Goal: Task Accomplishment & Management: Manage account settings

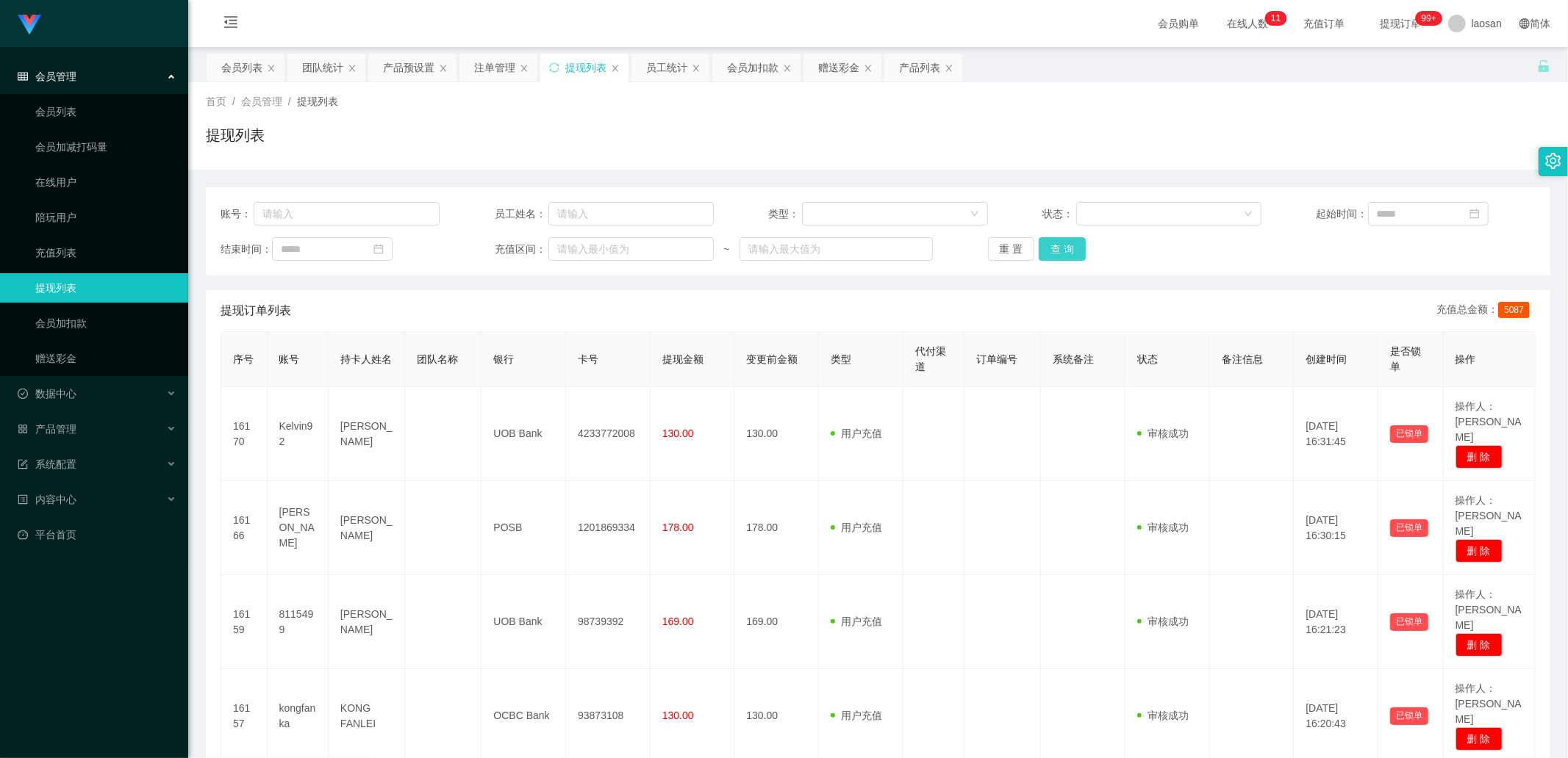
click at [830, 241] on button "查 询" at bounding box center [1062, 250] width 47 height 24
click at [830, 244] on button "查 询" at bounding box center [1062, 250] width 47 height 24
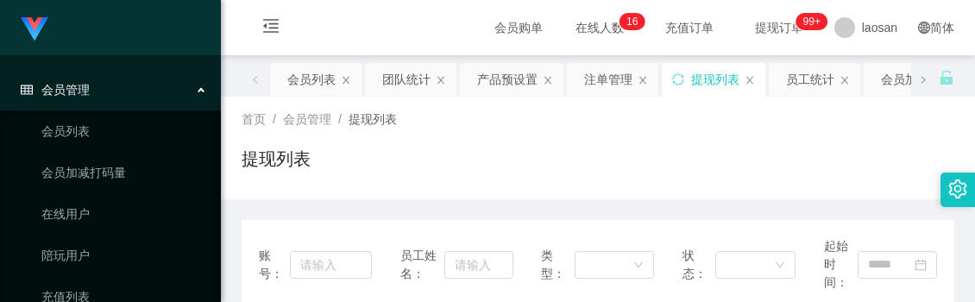
click at [467, 175] on div "提现列表" at bounding box center [597, 166] width 712 height 40
drag, startPoint x: 316, startPoint y: 76, endPoint x: 381, endPoint y: 114, distance: 75.7
click at [316, 76] on div "会员列表" at bounding box center [311, 79] width 48 height 33
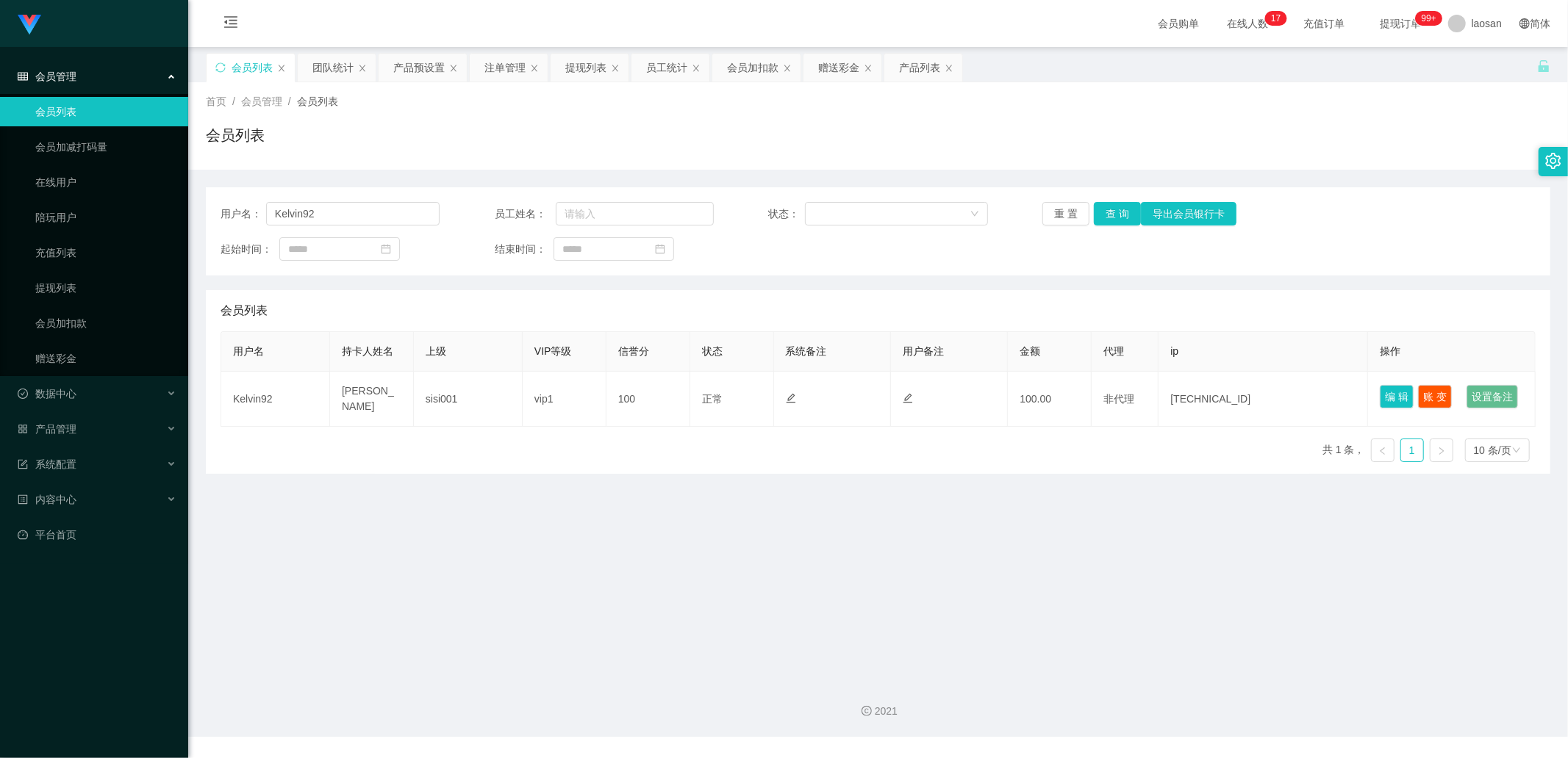
drag, startPoint x: 829, startPoint y: 75, endPoint x: 732, endPoint y: 122, distance: 107.8
click at [829, 75] on div "赠送彩金" at bounding box center [839, 67] width 41 height 28
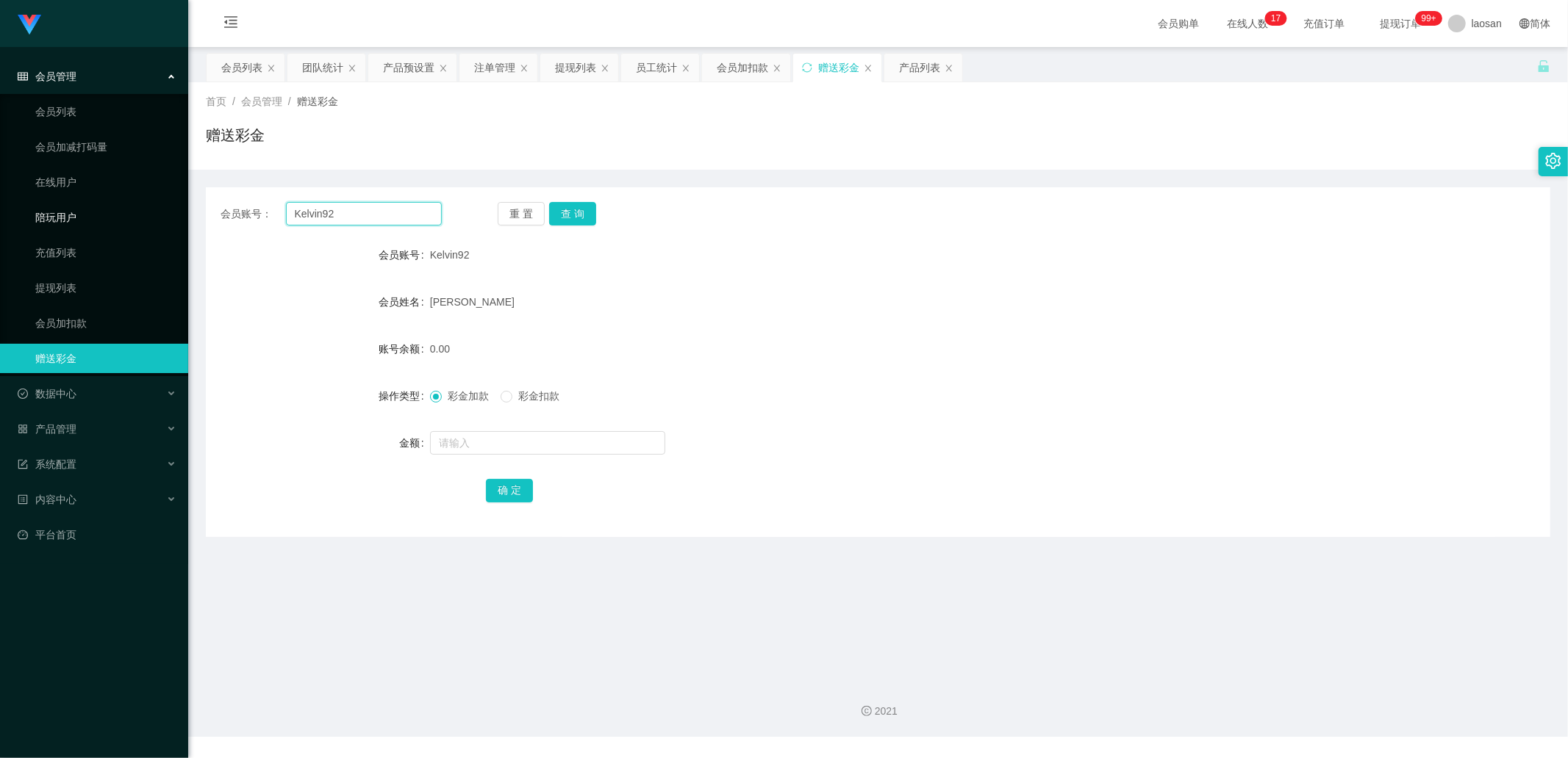
drag, startPoint x: 398, startPoint y: 221, endPoint x: 78, endPoint y: 206, distance: 320.4
click at [78, 206] on section "Jingdong工作台代理端 会员管理 会员列表 会员加减打码量 在线用户 陪玩用户 充值列表 提现列表 会员加扣款 赠送彩金 数据中心 产品管理 注单管理 …" at bounding box center [784, 368] width 1568 height 737
type input "96460751"
click at [591, 214] on button "查 询" at bounding box center [572, 214] width 47 height 24
click at [591, 214] on button "查 询" at bounding box center [572, 214] width 47 height 24
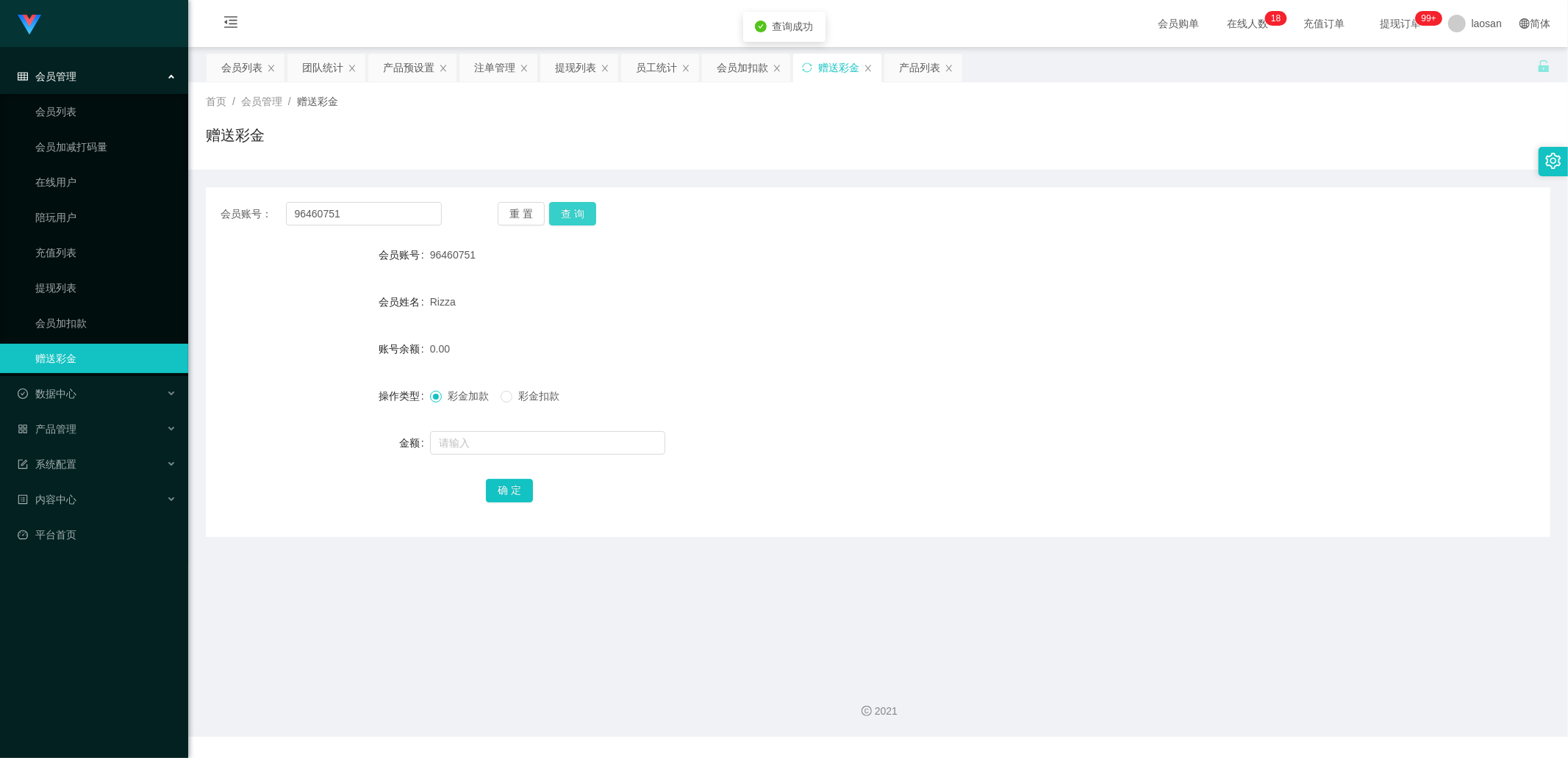
click at [591, 214] on button "查 询" at bounding box center [572, 214] width 47 height 24
click at [591, 214] on button "查 询" at bounding box center [580, 214] width 63 height 24
click at [569, 209] on button "查 询" at bounding box center [572, 214] width 47 height 24
click at [581, 204] on button "查 询" at bounding box center [572, 214] width 47 height 24
drag, startPoint x: 414, startPoint y: 68, endPoint x: 423, endPoint y: 93, distance: 26.6
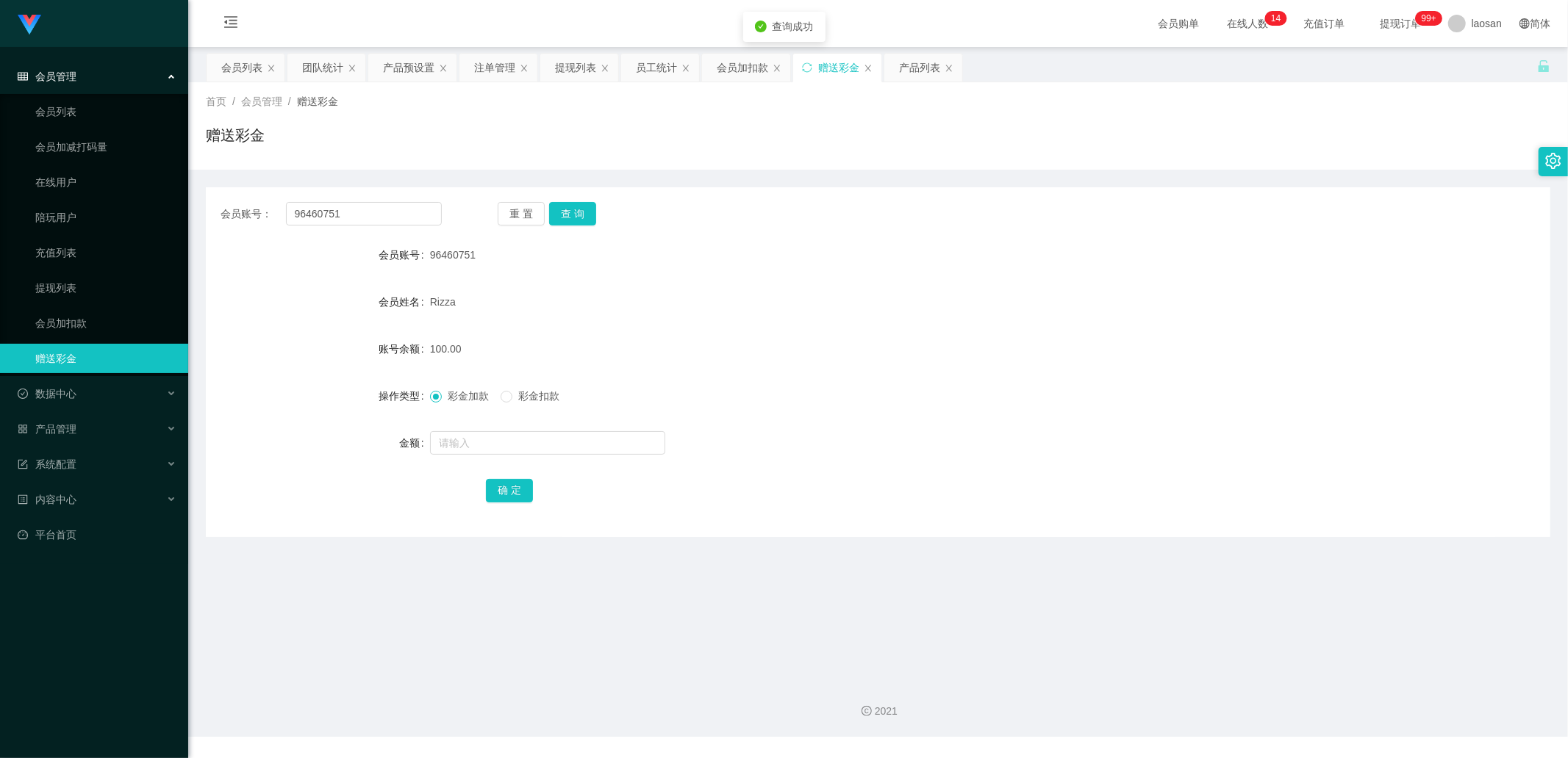
click at [414, 68] on div "产品预设置" at bounding box center [408, 67] width 51 height 28
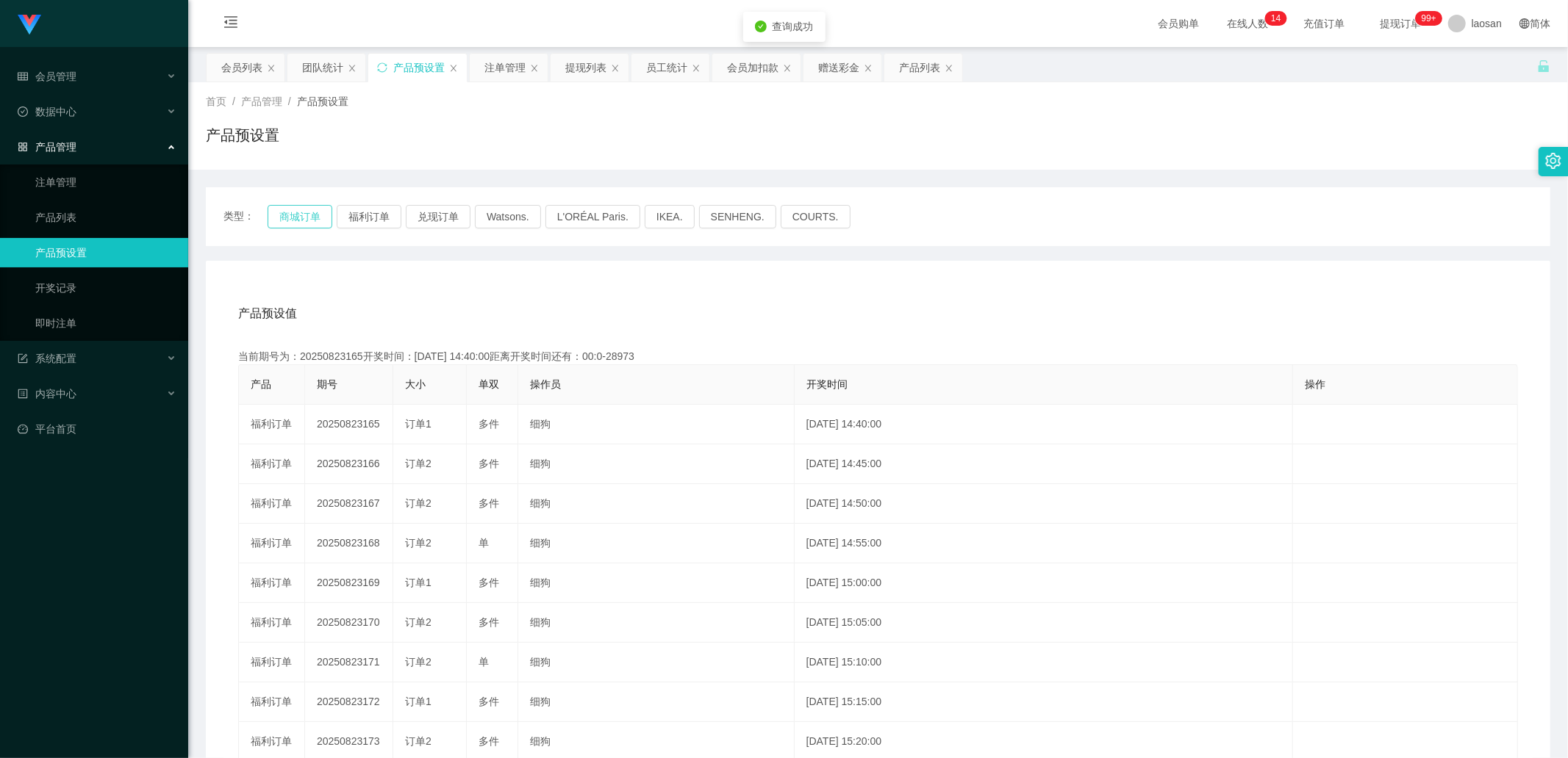
click at [316, 214] on button "商城订单" at bounding box center [300, 217] width 65 height 24
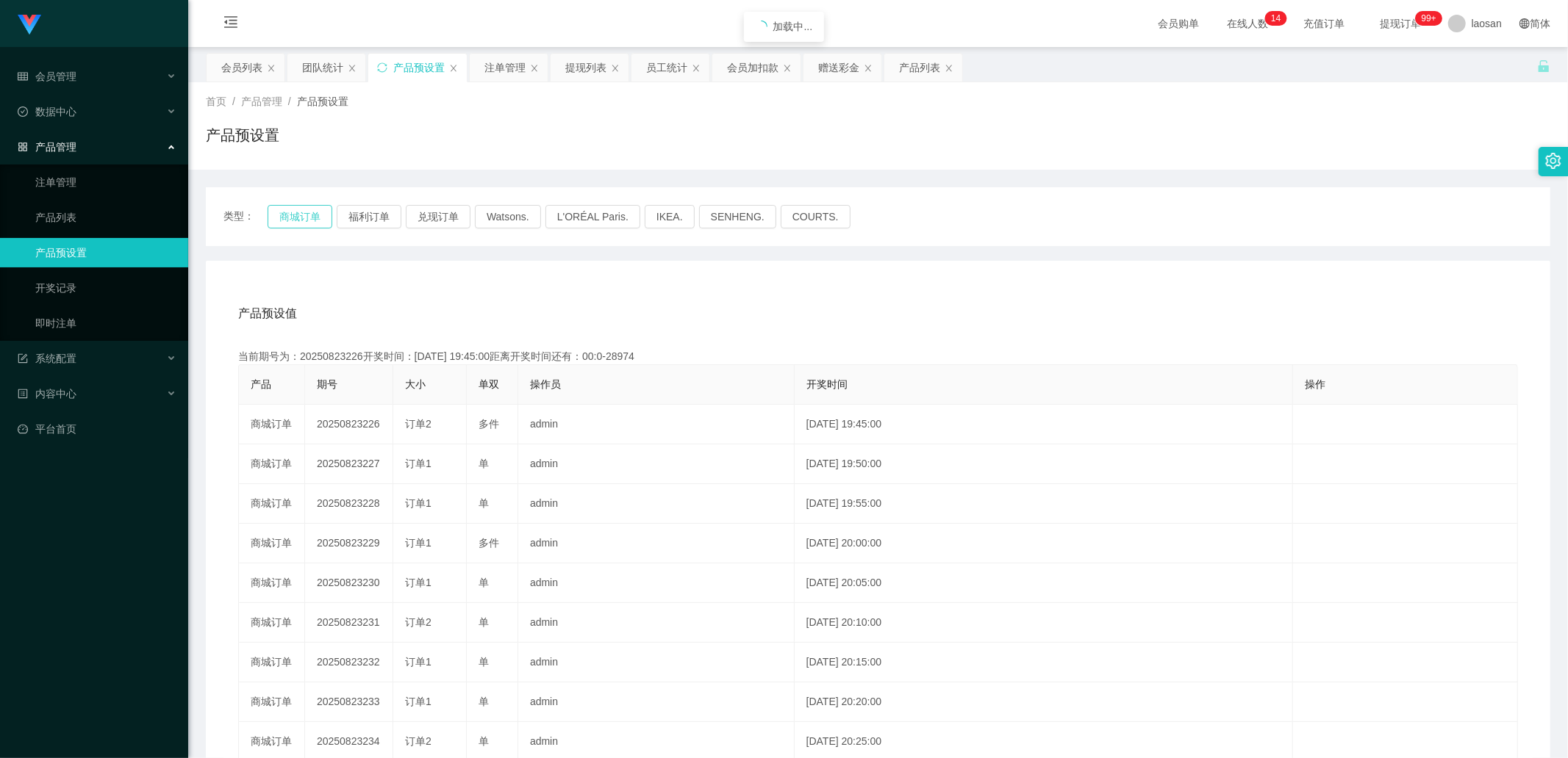
click at [316, 214] on button "商城订单" at bounding box center [300, 217] width 65 height 24
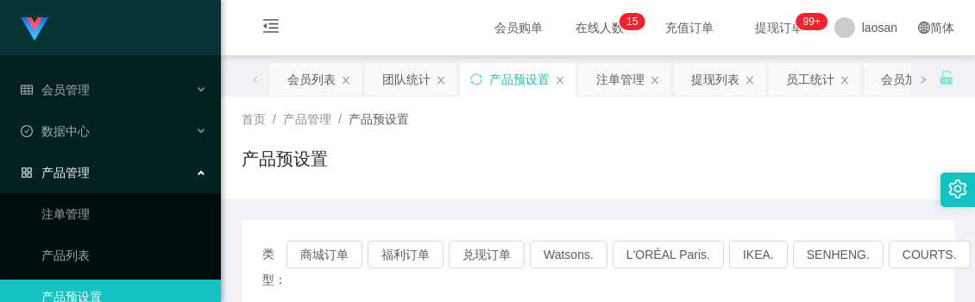
drag, startPoint x: 545, startPoint y: 151, endPoint x: 601, endPoint y: 138, distance: 57.5
click at [547, 151] on div "产品预设置" at bounding box center [597, 166] width 712 height 40
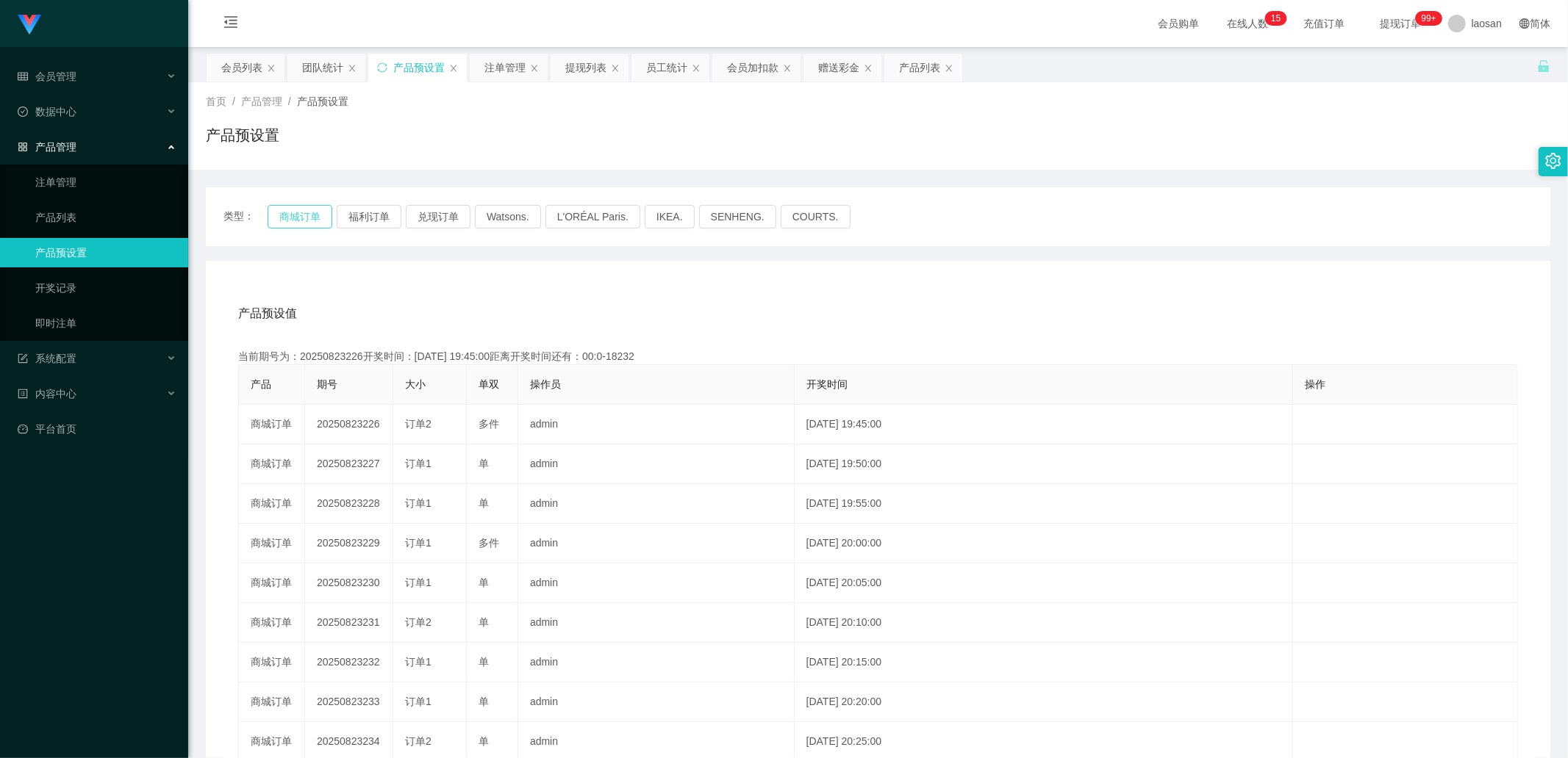
drag, startPoint x: 302, startPoint y: 204, endPoint x: 304, endPoint y: 216, distance: 12.2
click at [302, 205] on button "商城订单" at bounding box center [300, 217] width 65 height 24
click at [303, 216] on button "商城订单" at bounding box center [300, 217] width 65 height 24
click at [303, 217] on button "商城订单" at bounding box center [300, 217] width 65 height 24
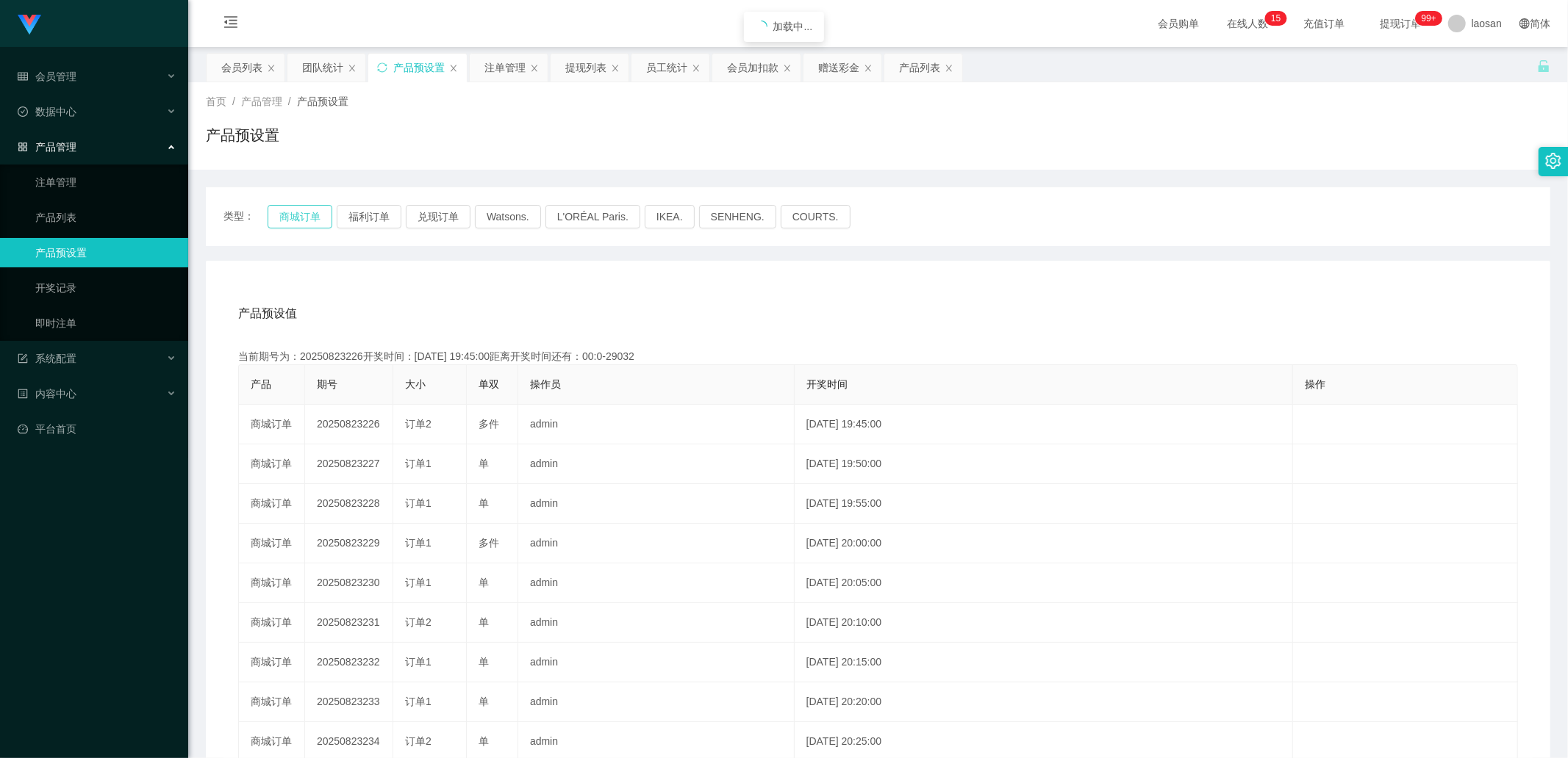
click at [303, 217] on button "商城订单" at bounding box center [300, 217] width 65 height 24
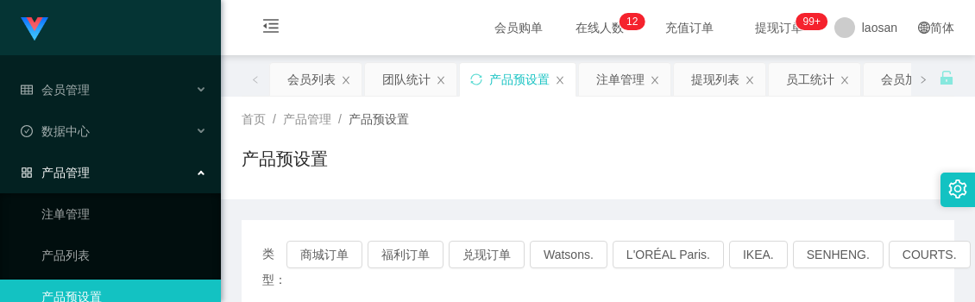
click at [718, 136] on div "首页 / 产品管理 / 产品预设置 / 产品预设置" at bounding box center [597, 147] width 712 height 75
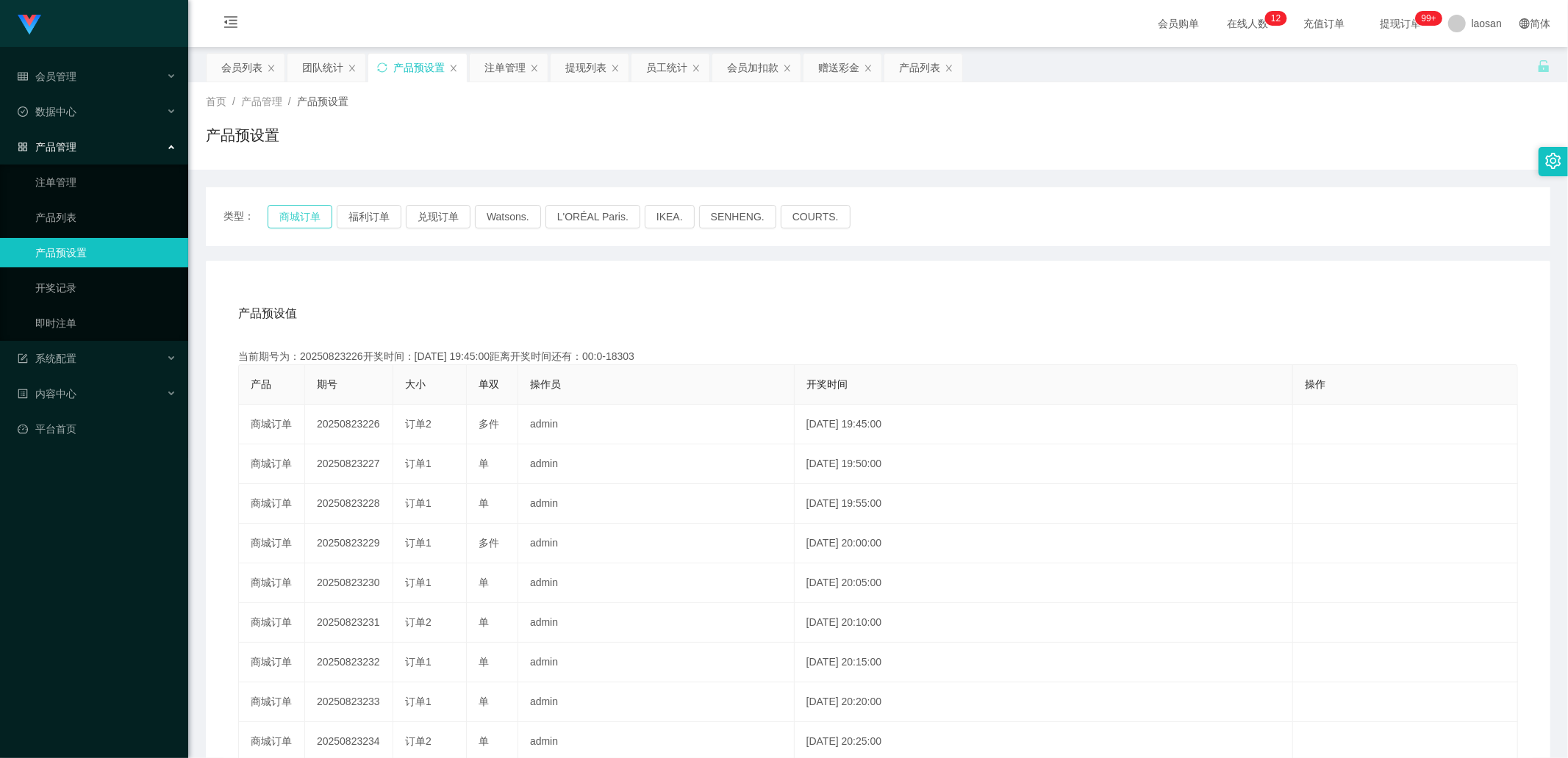
click at [305, 215] on button "商城订单" at bounding box center [300, 217] width 65 height 24
click at [67, 184] on link "注单管理" at bounding box center [106, 182] width 141 height 29
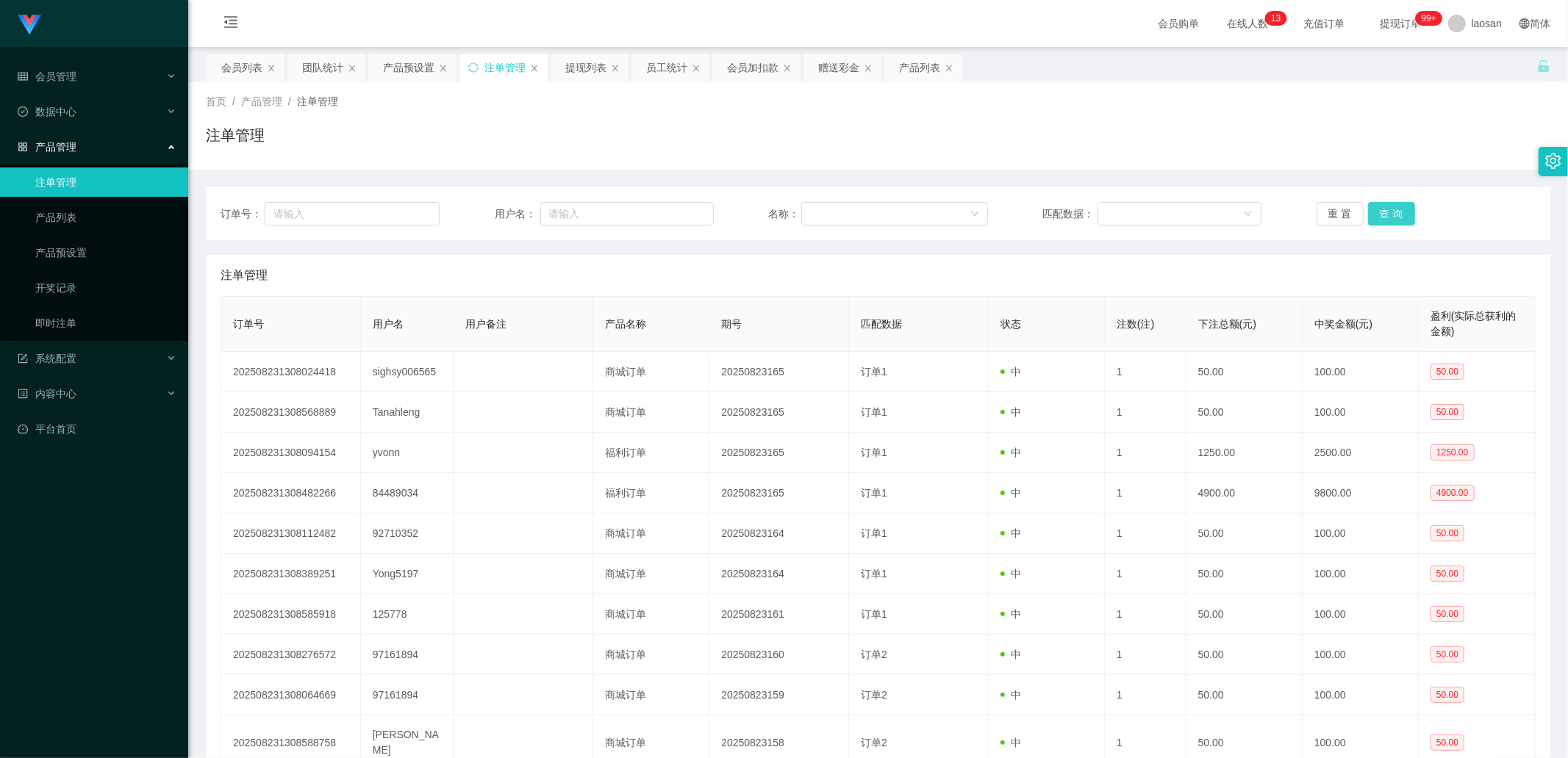
click at [830, 221] on button "查 询" at bounding box center [1391, 214] width 47 height 24
click at [830, 219] on button "查 询" at bounding box center [1391, 214] width 47 height 24
click at [830, 219] on button "查 询" at bounding box center [1399, 214] width 63 height 24
click at [830, 219] on button "查 询" at bounding box center [1391, 214] width 47 height 24
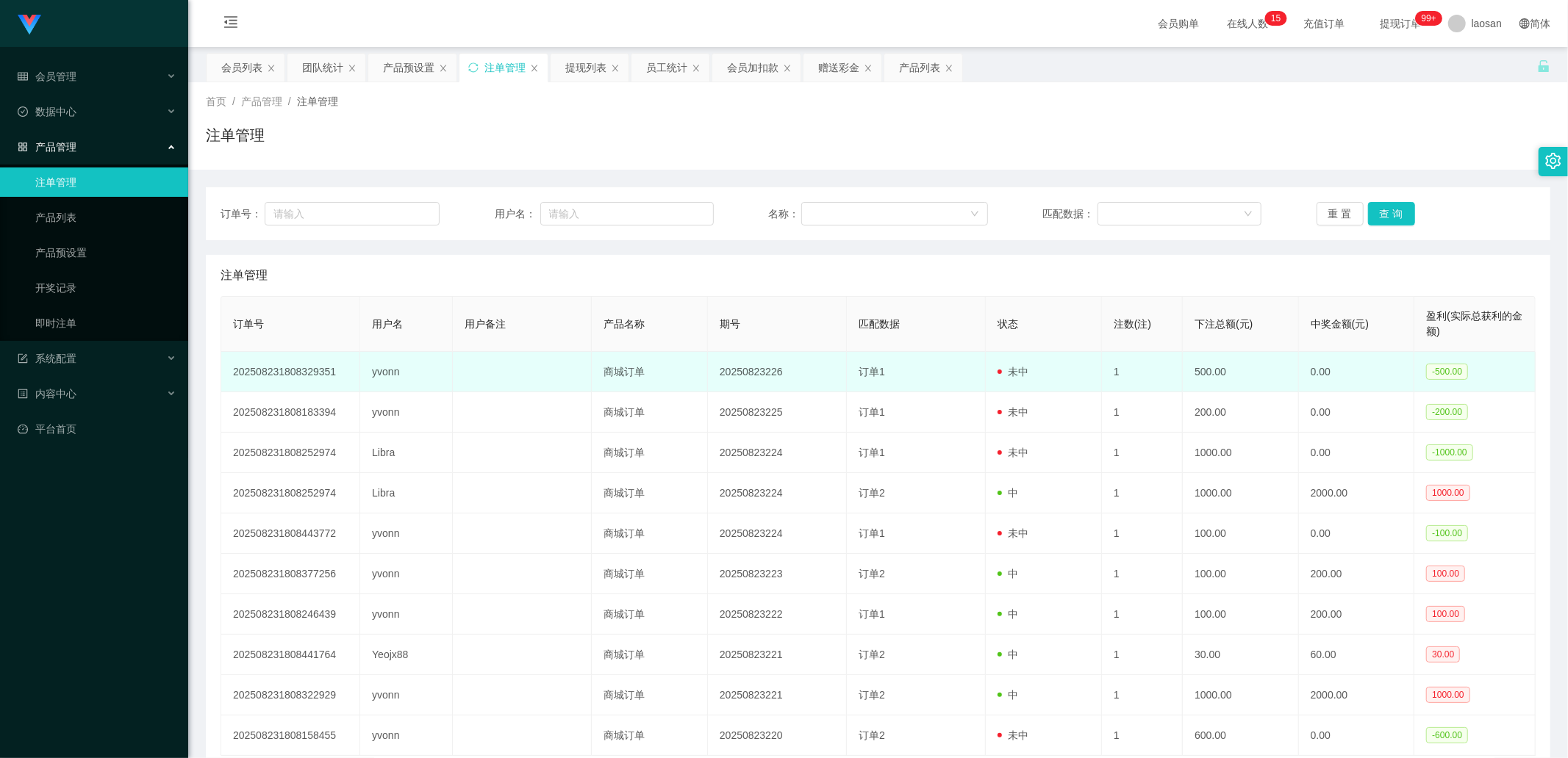
click at [382, 256] on td "yvonn" at bounding box center [406, 371] width 93 height 40
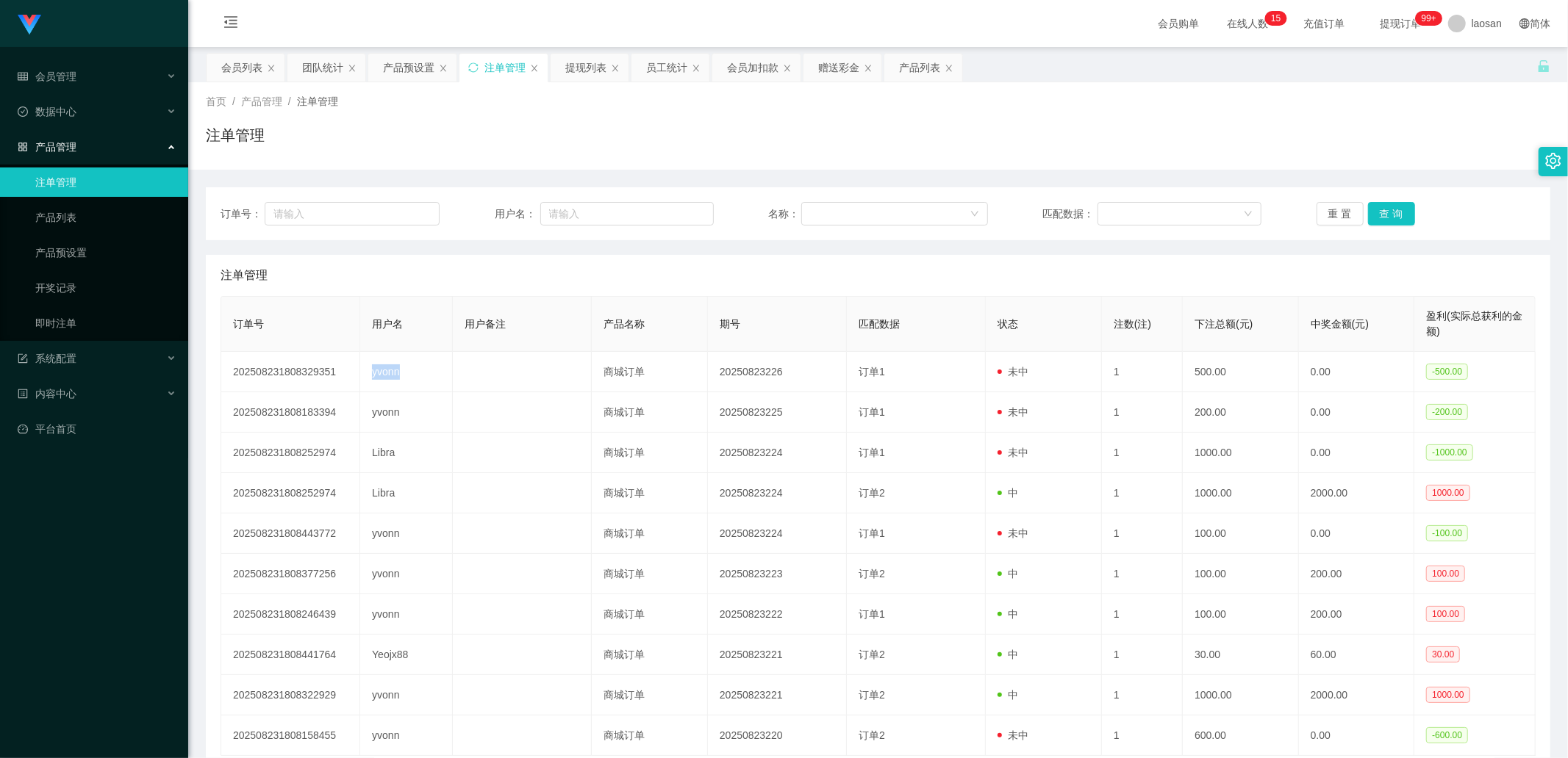
copy td "yvonn"
click at [830, 71] on div "赠送彩金" at bounding box center [839, 67] width 41 height 28
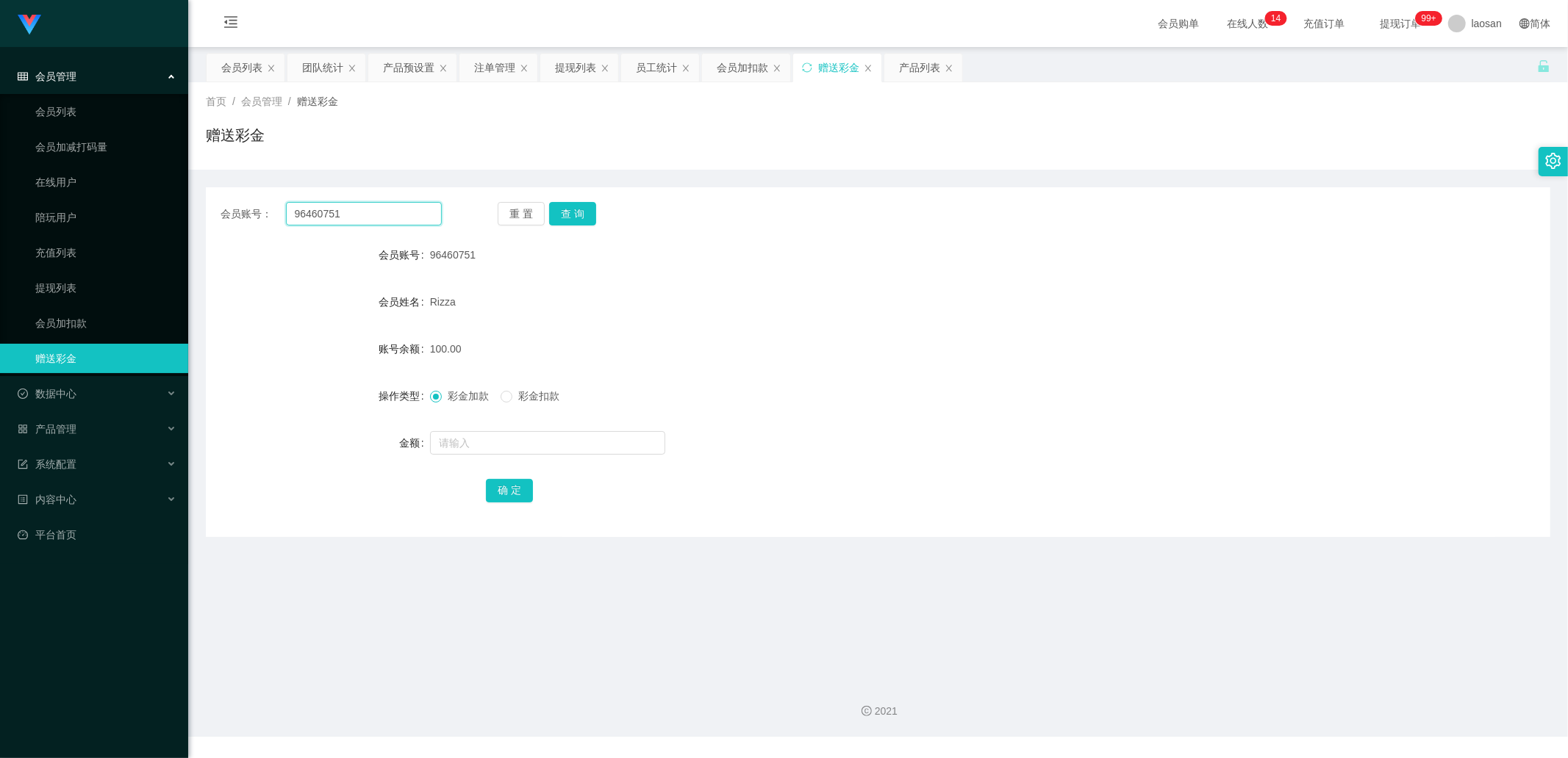
drag, startPoint x: 377, startPoint y: 213, endPoint x: 243, endPoint y: 190, distance: 136.0
click at [243, 190] on div "会员账号： 96460751 重 置 查 询 会员账号 96460751 会员姓名 Rizza 账号余额 100.00 操作类型 彩金加款 彩金扣款 金额 确…" at bounding box center [877, 362] width 1344 height 350
paste input "yvonn"
type input "yvonn"
click at [574, 210] on button "查 询" at bounding box center [572, 214] width 47 height 24
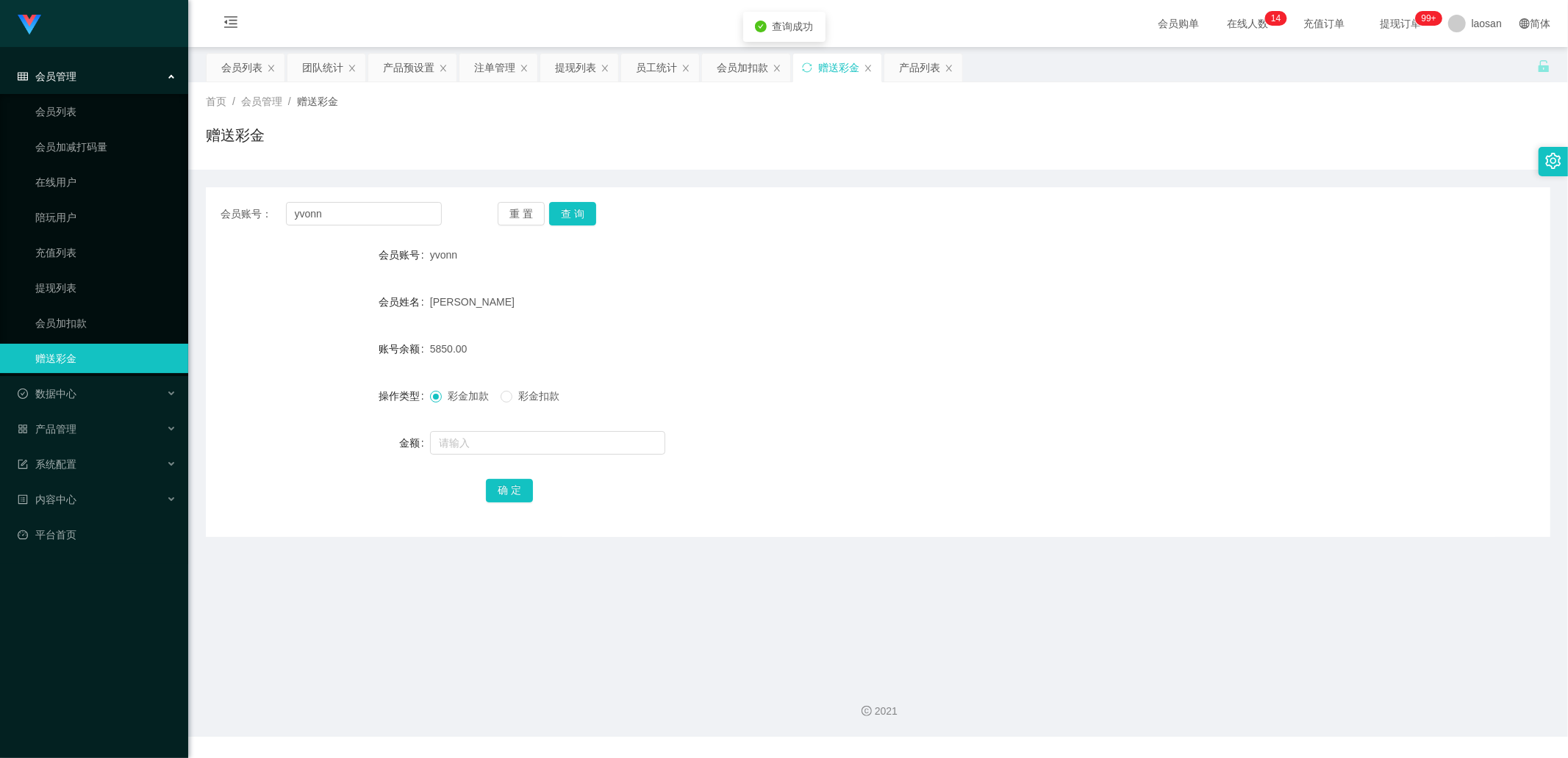
drag, startPoint x: 225, startPoint y: 68, endPoint x: 225, endPoint y: 118, distance: 50.0
click at [225, 67] on div "会员列表" at bounding box center [242, 67] width 41 height 28
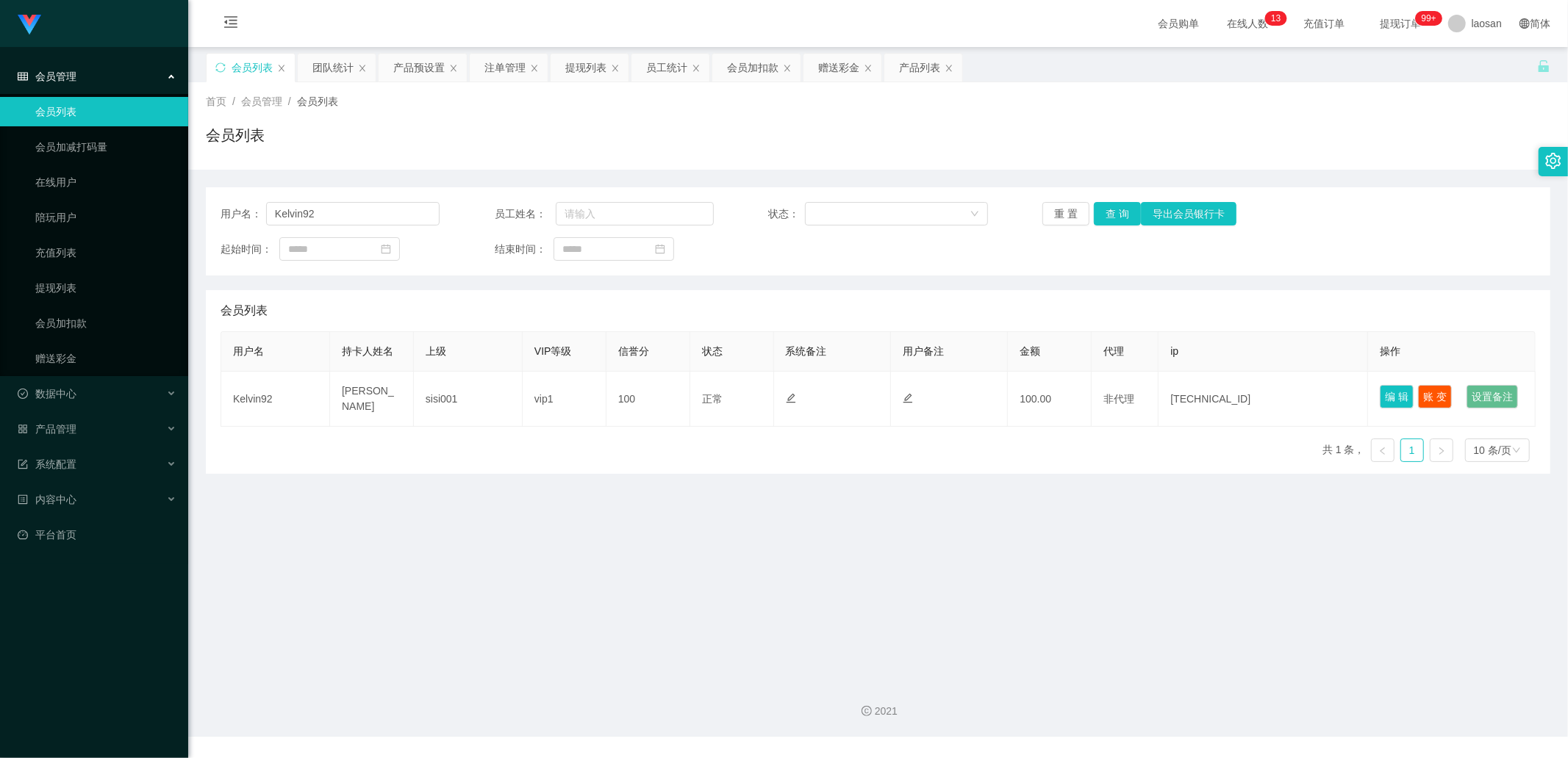
drag, startPoint x: 840, startPoint y: 67, endPoint x: 665, endPoint y: 179, distance: 207.8
click at [830, 67] on div "赠送彩金" at bounding box center [839, 67] width 41 height 28
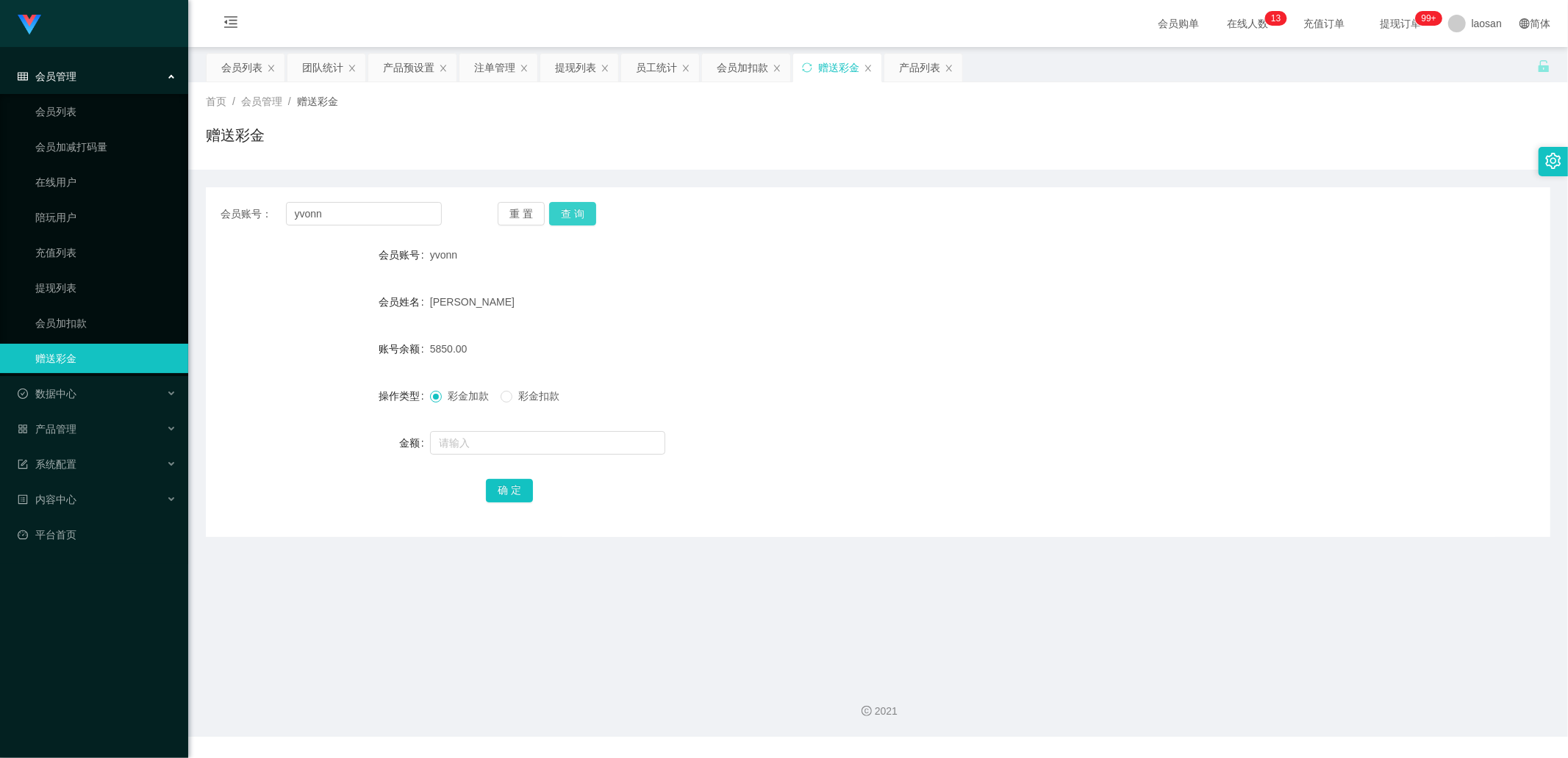
click at [554, 214] on button "查 询" at bounding box center [572, 214] width 47 height 24
click at [259, 72] on div "会员列表" at bounding box center [242, 67] width 41 height 28
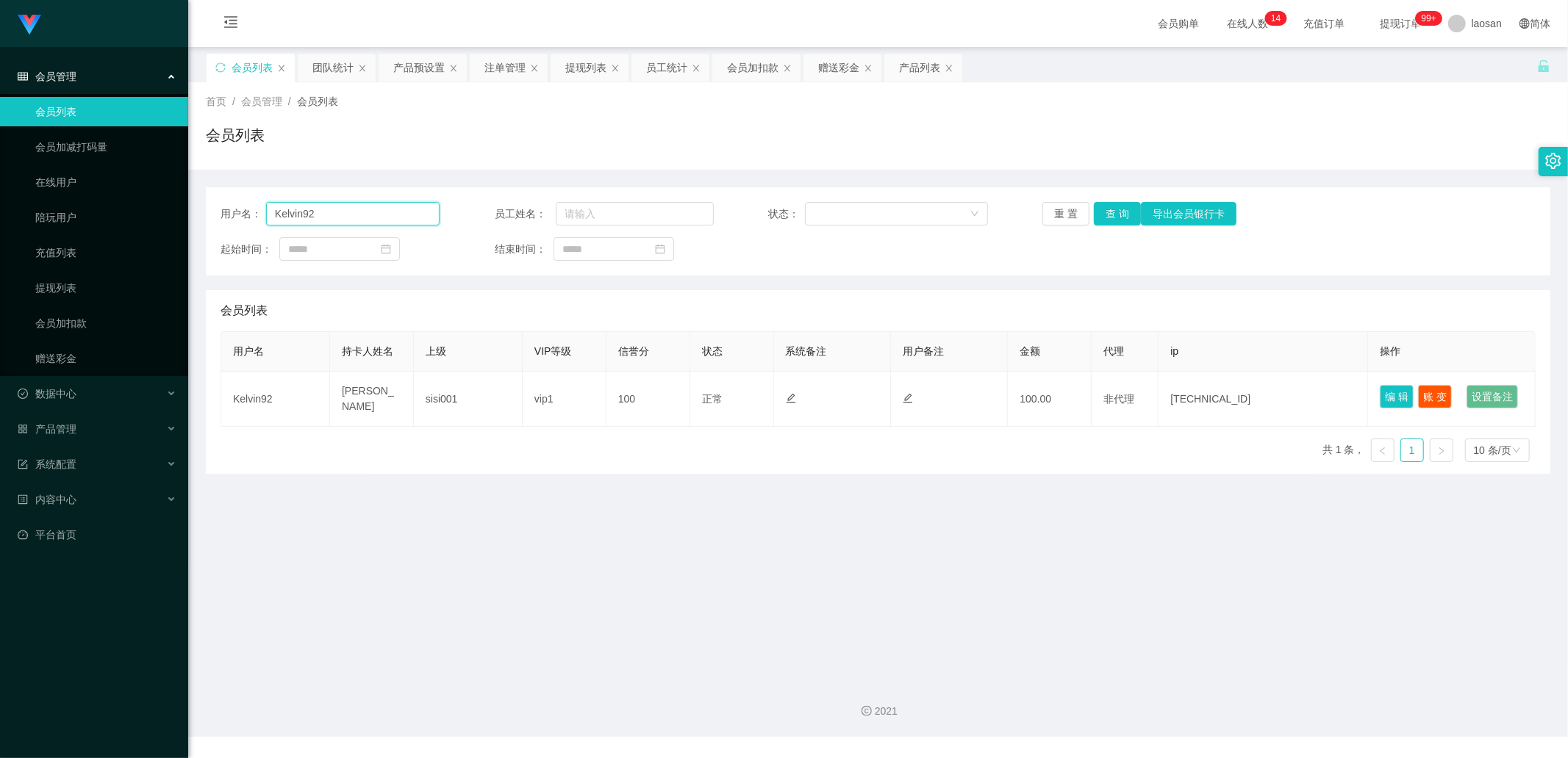
drag, startPoint x: 366, startPoint y: 211, endPoint x: 249, endPoint y: 188, distance: 119.2
click at [249, 188] on div "用户名： Kelvin92 员工姓名： 状态： 重 置 查 询 导出会员银行卡 起始时间： 结束时间：" at bounding box center [877, 231] width 1344 height 88
paste input "yvonn"
type input "yvonn"
click at [830, 207] on button "查 询" at bounding box center [1116, 214] width 47 height 24
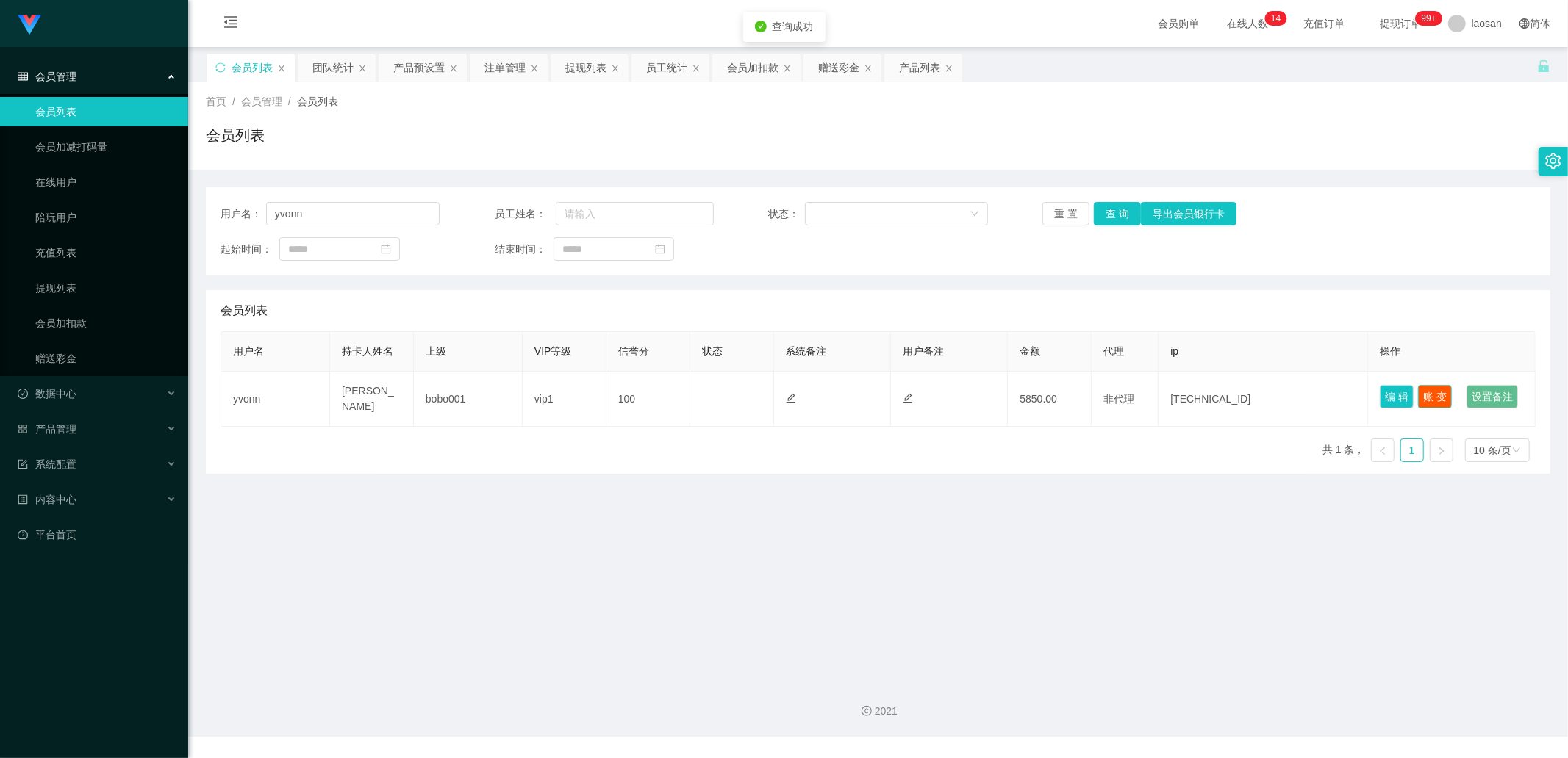
click at [830, 256] on button "账 变" at bounding box center [1435, 397] width 34 height 24
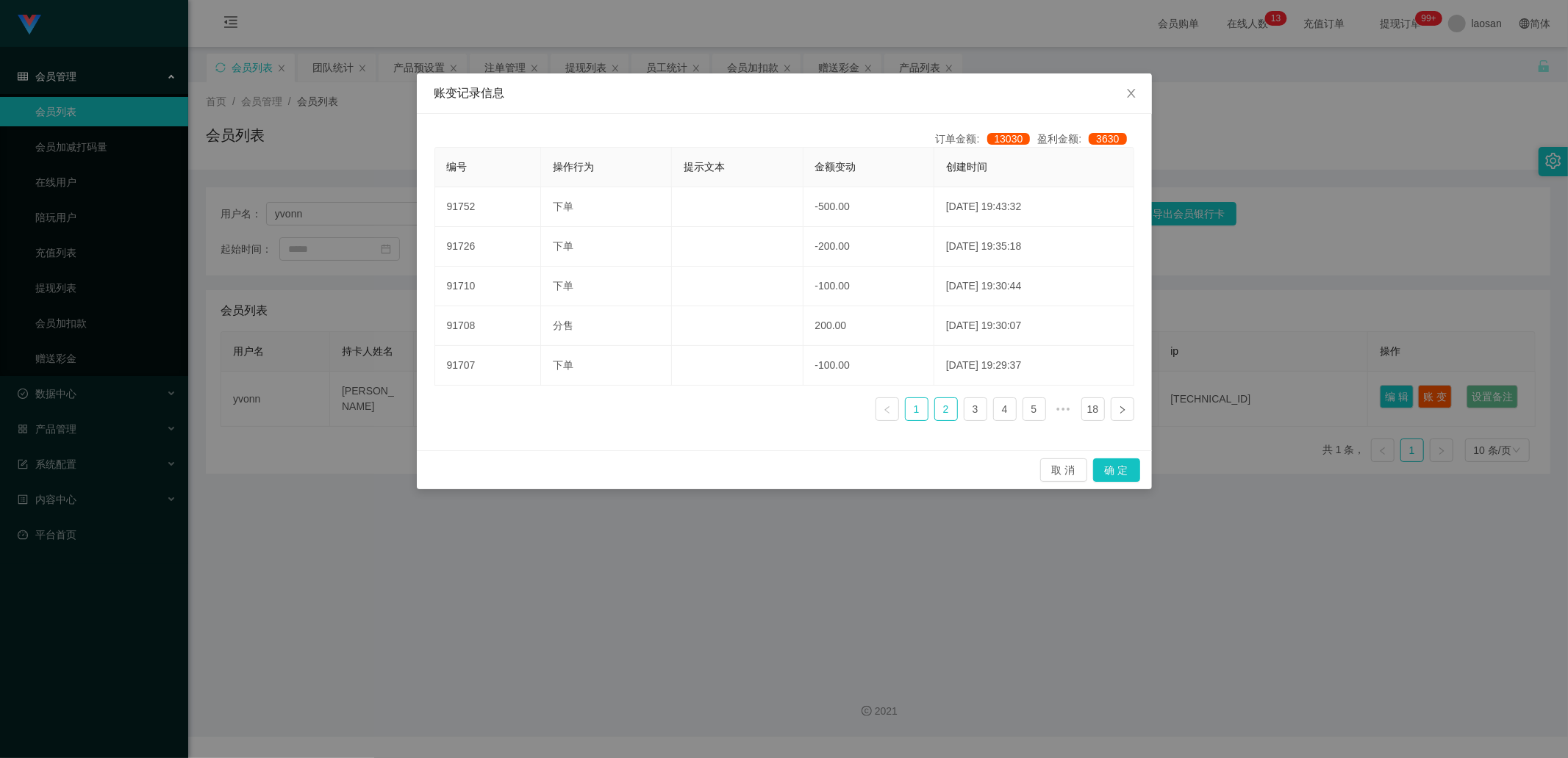
click at [830, 256] on link "2" at bounding box center [946, 409] width 22 height 22
click at [830, 256] on link "1" at bounding box center [917, 409] width 22 height 22
click at [409, 256] on div "账变记录信息 订单金额: 13030 盈利金额: 3630 编号 操作行为 提示文本 金额变动 创建时间 91752 下单 -500.00 2025-08-2…" at bounding box center [784, 379] width 1568 height 758
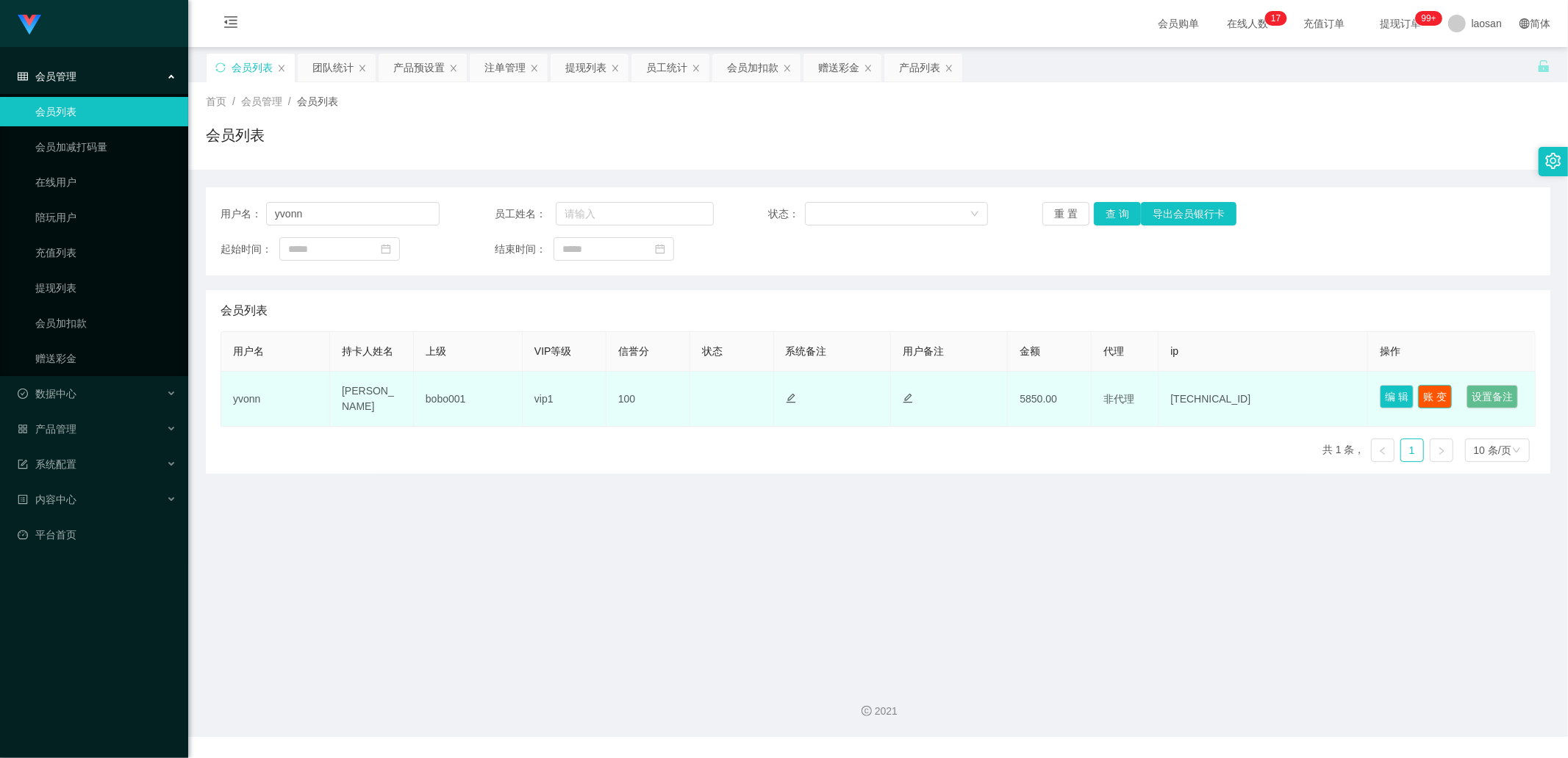
click at [830, 256] on button "账 变" at bounding box center [1435, 397] width 34 height 24
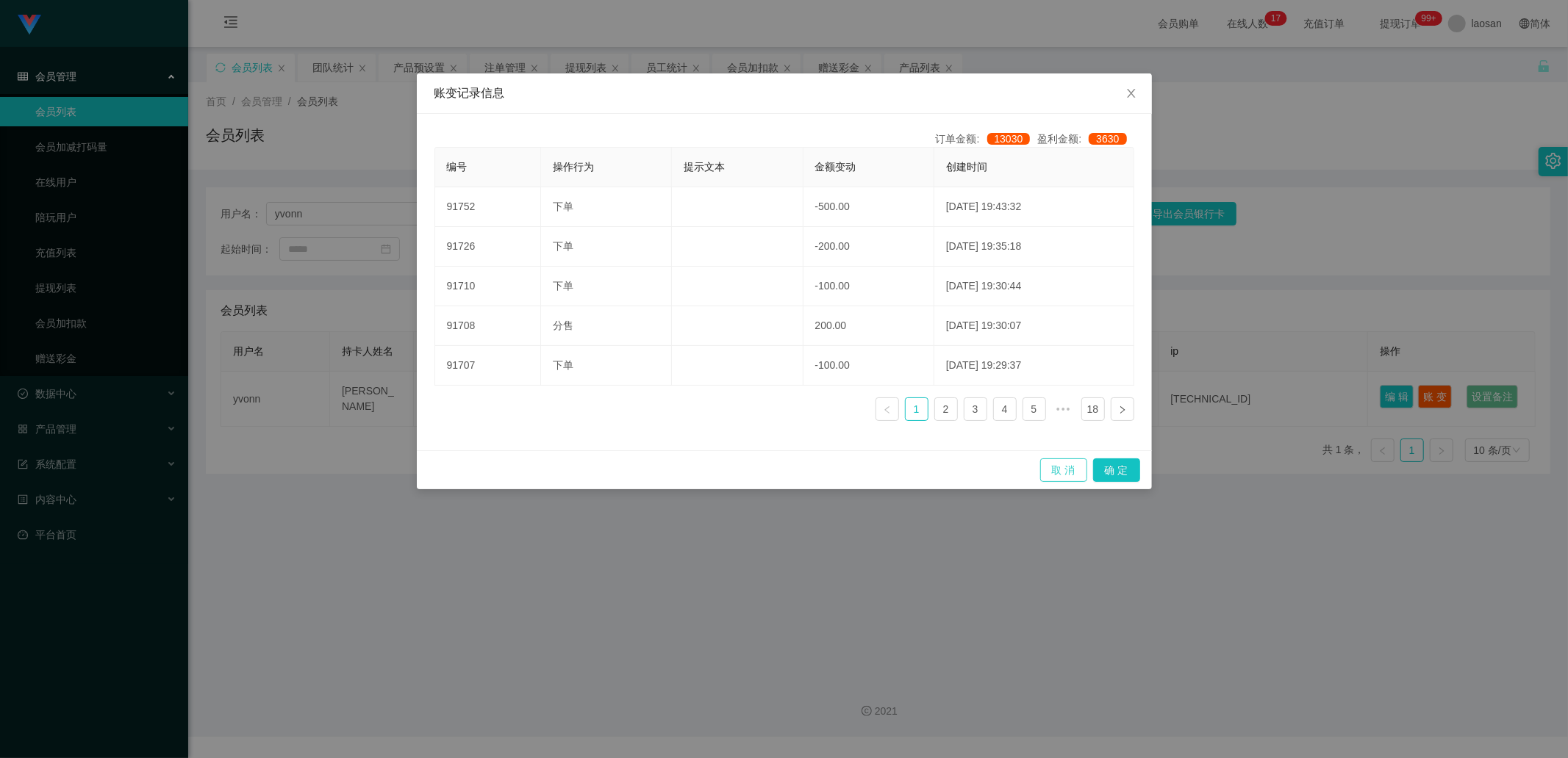
click at [830, 256] on button "取 消" at bounding box center [1063, 470] width 47 height 24
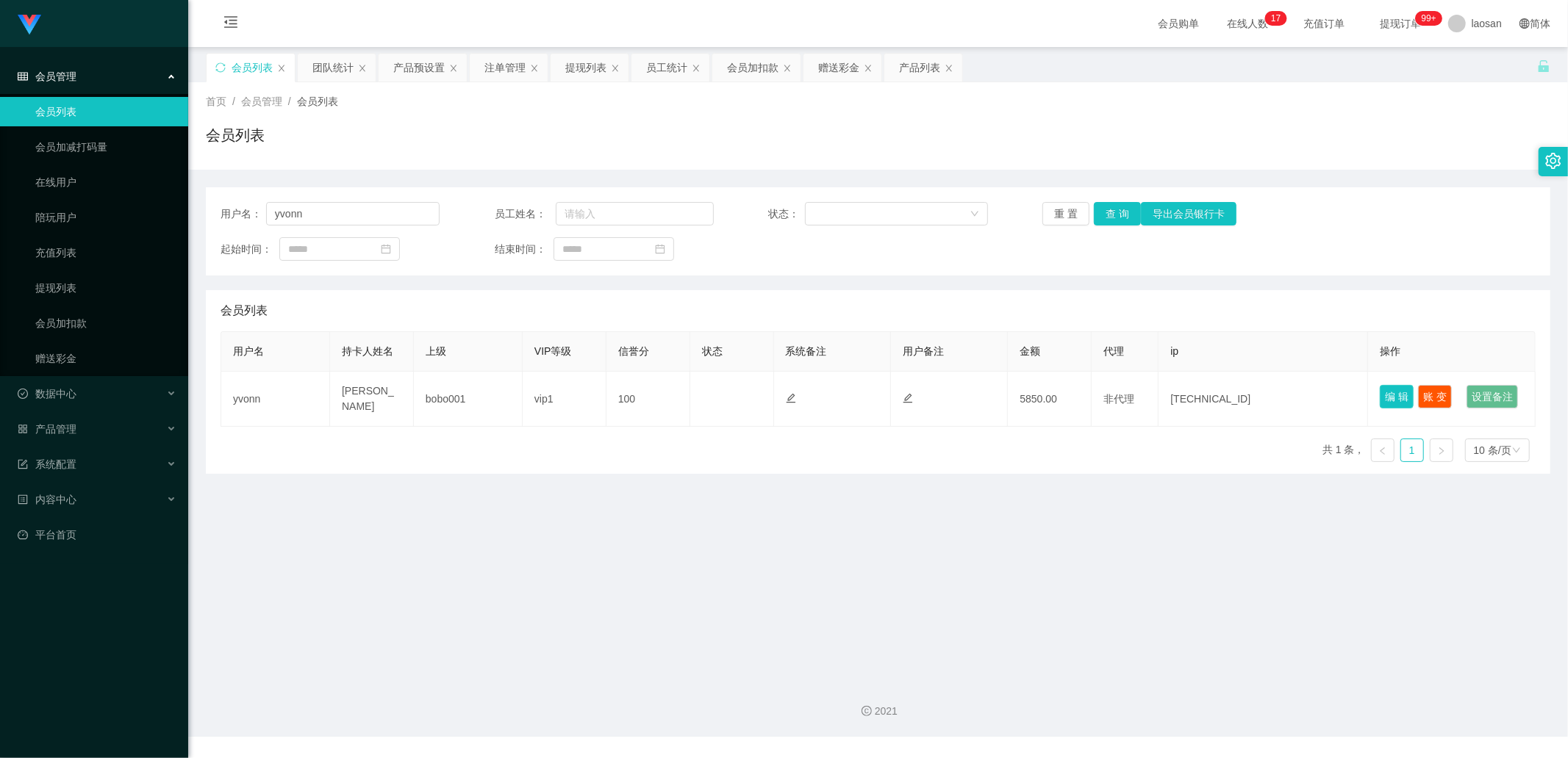
drag, startPoint x: 1389, startPoint y: 397, endPoint x: 1360, endPoint y: 405, distance: 30.1
click at [830, 256] on button "编 辑" at bounding box center [1397, 397] width 34 height 24
type input "yvonn"
type input "[PERSON_NAME]"
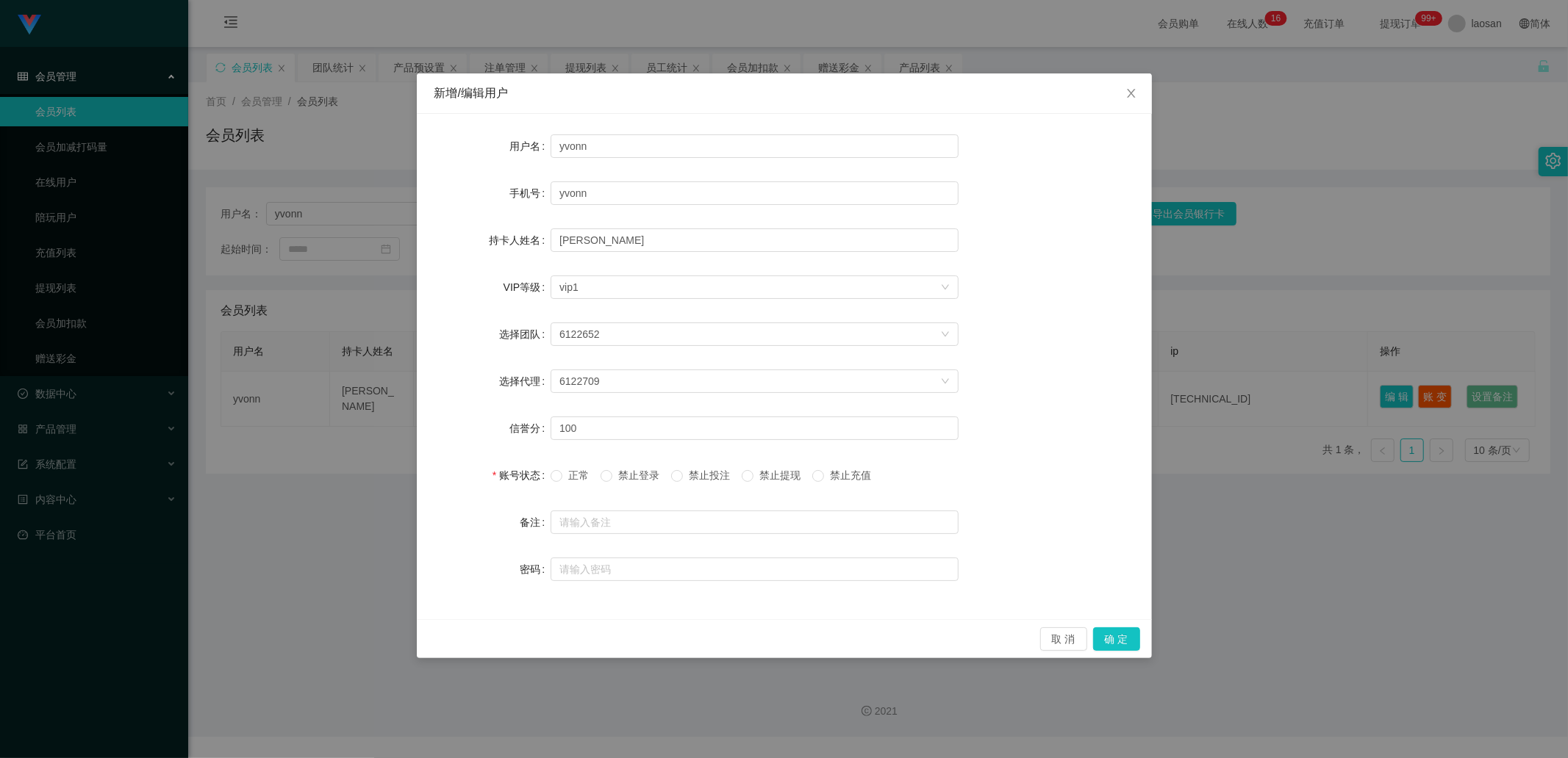
click at [711, 256] on span "禁止投注" at bounding box center [709, 475] width 53 height 12
click at [830, 256] on button "确 定" at bounding box center [1115, 640] width 47 height 24
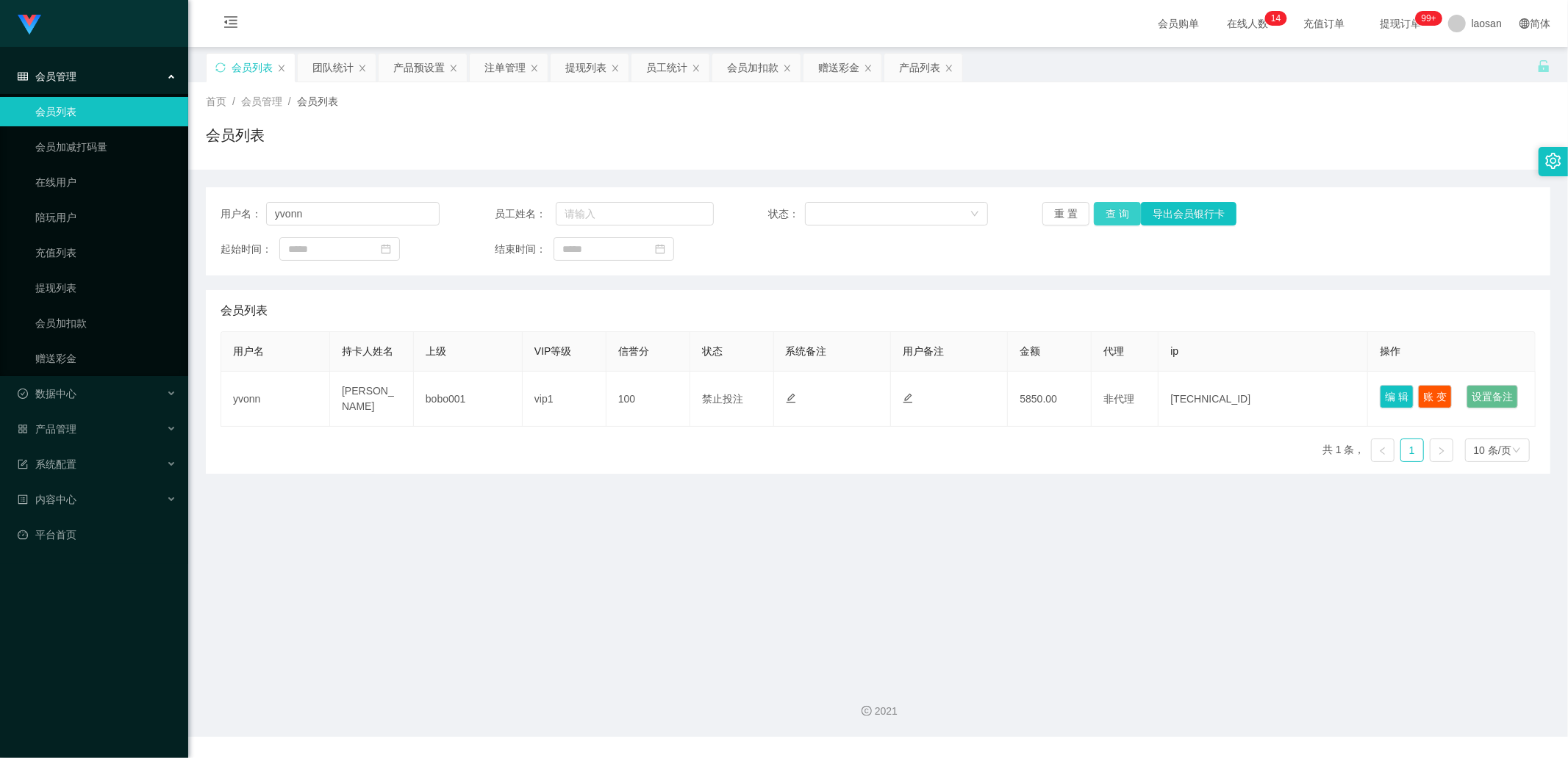
click at [830, 218] on button "查 询" at bounding box center [1116, 214] width 47 height 24
click at [830, 218] on div "重 置 查 询 导出会员银行卡" at bounding box center [1151, 214] width 219 height 24
click at [830, 208] on button "查 询" at bounding box center [1116, 214] width 47 height 24
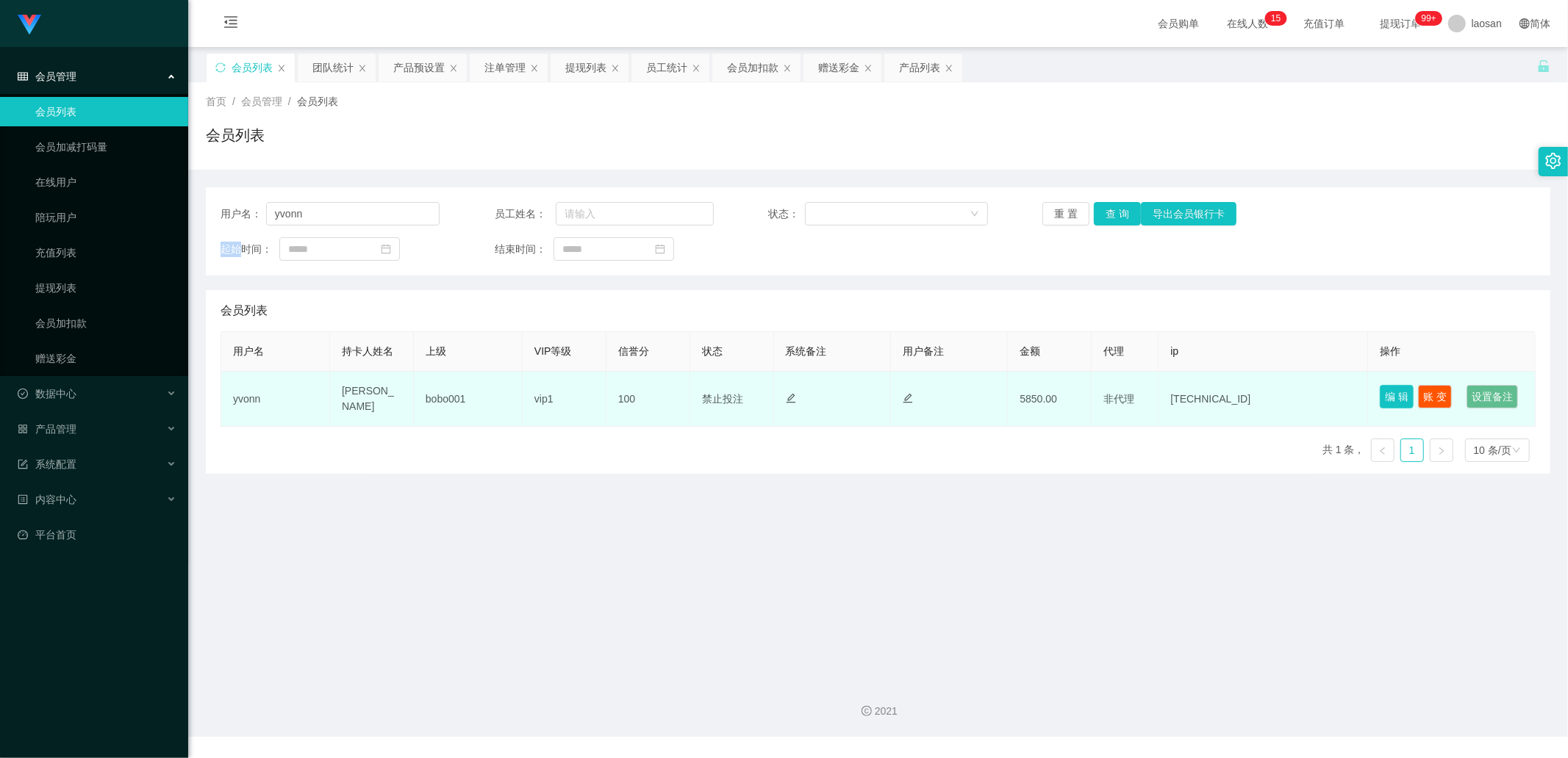
click at [830, 256] on button "编 辑" at bounding box center [1397, 397] width 34 height 24
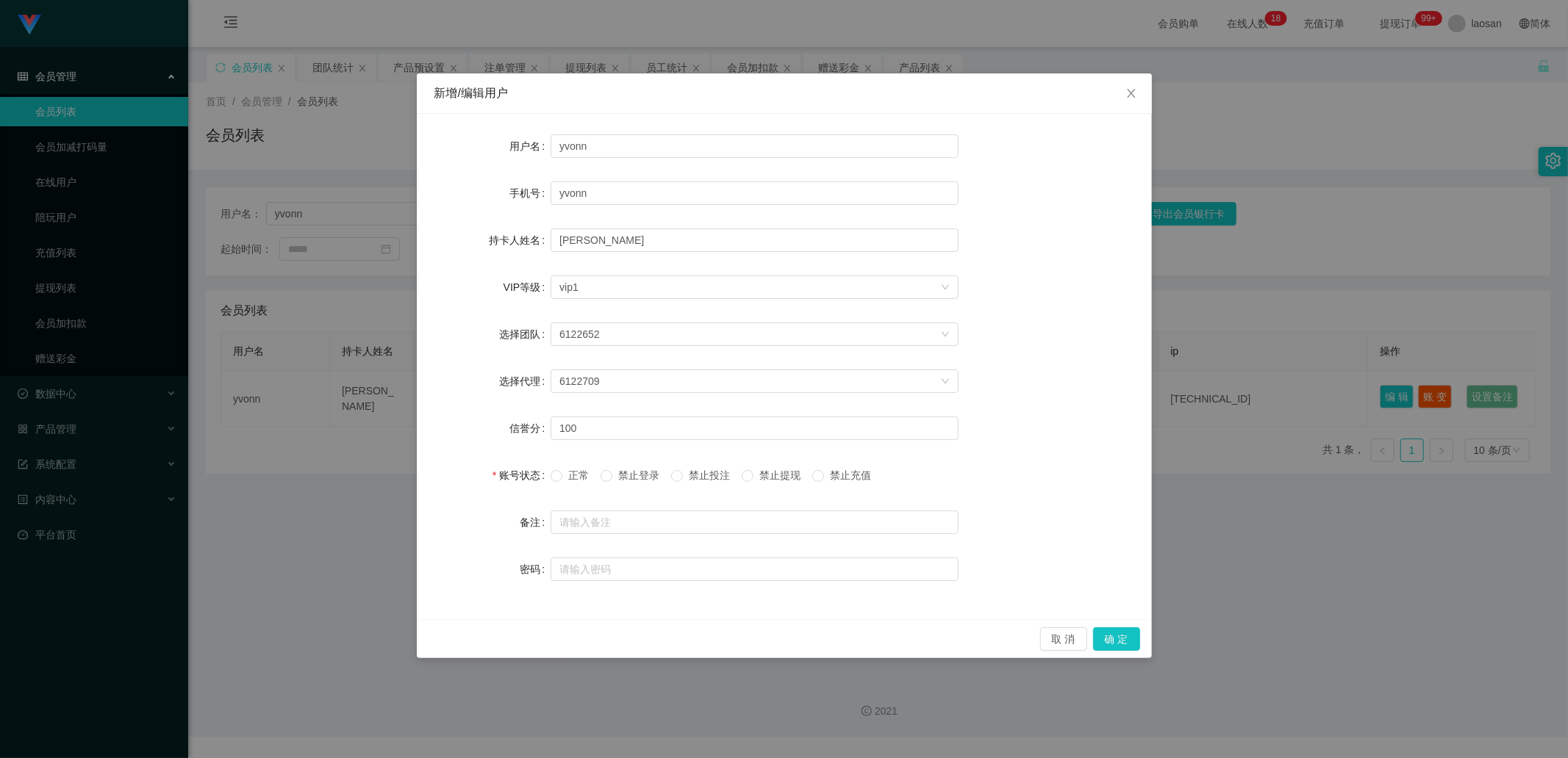
drag, startPoint x: 1349, startPoint y: 313, endPoint x: 1439, endPoint y: 363, distance: 103.0
click at [830, 256] on div "新增/编辑用户 用户名 yvonn 手机号 yvonn 持卡人姓名 [PERSON_NAME] VIP等级 选择VIP等级 vip1 选择团队 6122652…" at bounding box center [784, 379] width 1568 height 758
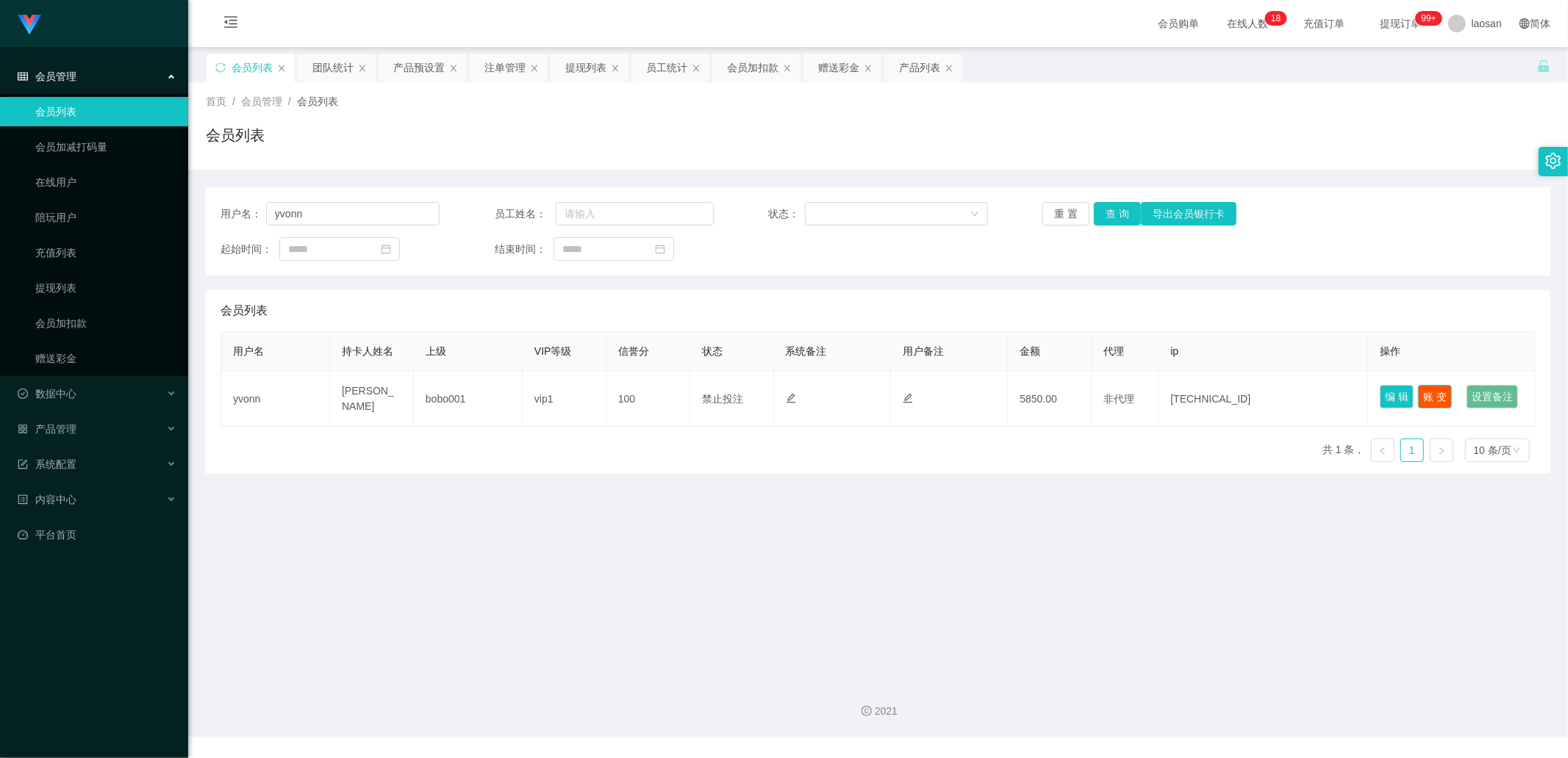
drag, startPoint x: 1429, startPoint y: 386, endPoint x: 1420, endPoint y: 387, distance: 9.1
click at [830, 256] on button "账 变" at bounding box center [1435, 397] width 34 height 24
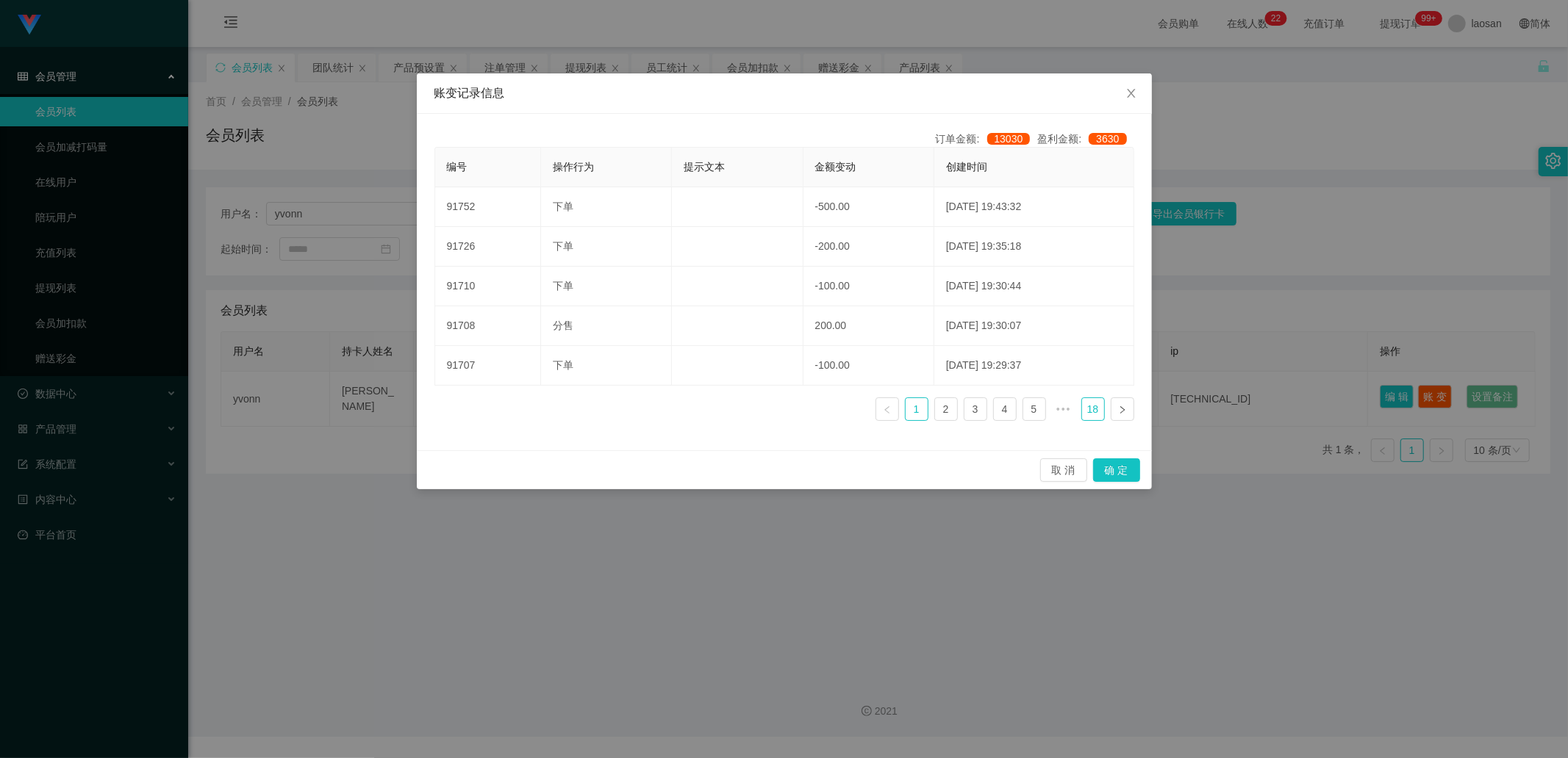
click at [830, 256] on link "18" at bounding box center [1093, 409] width 22 height 22
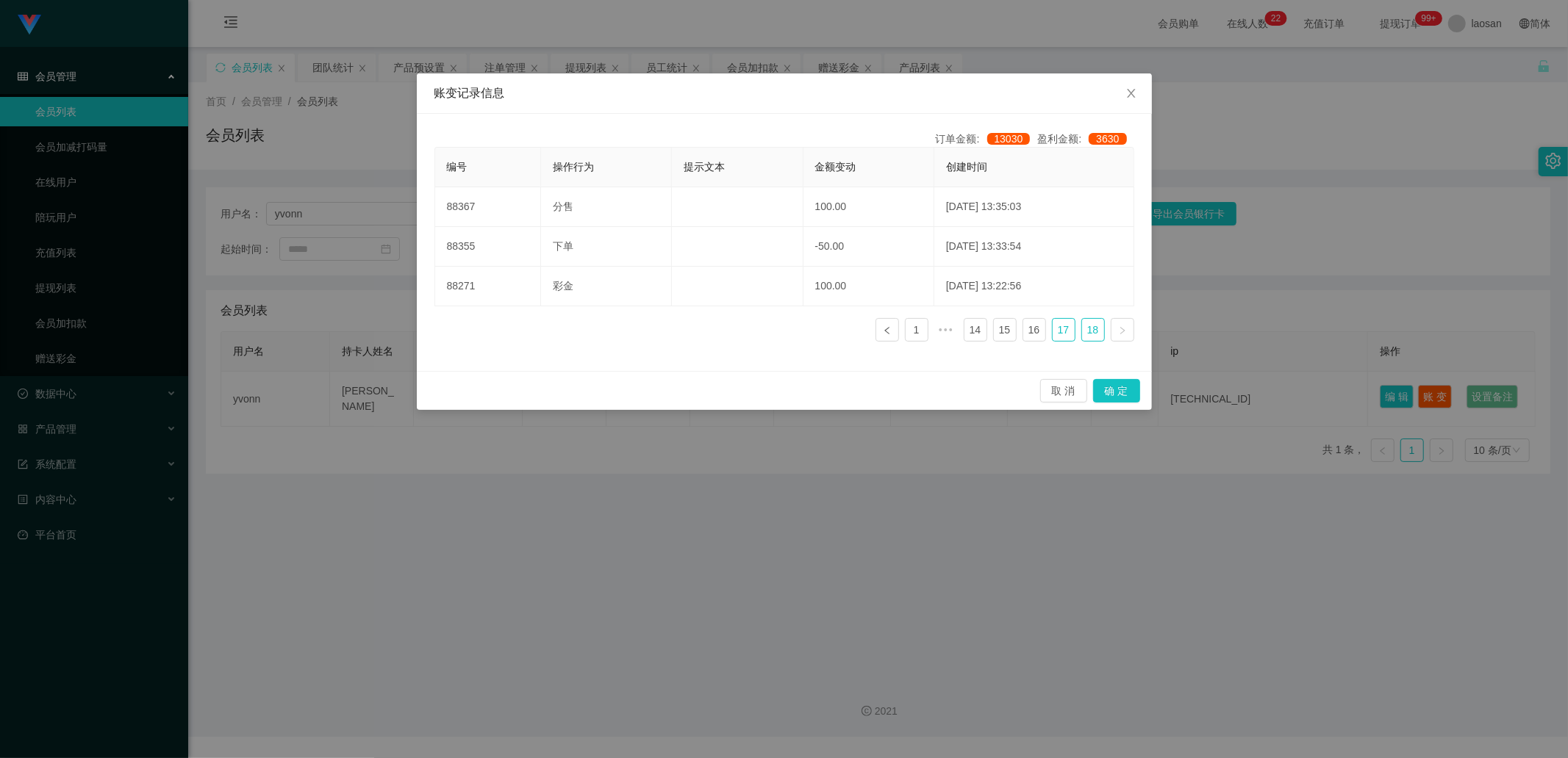
click at [830, 256] on link "17" at bounding box center [1064, 330] width 22 height 22
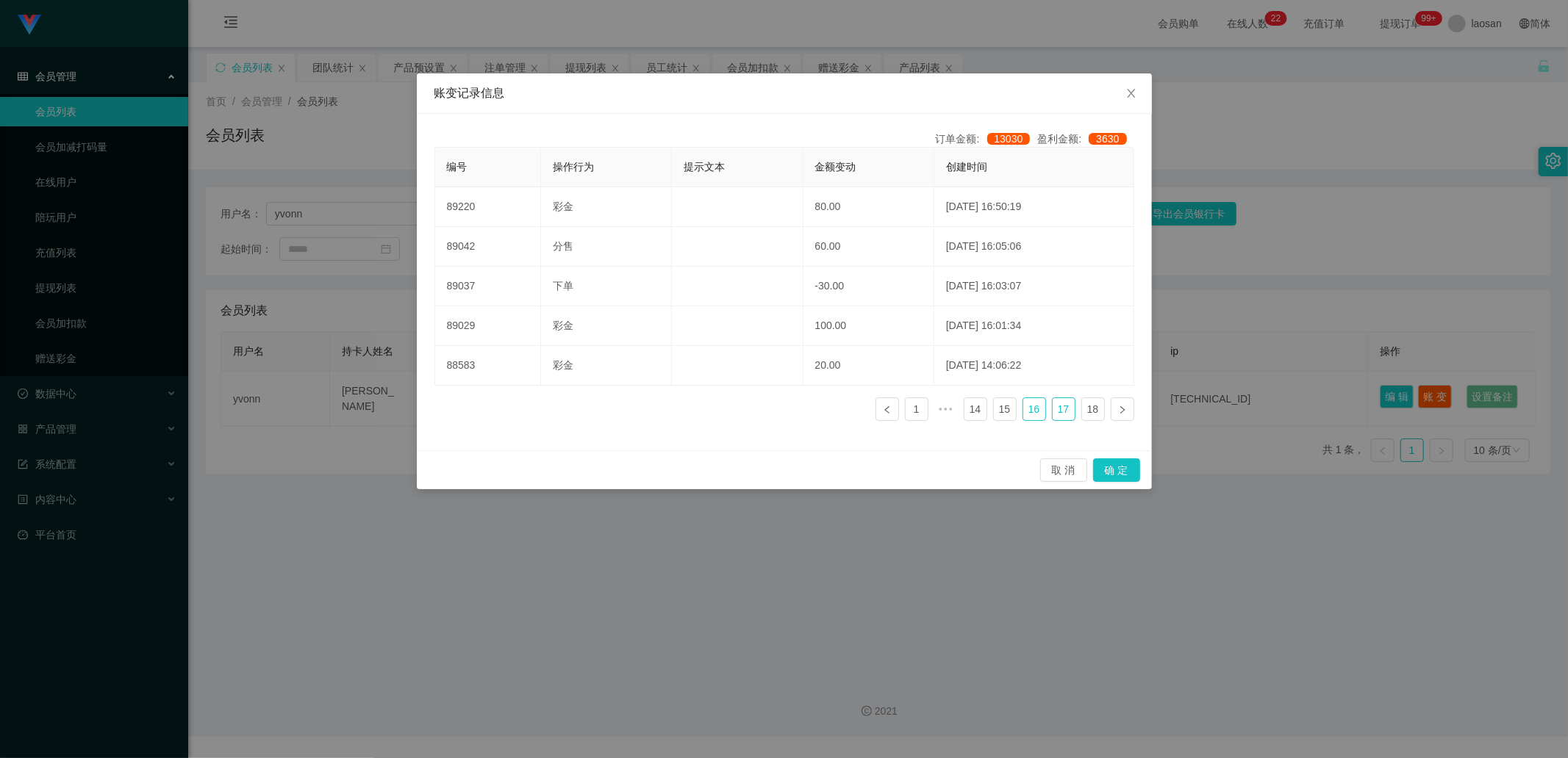
click at [830, 256] on link "16" at bounding box center [1035, 409] width 22 height 22
click at [830, 256] on link "15" at bounding box center [1005, 409] width 22 height 22
click at [830, 256] on link "14" at bounding box center [976, 409] width 22 height 22
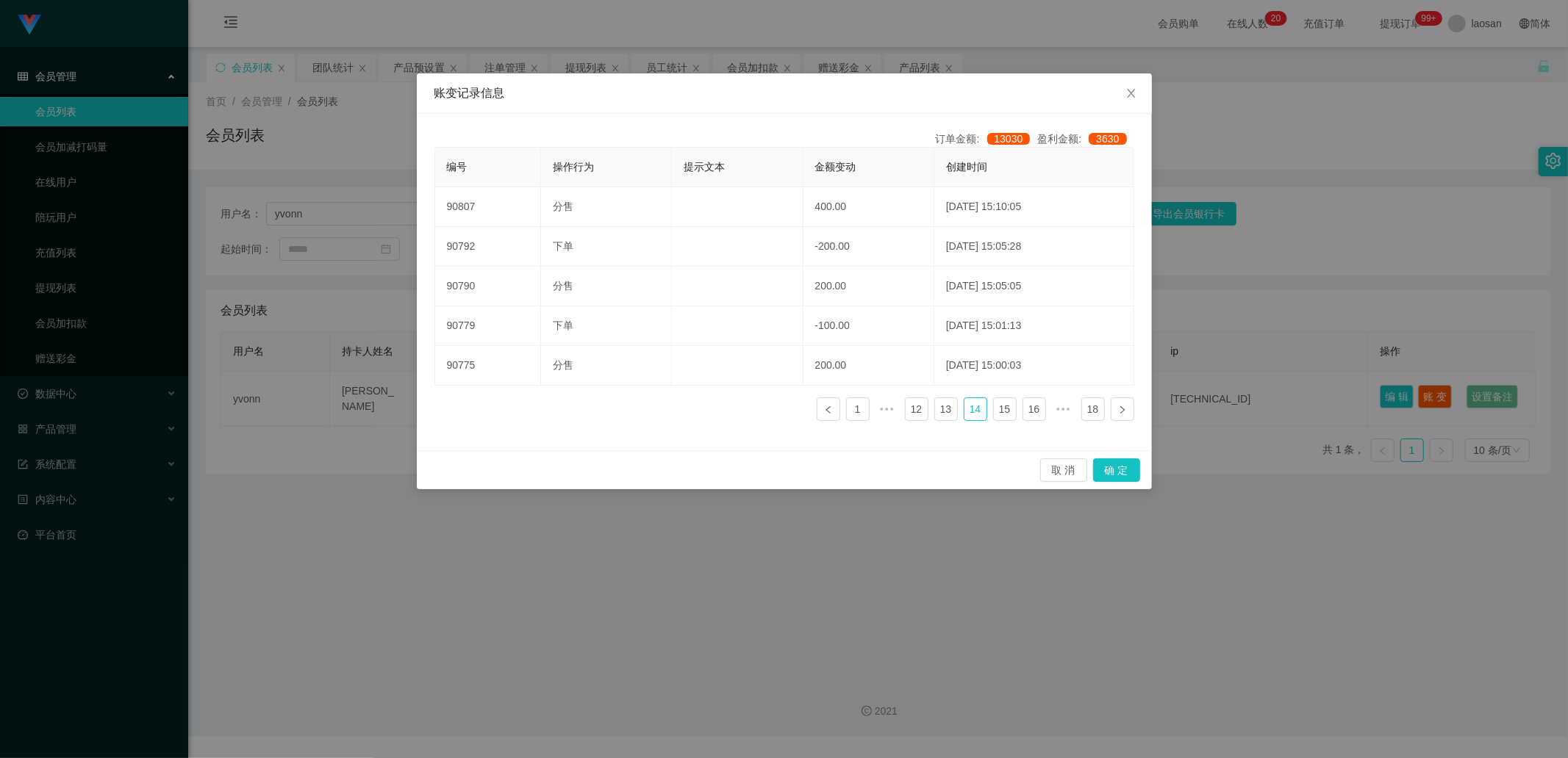
click at [830, 256] on ul "1 ••• 12 13 14 15 16 ••• 18" at bounding box center [975, 410] width 318 height 24
click at [830, 256] on link "13" at bounding box center [946, 409] width 22 height 22
click at [830, 256] on ul "1 ••• 11 12 13 14 15 ••• 18" at bounding box center [975, 410] width 318 height 24
click at [830, 256] on link "12" at bounding box center [946, 409] width 22 height 22
click at [830, 256] on link "10" at bounding box center [917, 409] width 22 height 22
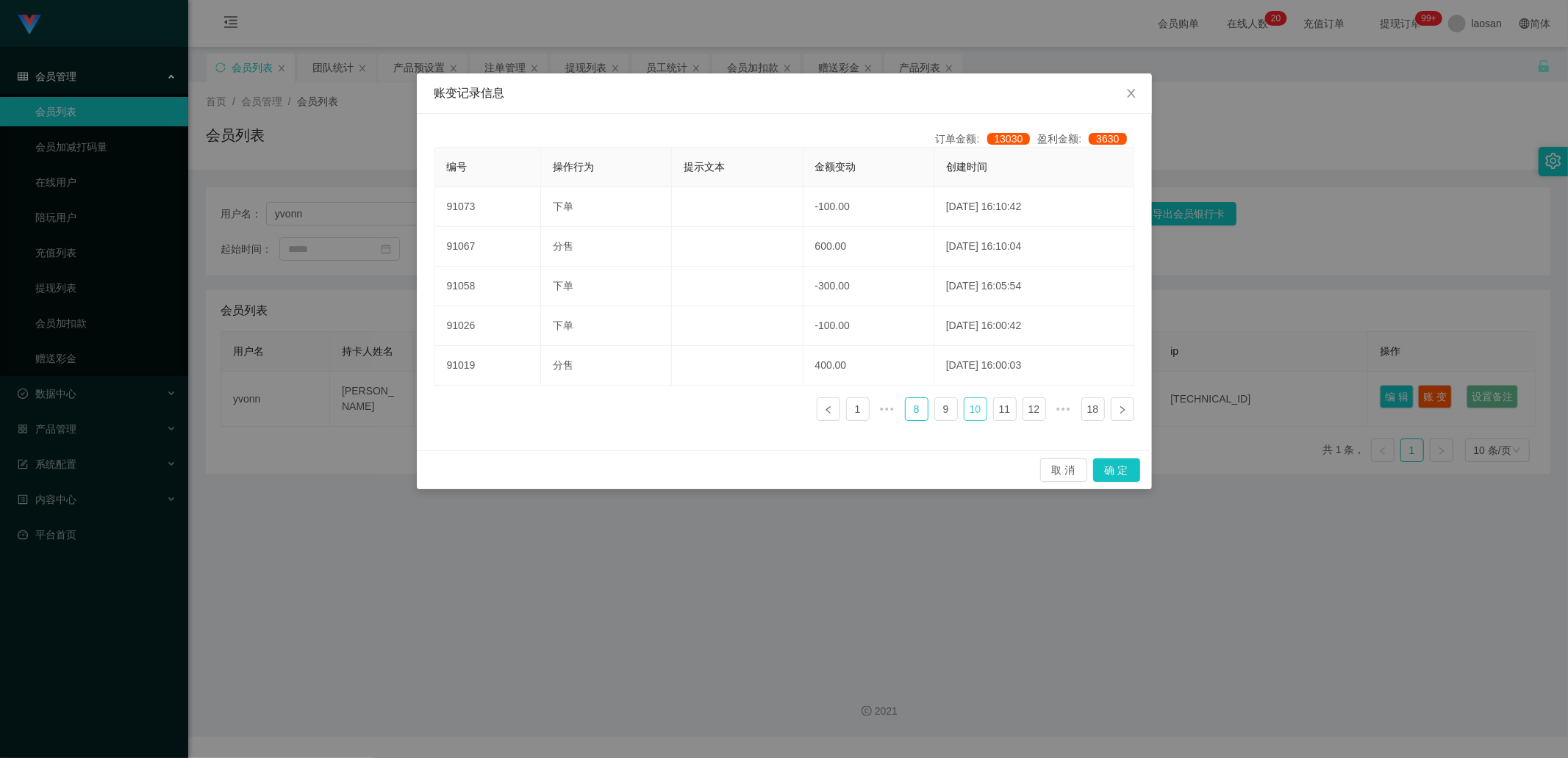
click at [830, 256] on link "8" at bounding box center [917, 409] width 22 height 22
click at [830, 256] on link "6" at bounding box center [917, 409] width 22 height 22
click at [830, 256] on link "4" at bounding box center [917, 409] width 22 height 22
click at [830, 256] on link "2" at bounding box center [917, 409] width 22 height 22
click at [830, 256] on link "1" at bounding box center [917, 409] width 22 height 22
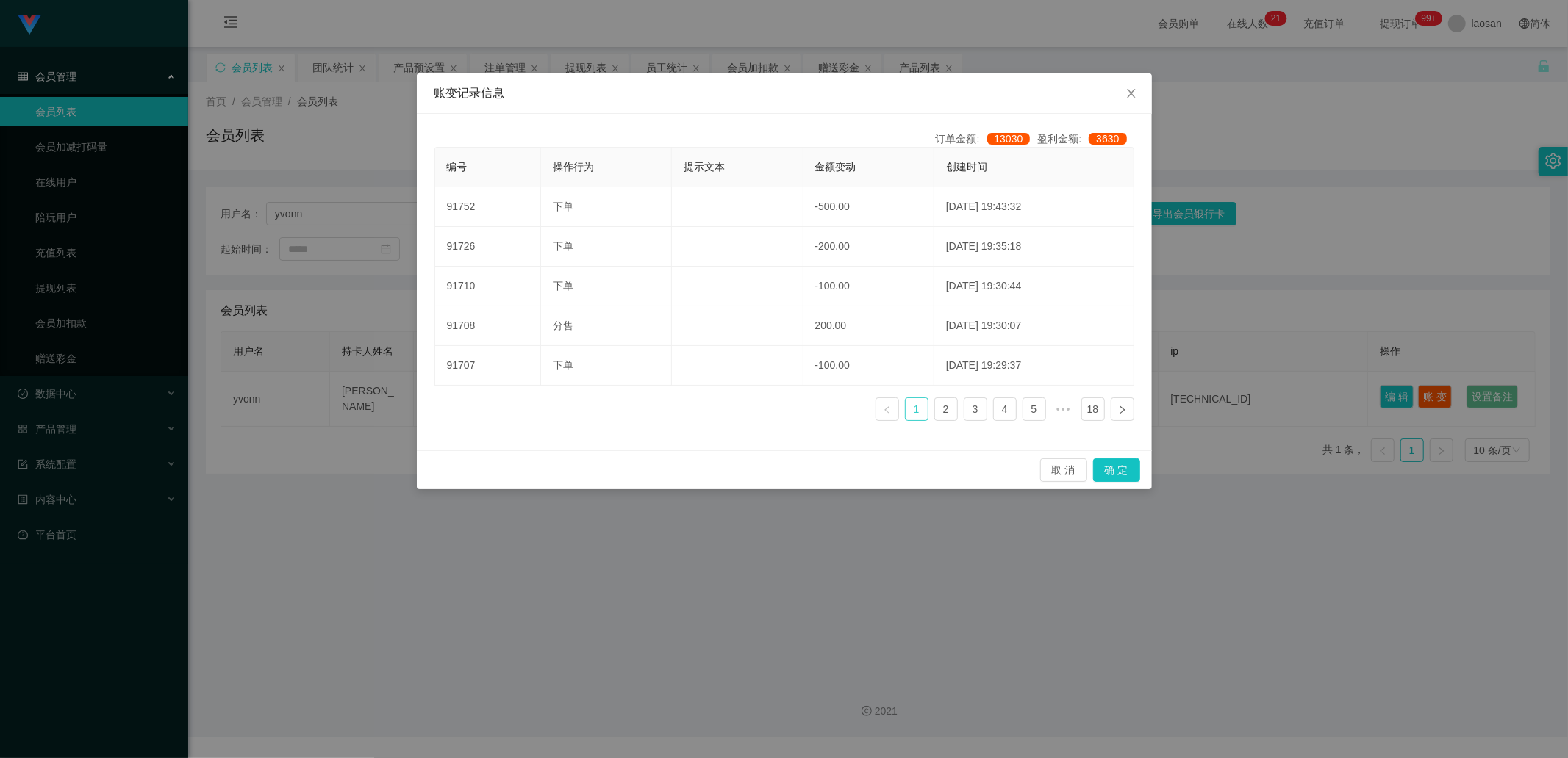
click at [830, 256] on link "1" at bounding box center [917, 409] width 22 height 22
drag, startPoint x: 372, startPoint y: 584, endPoint x: 350, endPoint y: 563, distance: 30.4
click at [372, 256] on div "账变记录信息 订单金额: 13030 盈利金额: 3630 编号 操作行为 提示文本 金额变动 创建时间 91752 下单 -500.00 2025-08-2…" at bounding box center [784, 379] width 1568 height 758
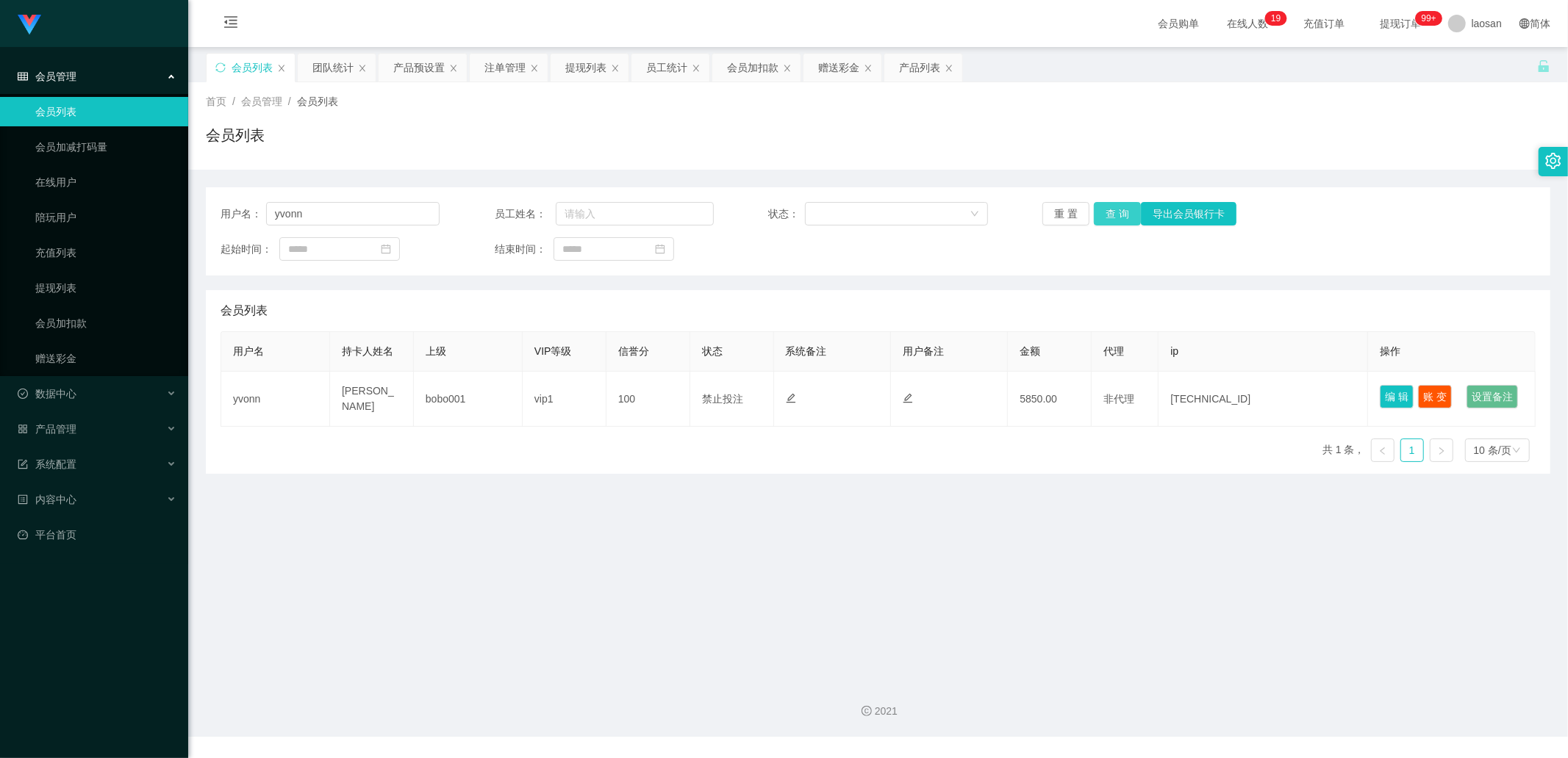
click at [830, 216] on button "查 询" at bounding box center [1116, 214] width 47 height 24
click at [830, 215] on button "查 询" at bounding box center [1116, 214] width 47 height 24
click at [830, 215] on div "重 置 查 询 导出会员银行卡" at bounding box center [1151, 214] width 219 height 24
click at [830, 214] on button "查 询" at bounding box center [1116, 214] width 47 height 24
click at [322, 69] on div "团队统计" at bounding box center [333, 67] width 41 height 28
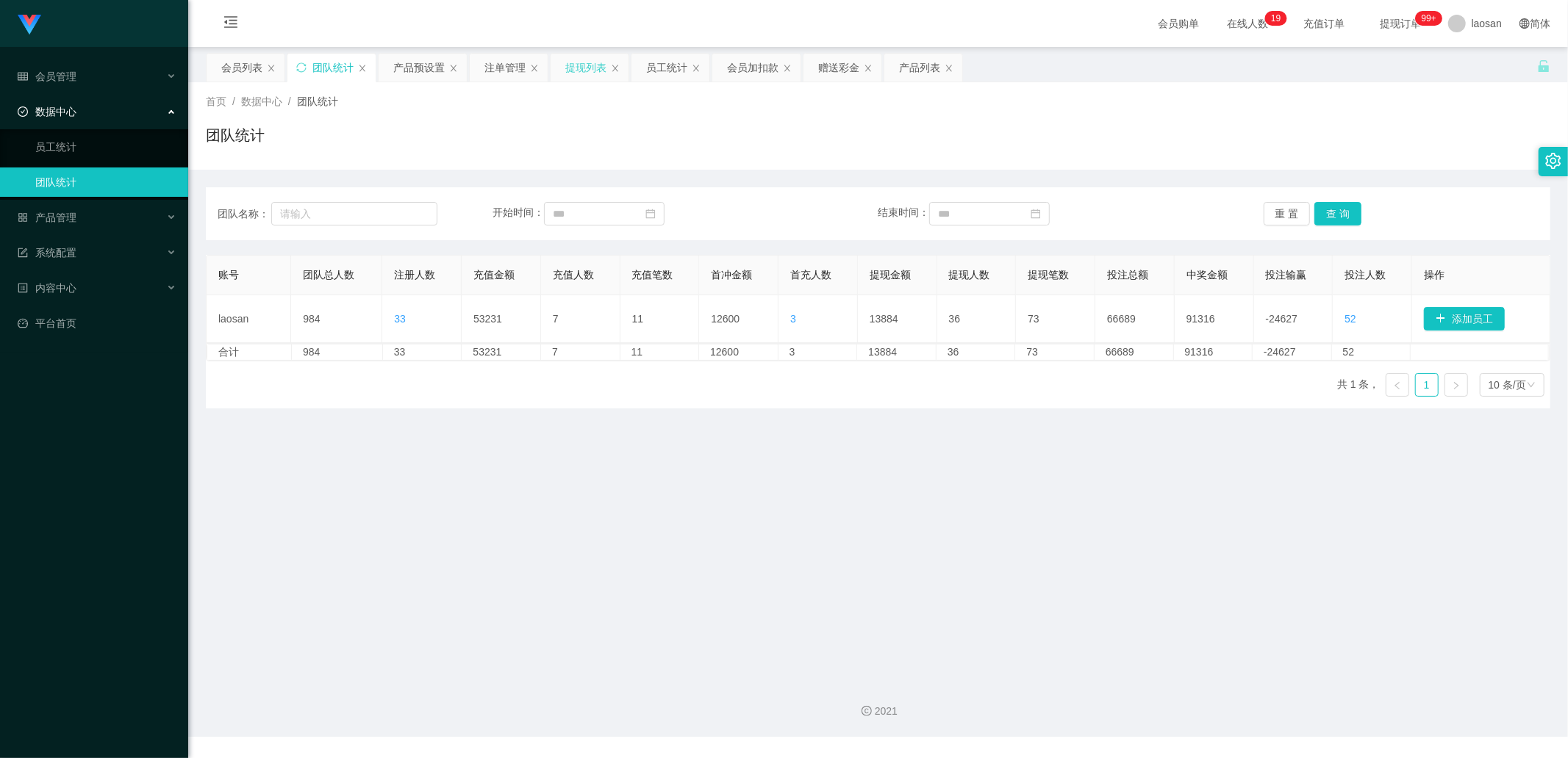
click at [582, 67] on div "提现列表" at bounding box center [585, 67] width 41 height 28
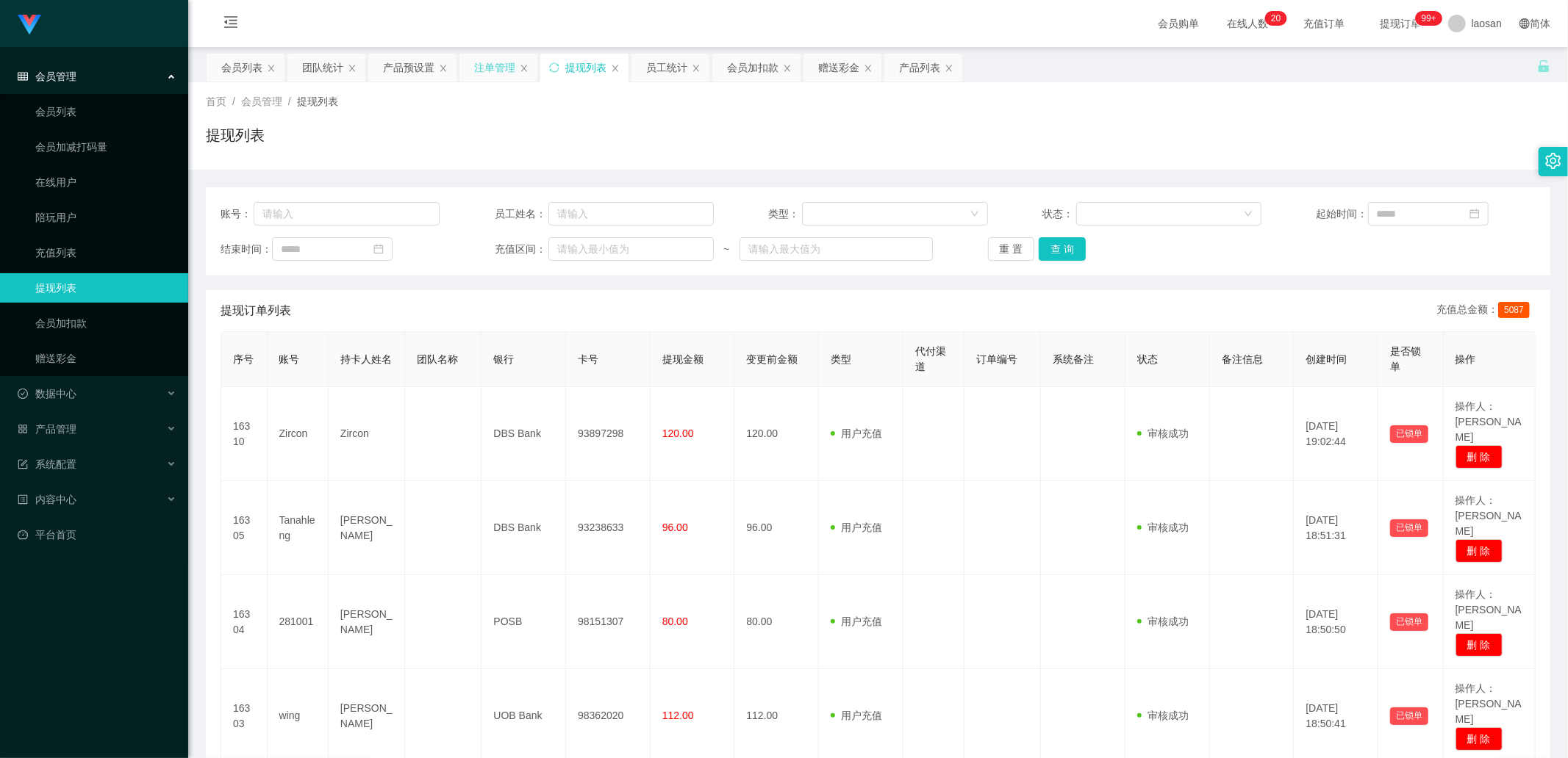
click at [490, 62] on div "注单管理" at bounding box center [494, 67] width 41 height 28
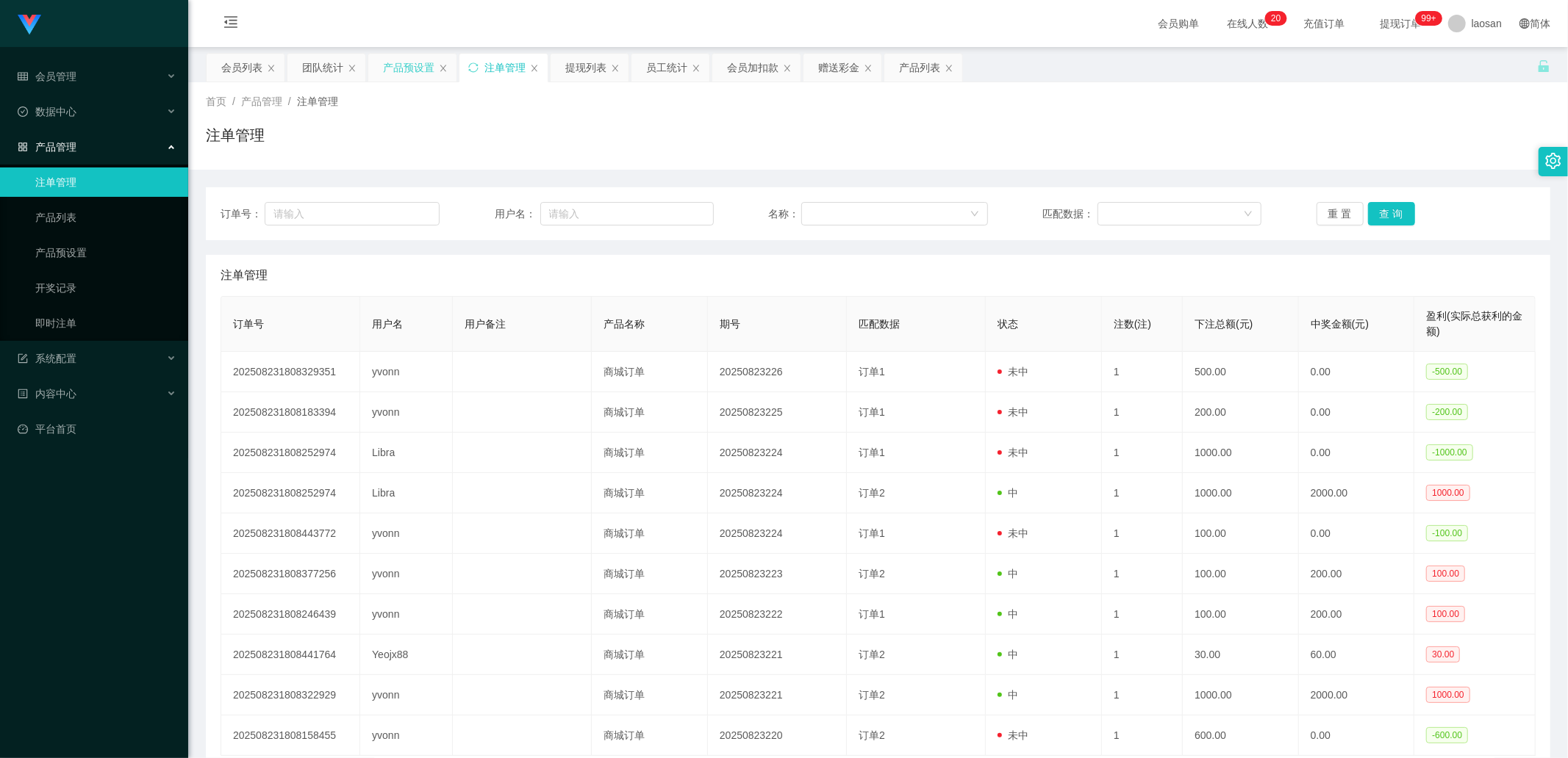
click at [402, 68] on div "产品预设置" at bounding box center [408, 67] width 51 height 28
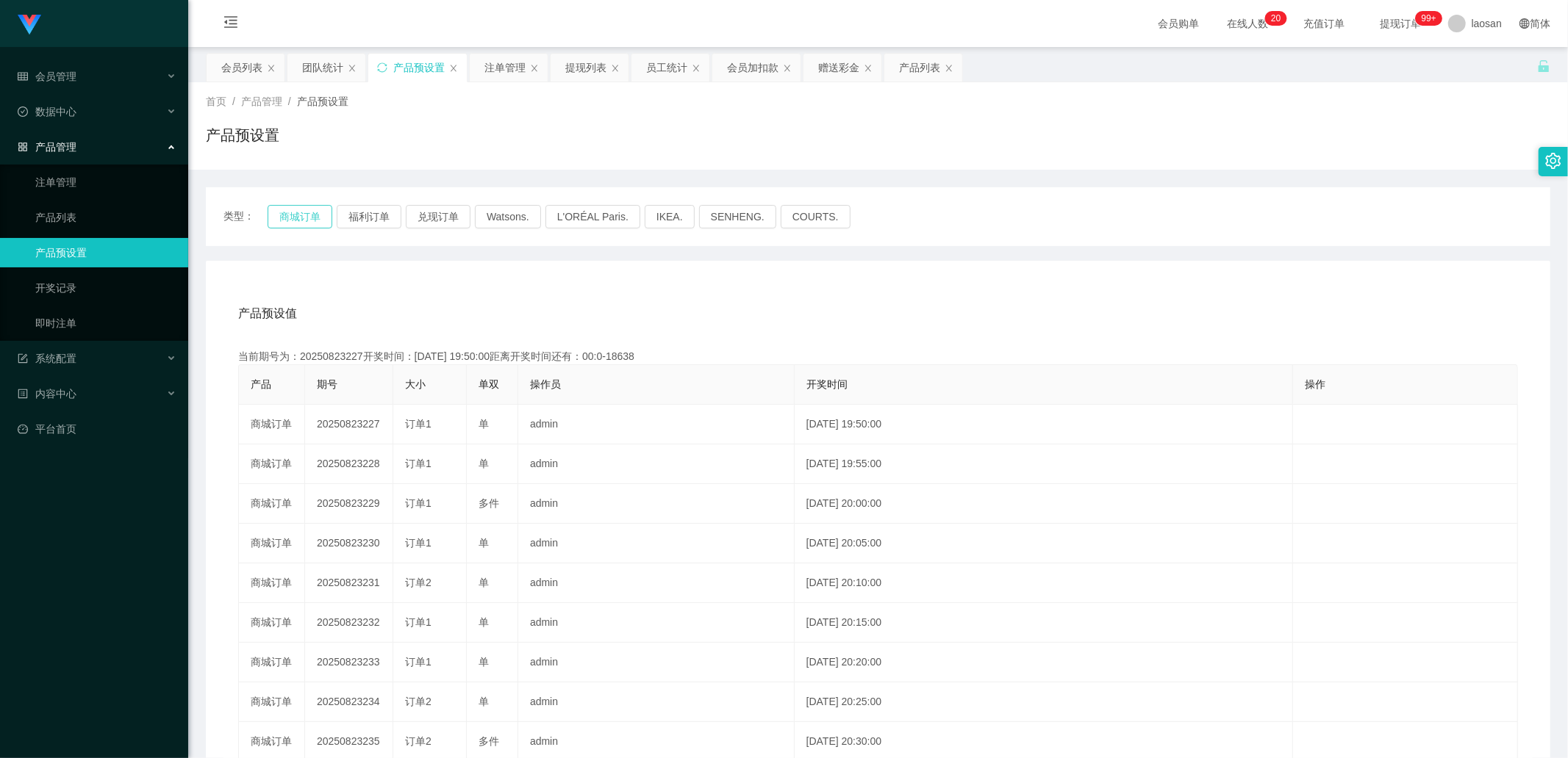
click at [291, 216] on button "商城订单" at bounding box center [300, 217] width 65 height 24
drag, startPoint x: 61, startPoint y: 174, endPoint x: 85, endPoint y: 187, distance: 27.3
click at [61, 174] on link "注单管理" at bounding box center [106, 182] width 141 height 29
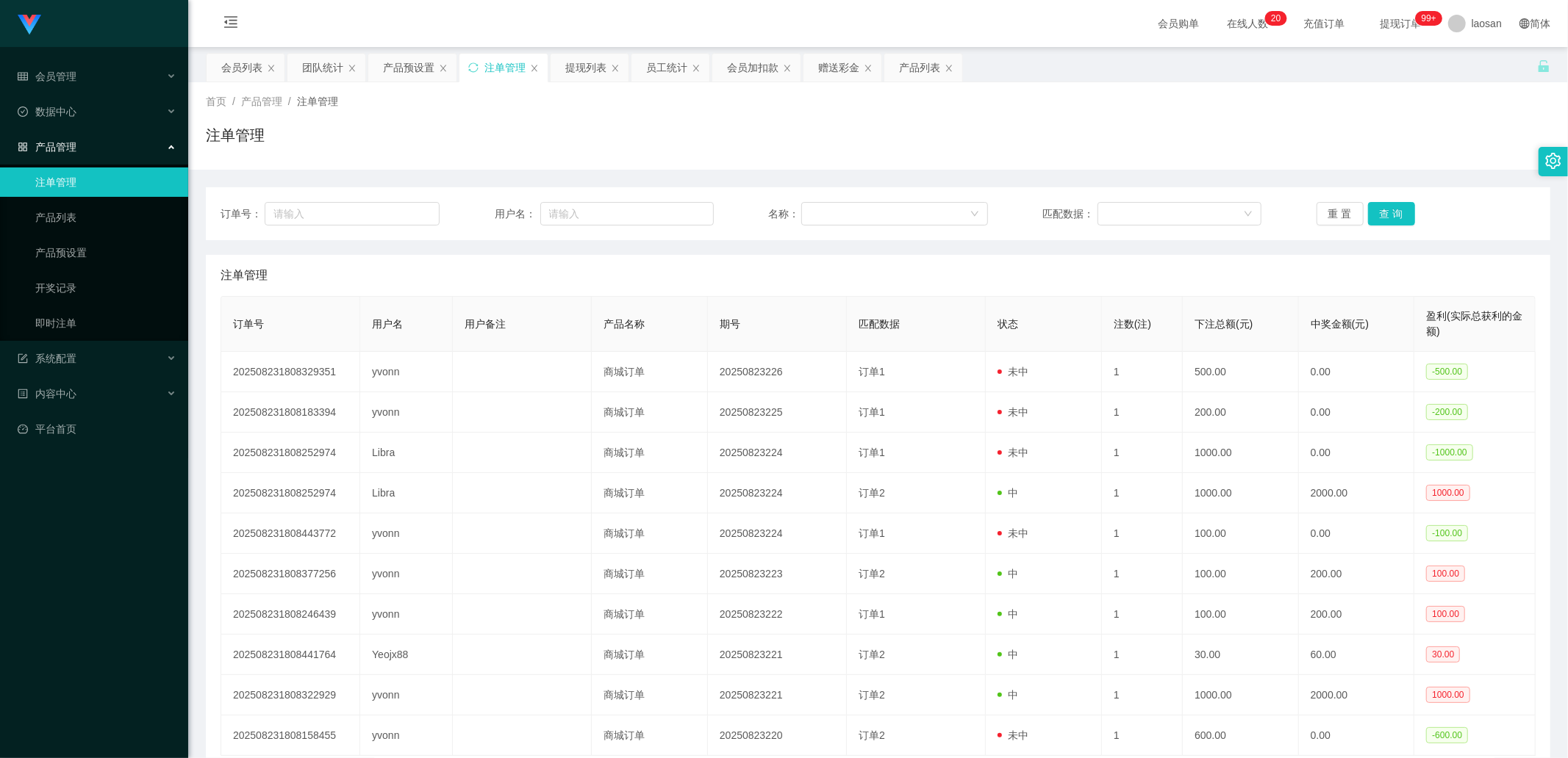
click at [830, 200] on div "订单号： 用户名： 名称： 匹配数据： 重 置 查 询" at bounding box center [877, 214] width 1344 height 53
click at [830, 204] on button "查 询" at bounding box center [1391, 214] width 47 height 24
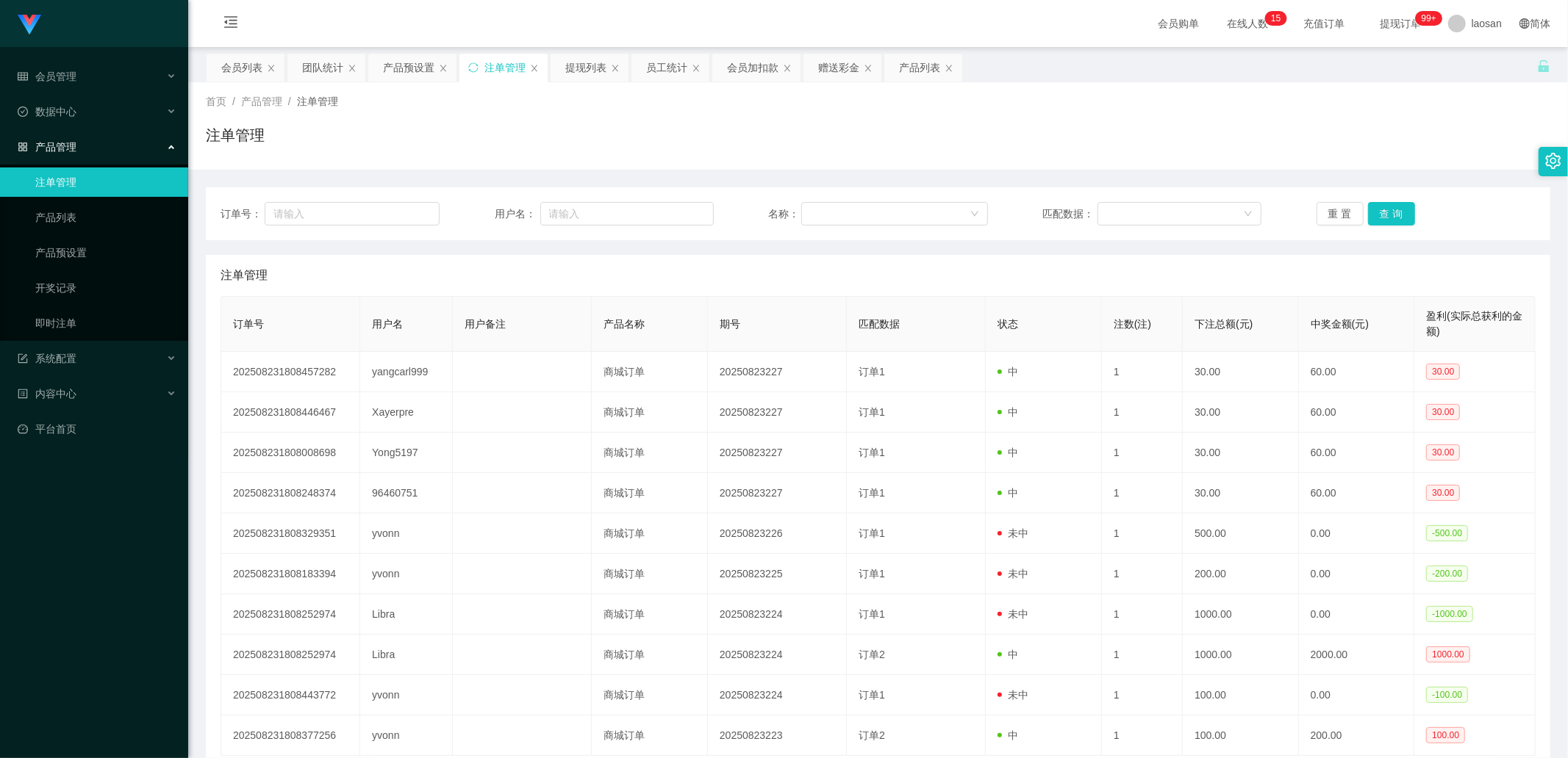
click at [830, 207] on div "重 置 查 询" at bounding box center [1426, 214] width 219 height 24
click at [830, 206] on button "查 询" at bounding box center [1391, 214] width 47 height 24
click at [830, 219] on button "查 询" at bounding box center [1391, 214] width 47 height 24
click at [830, 219] on div "重 置 查 询" at bounding box center [1426, 214] width 219 height 24
drag, startPoint x: 577, startPoint y: 65, endPoint x: 579, endPoint y: 73, distance: 8.2
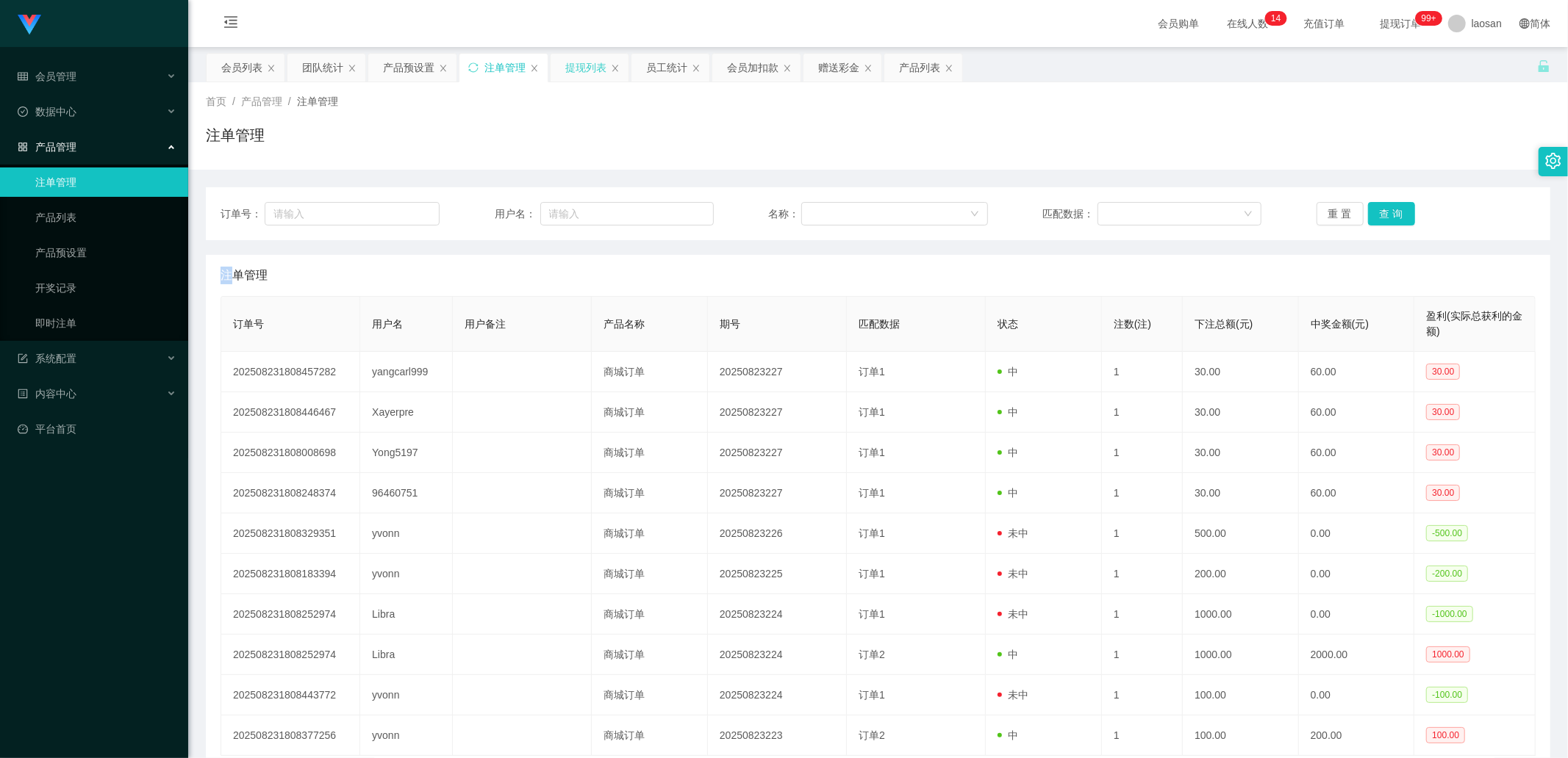
click at [577, 65] on div "提现列表" at bounding box center [585, 67] width 41 height 28
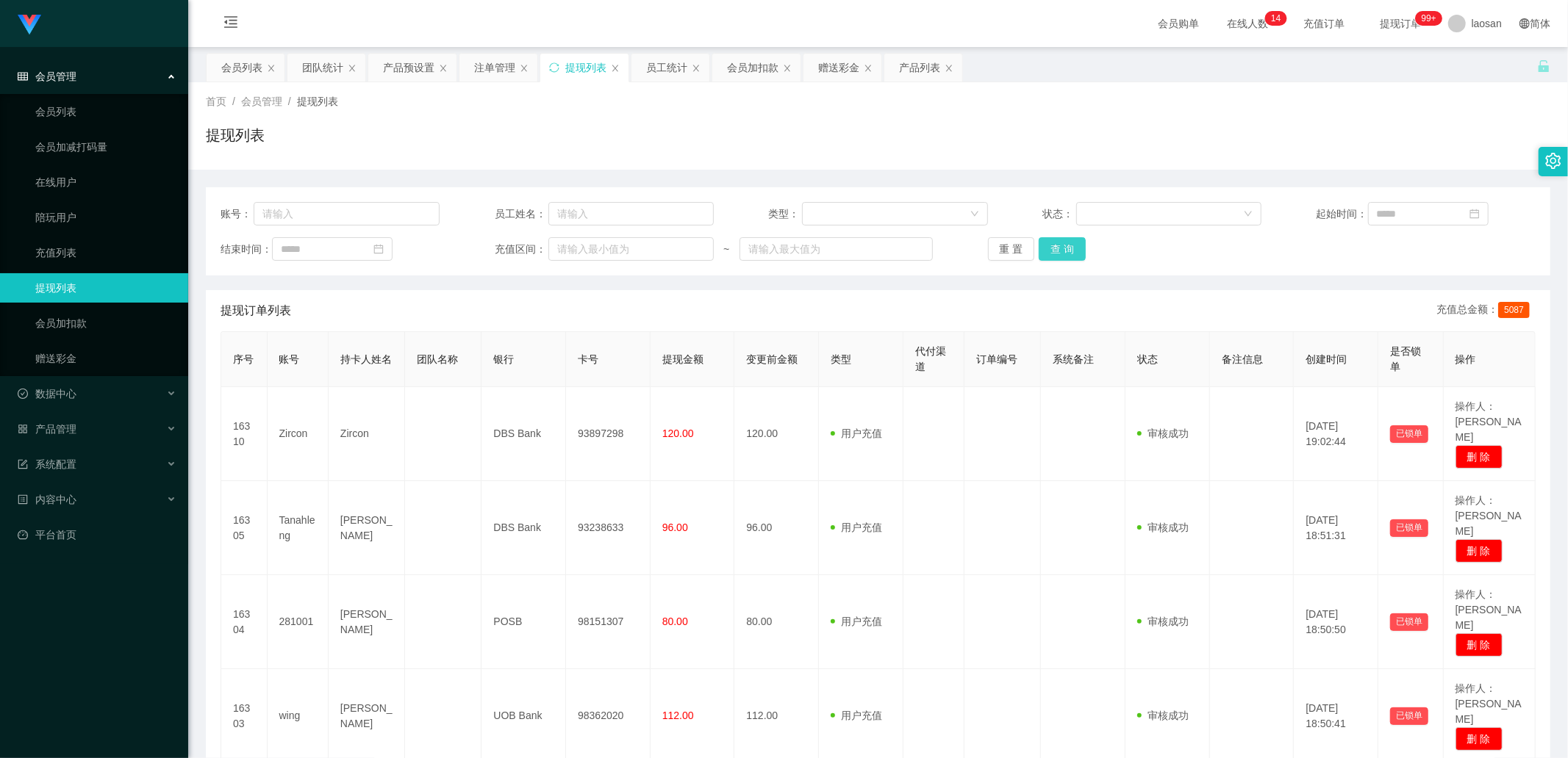
click at [830, 239] on button "查 询" at bounding box center [1062, 250] width 47 height 24
click at [830, 238] on div "重 置 查 询" at bounding box center [1097, 250] width 219 height 24
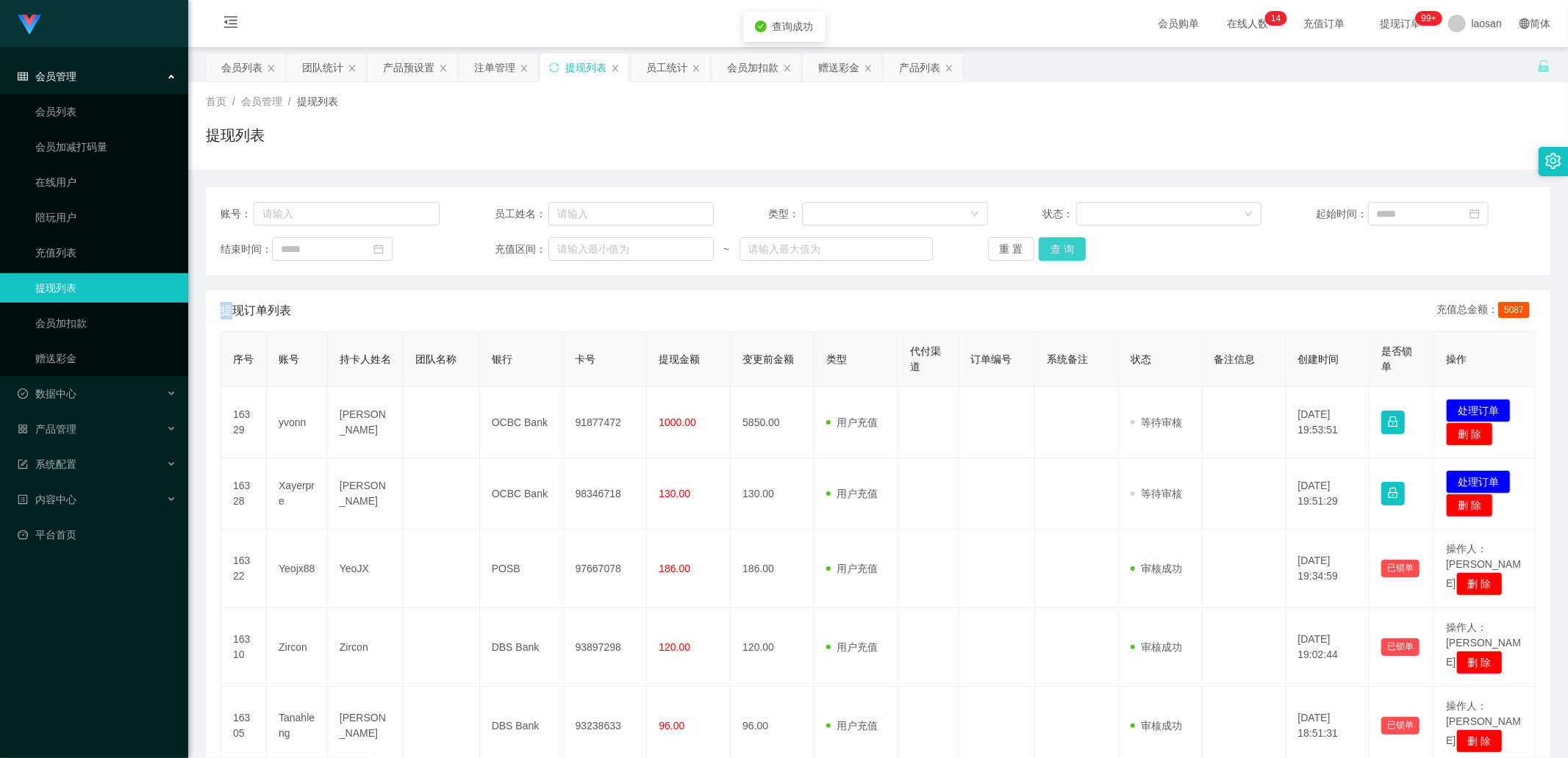
click at [830, 238] on button "查 询" at bounding box center [1062, 250] width 47 height 24
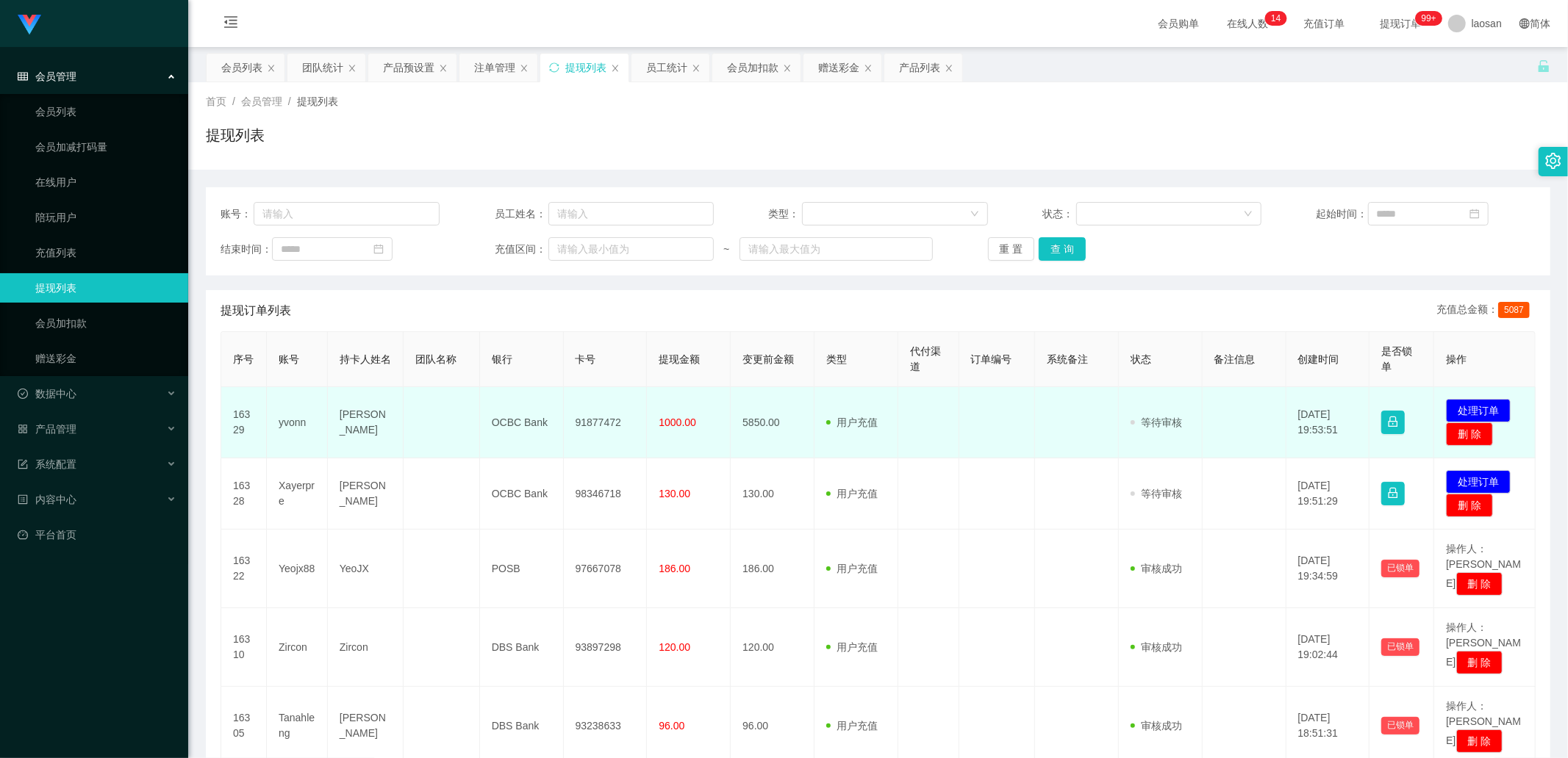
click at [291, 256] on td "yvonn" at bounding box center [297, 423] width 61 height 72
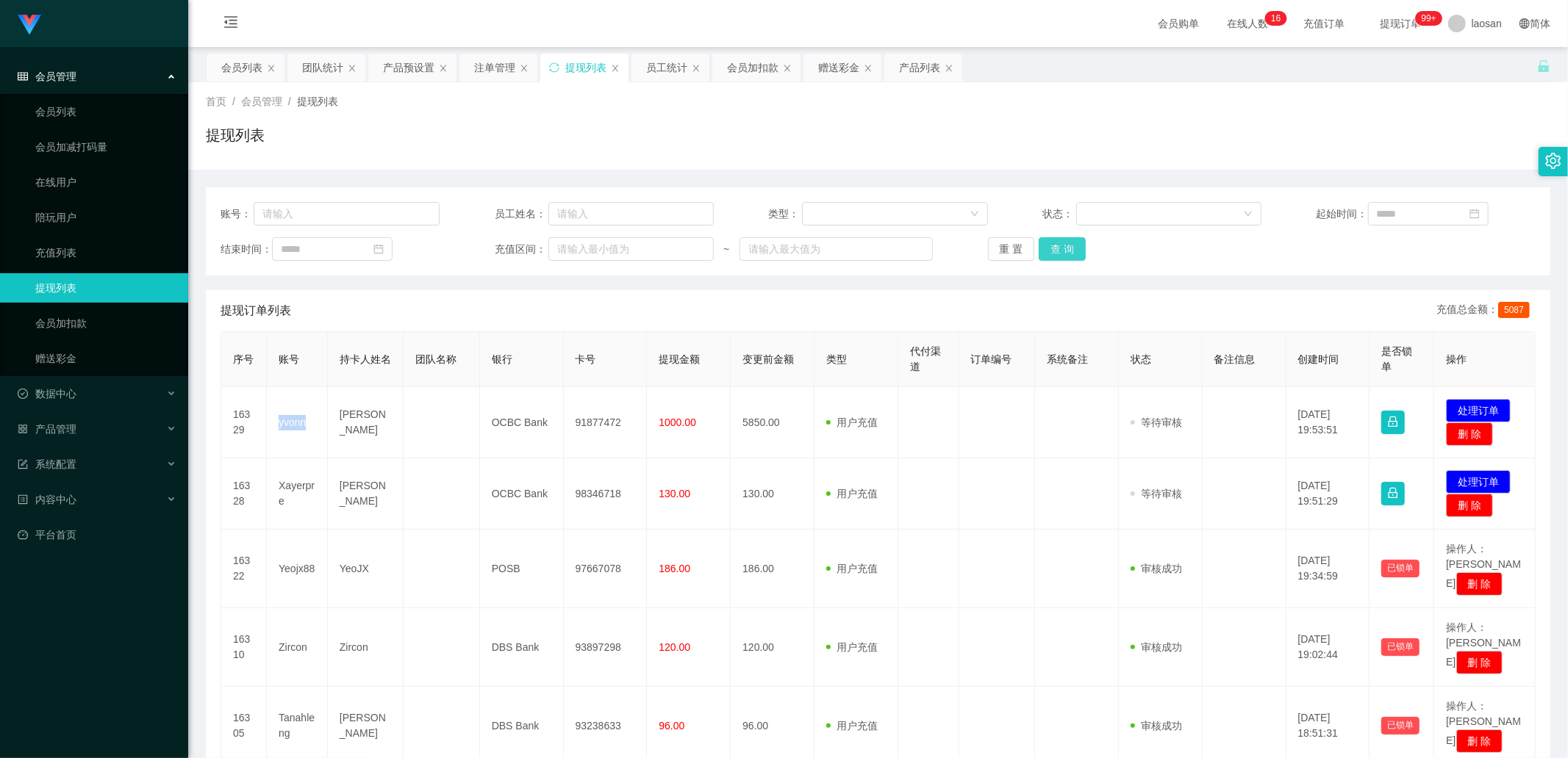
click at [830, 238] on button "查 询" at bounding box center [1062, 250] width 47 height 24
click at [830, 238] on div "重 置 查 询" at bounding box center [1097, 250] width 219 height 24
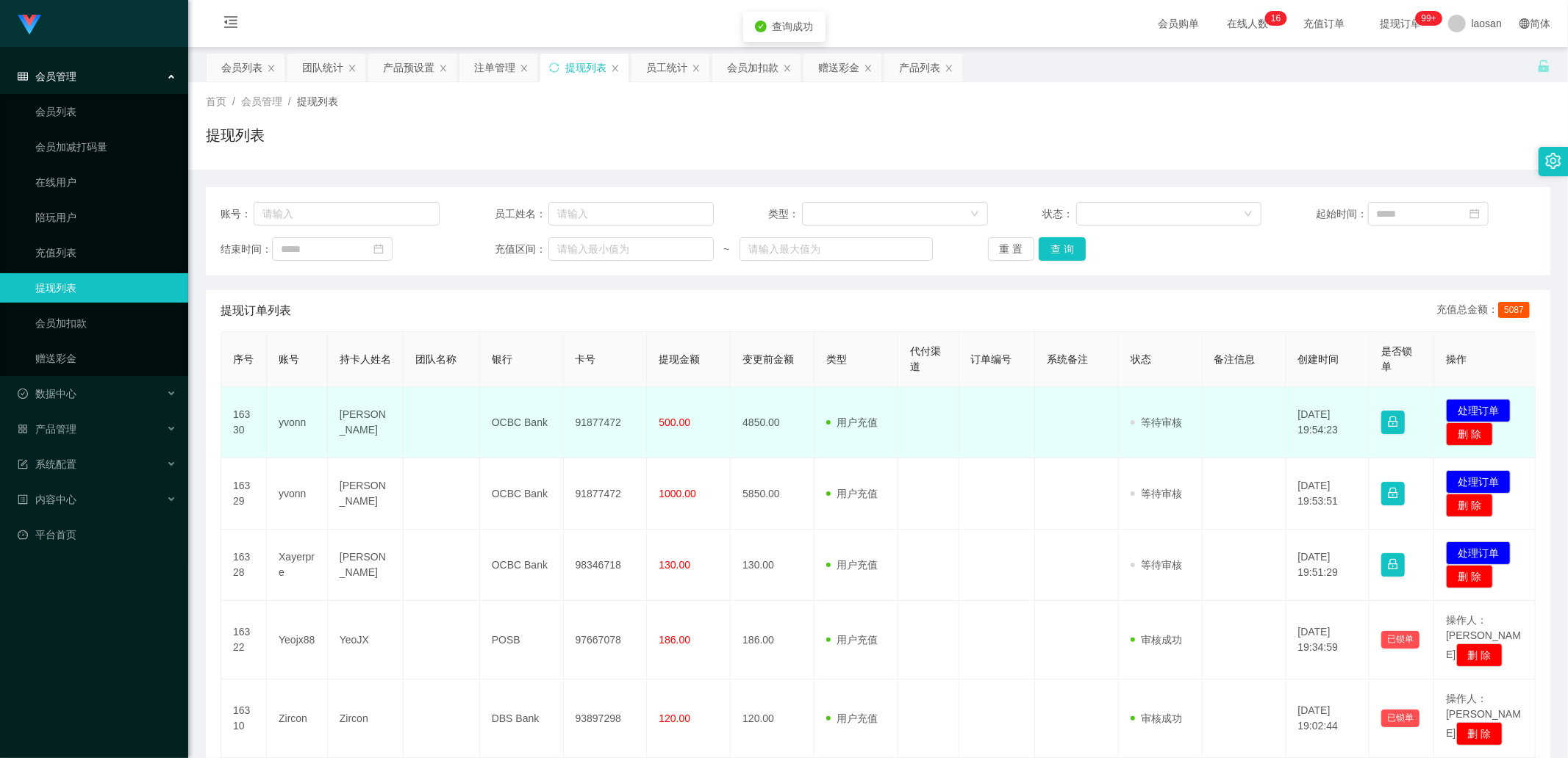
click at [390, 256] on td "[PERSON_NAME]" at bounding box center [366, 423] width 76 height 72
click at [830, 256] on button "处理订单" at bounding box center [1478, 411] width 65 height 24
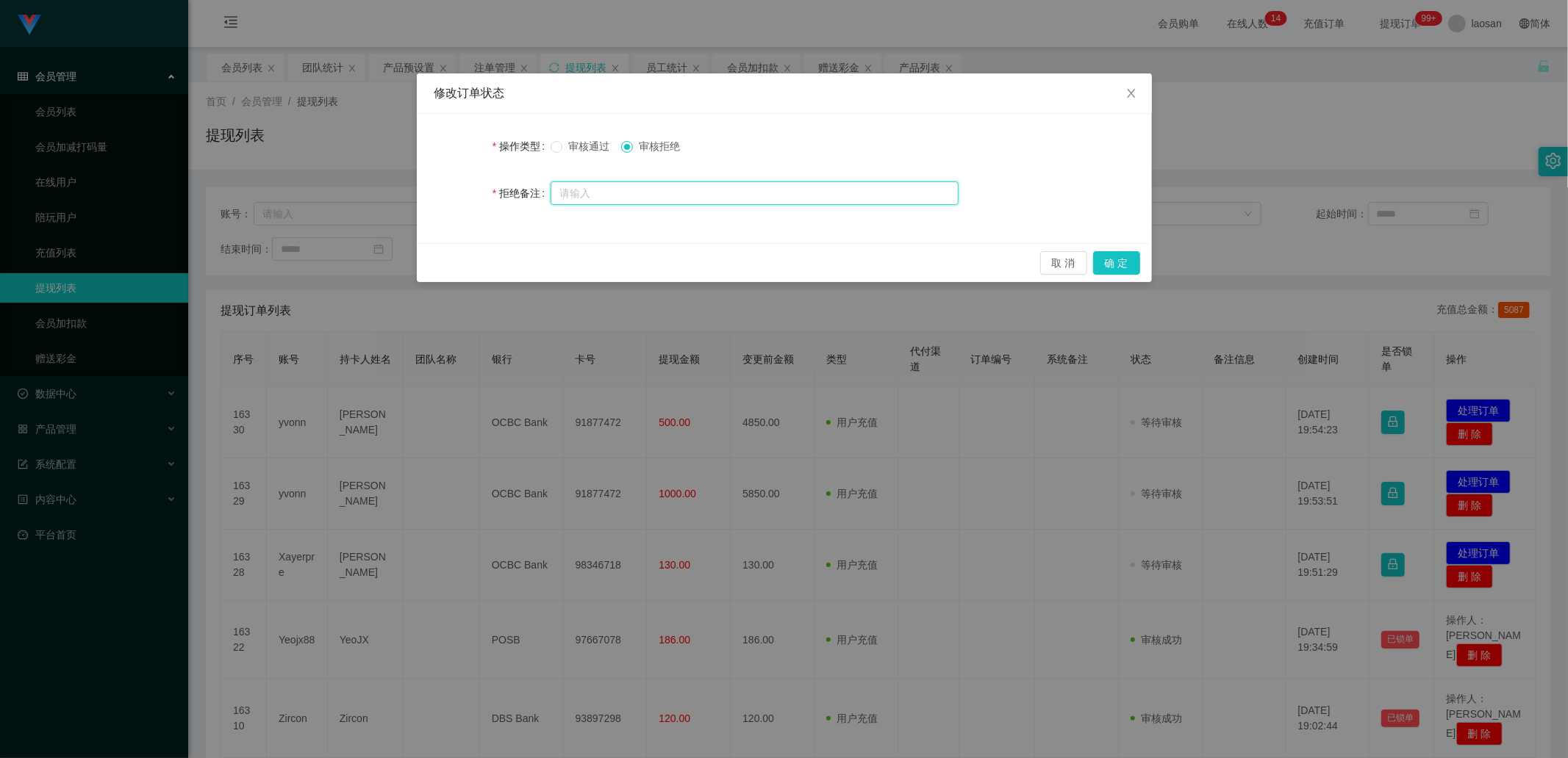
click at [703, 190] on input "text" at bounding box center [754, 193] width 408 height 24
click at [625, 191] on input "text" at bounding box center [754, 193] width 408 height 24
drag, startPoint x: 676, startPoint y: 199, endPoint x: 549, endPoint y: 179, distance: 128.6
click at [549, 179] on div "拒绝备注 请完成兑现单后尝试谢谢" at bounding box center [784, 193] width 700 height 29
type input "请完成兑现单后尝试谢谢"
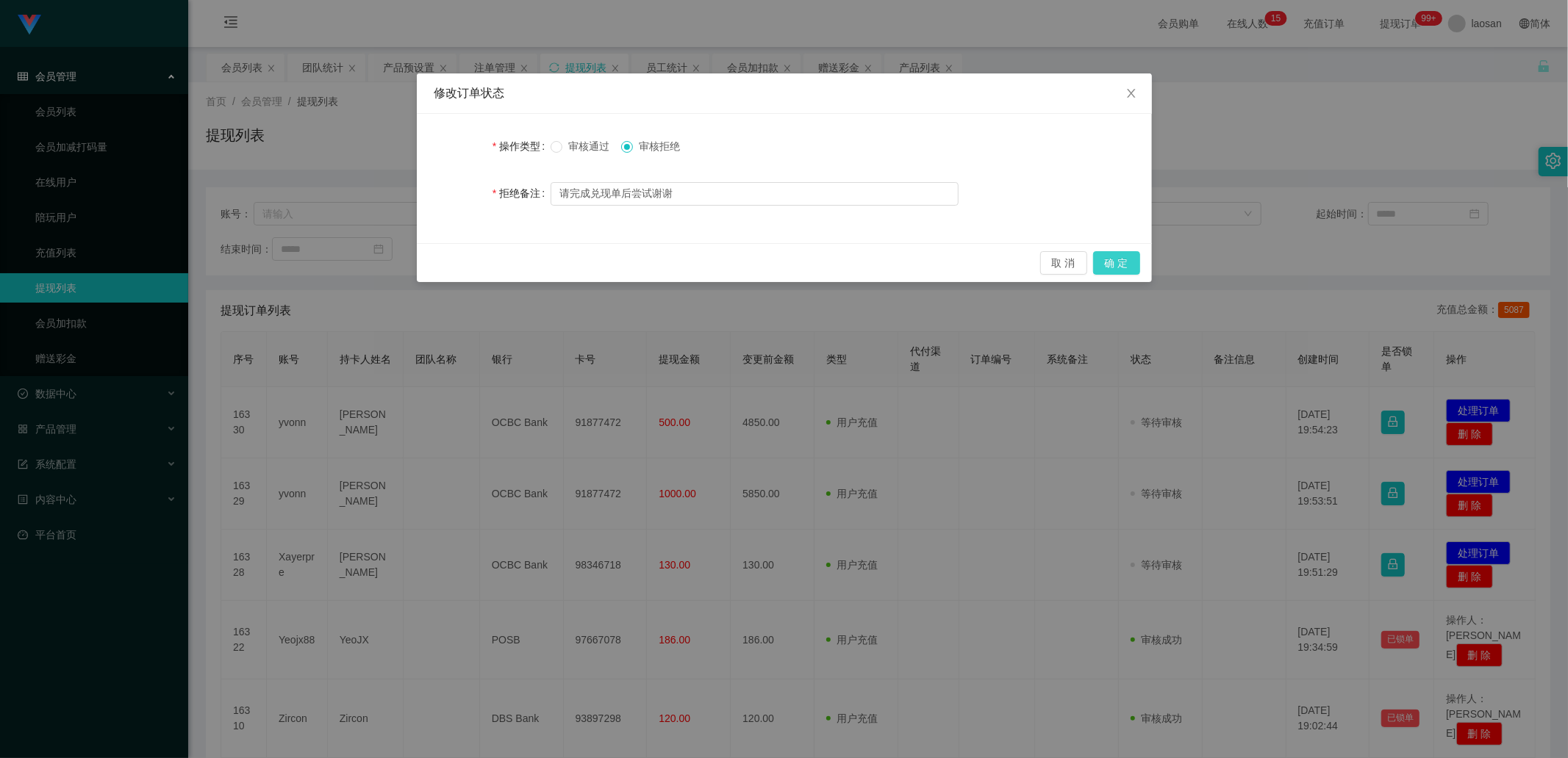
drag, startPoint x: 1115, startPoint y: 263, endPoint x: 1110, endPoint y: 250, distance: 13.9
click at [830, 256] on button "确 定" at bounding box center [1115, 263] width 47 height 24
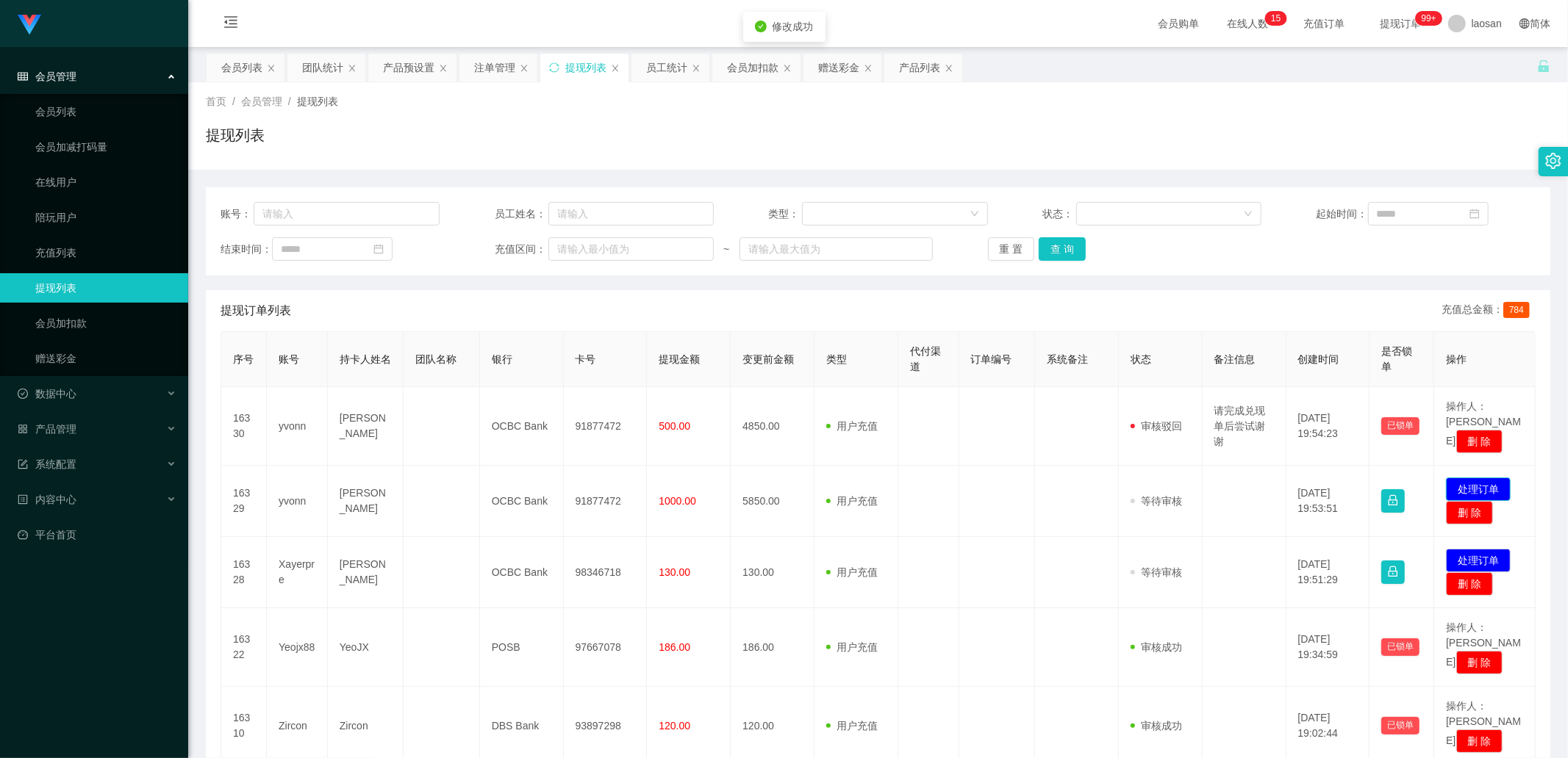
click at [830, 256] on button "处理订单" at bounding box center [1478, 490] width 65 height 24
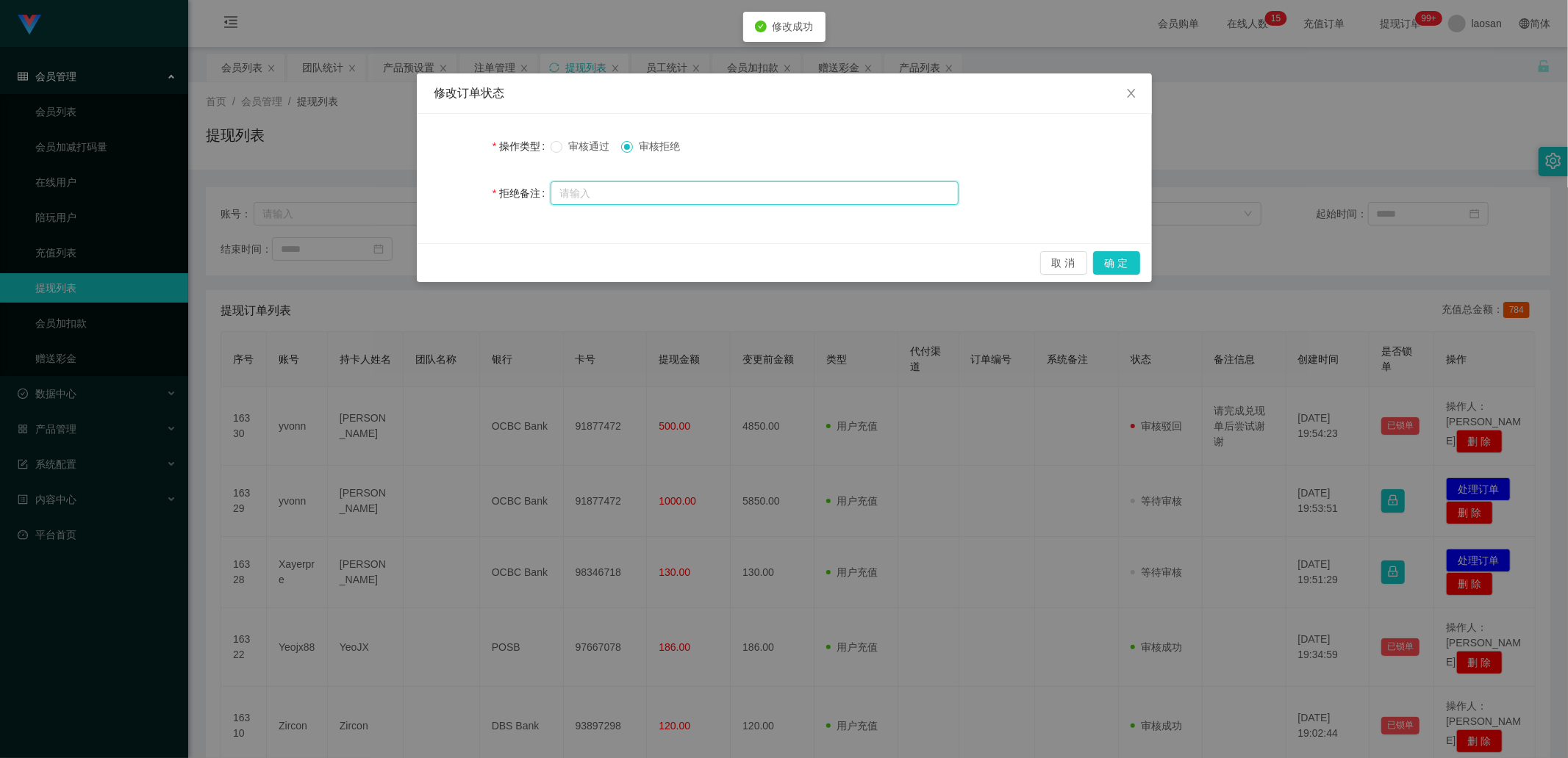
click at [830, 184] on input "text" at bounding box center [754, 193] width 408 height 24
paste input "请完成兑现单后尝试谢谢"
type input "请完成兑现单后尝试谢谢"
click at [830, 256] on button "确 定" at bounding box center [1115, 263] width 47 height 24
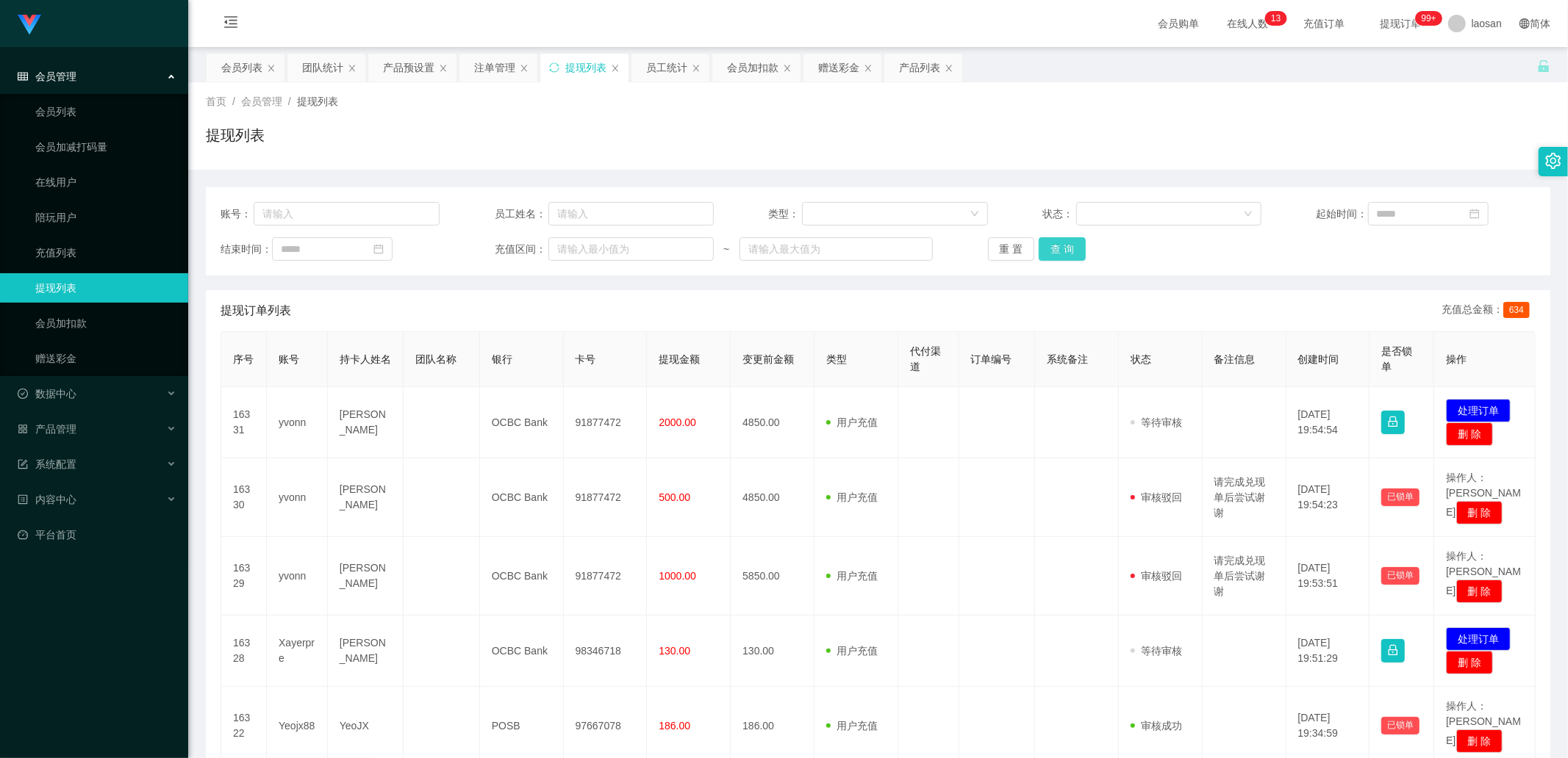
click at [830, 255] on button "查 询" at bounding box center [1062, 250] width 47 height 24
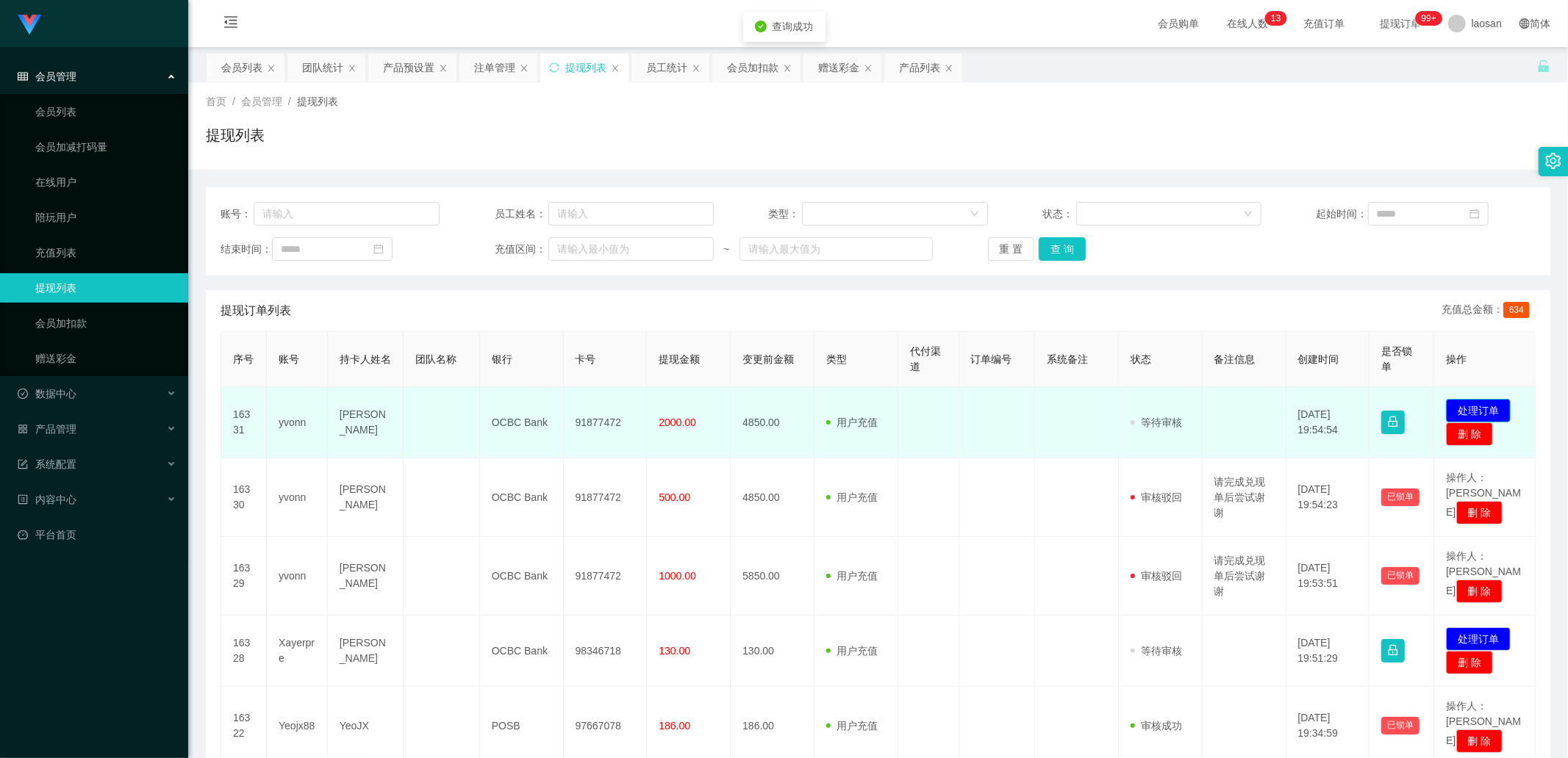
click at [830, 256] on button "处理订单" at bounding box center [1478, 411] width 65 height 24
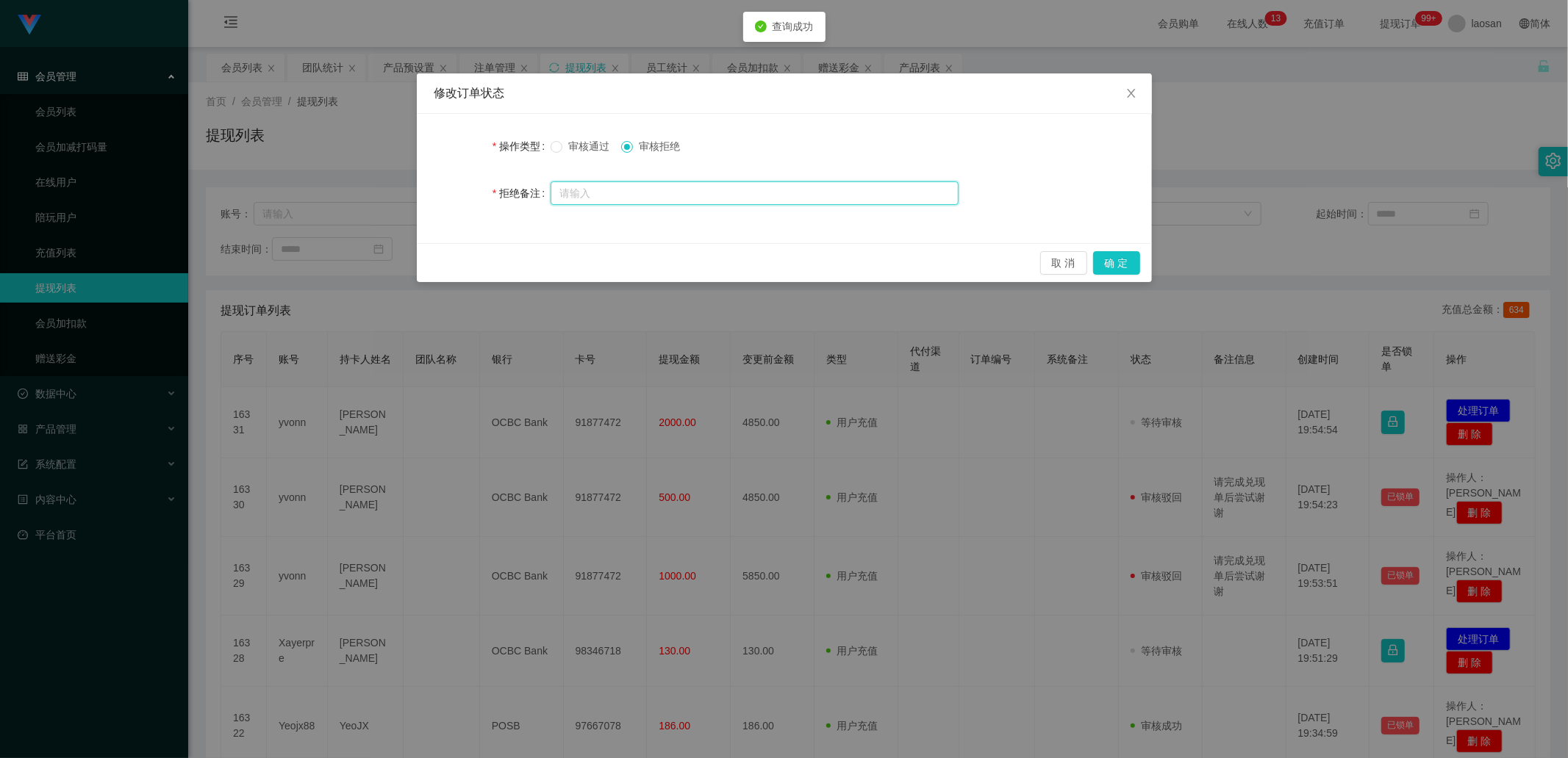
click at [826, 186] on input "text" at bounding box center [754, 193] width 408 height 24
paste input "请完成兑现单后尝试谢谢"
type input "请完成兑现单后尝试谢谢"
click at [830, 256] on button "确 定" at bounding box center [1115, 263] width 47 height 24
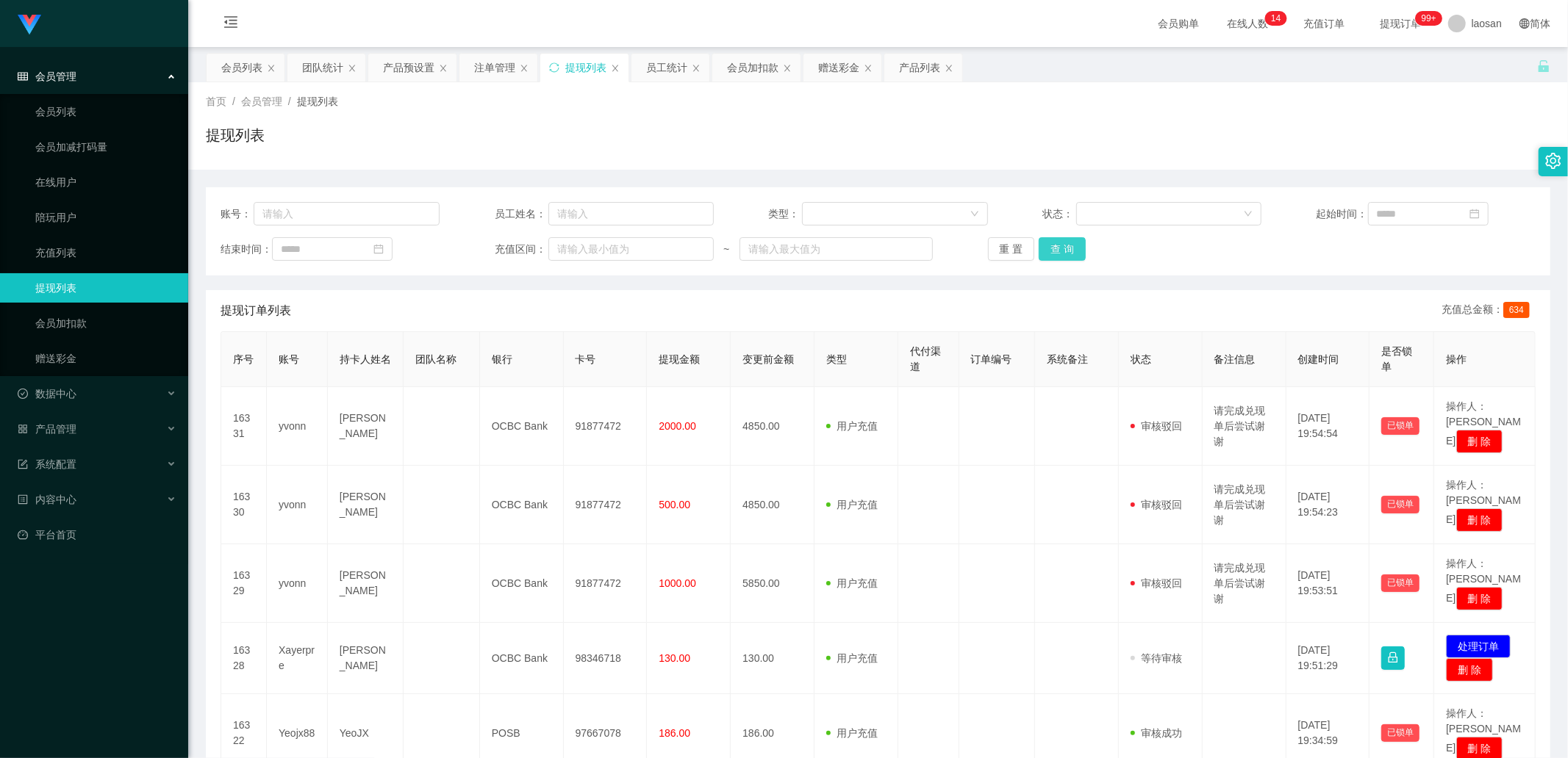
click at [830, 246] on button "查 询" at bounding box center [1062, 250] width 47 height 24
click at [830, 247] on button "查 询" at bounding box center [1062, 250] width 47 height 24
click at [830, 247] on div "重 置 查 询" at bounding box center [1097, 250] width 219 height 24
click at [830, 250] on button "查 询" at bounding box center [1062, 250] width 47 height 24
click at [830, 250] on div "重 置 查 询" at bounding box center [1097, 250] width 219 height 24
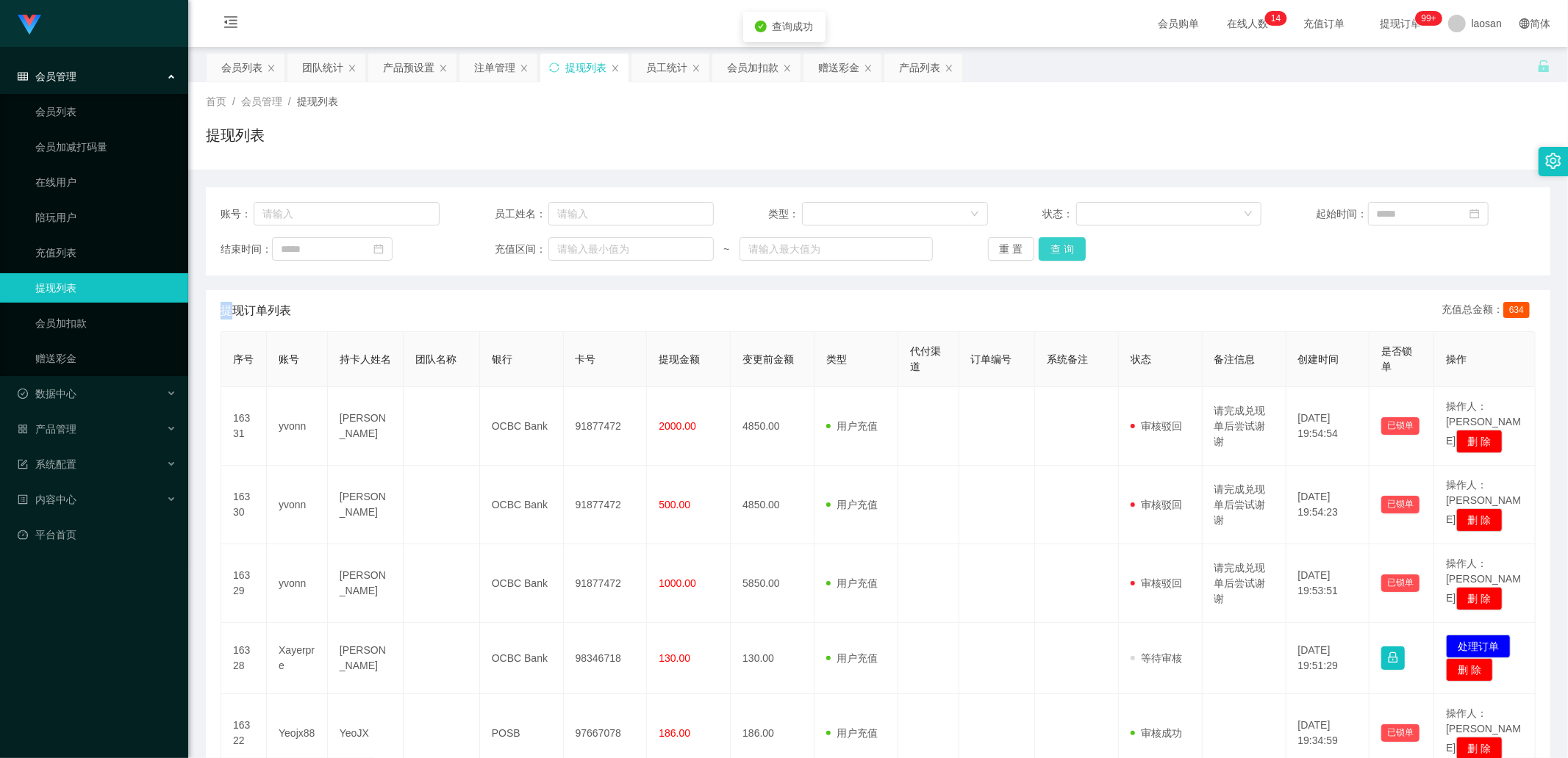
click at [830, 250] on button "查 询" at bounding box center [1062, 250] width 47 height 24
click at [830, 256] on button "查 询" at bounding box center [1062, 250] width 47 height 24
click at [830, 253] on button "查 询" at bounding box center [1062, 250] width 47 height 24
click at [830, 253] on div "重 置 查 询" at bounding box center [1097, 250] width 219 height 24
click at [830, 253] on button "查 询" at bounding box center [1070, 250] width 63 height 24
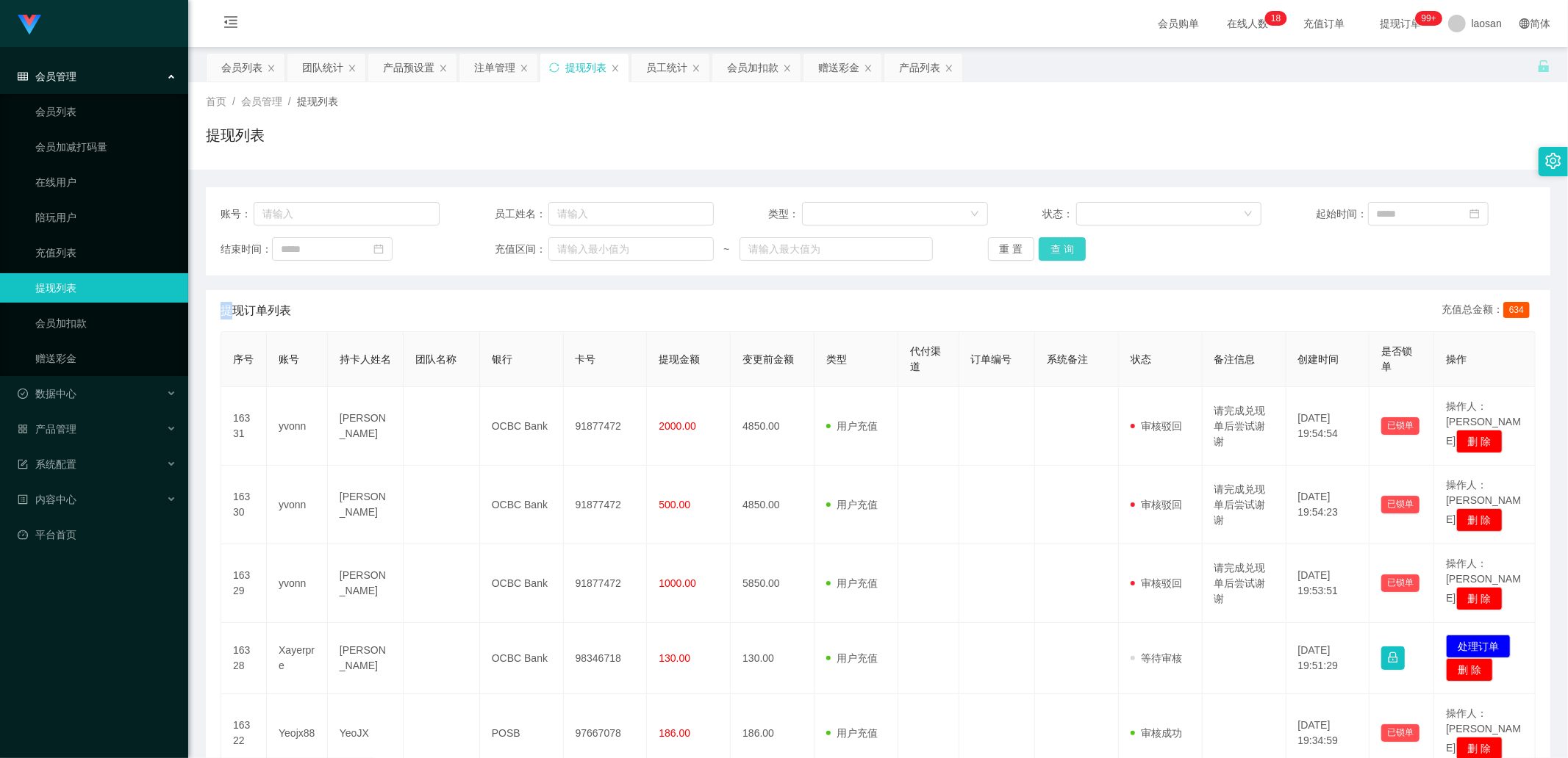
click at [830, 256] on button "查 询" at bounding box center [1062, 250] width 47 height 24
click at [830, 256] on div "重 置 查 询" at bounding box center [1097, 250] width 219 height 24
click at [830, 256] on button "查 询" at bounding box center [1070, 250] width 63 height 24
click at [830, 256] on div "重 置 查 询" at bounding box center [1097, 250] width 219 height 24
click at [830, 245] on button "查 询" at bounding box center [1062, 250] width 47 height 24
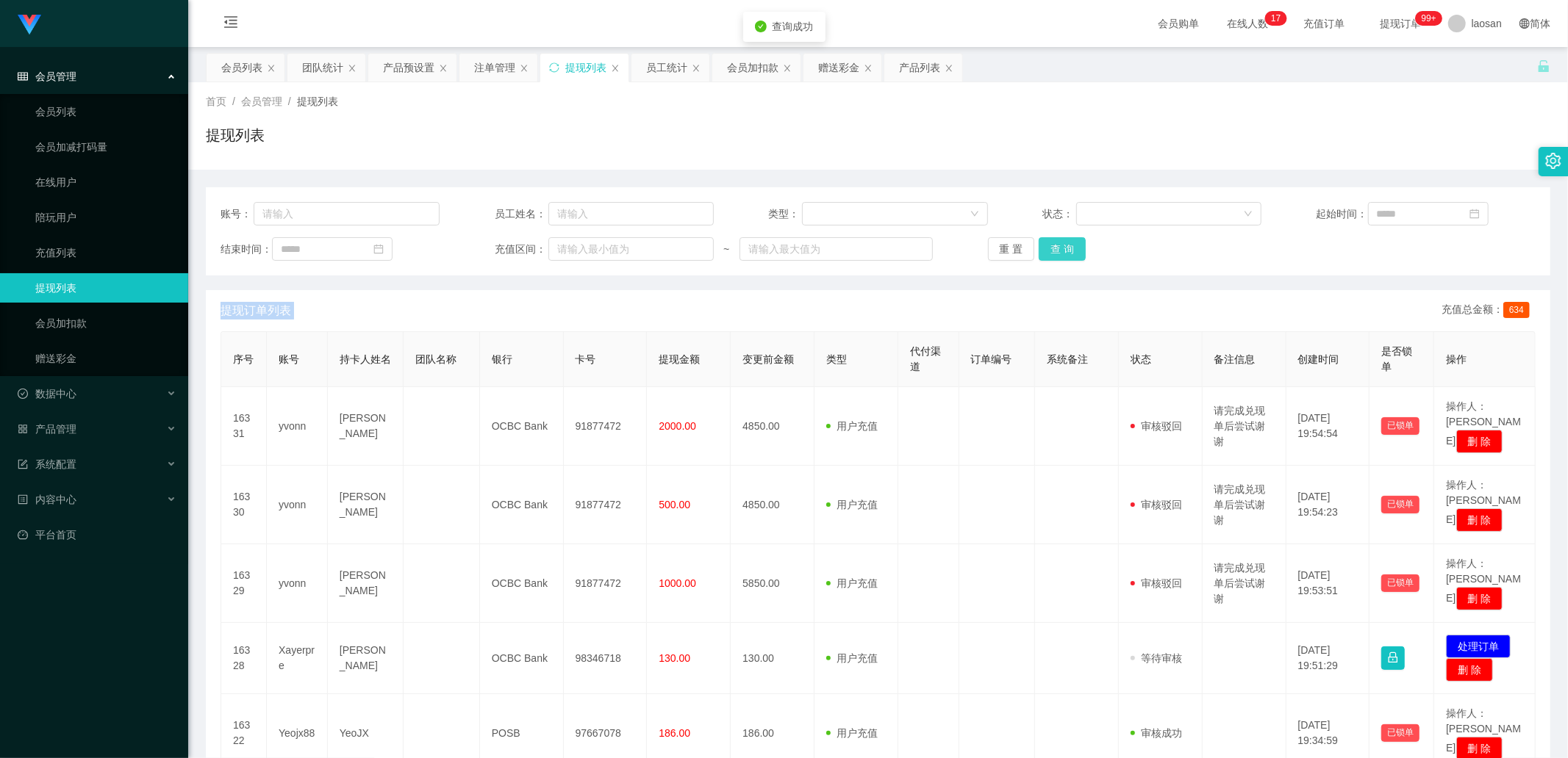
click at [830, 245] on div "重 置 查 询" at bounding box center [1097, 250] width 219 height 24
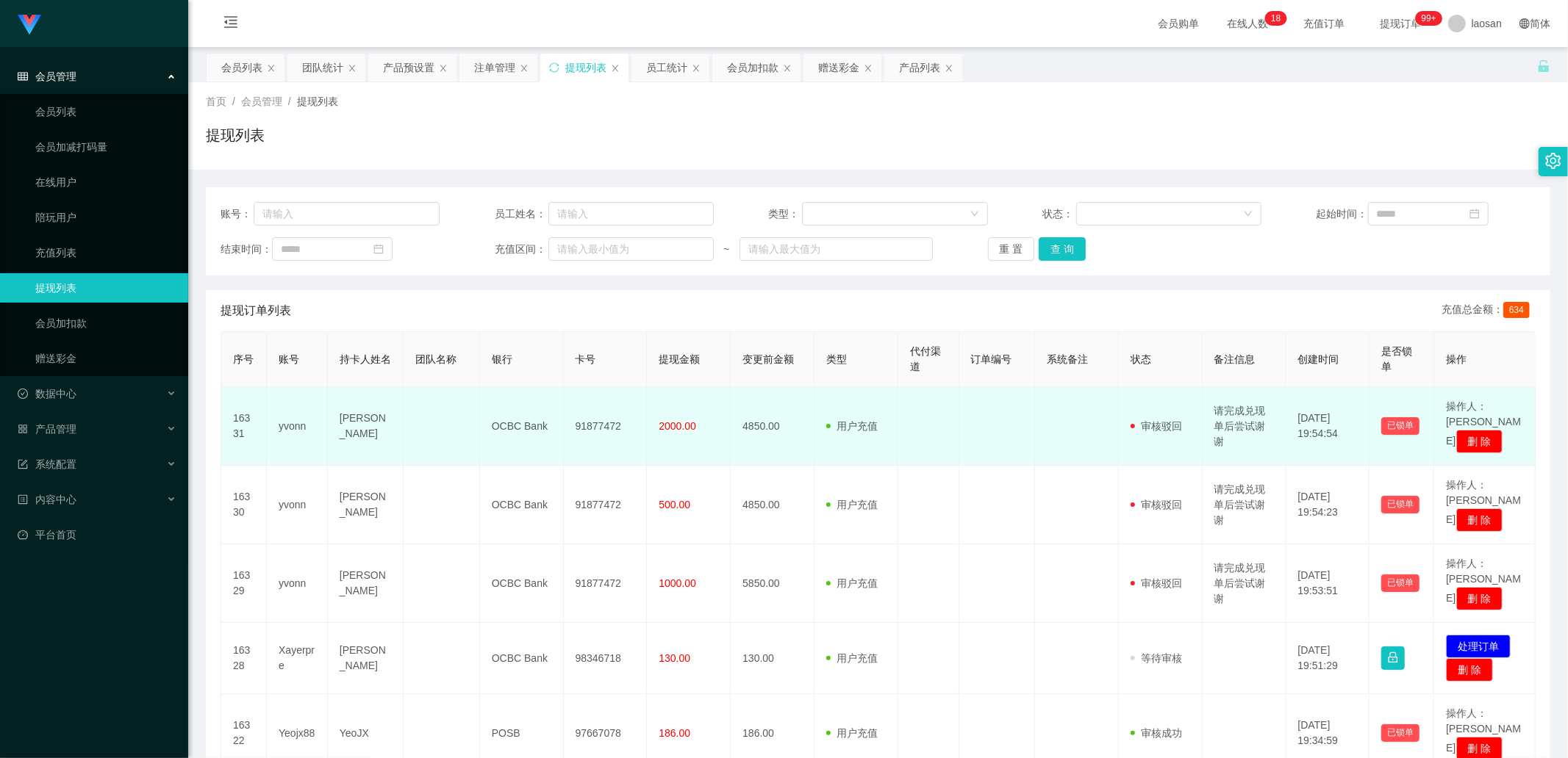
click at [298, 256] on td "yvonn" at bounding box center [297, 427] width 61 height 78
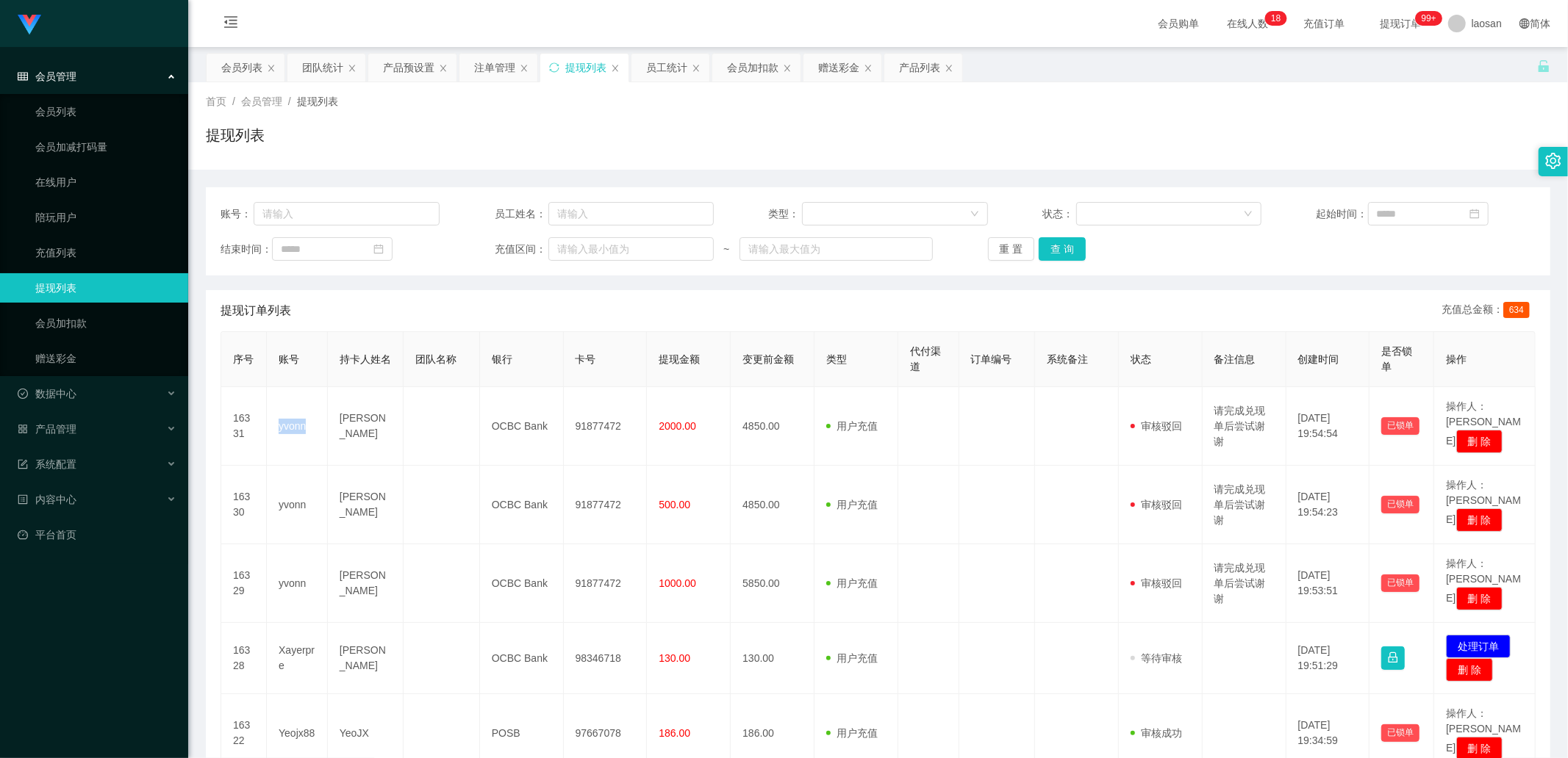
copy td "yvonn"
click at [235, 66] on div "会员列表" at bounding box center [242, 67] width 41 height 28
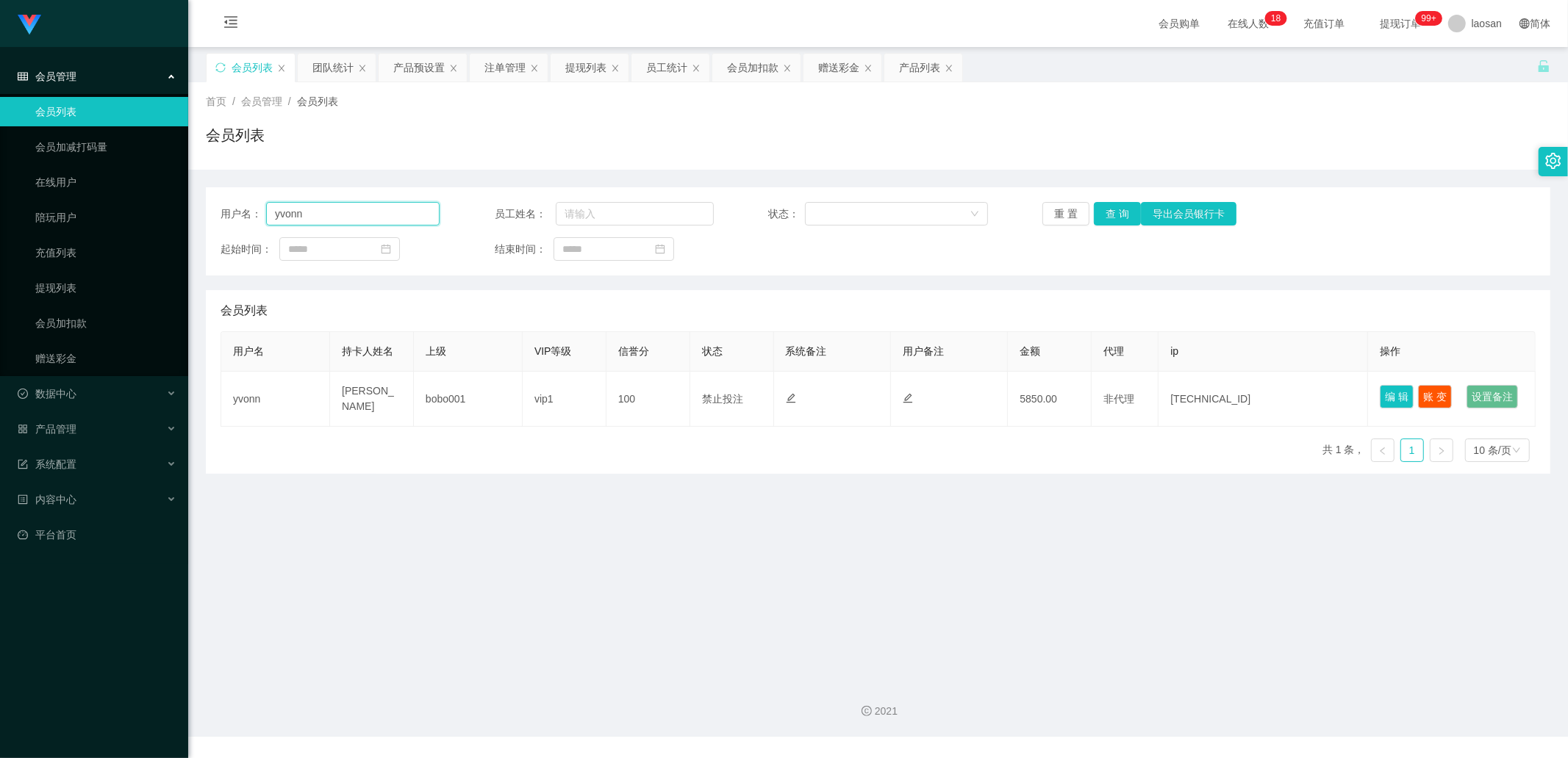
click at [385, 215] on input "yvonn" at bounding box center [353, 214] width 174 height 24
click at [830, 209] on button "查 询" at bounding box center [1116, 214] width 47 height 24
click at [830, 209] on div "重 置 查 询 导出会员银行卡" at bounding box center [1151, 214] width 219 height 24
click at [830, 209] on button "查 询" at bounding box center [1116, 214] width 47 height 24
click at [830, 211] on div "重 置 查 询 导出会员银行卡" at bounding box center [1151, 214] width 219 height 24
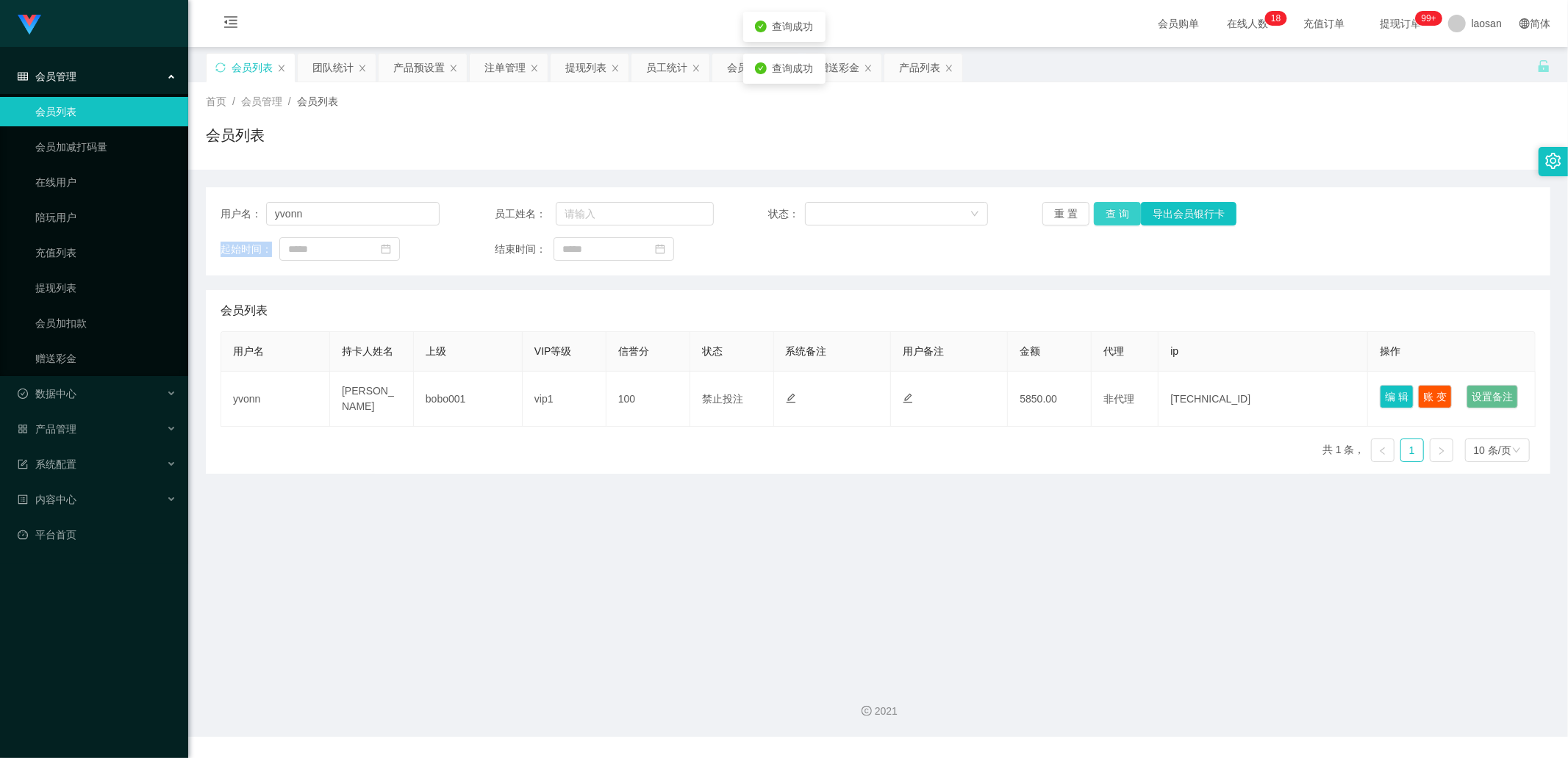
click at [830, 211] on button "查 询" at bounding box center [1116, 214] width 47 height 24
click at [830, 211] on div "重 置 查 询 导出会员银行卡" at bounding box center [1151, 214] width 219 height 24
click at [830, 219] on button "查 询" at bounding box center [1116, 214] width 47 height 24
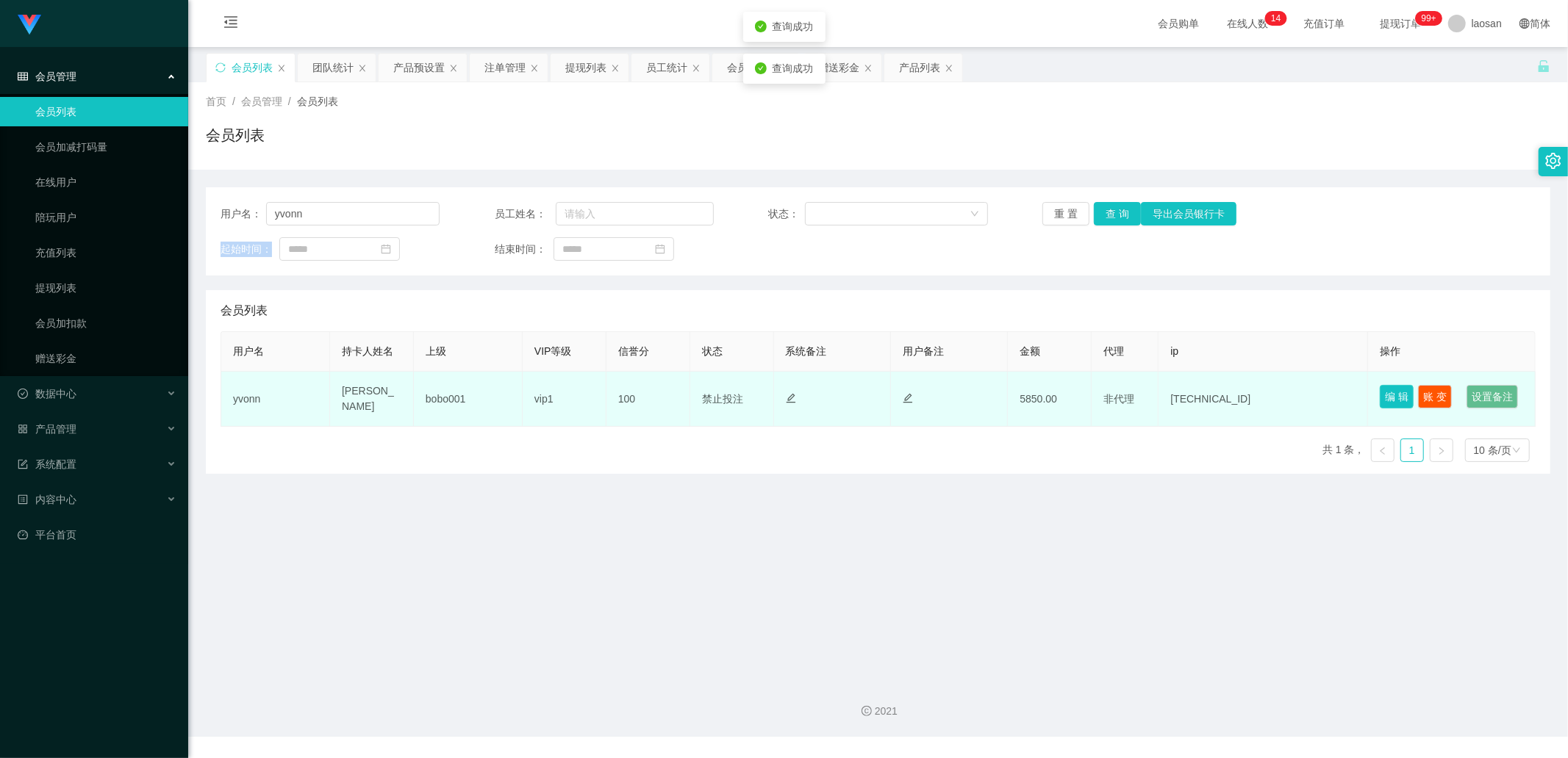
drag, startPoint x: 1393, startPoint y: 394, endPoint x: 1451, endPoint y: 393, distance: 58.0
click at [830, 256] on td "编 辑 账 变 设置备注" at bounding box center [1451, 399] width 168 height 55
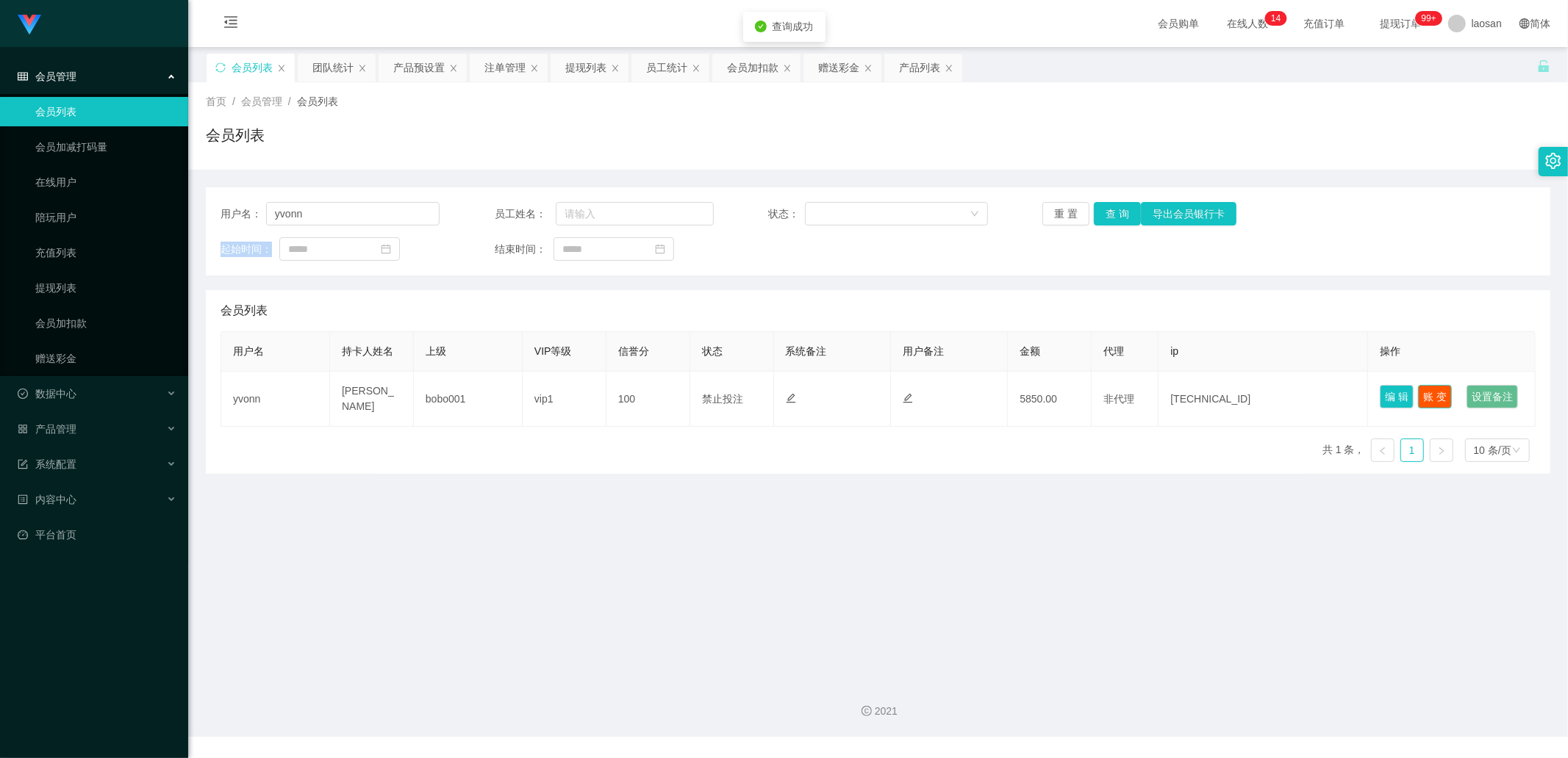
drag, startPoint x: 1429, startPoint y: 394, endPoint x: 1392, endPoint y: 378, distance: 40.3
click at [830, 256] on button "账 变" at bounding box center [1435, 397] width 34 height 24
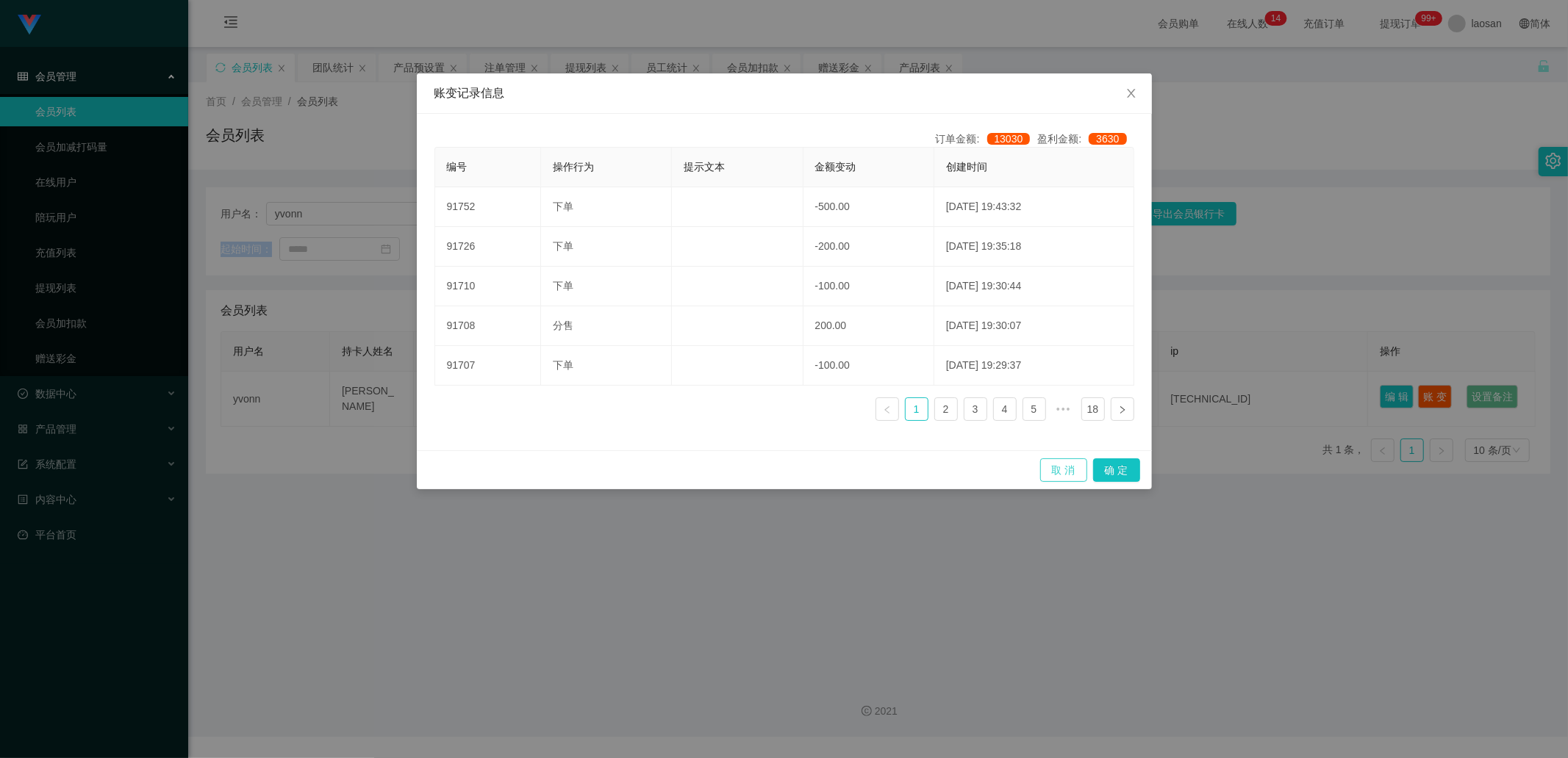
click at [830, 256] on button "取 消" at bounding box center [1063, 470] width 47 height 24
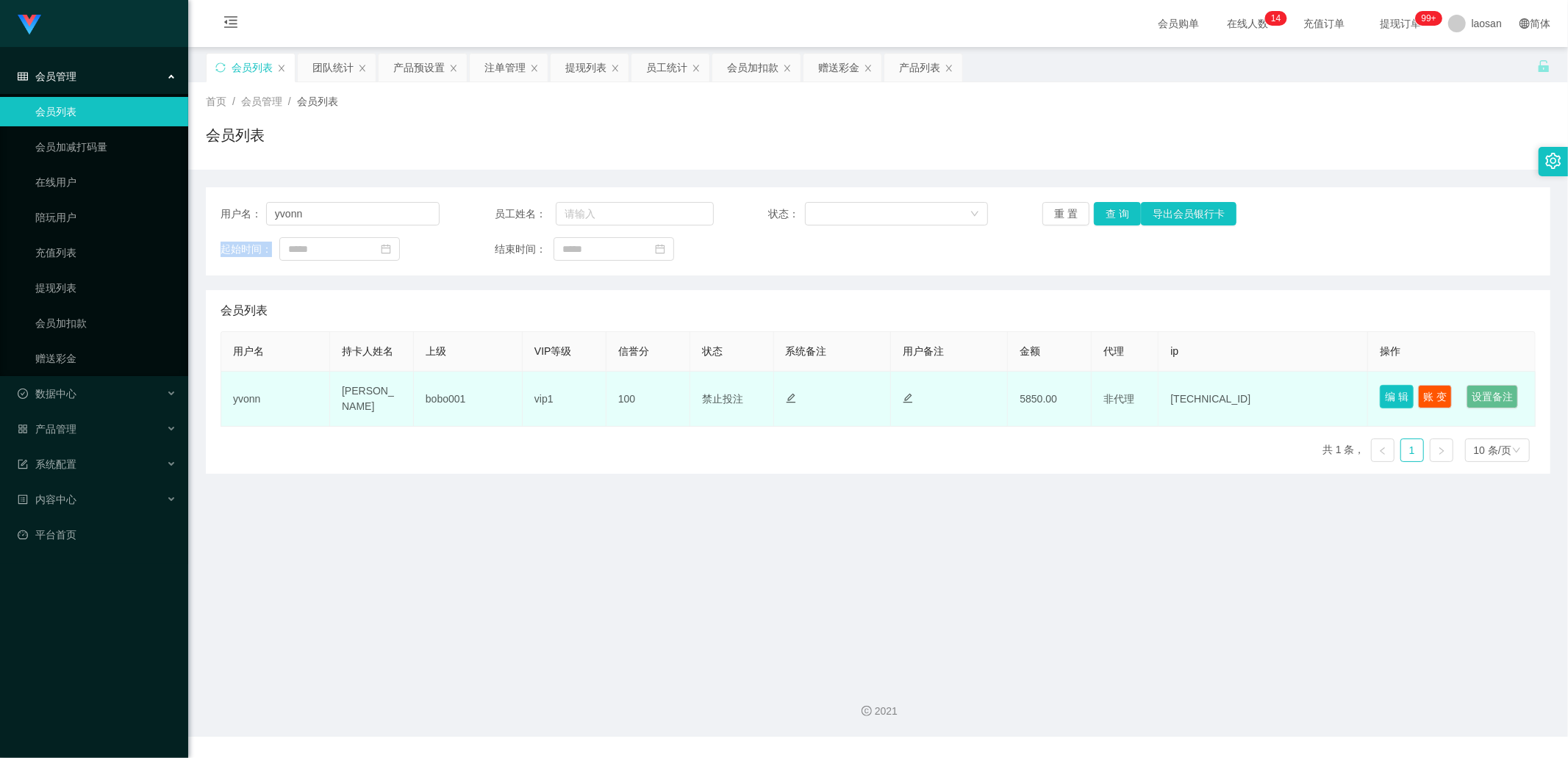
click at [830, 256] on button "编 辑" at bounding box center [1397, 397] width 34 height 24
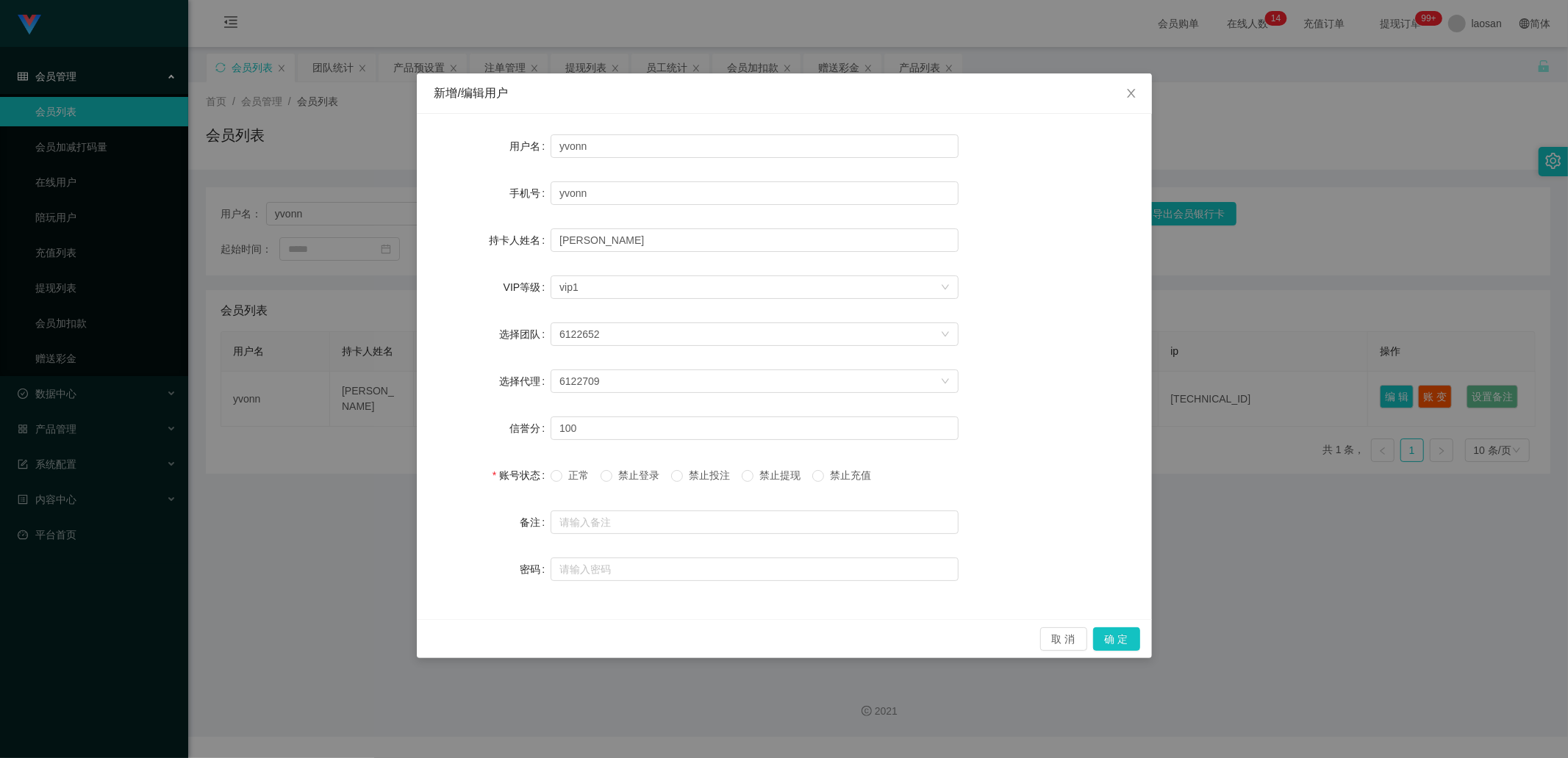
click at [692, 256] on span "禁止投注" at bounding box center [709, 475] width 53 height 12
click at [783, 256] on span "禁止提现" at bounding box center [780, 475] width 53 height 12
click at [830, 256] on button "确 定" at bounding box center [1115, 640] width 47 height 24
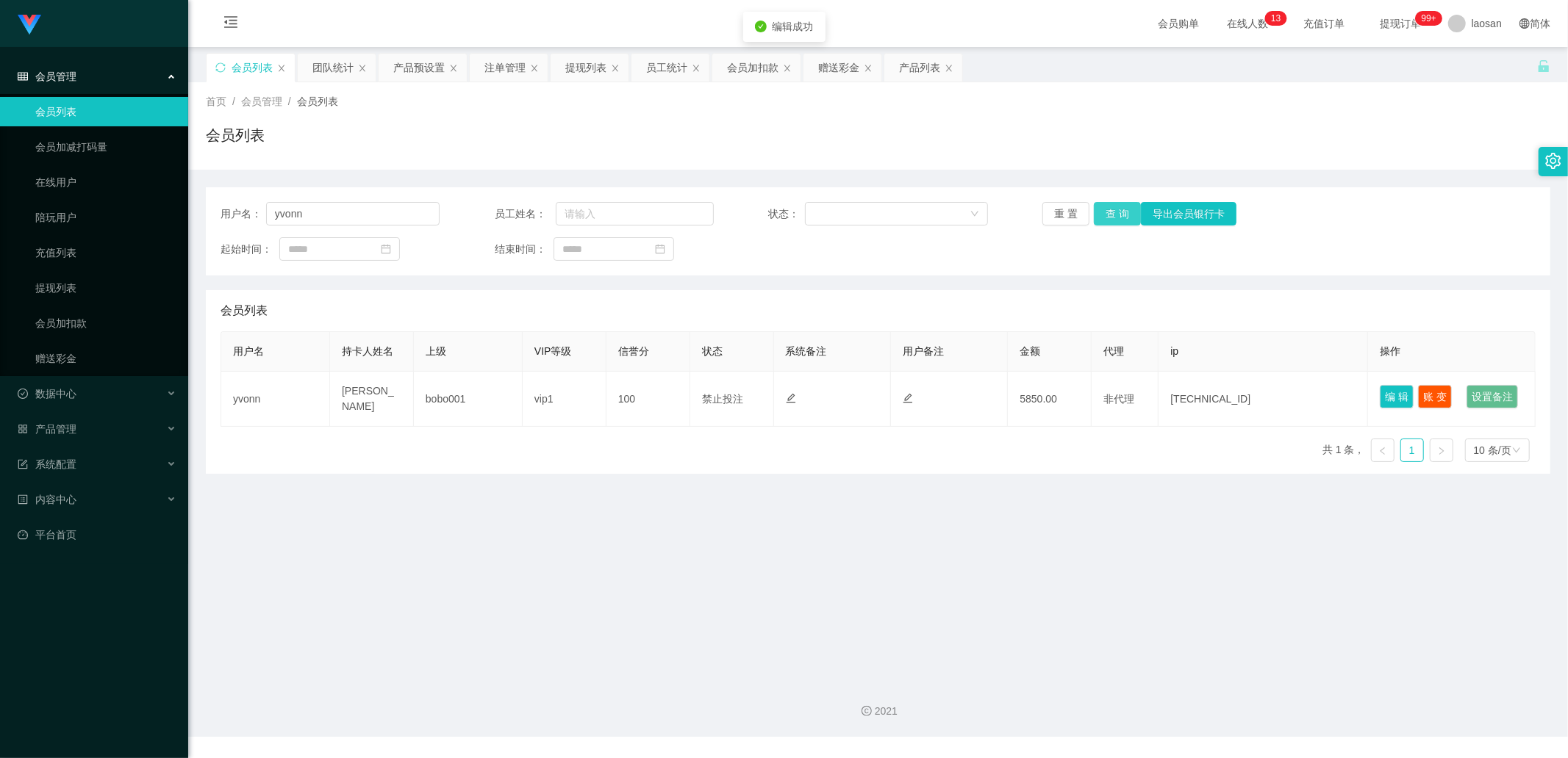
click at [830, 207] on button "查 询" at bounding box center [1116, 214] width 47 height 24
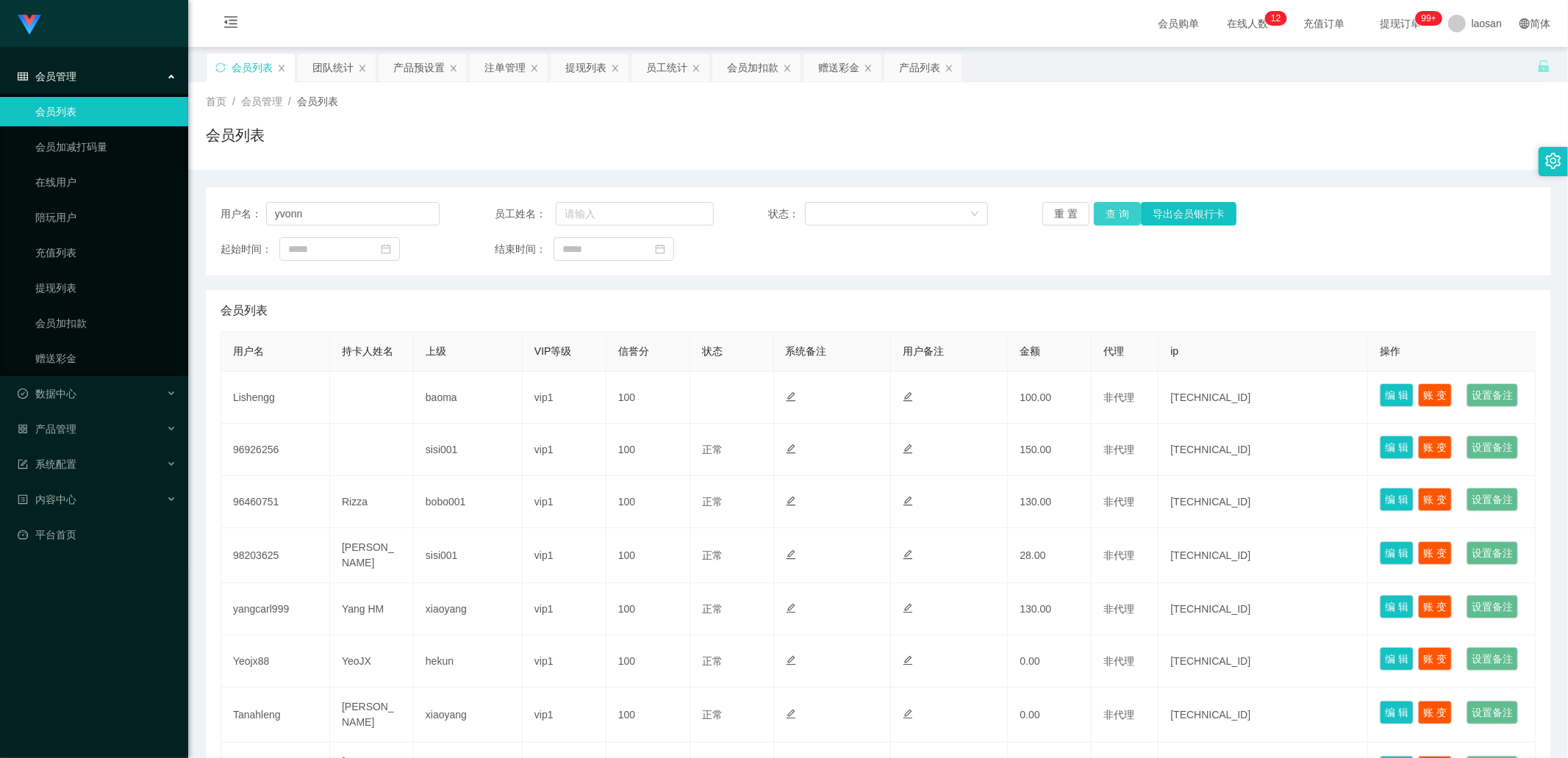
type input "yvonn"
click at [1111, 209] on button "查 询" at bounding box center [1116, 214] width 47 height 24
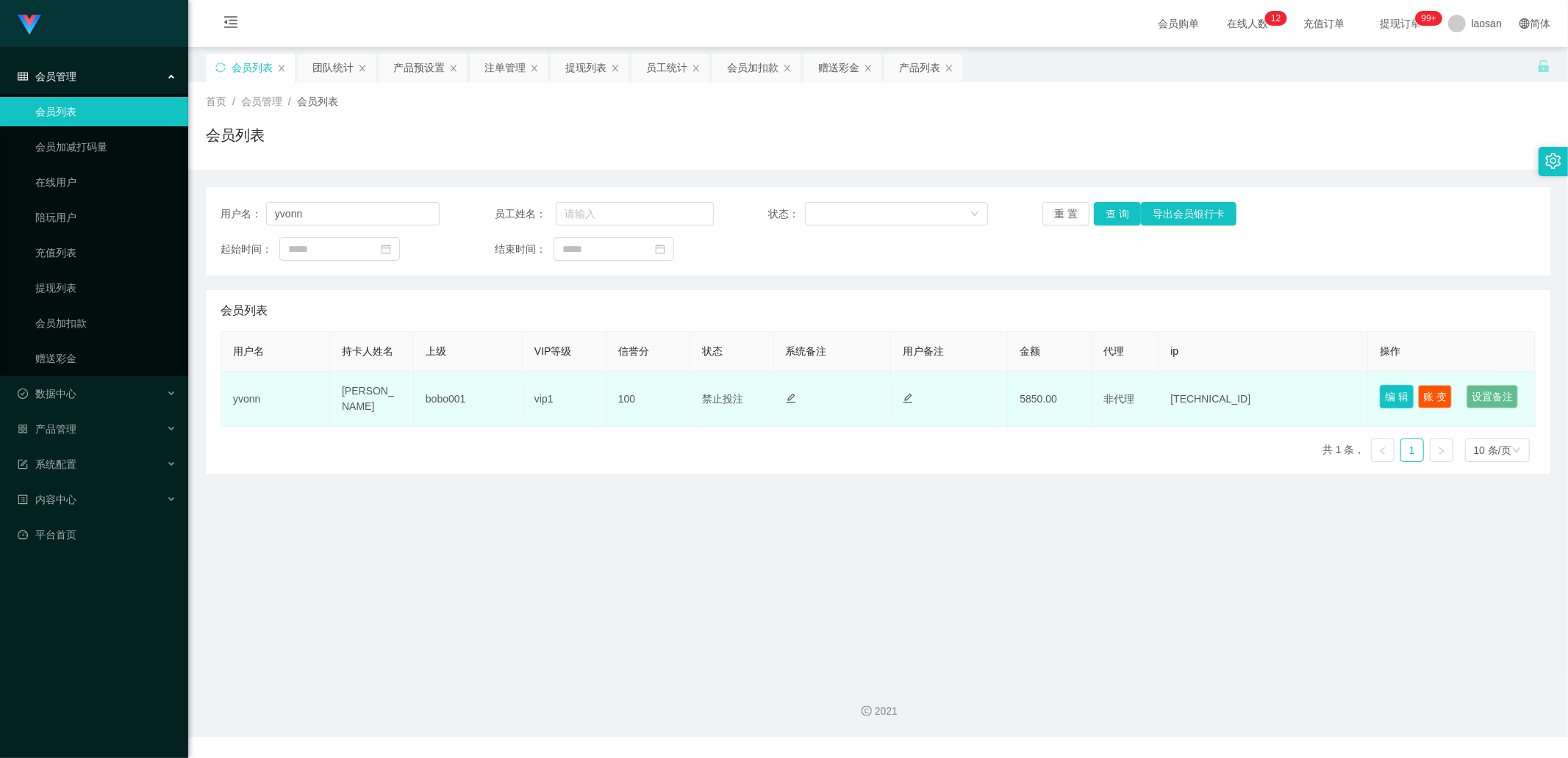
click at [1398, 393] on button "编 辑" at bounding box center [1397, 397] width 34 height 24
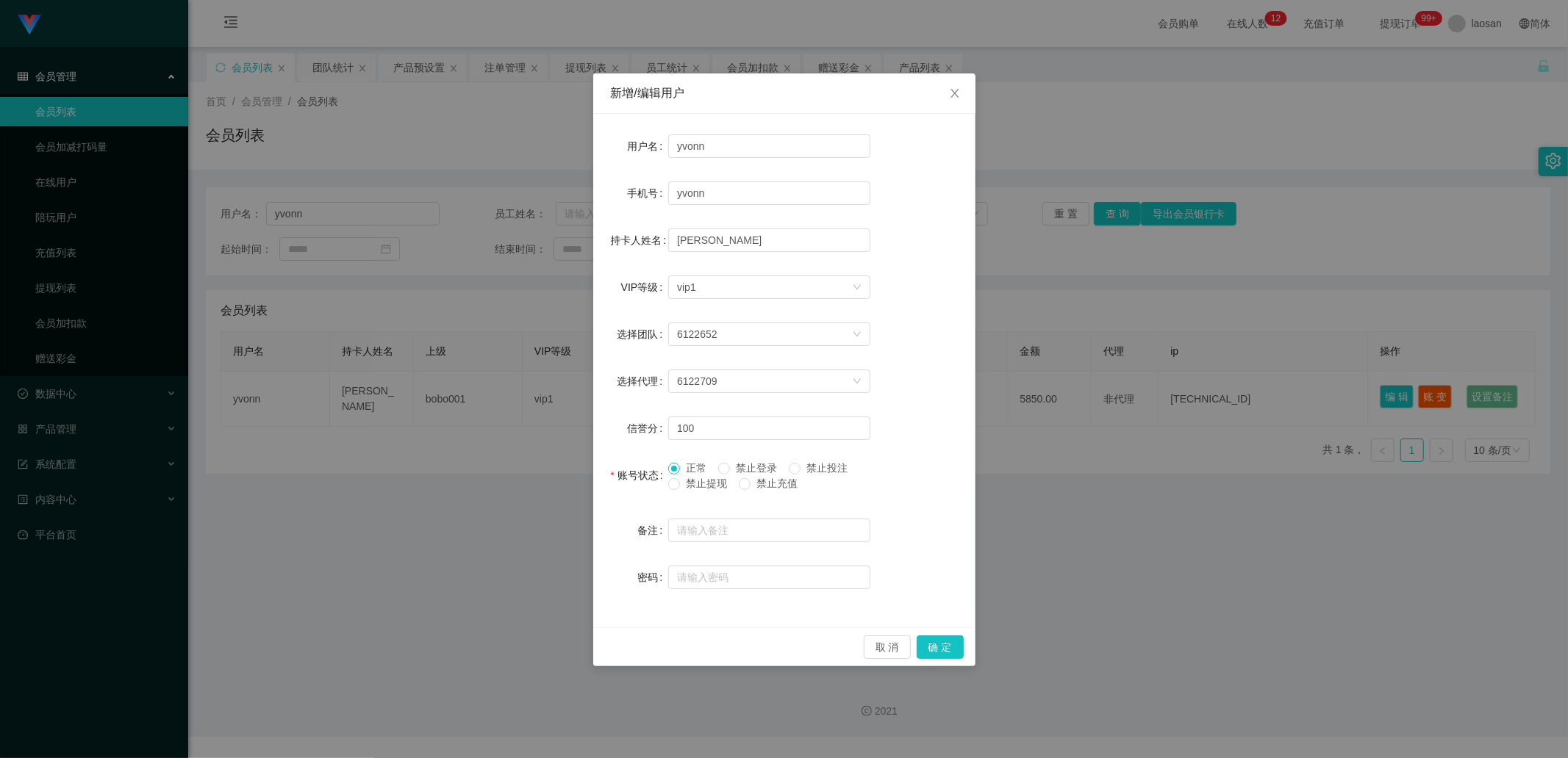
click at [702, 484] on span "禁止提现" at bounding box center [706, 484] width 53 height 12
click at [951, 646] on button "确 定" at bounding box center [940, 647] width 47 height 24
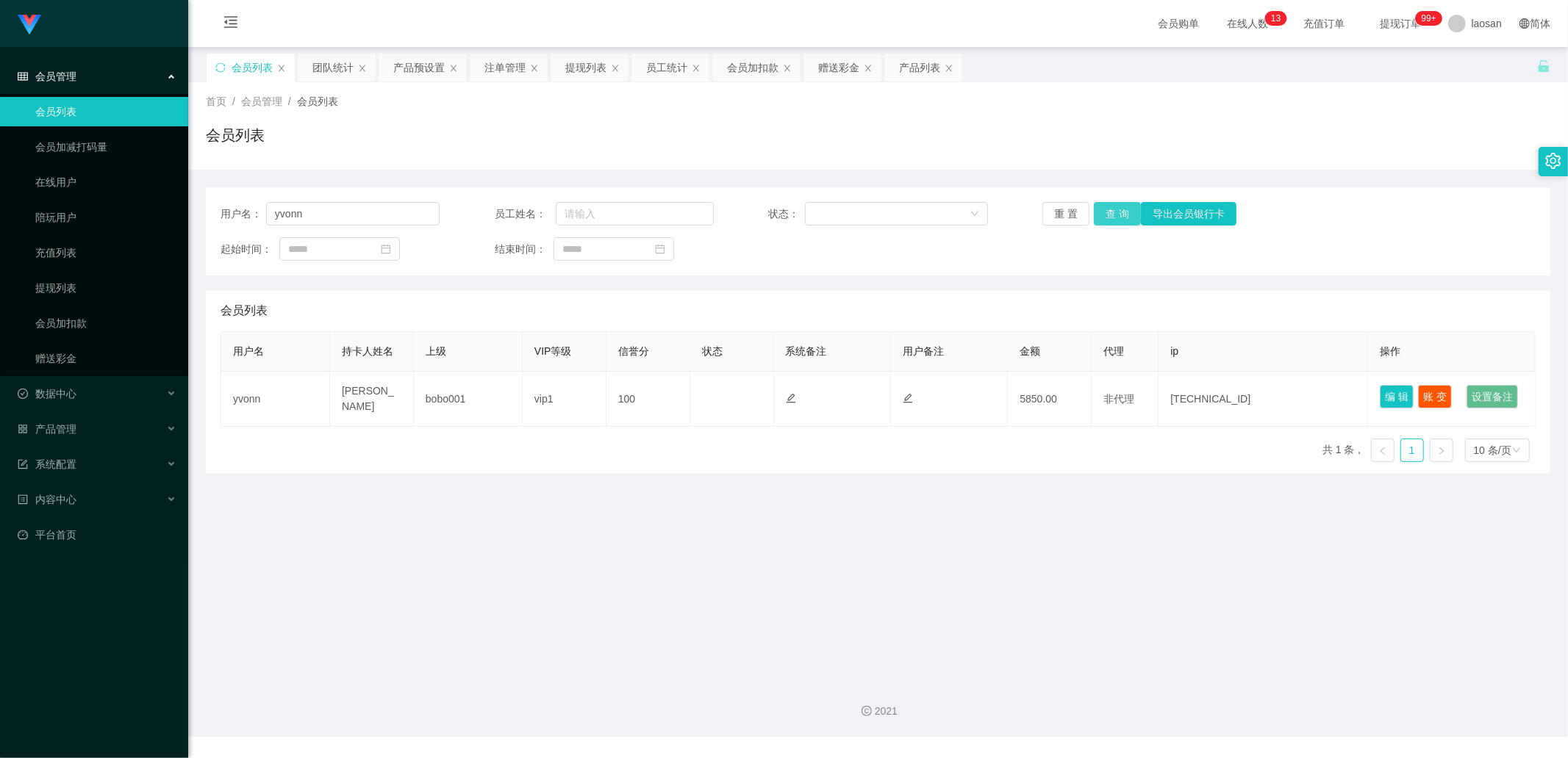
click at [1104, 205] on button "查 询" at bounding box center [1116, 214] width 47 height 24
click at [1104, 205] on div "重 置 查 询 导出会员银行卡" at bounding box center [1151, 214] width 219 height 24
click at [576, 62] on div "提现列表" at bounding box center [585, 67] width 41 height 28
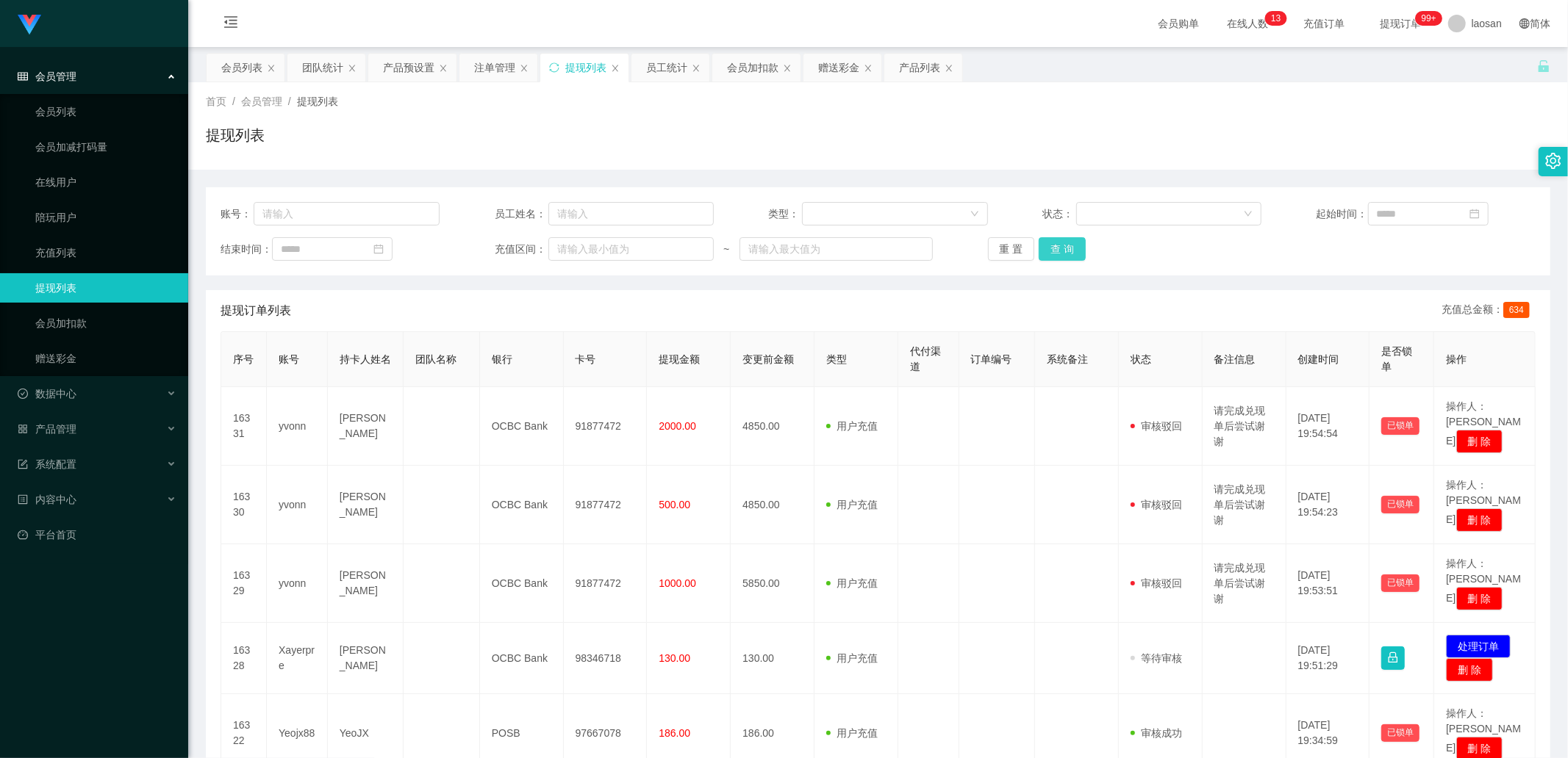
click at [1058, 244] on button "查 询" at bounding box center [1062, 250] width 47 height 24
click at [1060, 245] on div "重 置 查 询" at bounding box center [1097, 250] width 219 height 24
click at [1060, 245] on button "查 询" at bounding box center [1062, 250] width 47 height 24
click at [1060, 245] on div "重 置 查 询" at bounding box center [1097, 250] width 219 height 24
click at [1060, 245] on button "查 询" at bounding box center [1062, 250] width 47 height 24
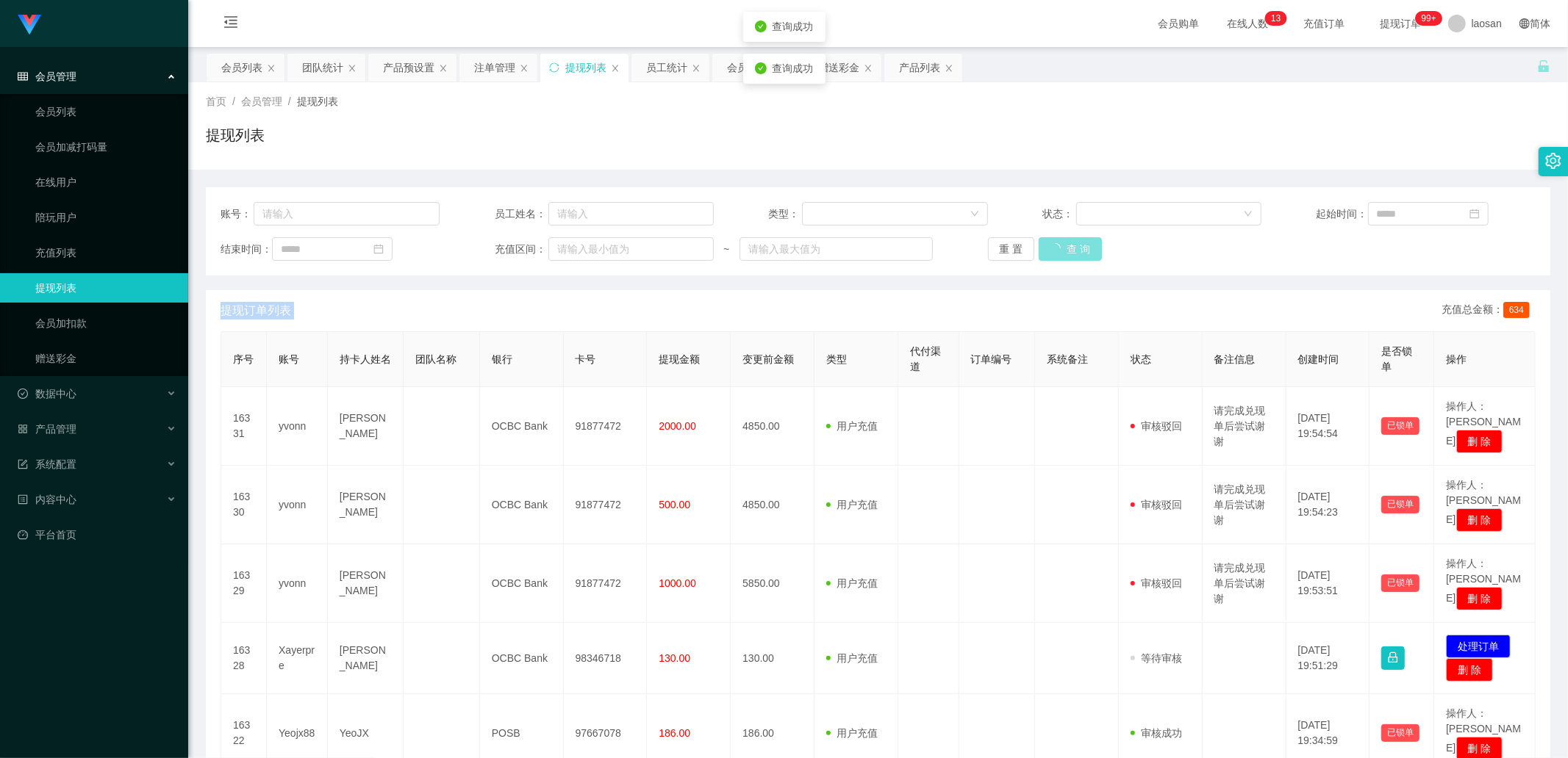
click at [1060, 245] on div "重 置 查 询" at bounding box center [1097, 250] width 219 height 24
click at [1060, 244] on button "查 询" at bounding box center [1070, 250] width 63 height 24
click at [1060, 244] on div "重 置 查 询" at bounding box center [1097, 250] width 219 height 24
click at [1060, 244] on button "查 询" at bounding box center [1062, 250] width 47 height 24
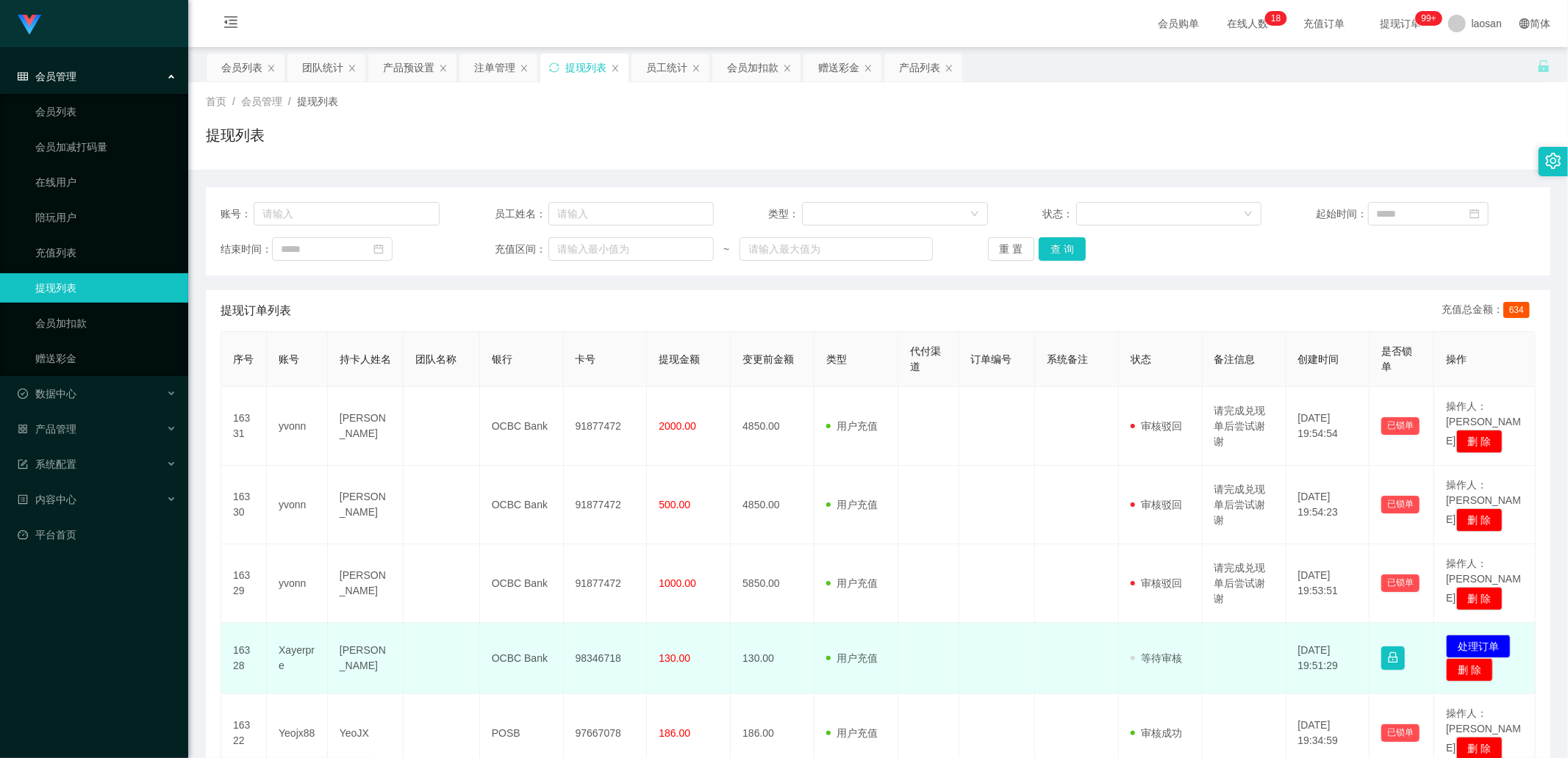
click at [367, 644] on td "[PERSON_NAME]" at bounding box center [366, 658] width 76 height 72
click at [291, 630] on td "Xayerpre" at bounding box center [297, 658] width 61 height 72
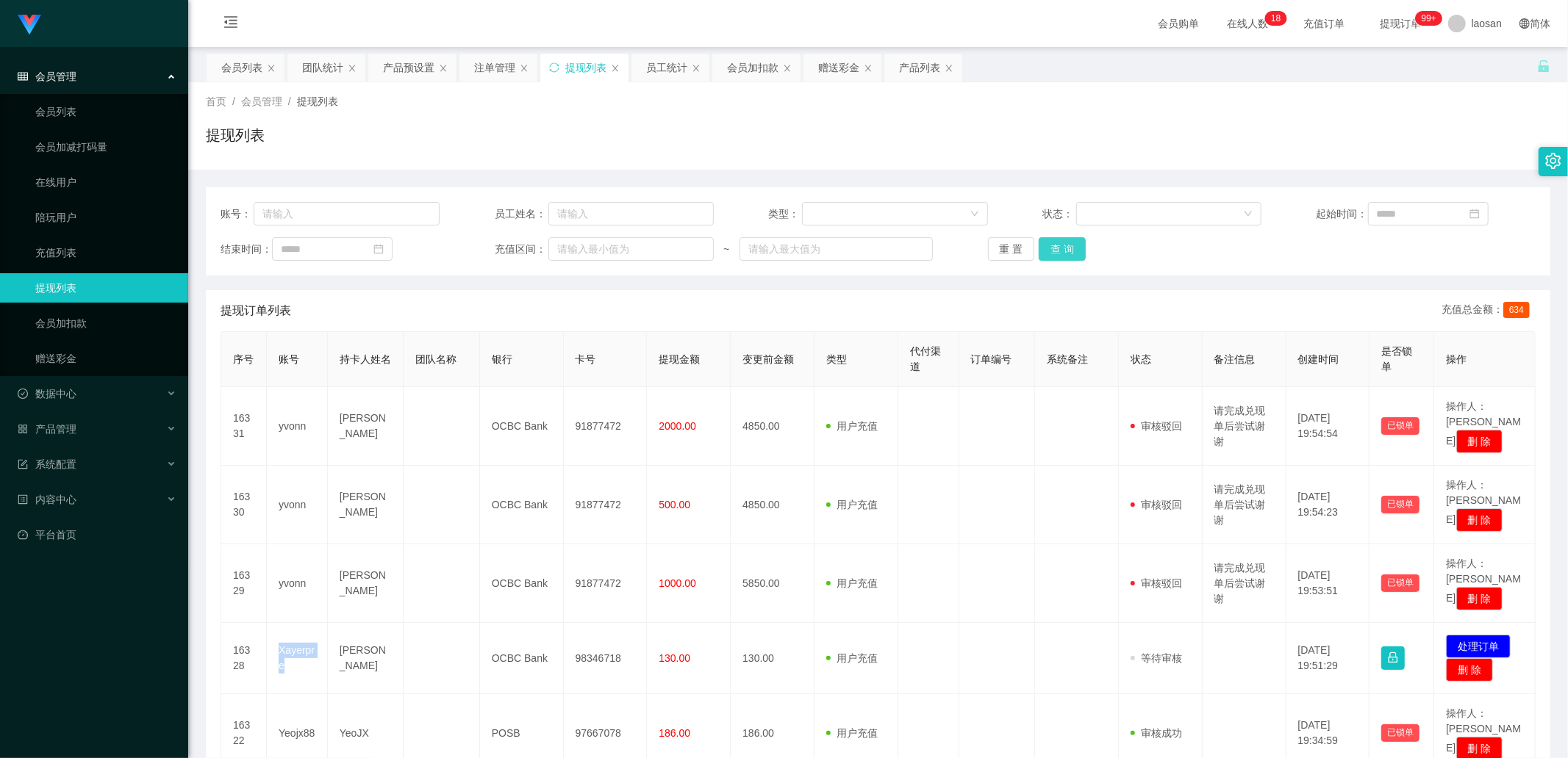
click at [1054, 254] on button "查 询" at bounding box center [1062, 250] width 47 height 24
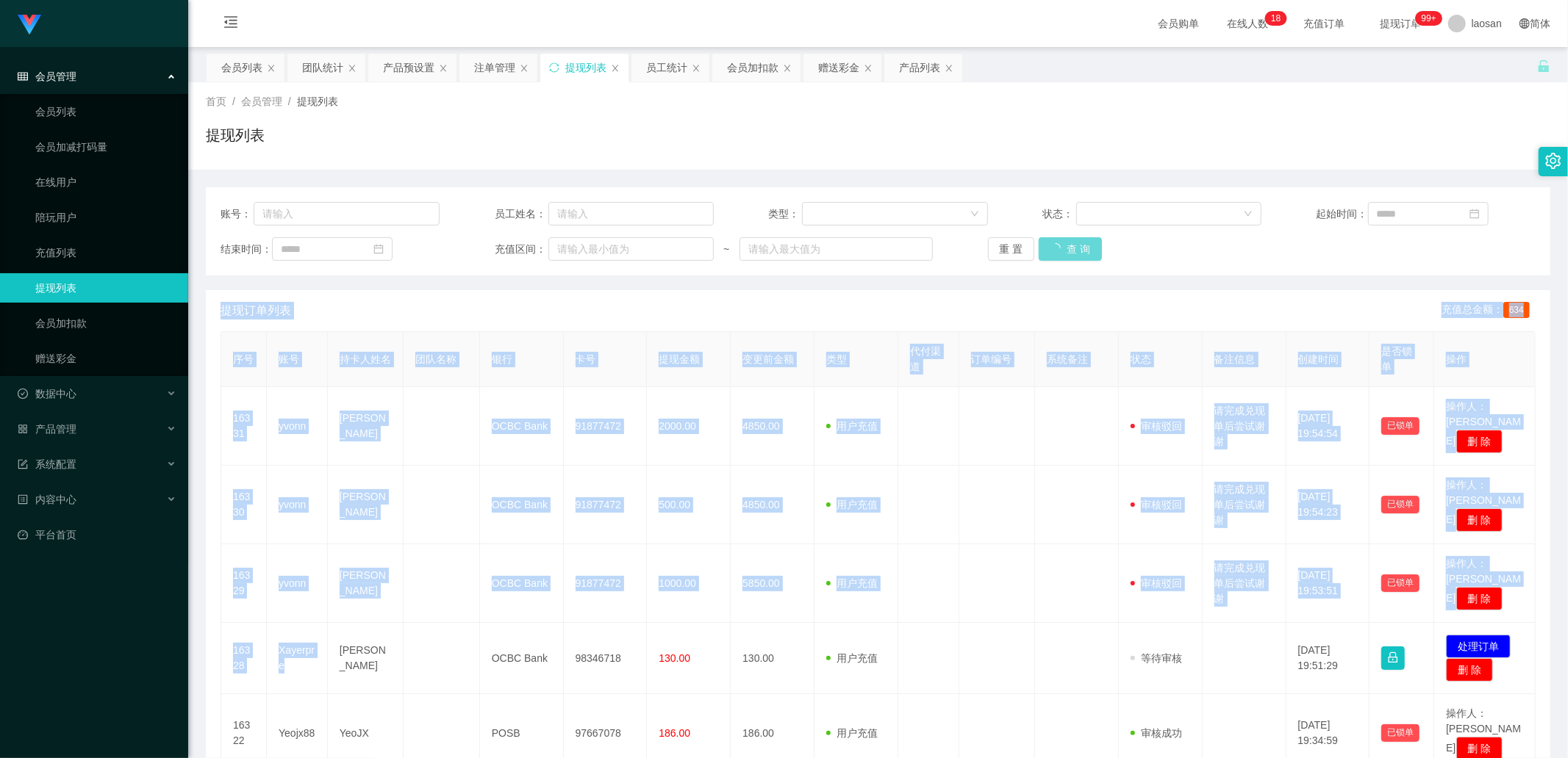
click at [1054, 254] on div "重 置 查 询" at bounding box center [1097, 250] width 219 height 24
click at [1054, 254] on button "查 询" at bounding box center [1062, 250] width 47 height 24
click at [1055, 250] on button "查 询" at bounding box center [1062, 250] width 47 height 24
click at [1055, 248] on div "重 置 查 询" at bounding box center [1097, 250] width 219 height 24
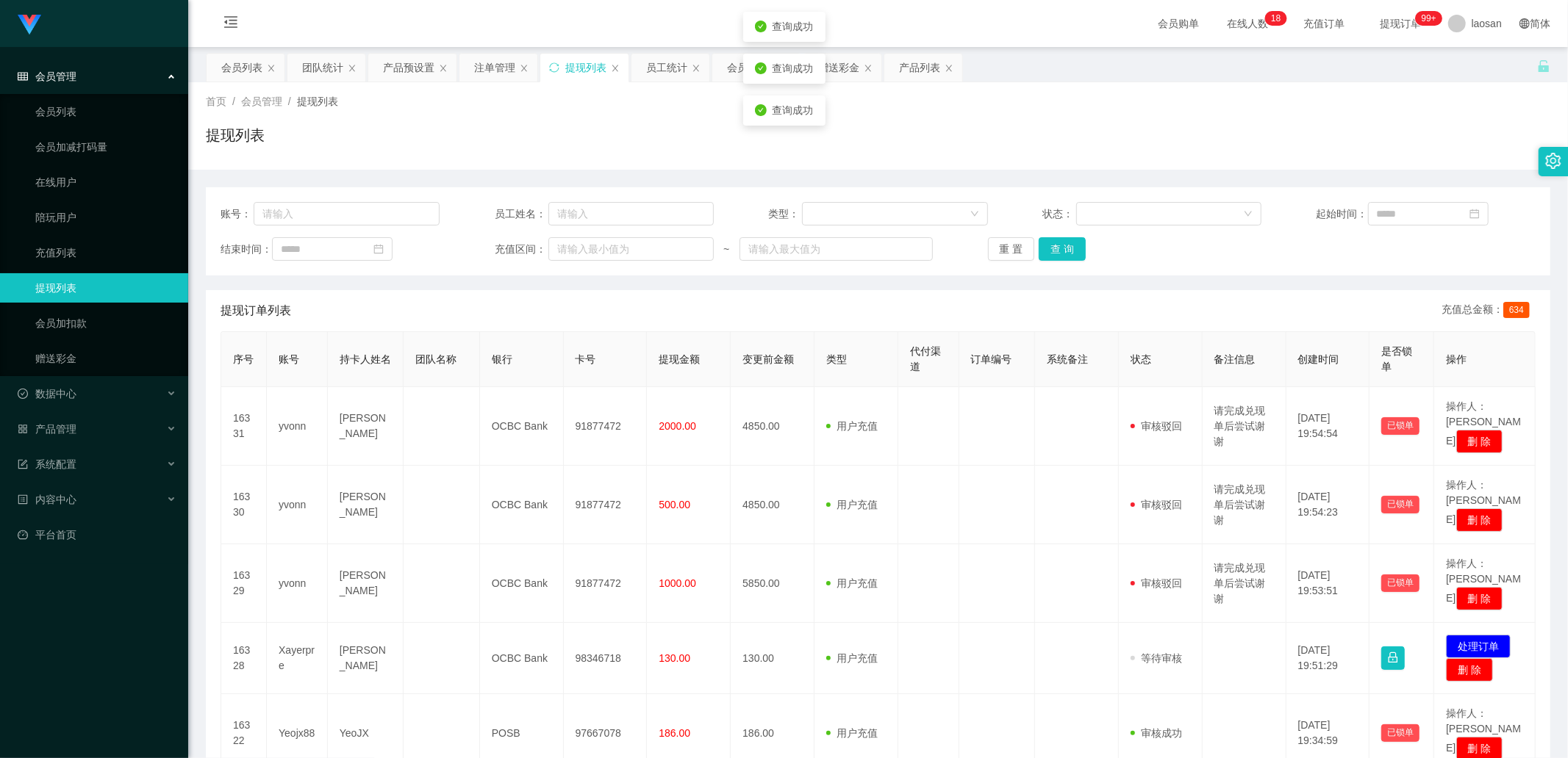
click at [1166, 135] on div "提现列表" at bounding box center [877, 141] width 1344 height 34
click at [1054, 248] on button "查 询" at bounding box center [1062, 250] width 47 height 24
click at [1054, 248] on div "重 置 查 询" at bounding box center [1097, 250] width 219 height 24
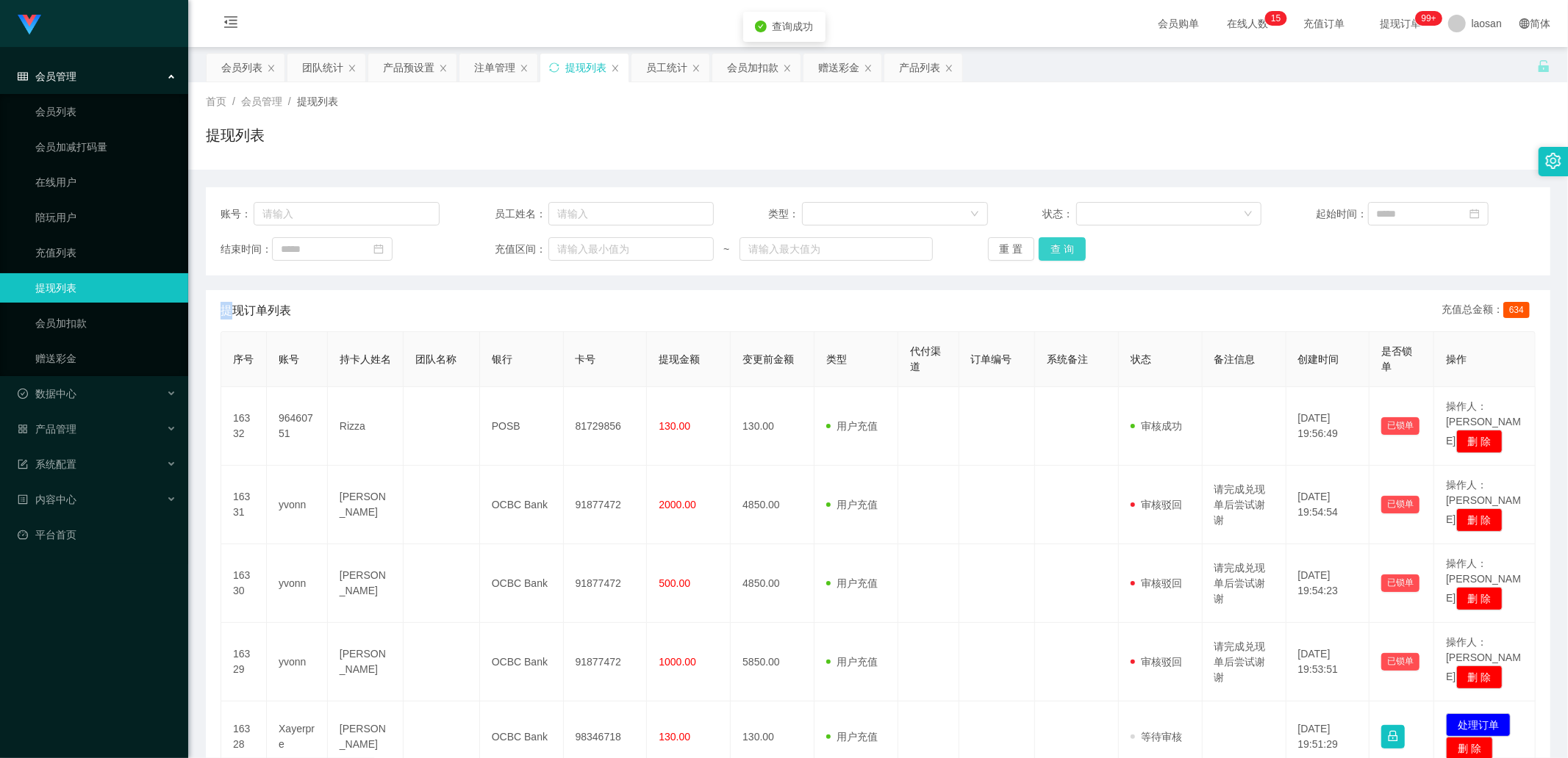
click at [1054, 248] on button "查 询" at bounding box center [1062, 250] width 47 height 24
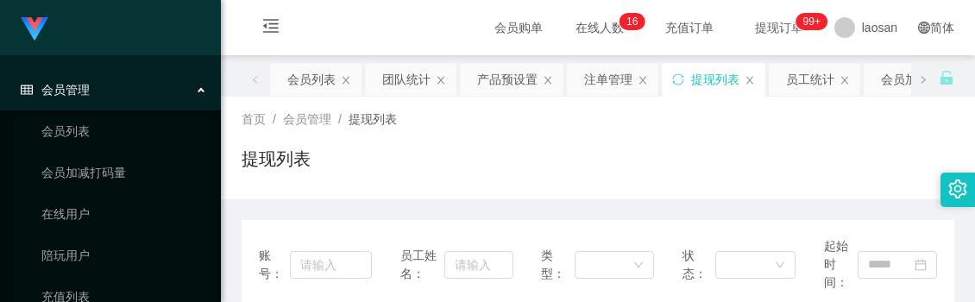
click at [645, 153] on div "提现列表" at bounding box center [597, 166] width 712 height 40
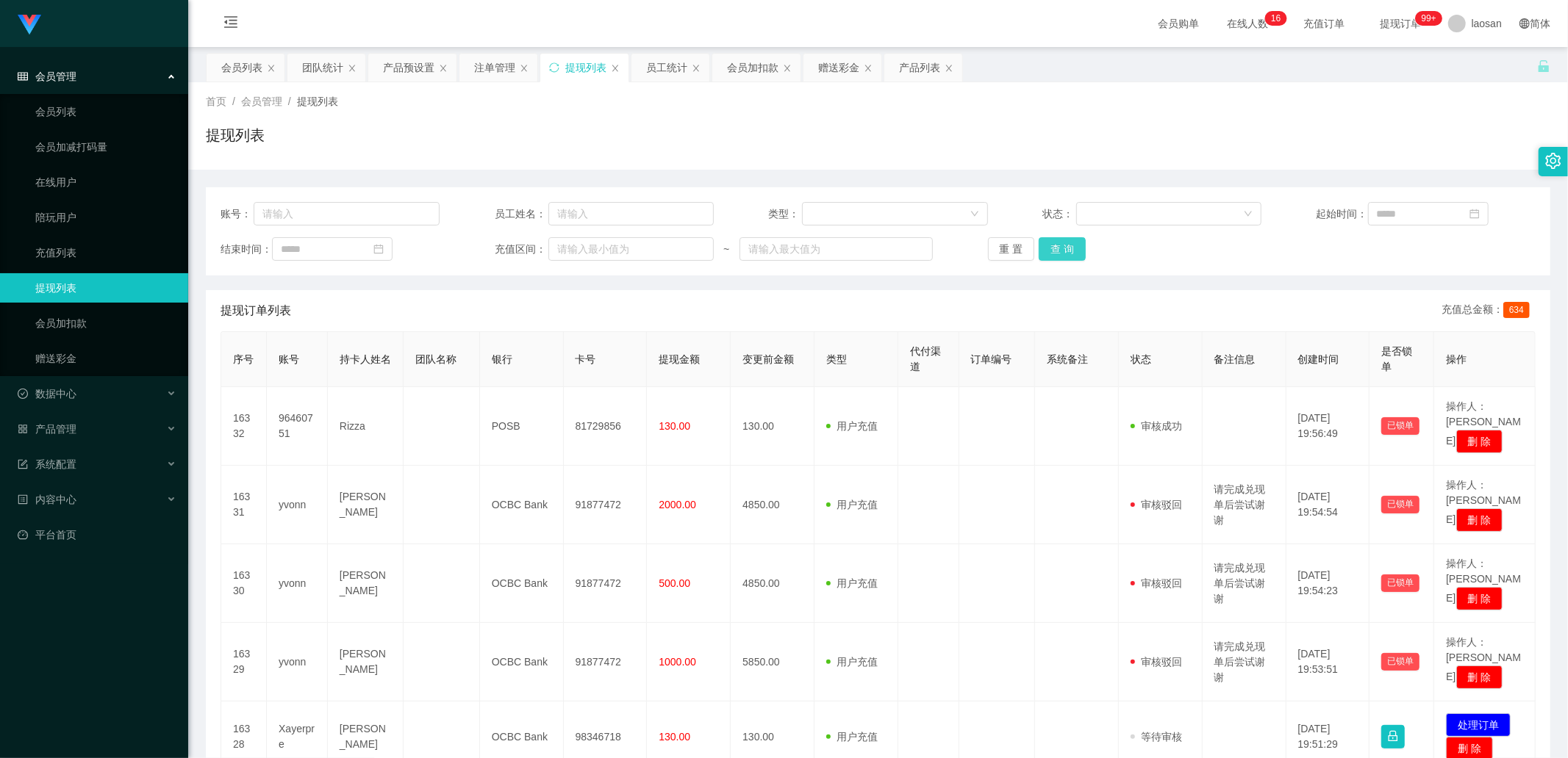
click at [1060, 250] on button "查 询" at bounding box center [1062, 250] width 47 height 24
click at [1060, 250] on div "重 置 查 询" at bounding box center [1097, 250] width 219 height 24
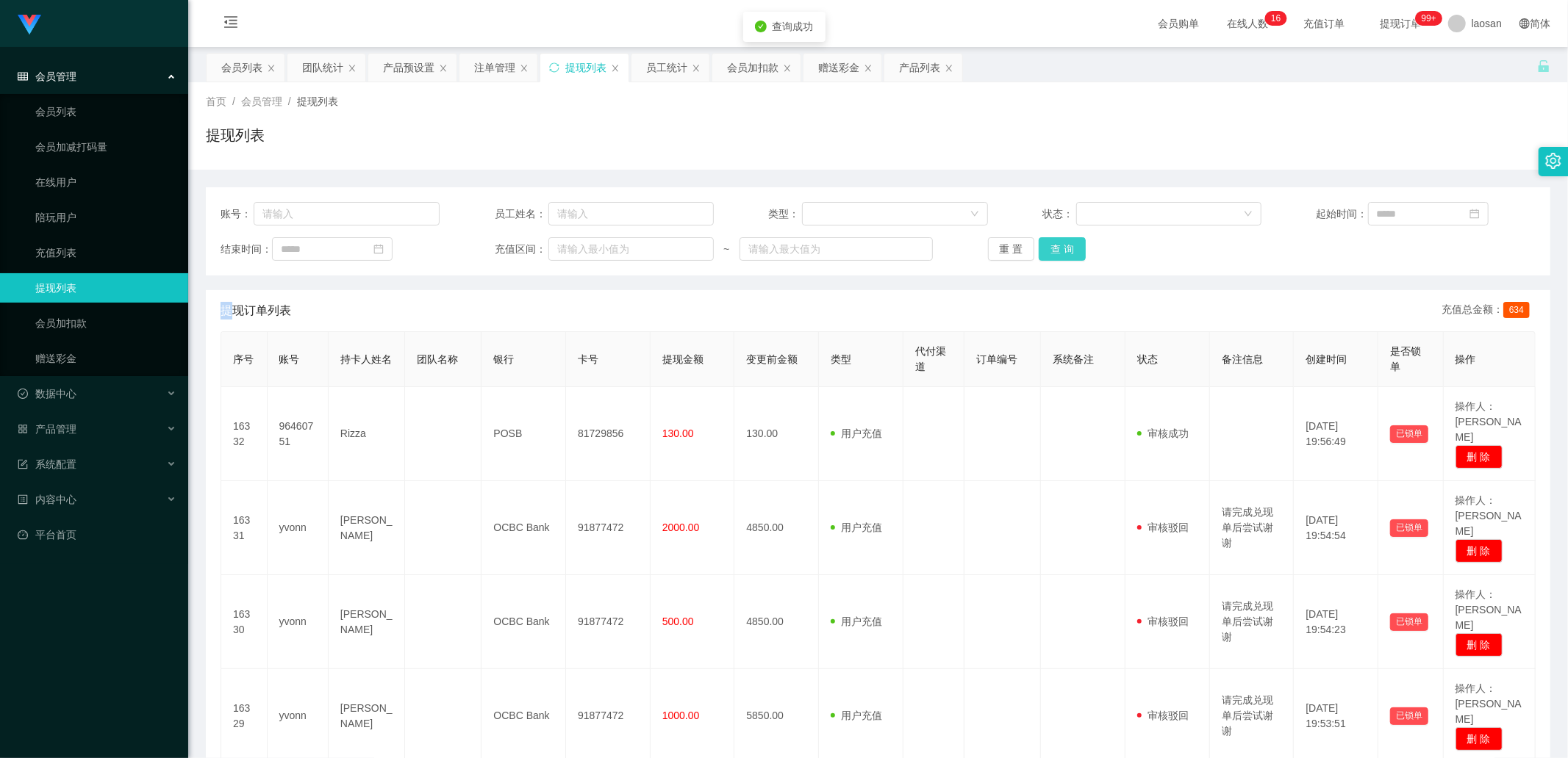
click at [1060, 250] on button "查 询" at bounding box center [1062, 250] width 47 height 24
click at [1060, 250] on div "重 置 查 询" at bounding box center [1097, 250] width 219 height 24
click at [1071, 244] on button "查 询" at bounding box center [1062, 250] width 47 height 24
click at [1071, 244] on div "重 置 查 询" at bounding box center [1097, 250] width 219 height 24
click at [223, 64] on div "会员列表" at bounding box center [242, 67] width 41 height 28
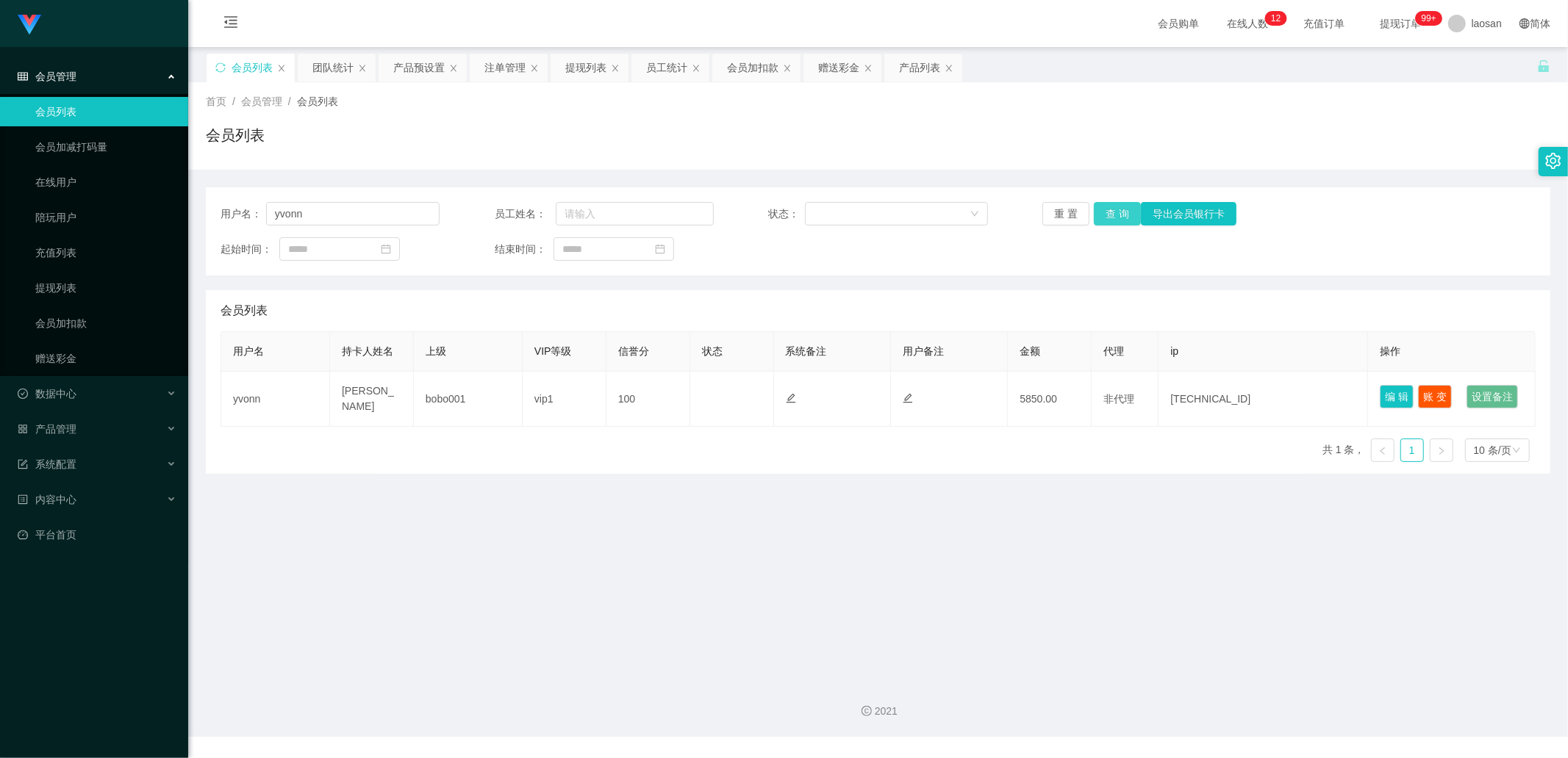
click at [1110, 210] on button "查 询" at bounding box center [1116, 214] width 47 height 24
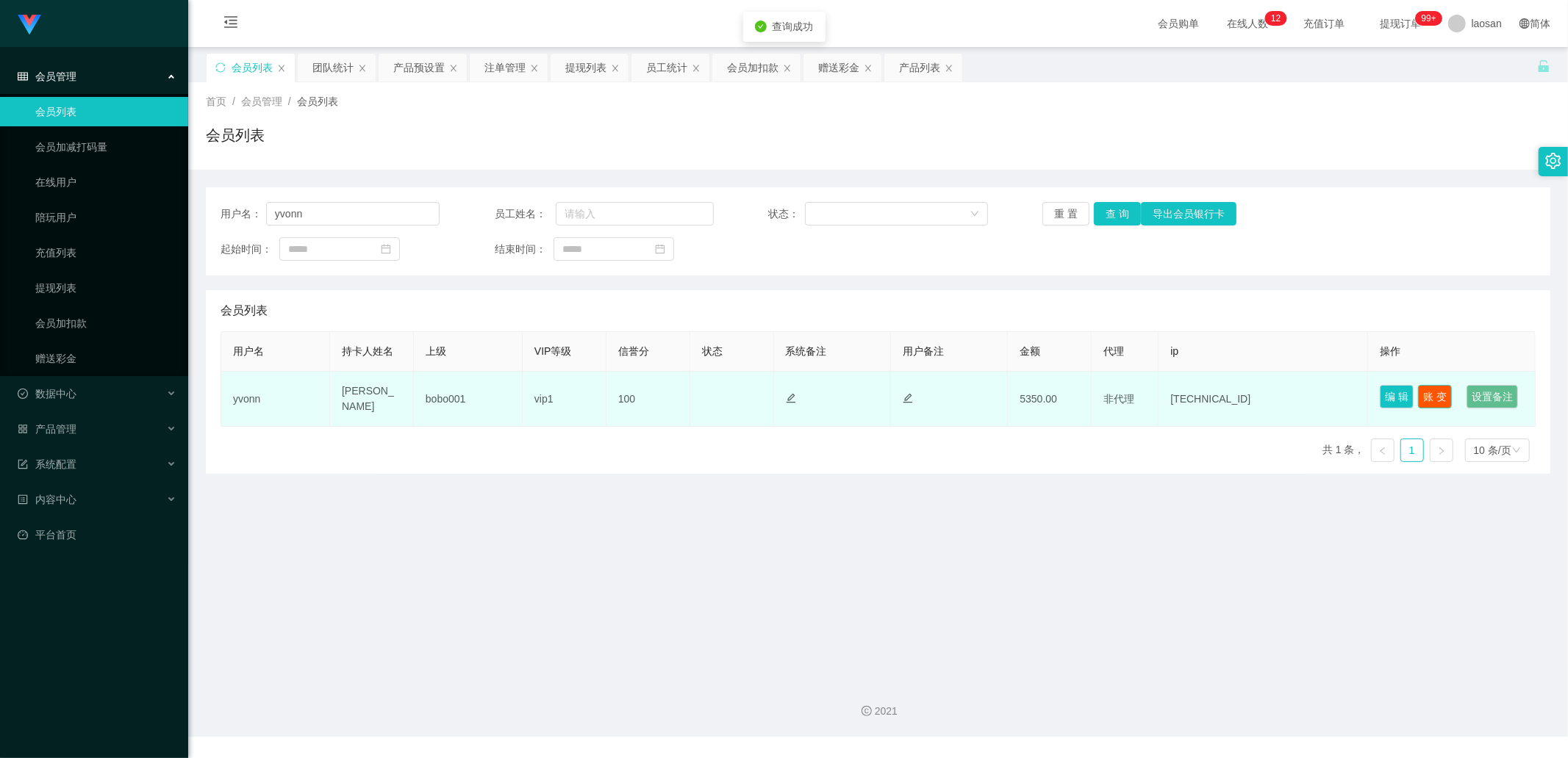
click at [1424, 393] on button "账 变" at bounding box center [1435, 397] width 34 height 24
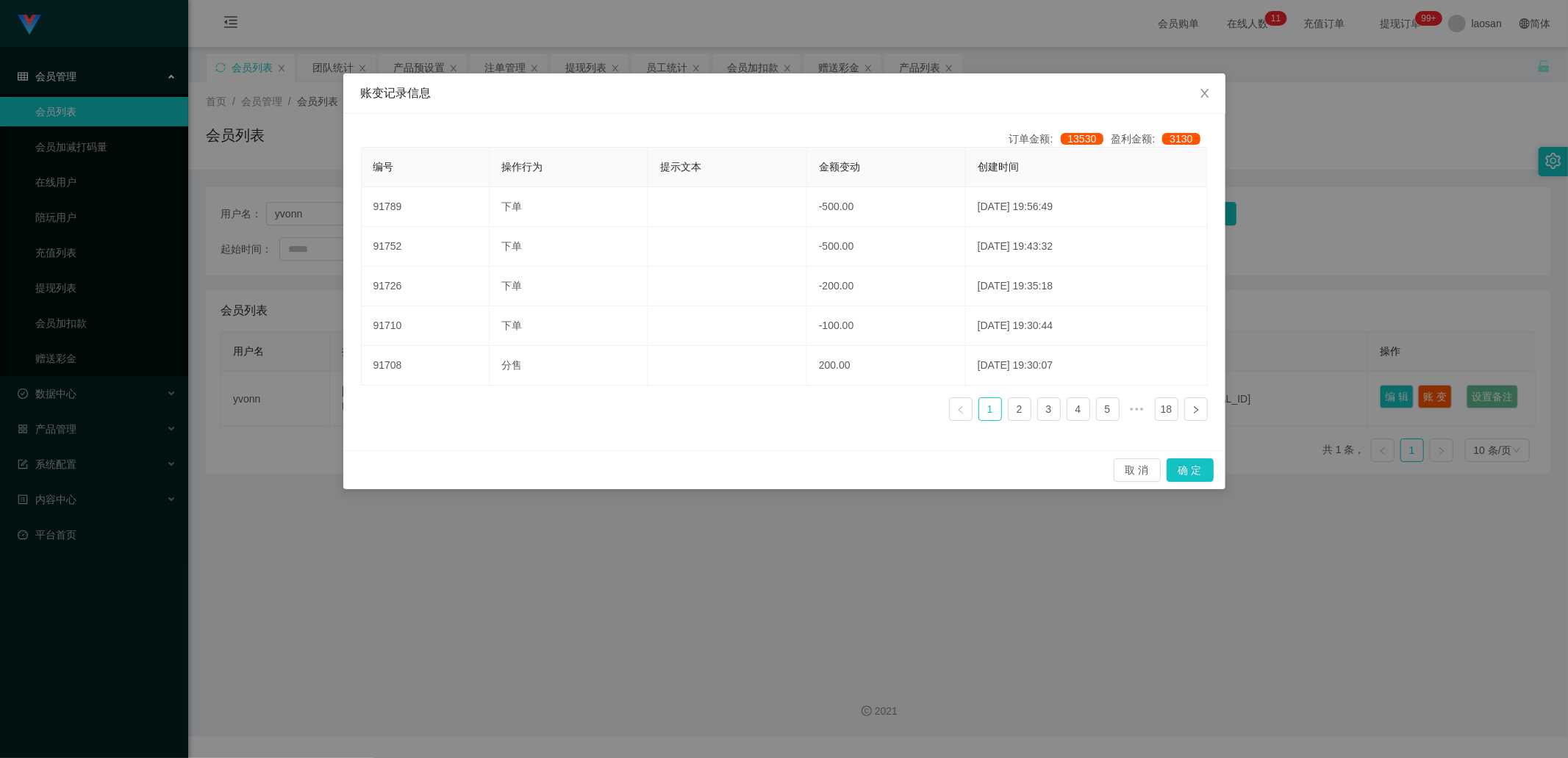
drag, startPoint x: 714, startPoint y: 581, endPoint x: 692, endPoint y: 462, distance: 121.0
click at [714, 581] on div "账变记录信息 订单金额: 13530 盈利金额: 3130 编号 操作行为 提示文本 金额变动 创建时间 91789 下单 -500.00 [DATE] 19…" at bounding box center [784, 379] width 1568 height 758
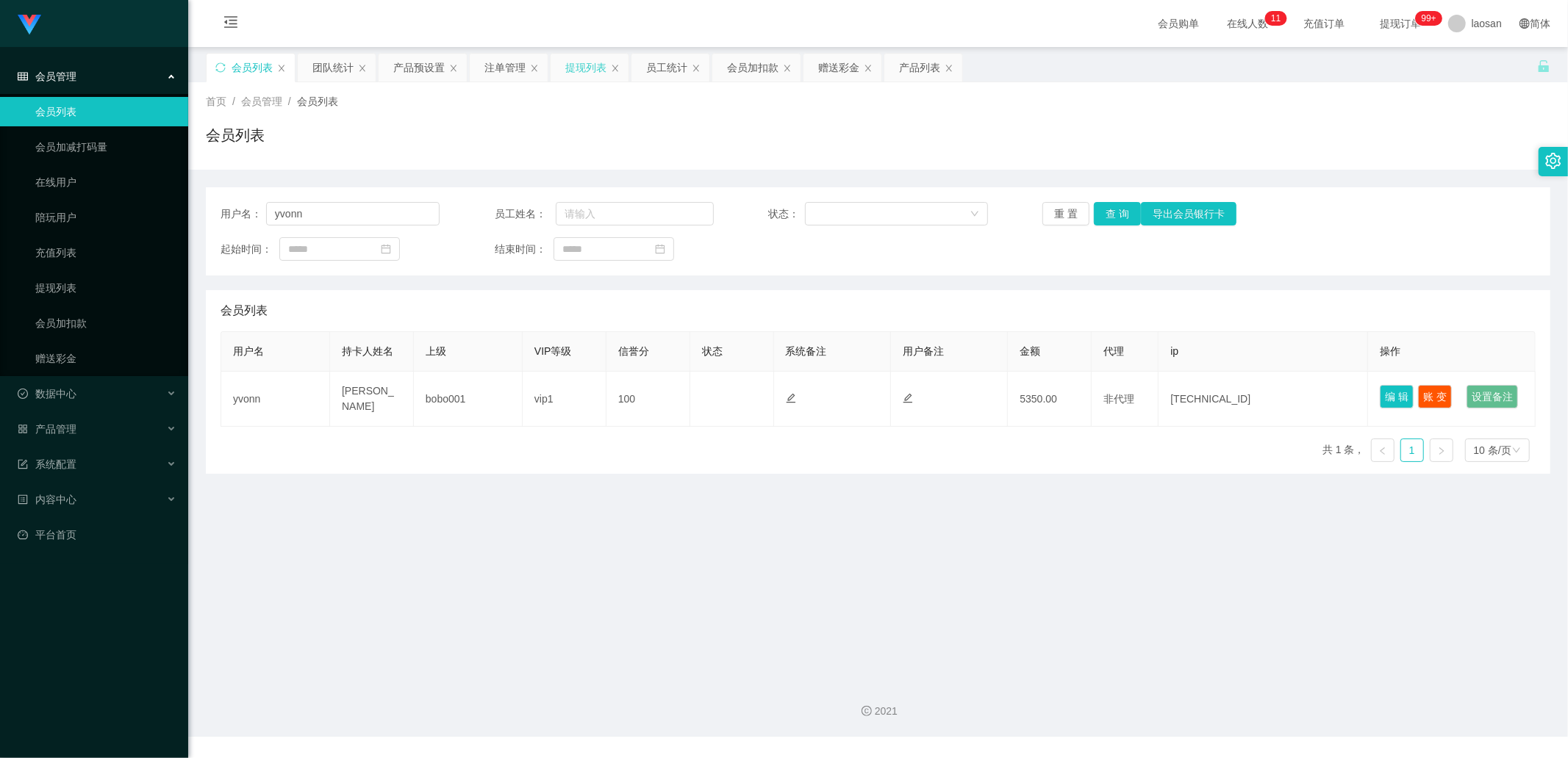
click at [584, 70] on div "提现列表" at bounding box center [585, 67] width 41 height 28
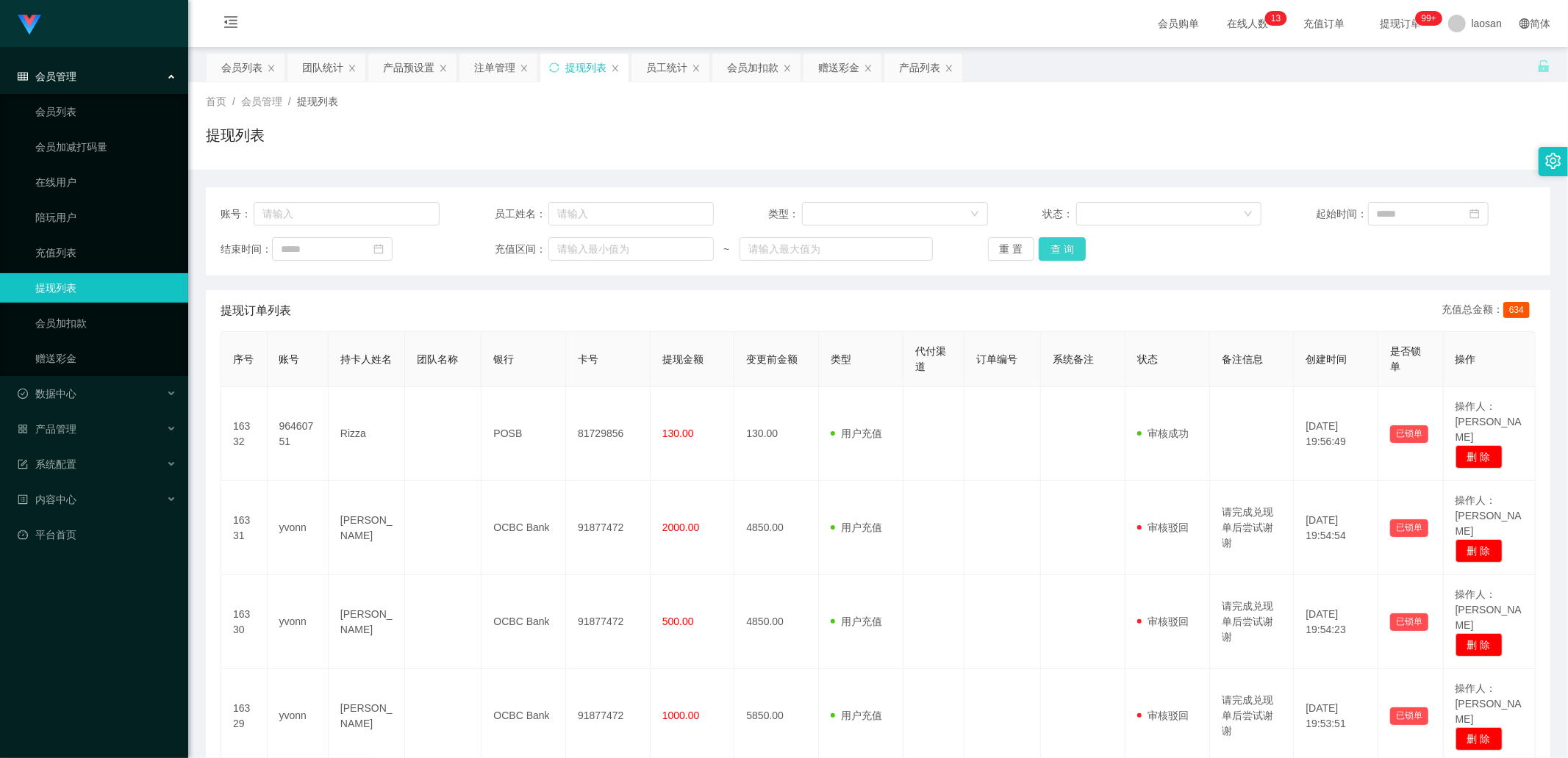
click at [1046, 243] on button "查 询" at bounding box center [1062, 250] width 47 height 24
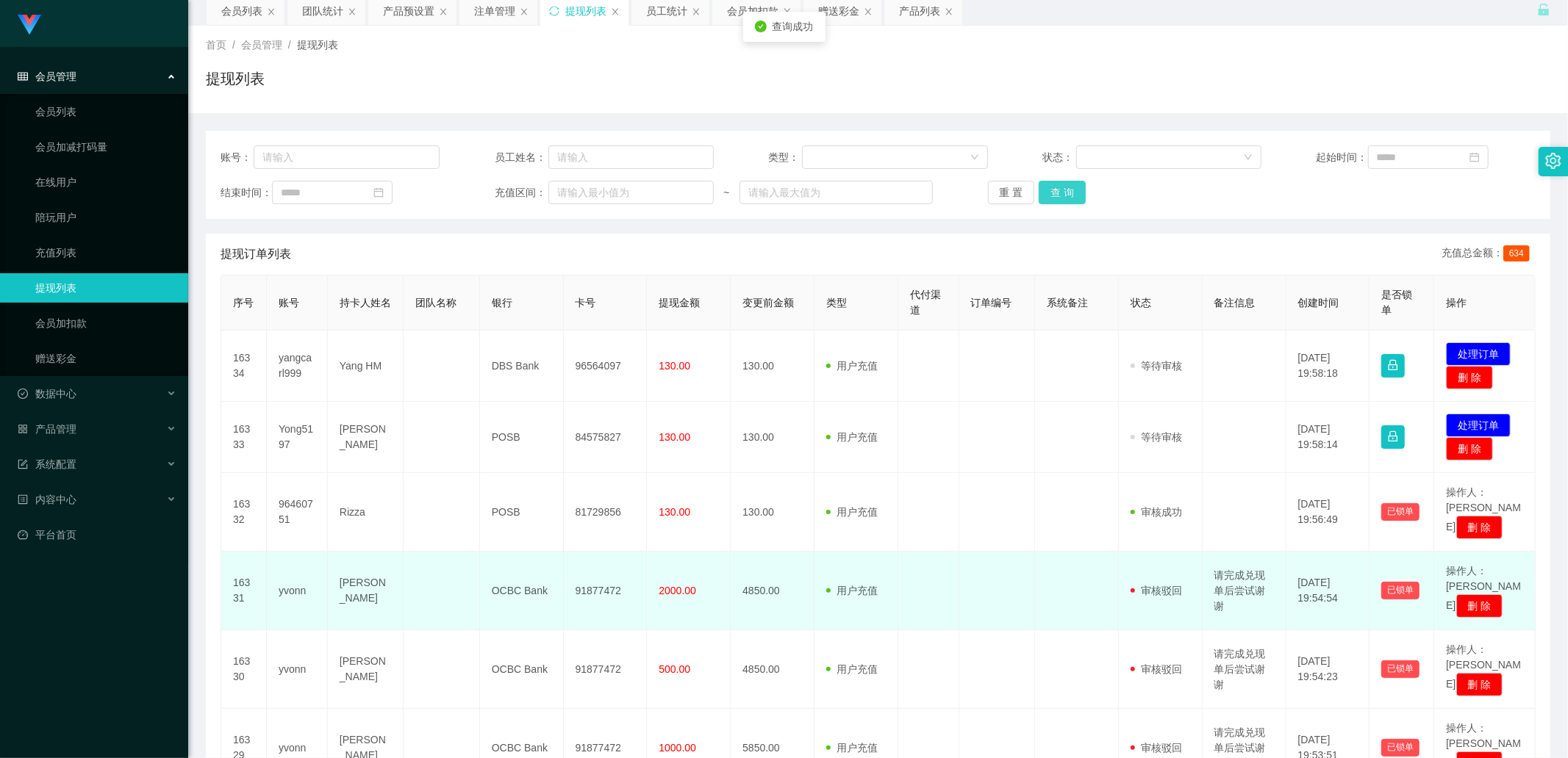
scroll to position [82, 0]
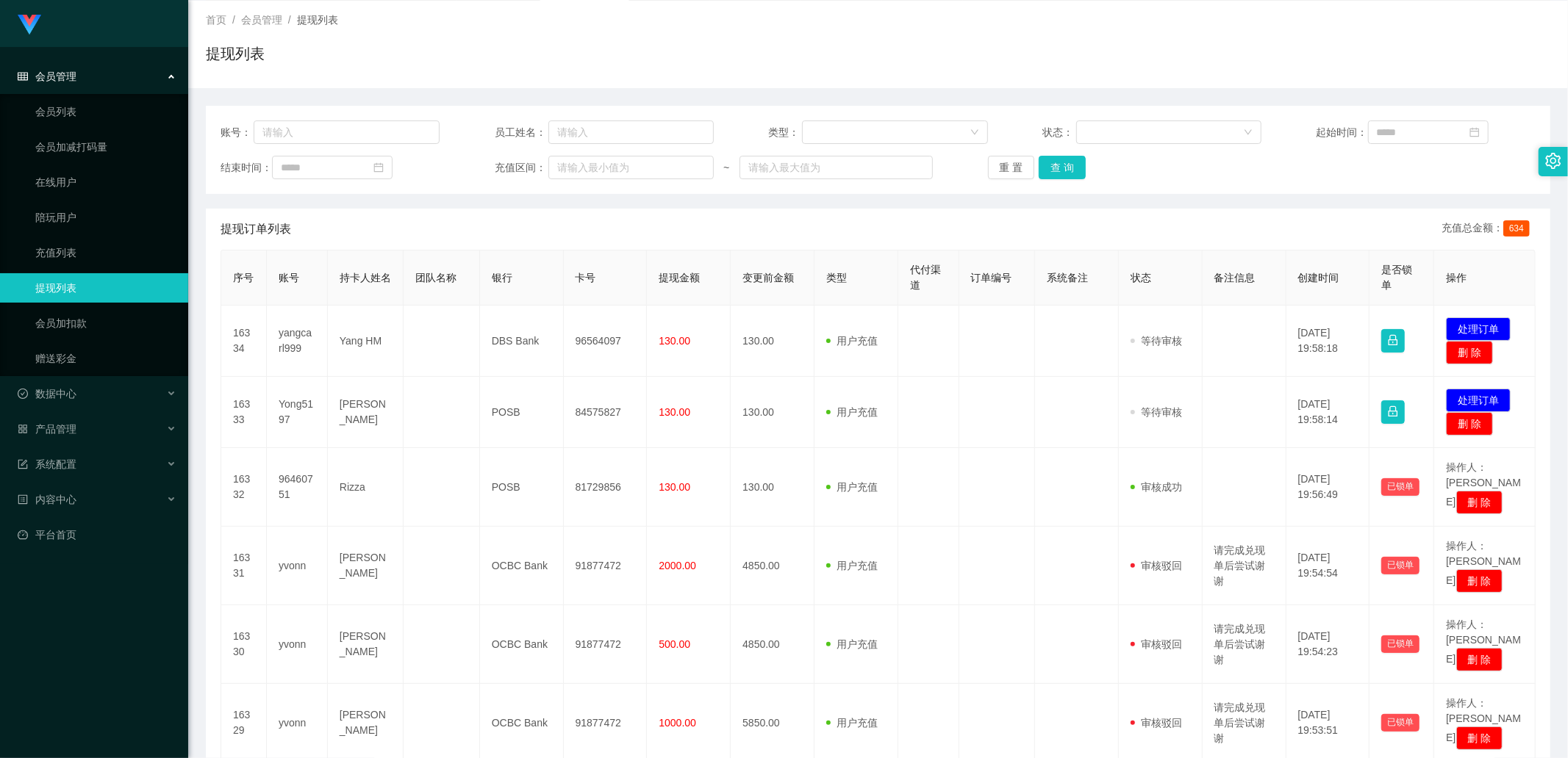
click at [1067, 152] on div "账号： 员工姓名： 类型： 状态： 起始时间： 结束时间： 充值区间： ~ 重 置 查 询" at bounding box center [877, 149] width 1344 height 88
click at [1068, 156] on button "查 询" at bounding box center [1062, 168] width 47 height 24
click at [1068, 156] on div "重 置 查 询" at bounding box center [1097, 168] width 219 height 24
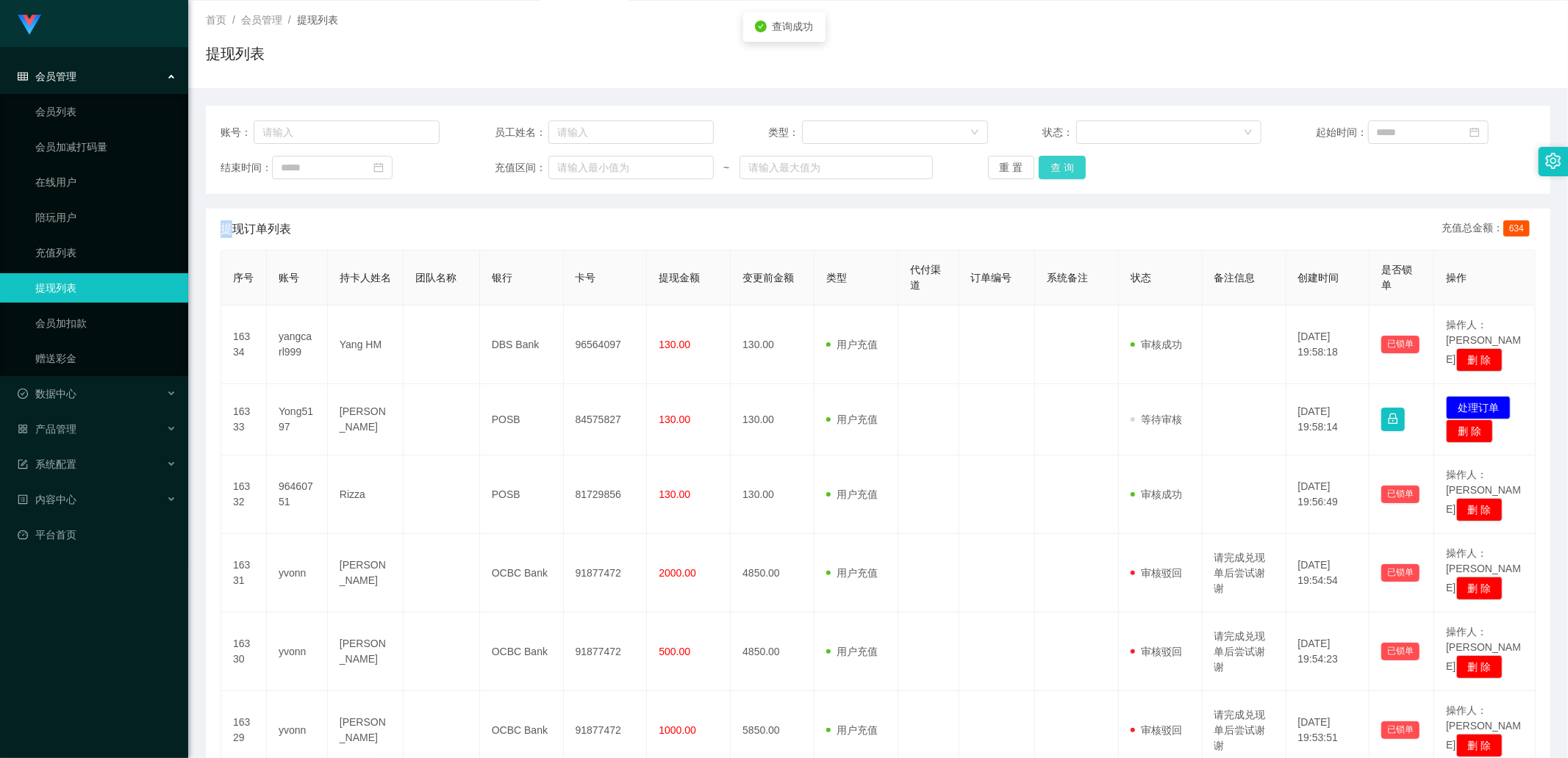
click at [1067, 156] on button "查 询" at bounding box center [1062, 168] width 47 height 24
click at [1067, 156] on div "重 置 查 询" at bounding box center [1097, 168] width 219 height 24
click at [1039, 165] on button "查 询" at bounding box center [1062, 168] width 47 height 24
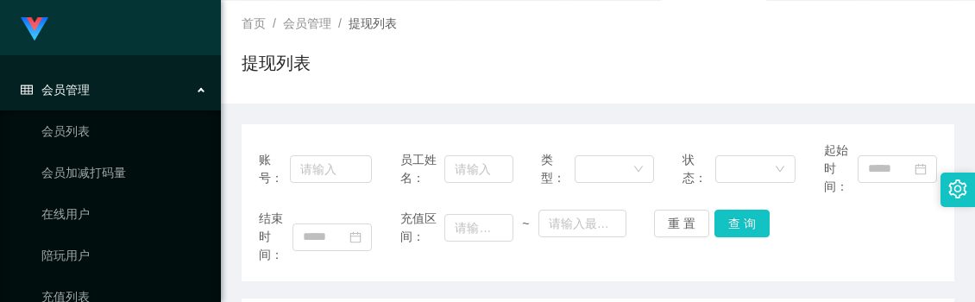
drag, startPoint x: 533, startPoint y: 78, endPoint x: 429, endPoint y: 10, distance: 124.6
click at [533, 78] on div "提现列表" at bounding box center [597, 70] width 712 height 40
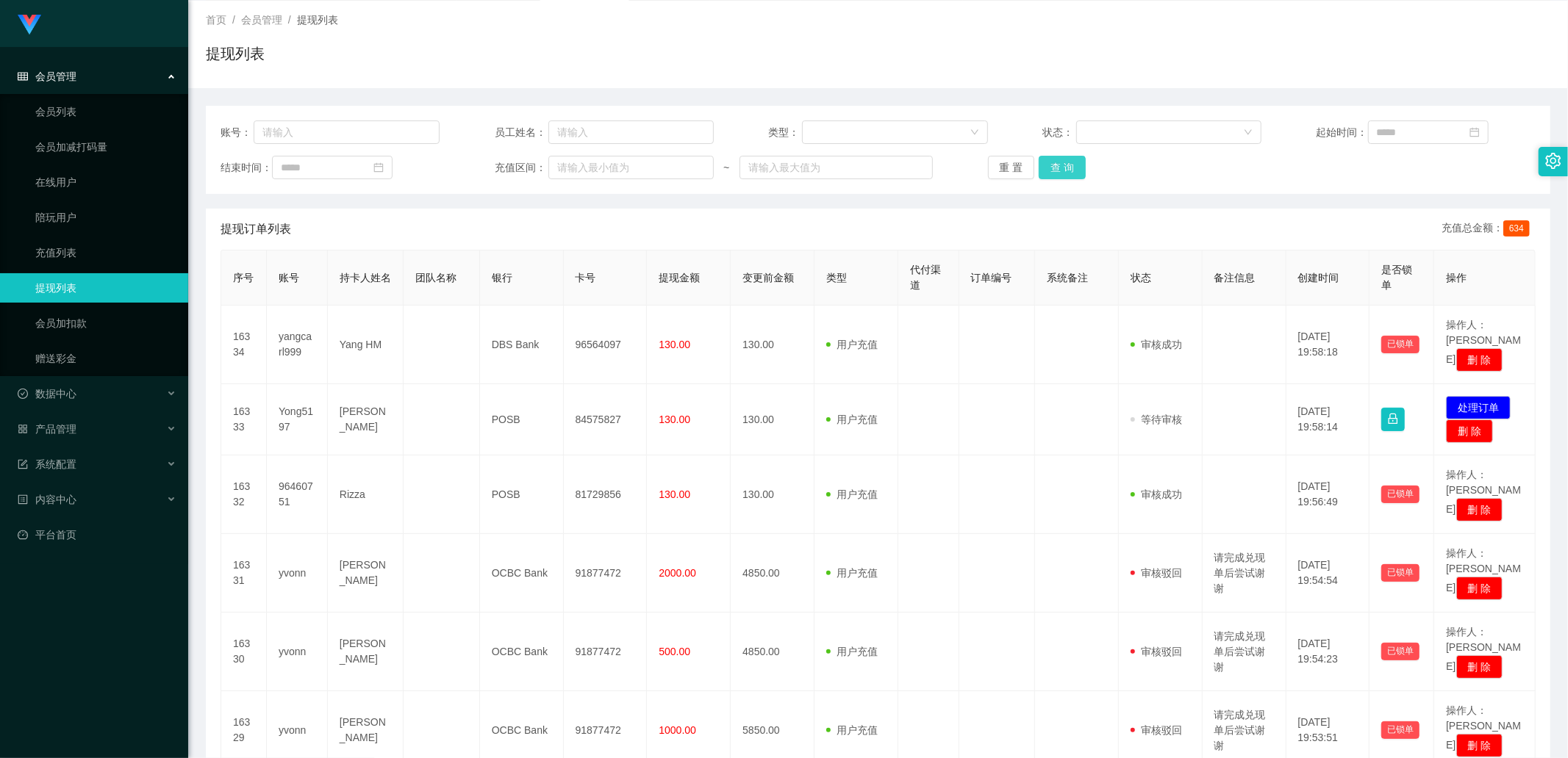
click at [1064, 171] on button "查 询" at bounding box center [1062, 168] width 47 height 24
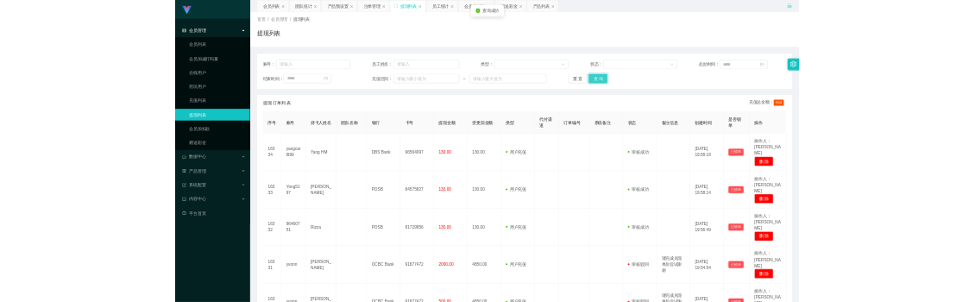
scroll to position [0, 0]
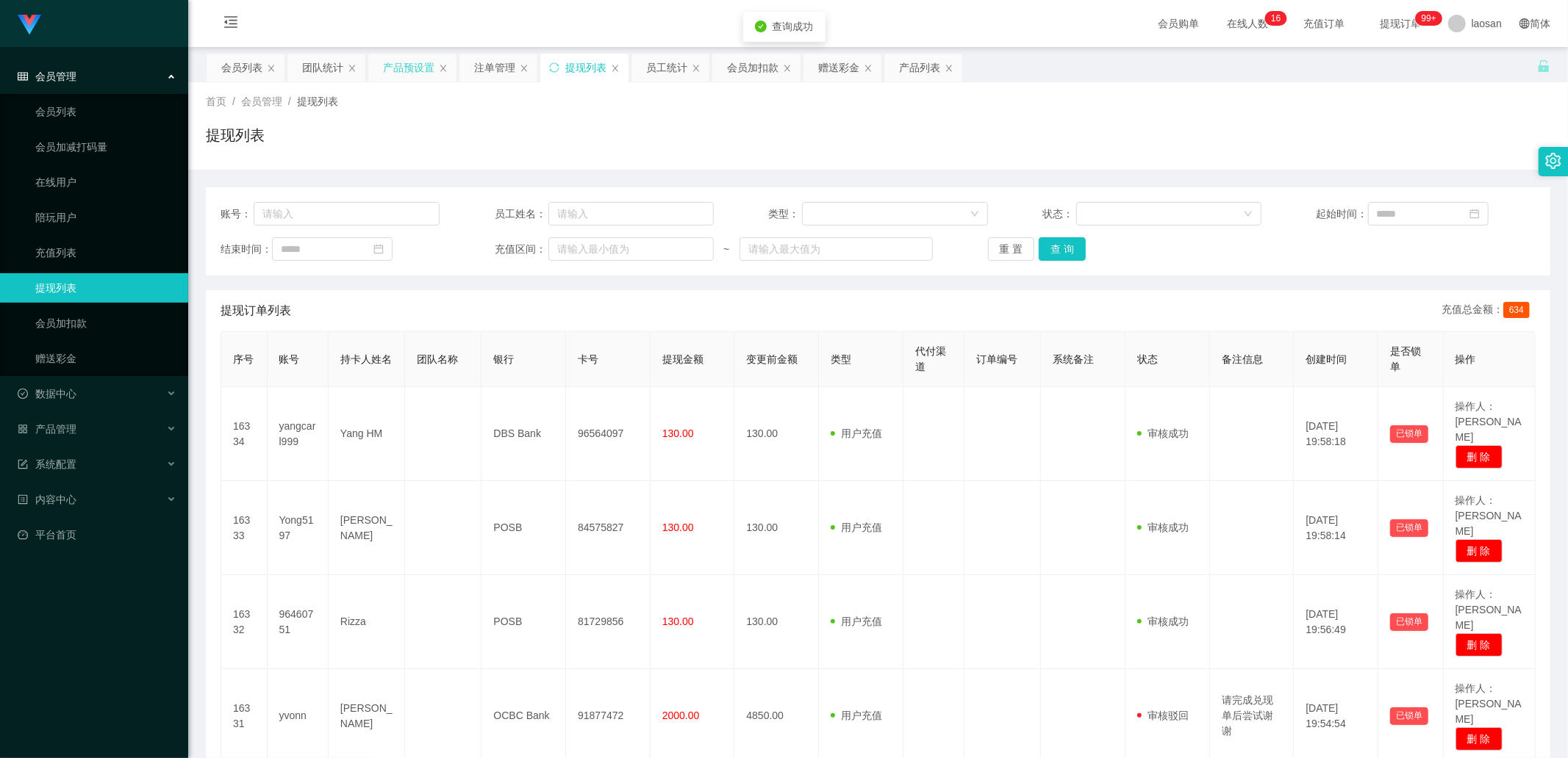
click at [403, 64] on div "产品预设置" at bounding box center [408, 67] width 51 height 28
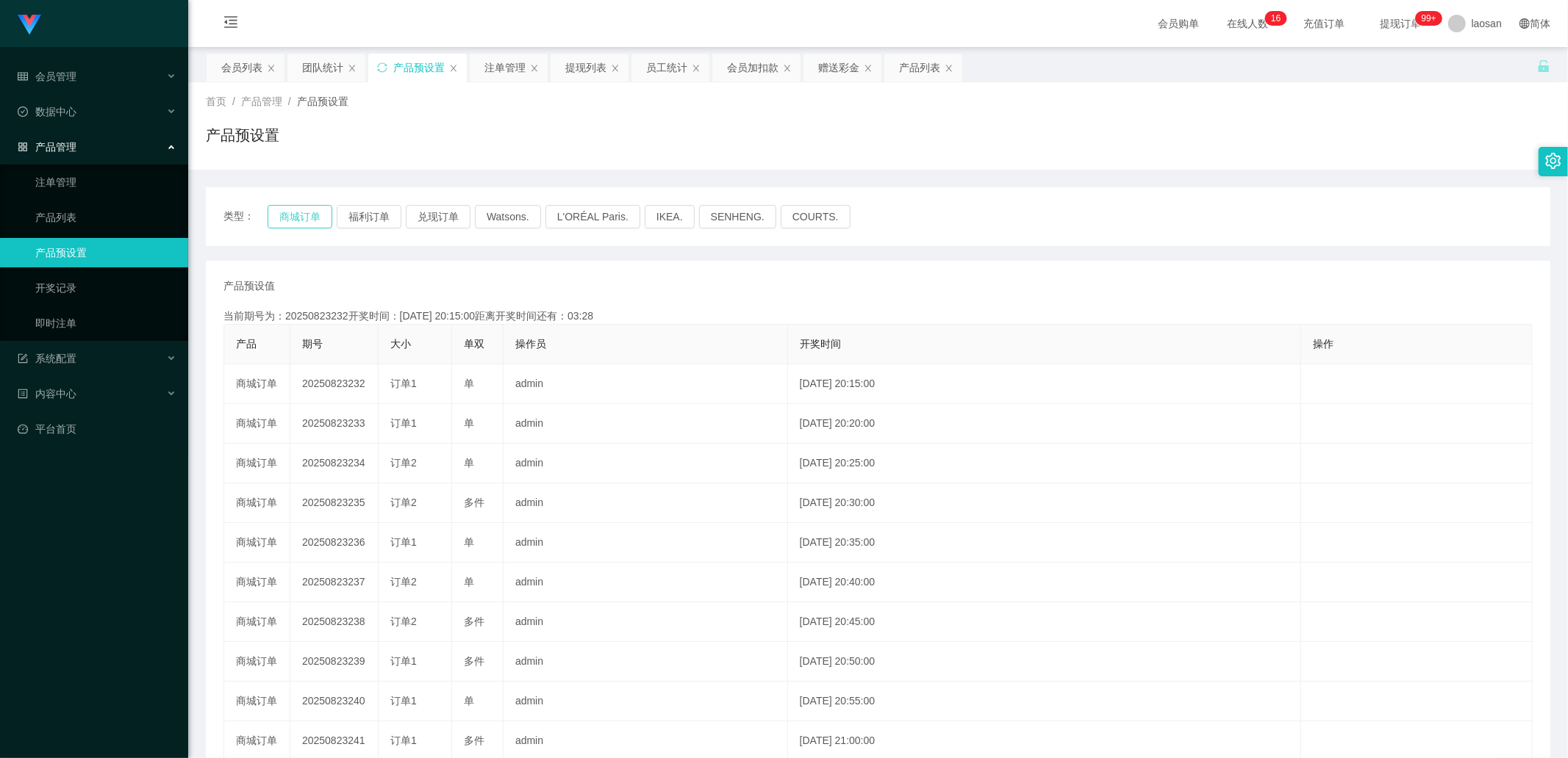
click at [294, 215] on button "商城订单" at bounding box center [300, 217] width 65 height 24
drag, startPoint x: 294, startPoint y: 215, endPoint x: 304, endPoint y: 227, distance: 15.6
click at [294, 215] on button "商城订单" at bounding box center [300, 217] width 65 height 24
click at [297, 216] on button "商城订单" at bounding box center [300, 217] width 65 height 24
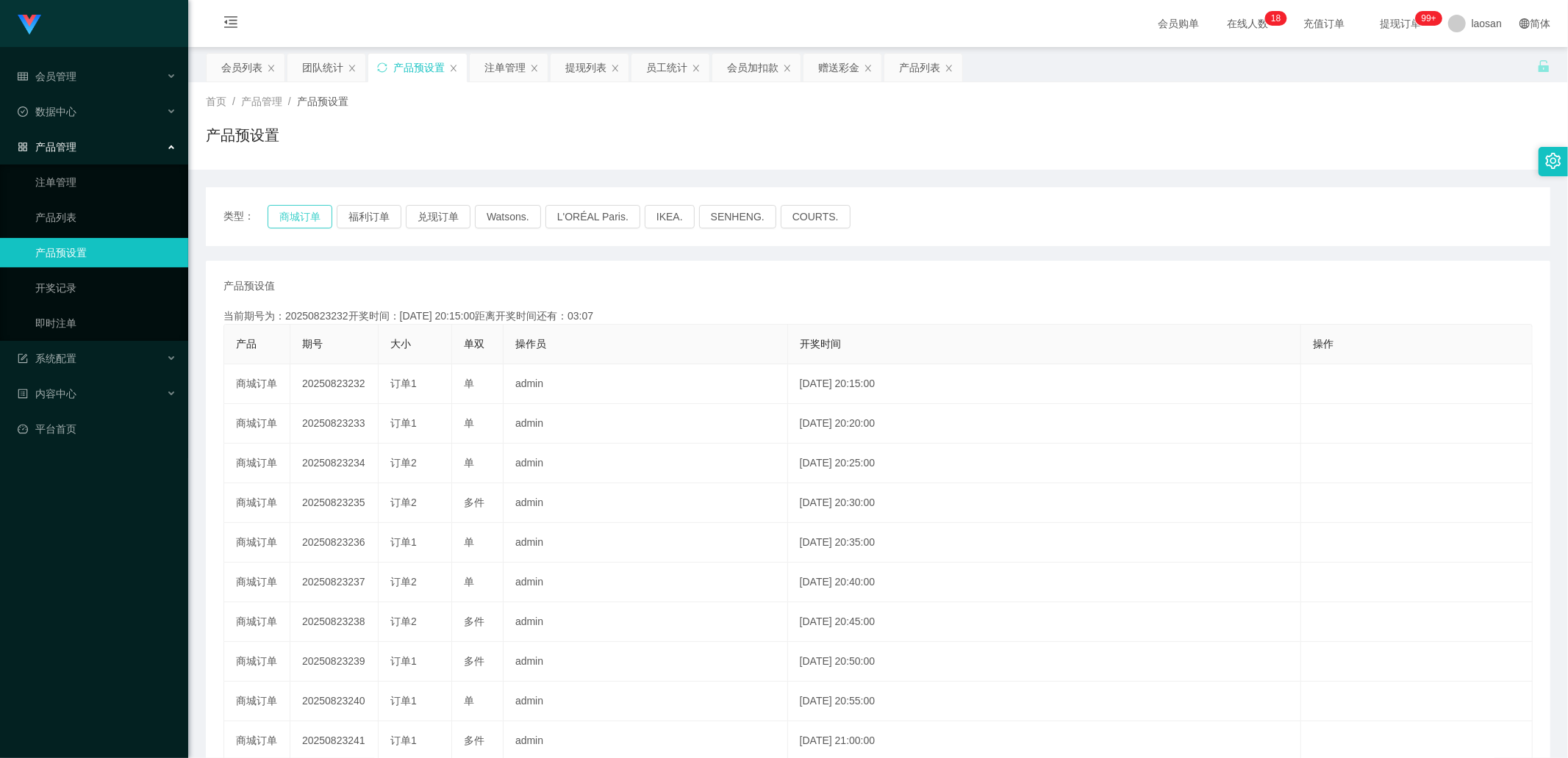
click at [297, 216] on button "商城订单" at bounding box center [300, 217] width 65 height 24
click at [104, 176] on link "注单管理" at bounding box center [106, 182] width 141 height 29
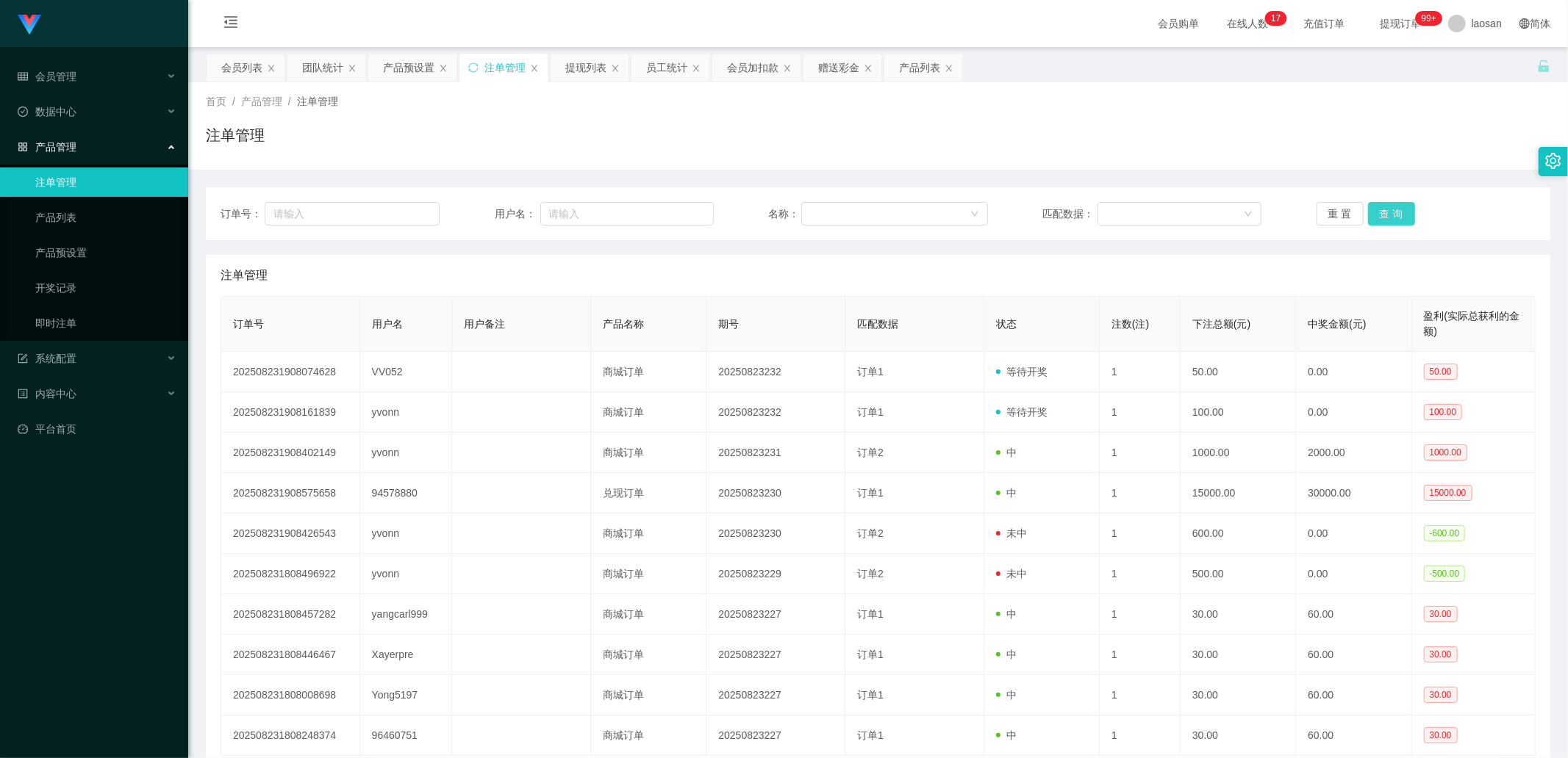
click at [1368, 216] on button "查 询" at bounding box center [1391, 214] width 47 height 24
click at [1390, 209] on div "重 置 查 询" at bounding box center [1426, 214] width 219 height 24
click at [1390, 209] on button "查 询" at bounding box center [1391, 214] width 47 height 24
click at [1390, 209] on div "重 置 查 询" at bounding box center [1426, 214] width 219 height 24
click at [1390, 209] on button "查 询" at bounding box center [1391, 214] width 47 height 24
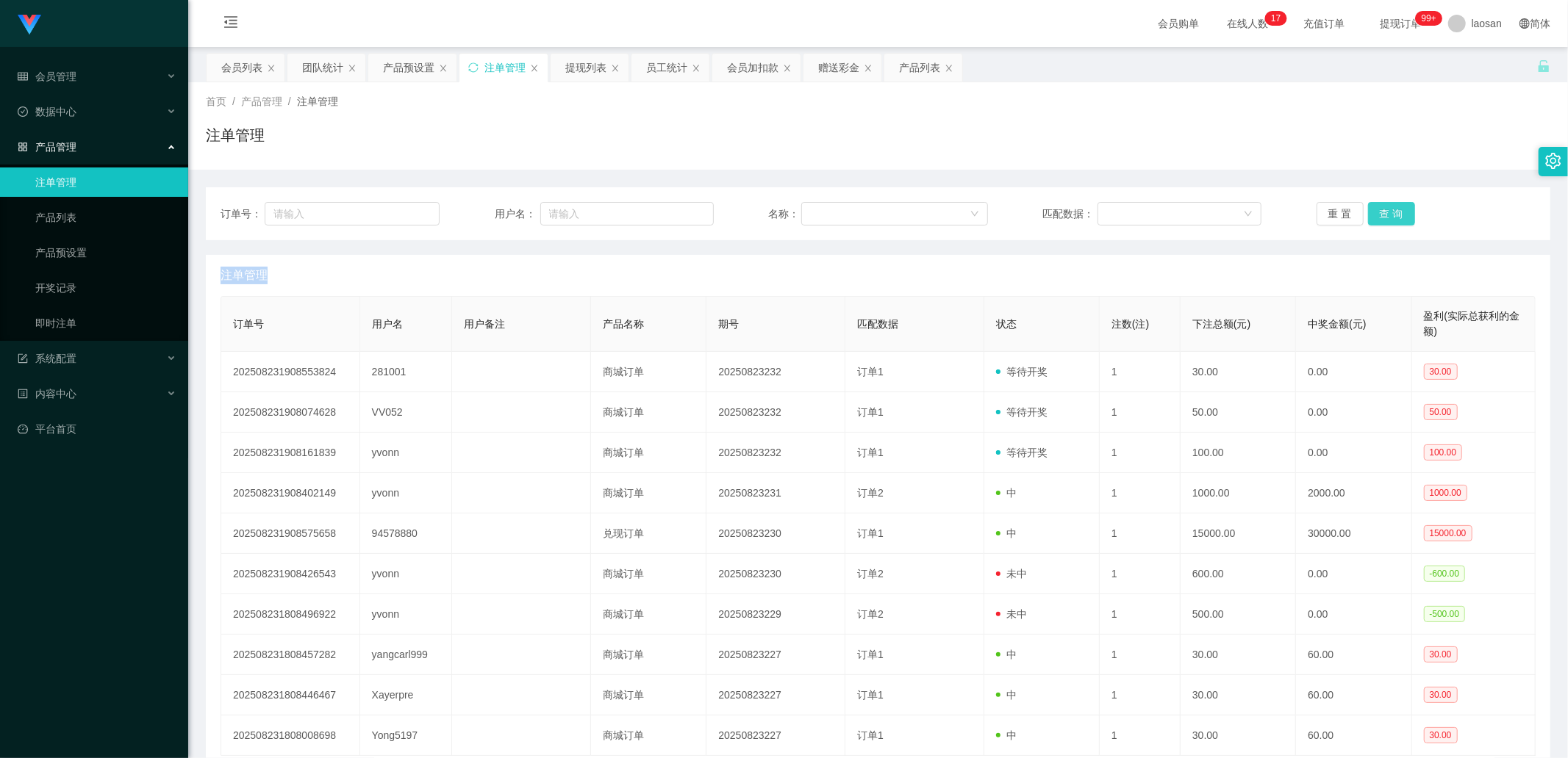
click at [1390, 209] on div "重 置 查 询" at bounding box center [1426, 214] width 219 height 24
click at [247, 71] on div "会员列表" at bounding box center [242, 67] width 41 height 28
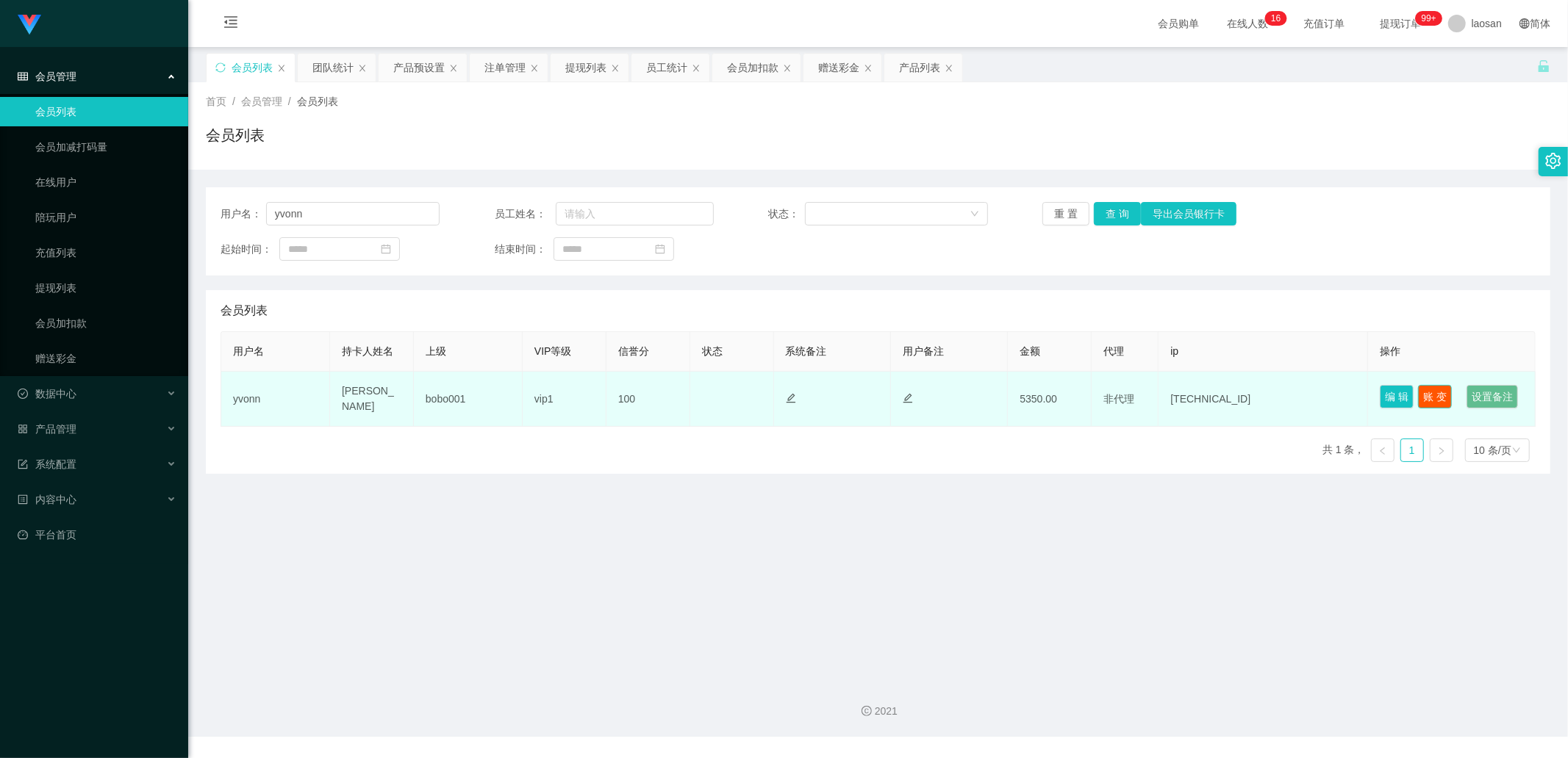
click at [1438, 391] on button "账 变" at bounding box center [1435, 397] width 34 height 24
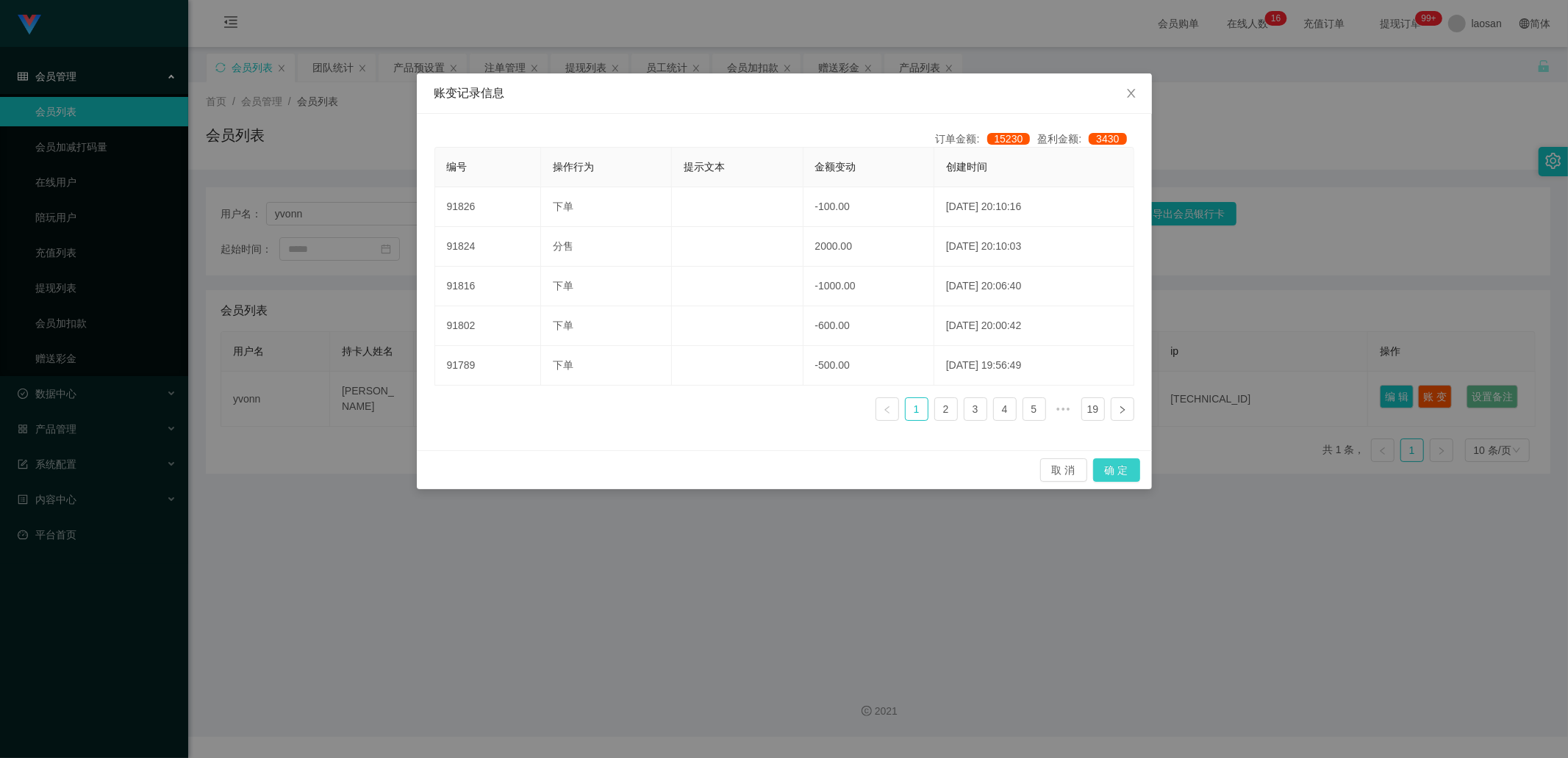
click at [1115, 468] on button "确 定" at bounding box center [1115, 470] width 47 height 24
click at [1115, 468] on div "账变记录信息 订单金额: 15230 盈利金额: 3430 编号 操作行为 提示文本 金额变动 创建时间 91826 下单 -100.00 [DATE] 20…" at bounding box center [784, 379] width 1568 height 758
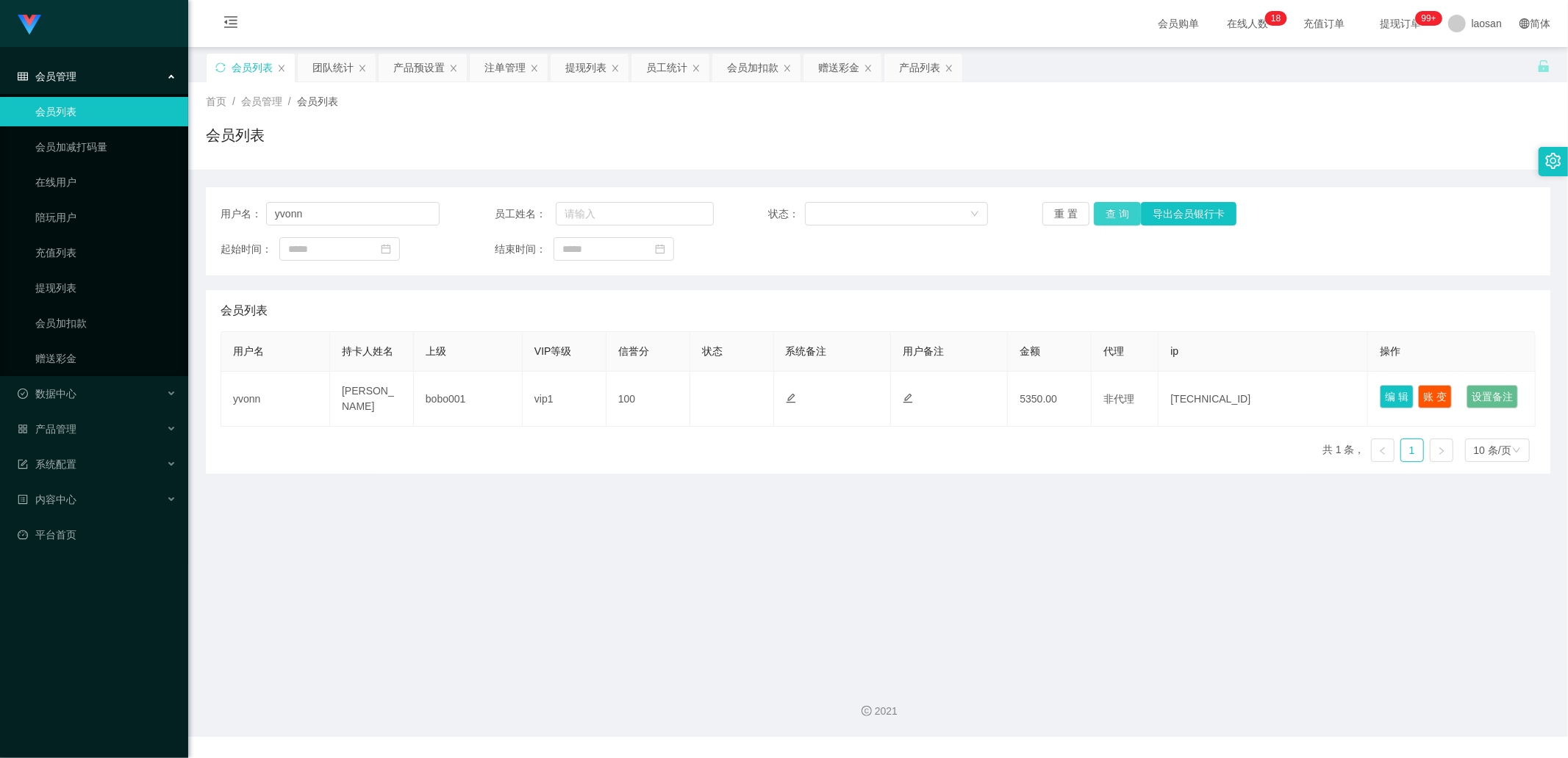
click at [1112, 215] on button "查 询" at bounding box center [1116, 214] width 47 height 24
click at [1112, 215] on div "重 置 查 询 导出会员银行卡" at bounding box center [1151, 214] width 219 height 24
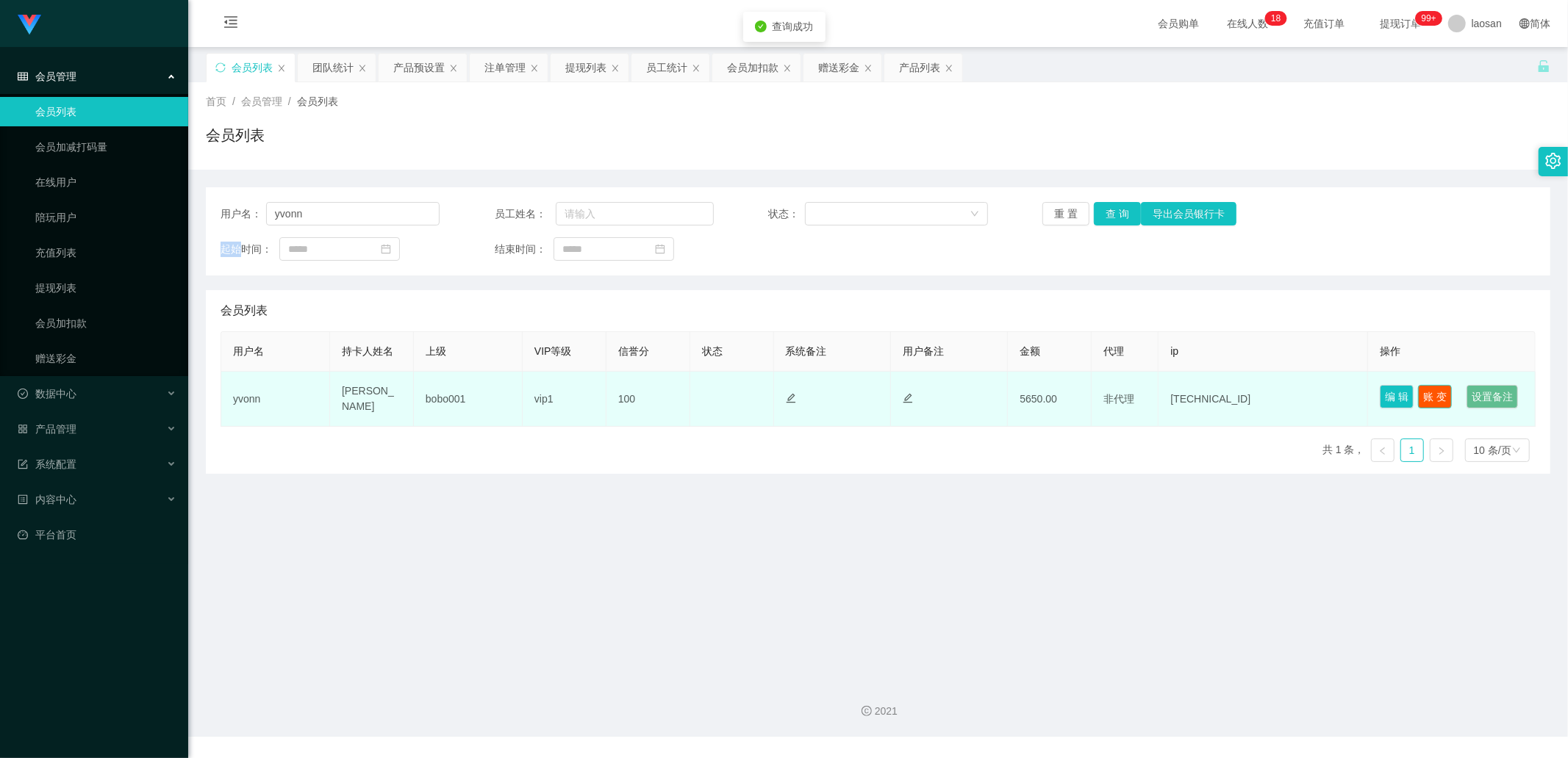
click at [1429, 397] on button "账 变" at bounding box center [1435, 397] width 34 height 24
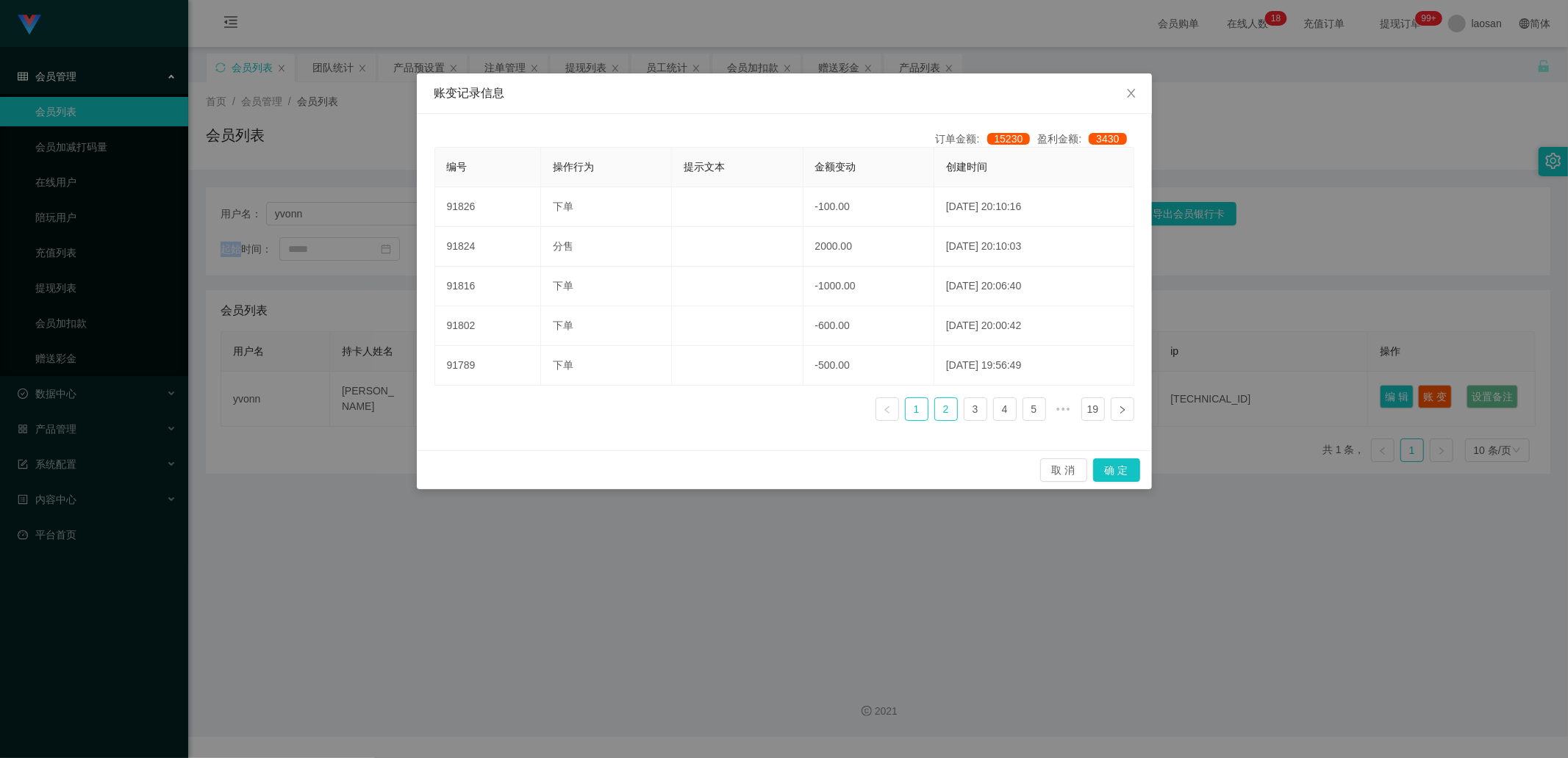
click at [948, 404] on link "2" at bounding box center [946, 409] width 22 height 22
click at [971, 411] on link "3" at bounding box center [976, 409] width 22 height 22
click at [987, 413] on ul "1 2 3 4 5 ••• 19" at bounding box center [1005, 410] width 259 height 24
click at [1000, 409] on link "4" at bounding box center [1005, 409] width 22 height 22
click at [1018, 406] on ul "1 2 3 4 5 6 ••• 19" at bounding box center [990, 410] width 288 height 24
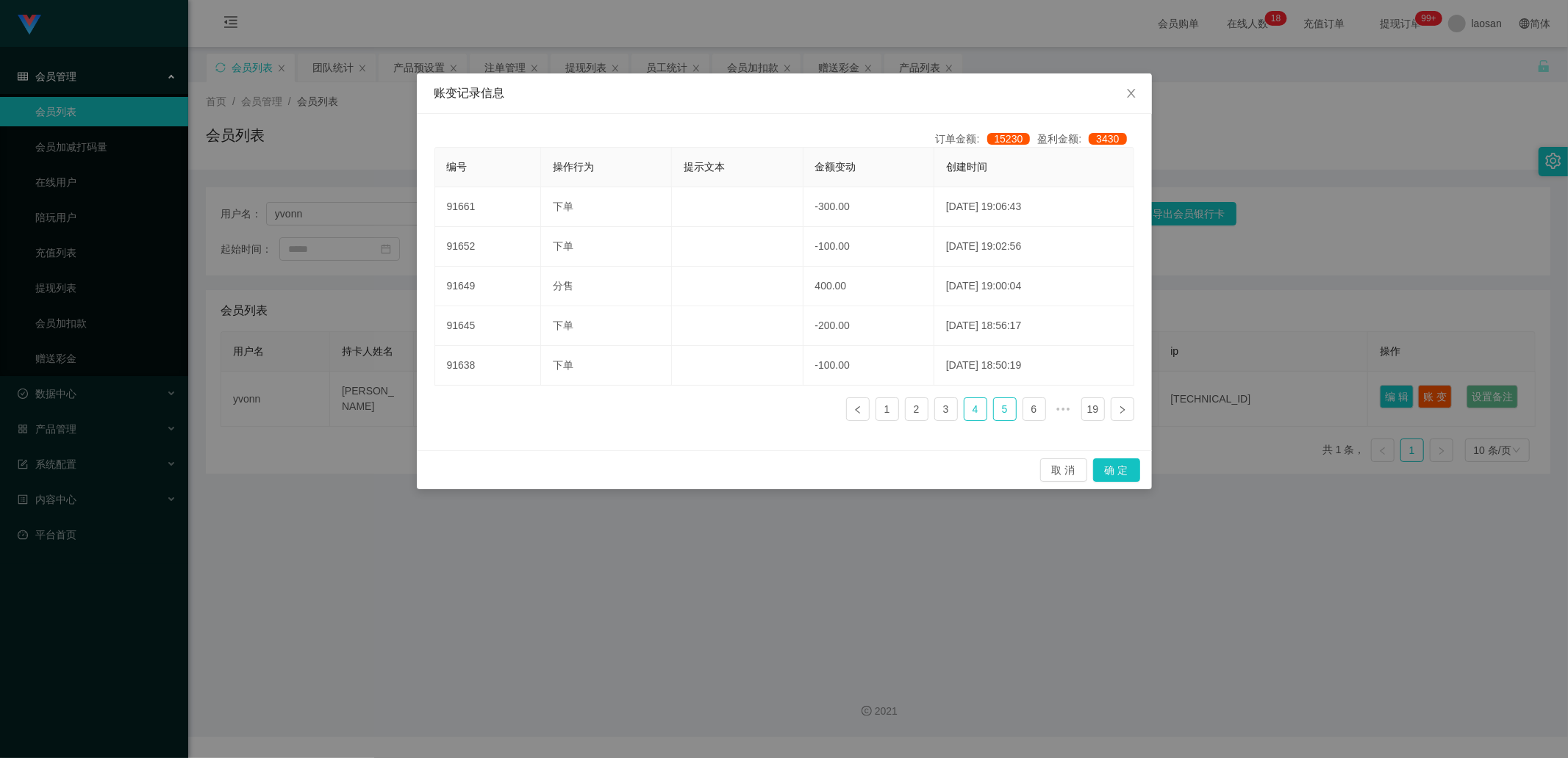
click at [1007, 409] on link "5" at bounding box center [1005, 409] width 22 height 22
click at [1031, 410] on link "7" at bounding box center [1035, 409] width 22 height 22
click at [1044, 409] on link "9" at bounding box center [1035, 409] width 22 height 22
click at [1036, 414] on link "11" at bounding box center [1035, 409] width 22 height 22
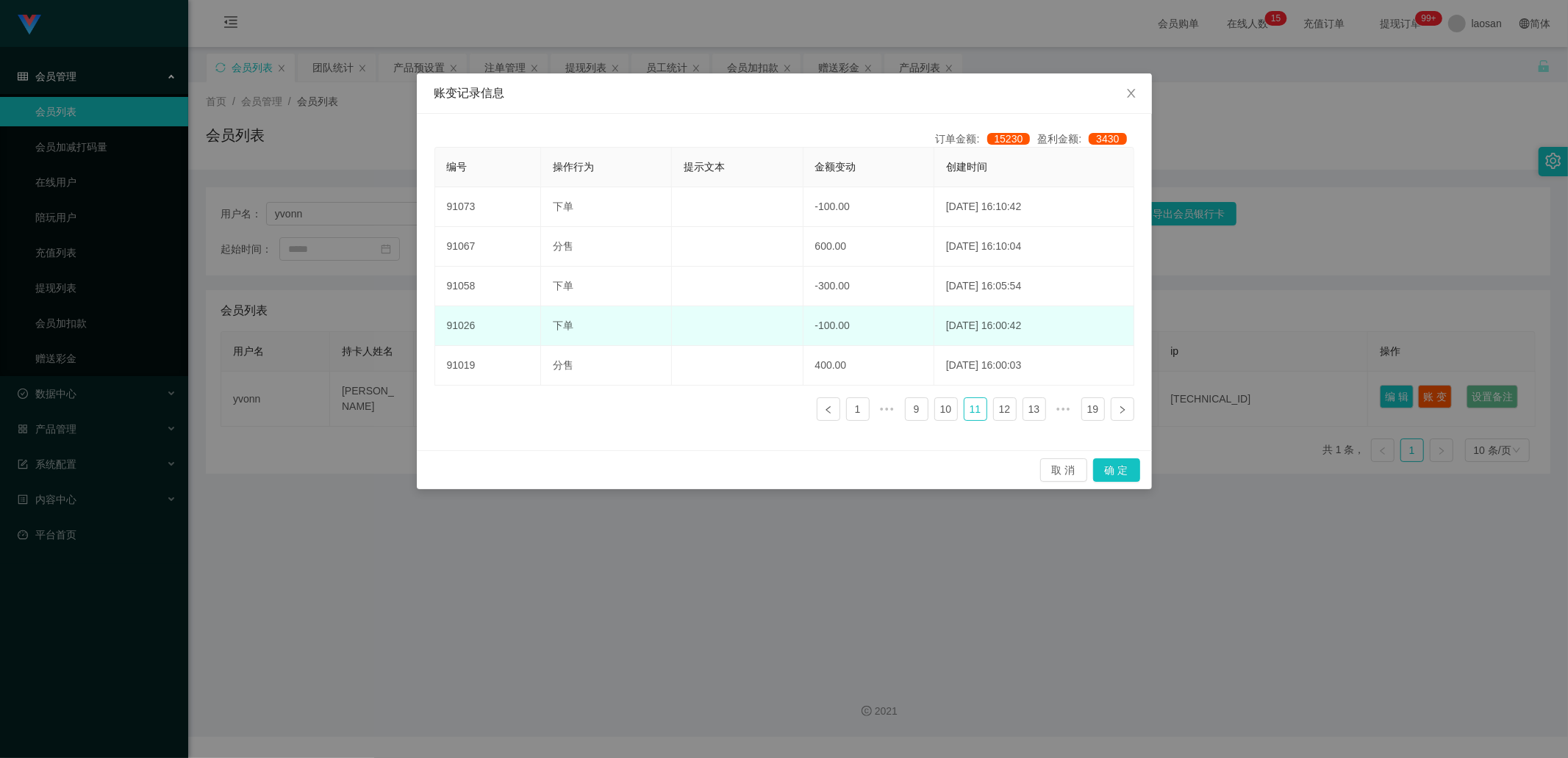
drag, startPoint x: 1312, startPoint y: 263, endPoint x: 1029, endPoint y: 321, distance: 288.9
click at [1312, 263] on div "账变记录信息 订单金额: 15230 盈利金额: 3430 编号 操作行为 提示文本 金额变动 创建时间 91073 下单 -100.00 [DATE] 16…" at bounding box center [784, 379] width 1568 height 758
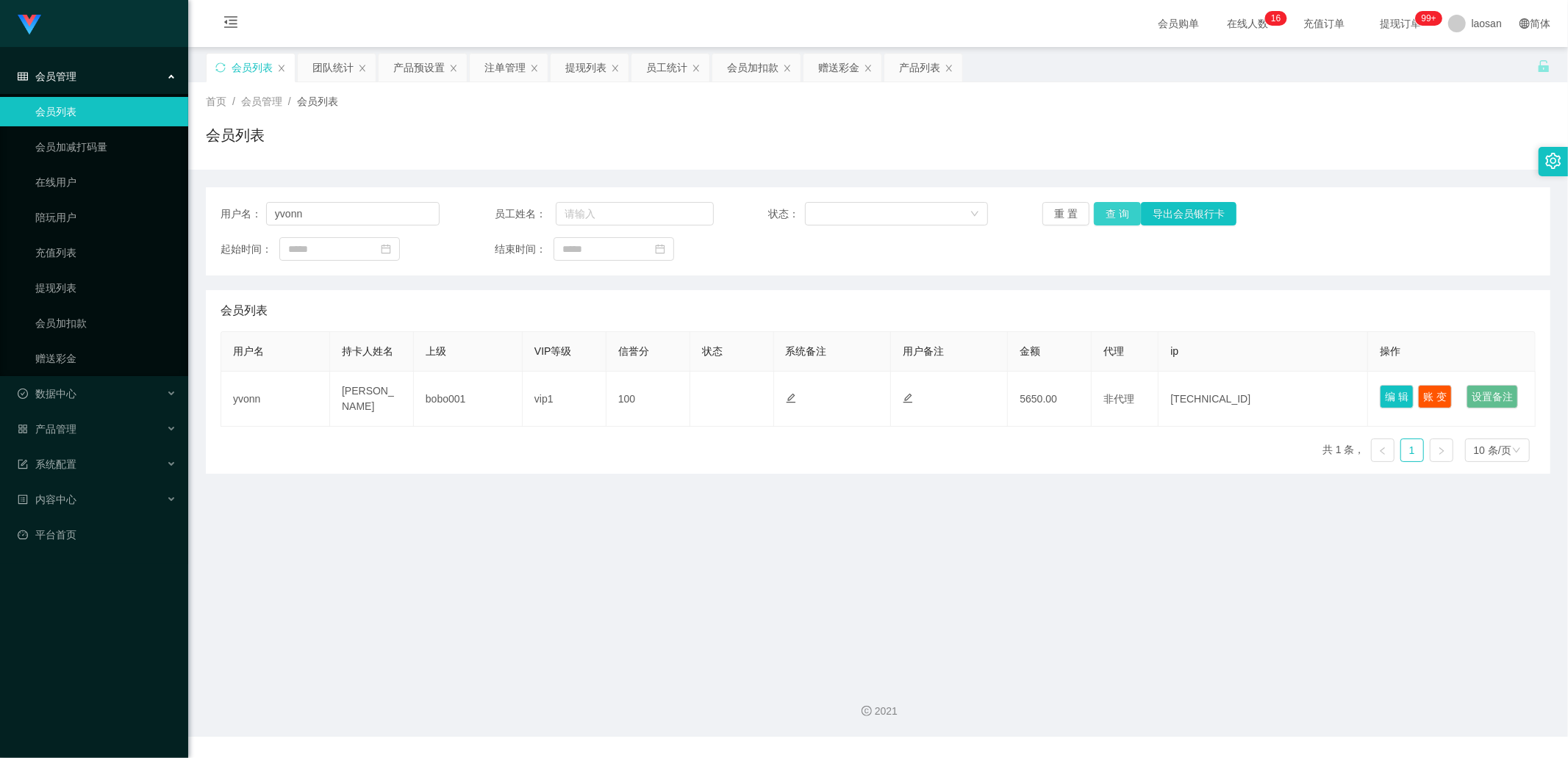
click at [1115, 224] on button "查 询" at bounding box center [1116, 214] width 47 height 24
click at [1115, 221] on button "查 询" at bounding box center [1116, 214] width 47 height 24
click at [1115, 221] on div "重 置 查 询 导出会员银行卡" at bounding box center [1151, 214] width 219 height 24
click at [1114, 211] on button "查 询" at bounding box center [1116, 214] width 47 height 24
click at [1114, 211] on div "重 置 查 询 导出会员银行卡" at bounding box center [1151, 214] width 219 height 24
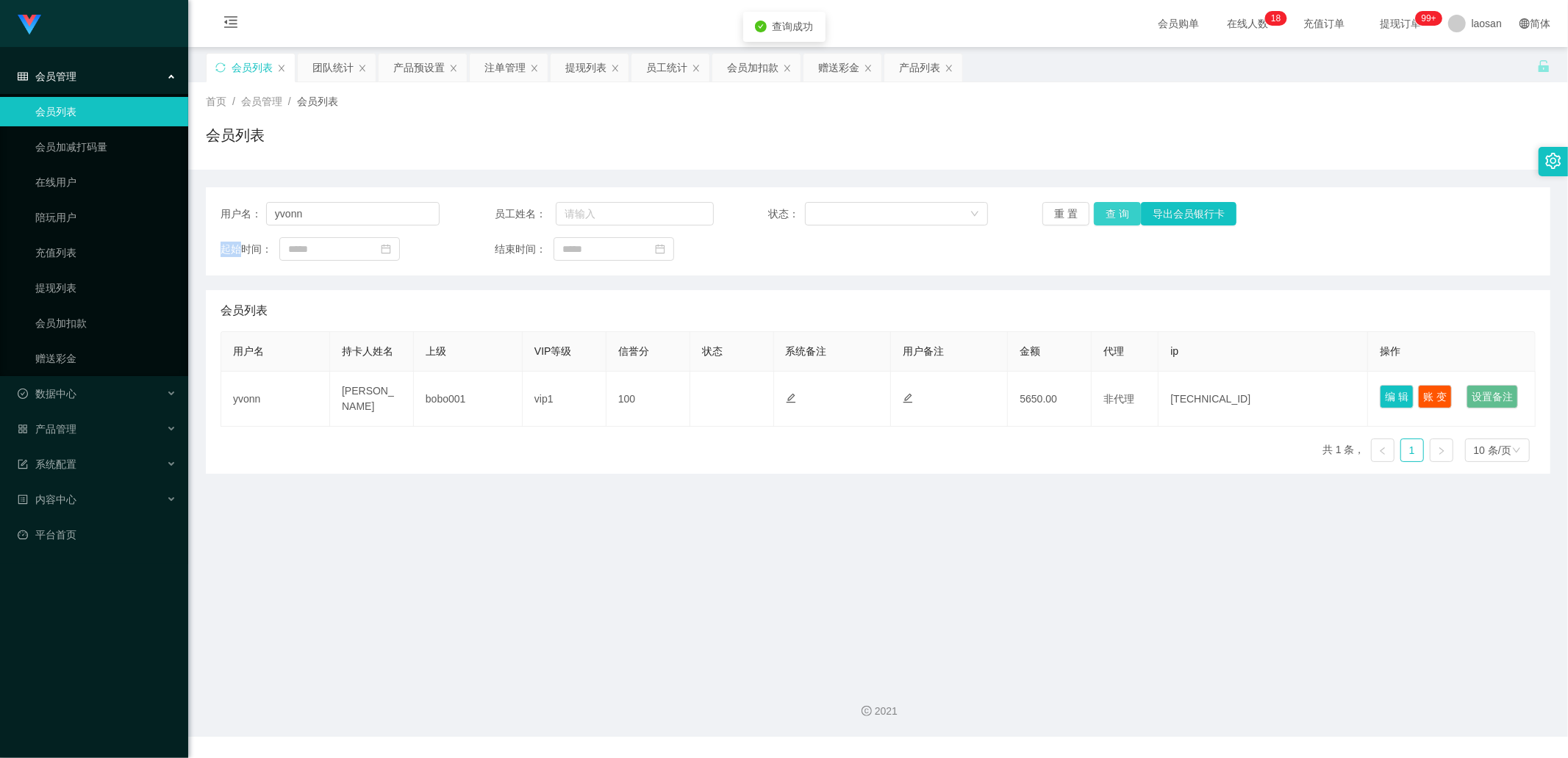
click at [1114, 211] on button "查 询" at bounding box center [1116, 214] width 47 height 24
click at [1114, 211] on div "重 置 查 询 导出会员银行卡" at bounding box center [1151, 214] width 219 height 24
click at [1114, 211] on button "查 询" at bounding box center [1125, 214] width 63 height 24
drag, startPoint x: 1114, startPoint y: 211, endPoint x: 1154, endPoint y: 86, distance: 131.2
click at [1117, 203] on div "重 置 查 询 导出会员银行卡" at bounding box center [1151, 214] width 219 height 24
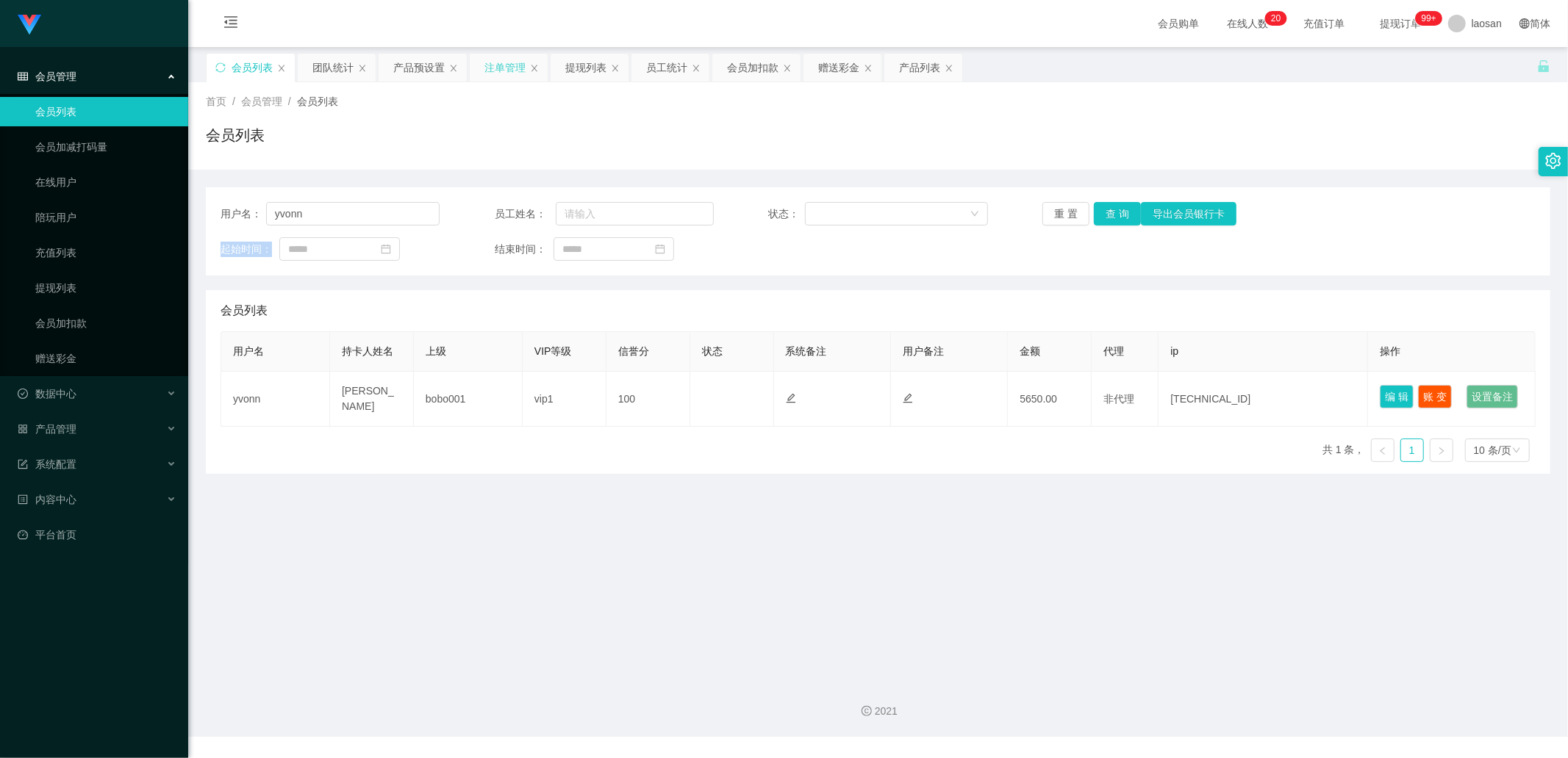
click at [498, 64] on div "注单管理" at bounding box center [504, 67] width 41 height 28
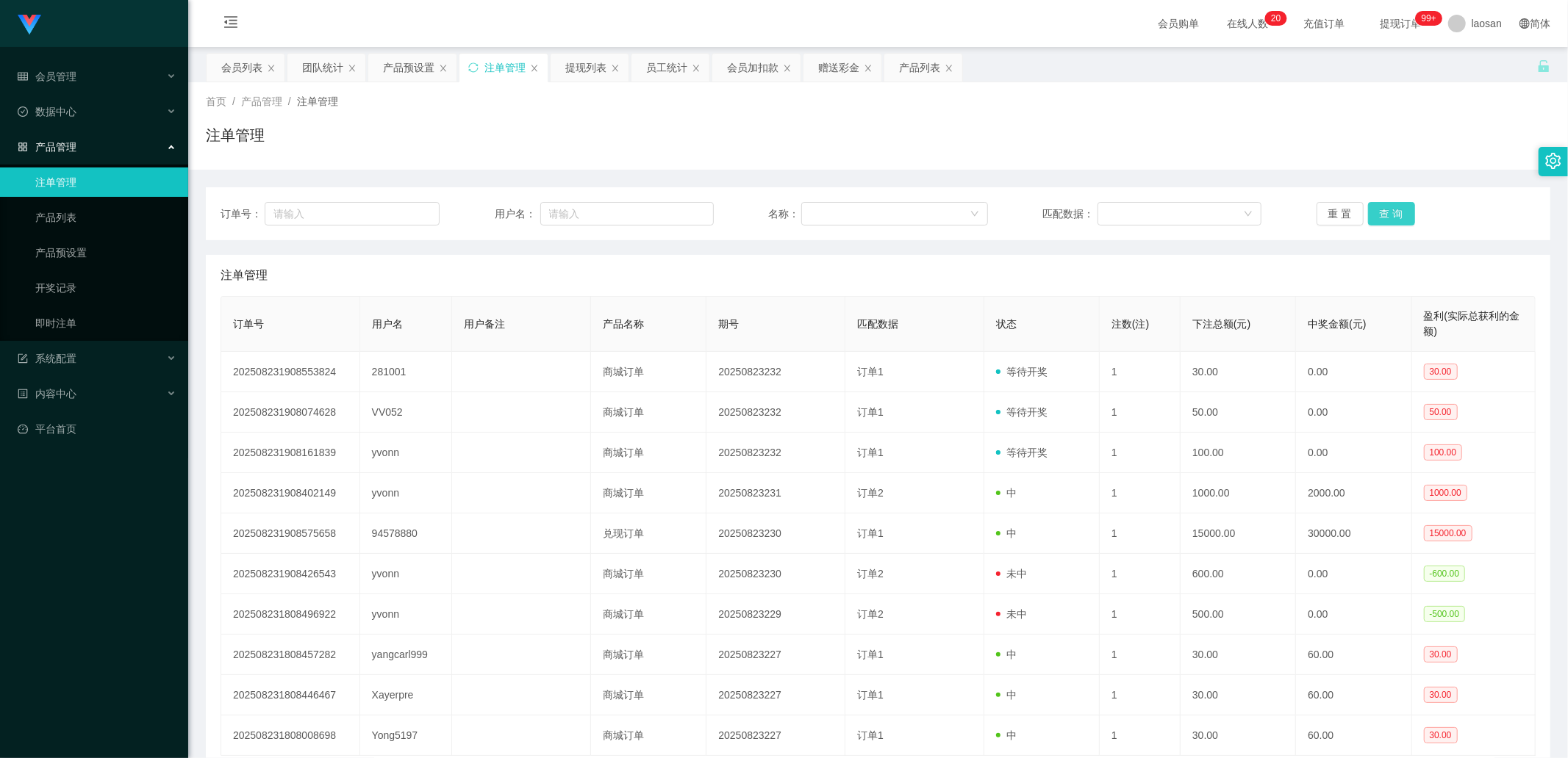
drag, startPoint x: 1405, startPoint y: 205, endPoint x: 1386, endPoint y: 214, distance: 21.0
click at [1404, 206] on button "查 询" at bounding box center [1391, 214] width 47 height 24
click at [1386, 214] on div "重 置 查 询" at bounding box center [1426, 214] width 219 height 24
drag, startPoint x: 1386, startPoint y: 214, endPoint x: 914, endPoint y: 240, distance: 472.7
click at [1386, 214] on button "查 询" at bounding box center [1391, 214] width 47 height 24
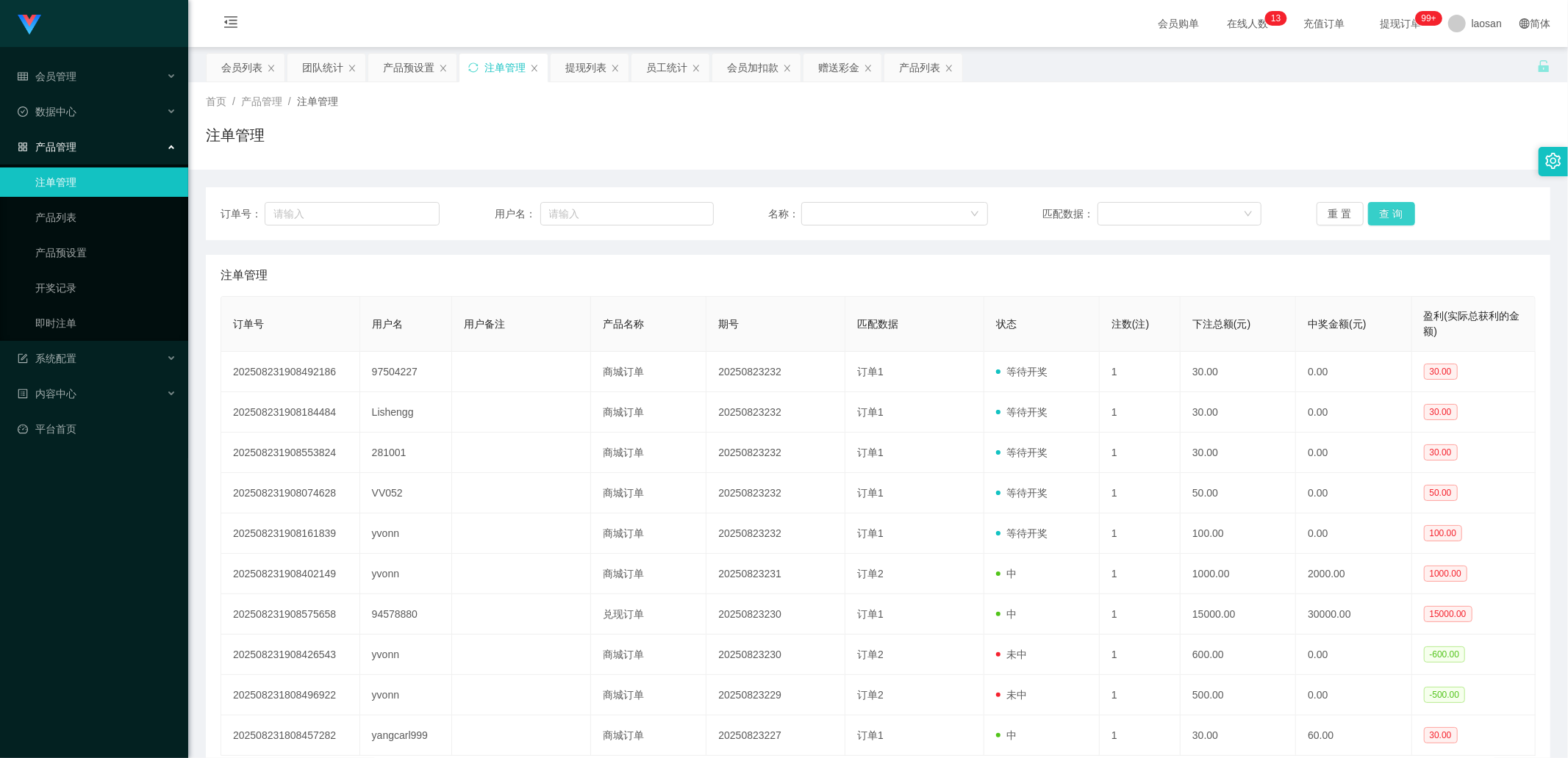
click at [1382, 210] on button "查 询" at bounding box center [1391, 214] width 47 height 24
click at [1383, 210] on div "重 置 查 询" at bounding box center [1426, 214] width 219 height 24
click at [1401, 210] on button "查 询" at bounding box center [1391, 214] width 47 height 24
click at [1400, 210] on div "重 置 查 询" at bounding box center [1426, 214] width 219 height 24
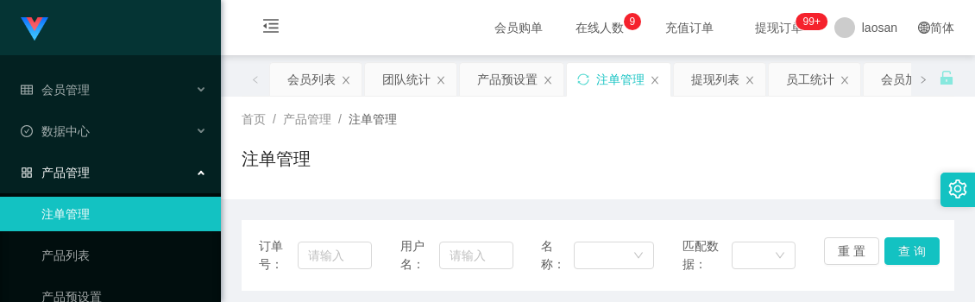
click at [709, 147] on div "注单管理" at bounding box center [597, 166] width 712 height 40
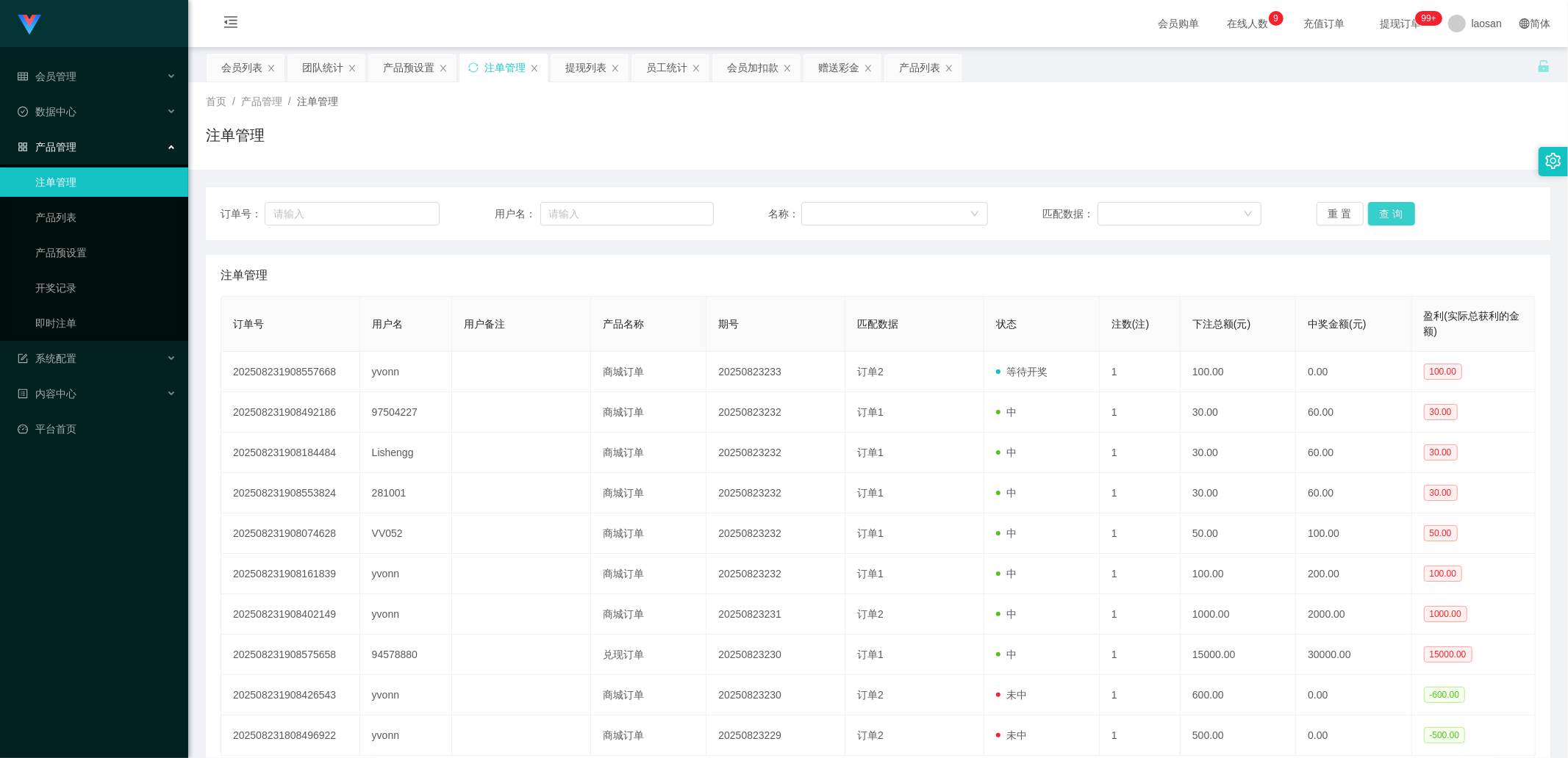
click at [1372, 211] on button "查 询" at bounding box center [1391, 214] width 47 height 24
click at [1372, 211] on div "重 置 查 询" at bounding box center [1426, 214] width 219 height 24
click at [1372, 211] on button "查 询" at bounding box center [1391, 214] width 47 height 24
click at [1372, 211] on div "重 置 查 询" at bounding box center [1426, 214] width 219 height 24
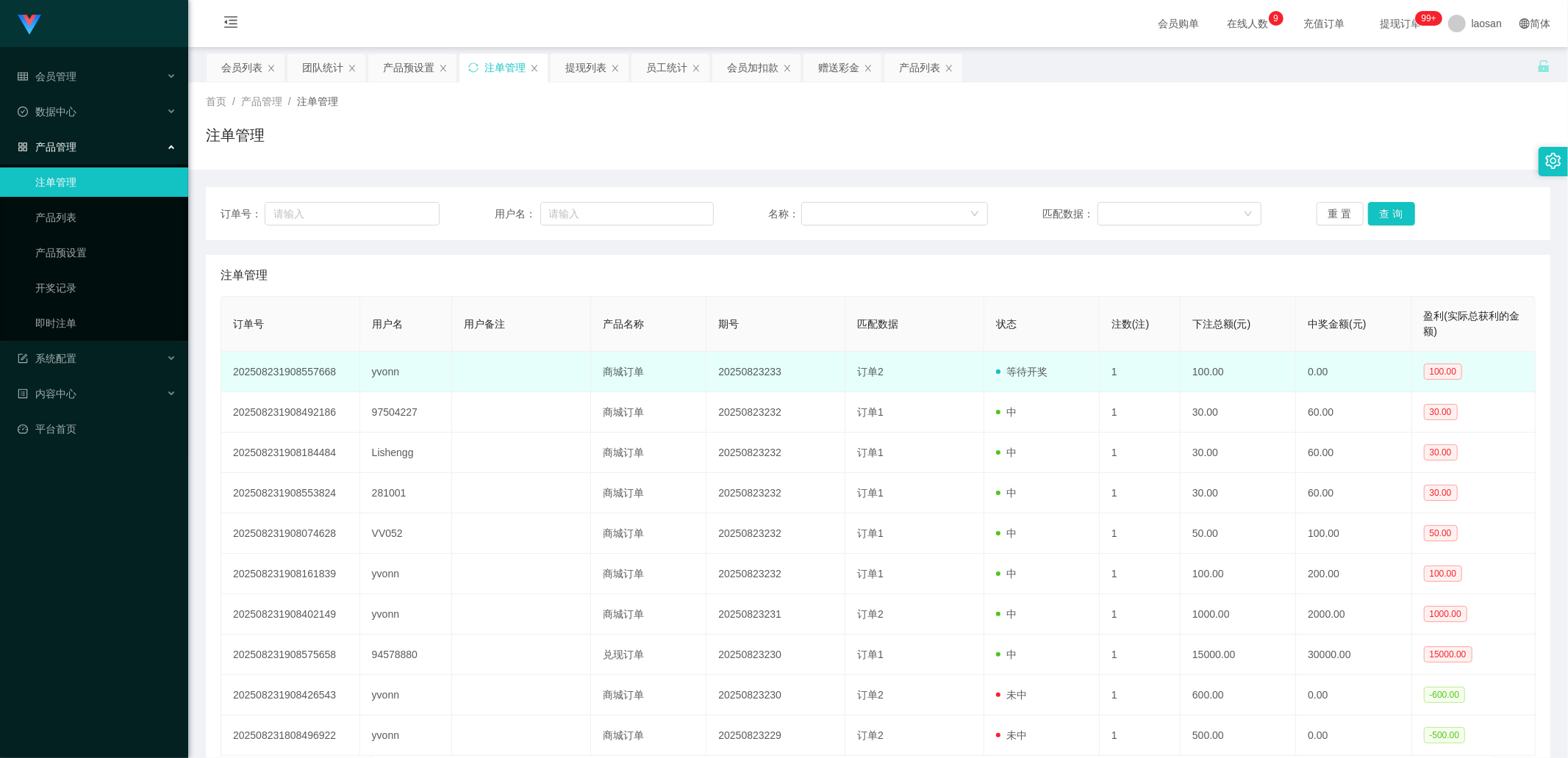
click at [388, 378] on td "yvonn" at bounding box center [406, 371] width 93 height 40
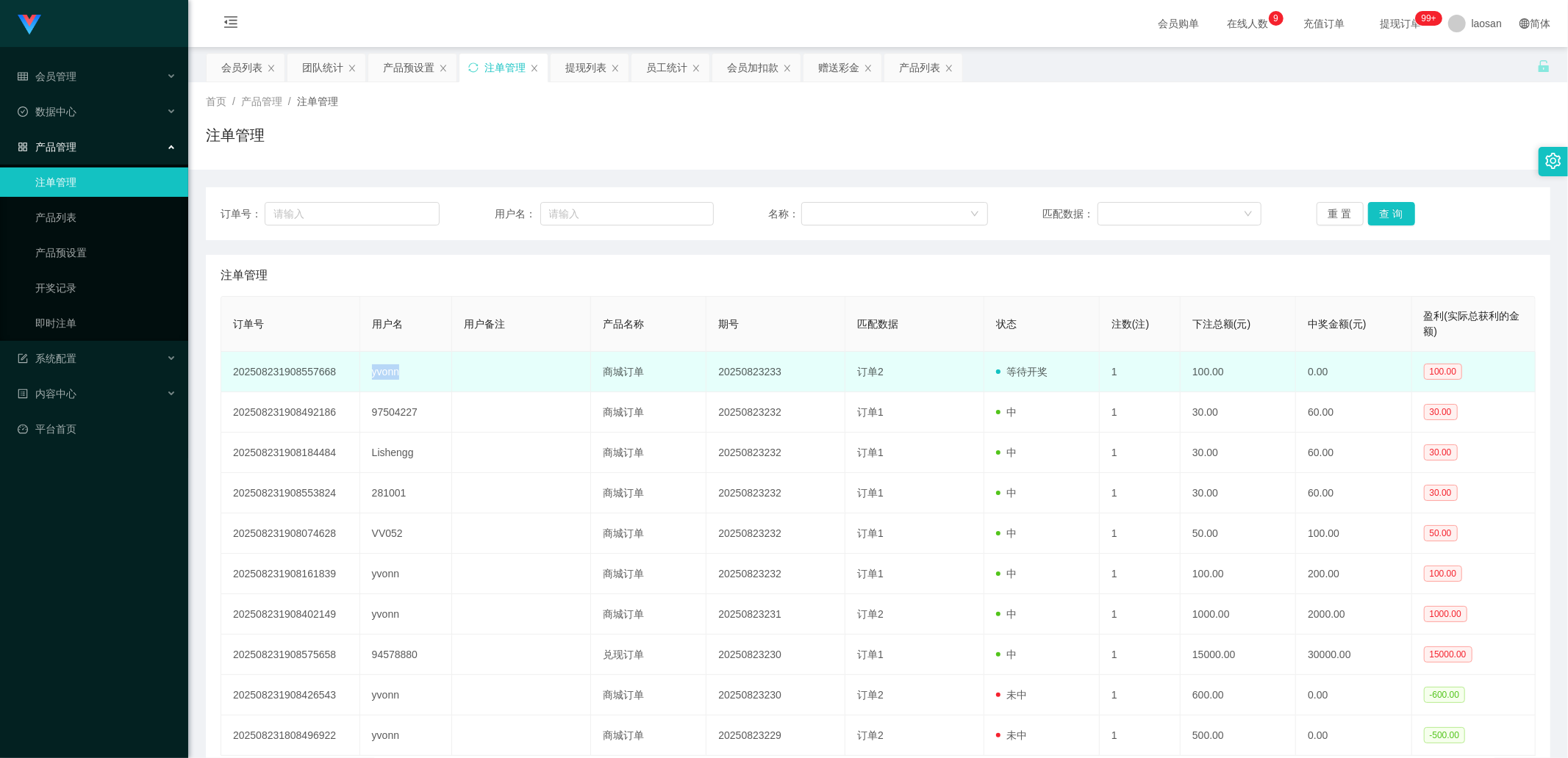
click at [388, 378] on td "yvonn" at bounding box center [406, 371] width 93 height 40
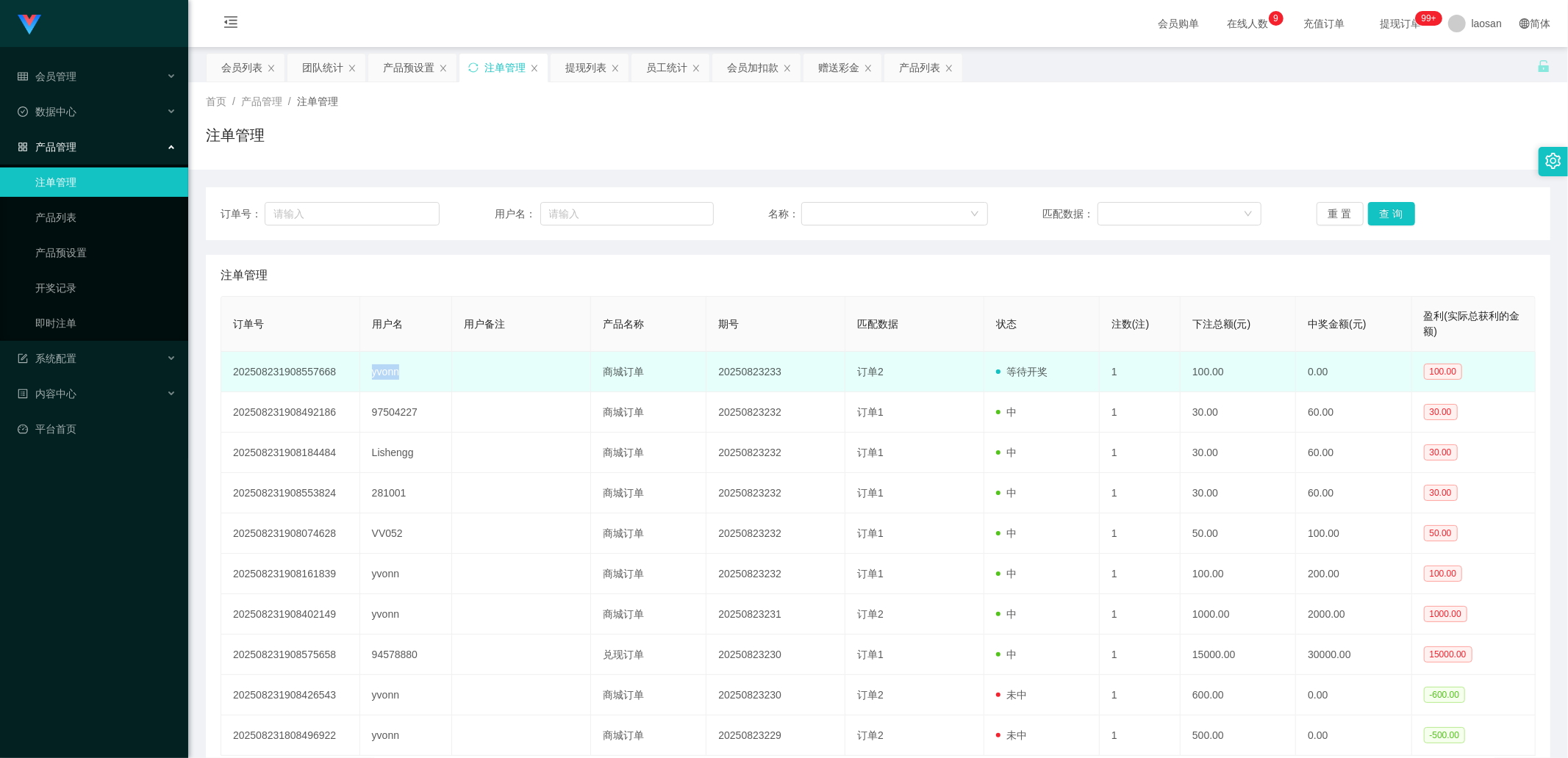
click at [388, 378] on td "yvonn" at bounding box center [406, 371] width 93 height 40
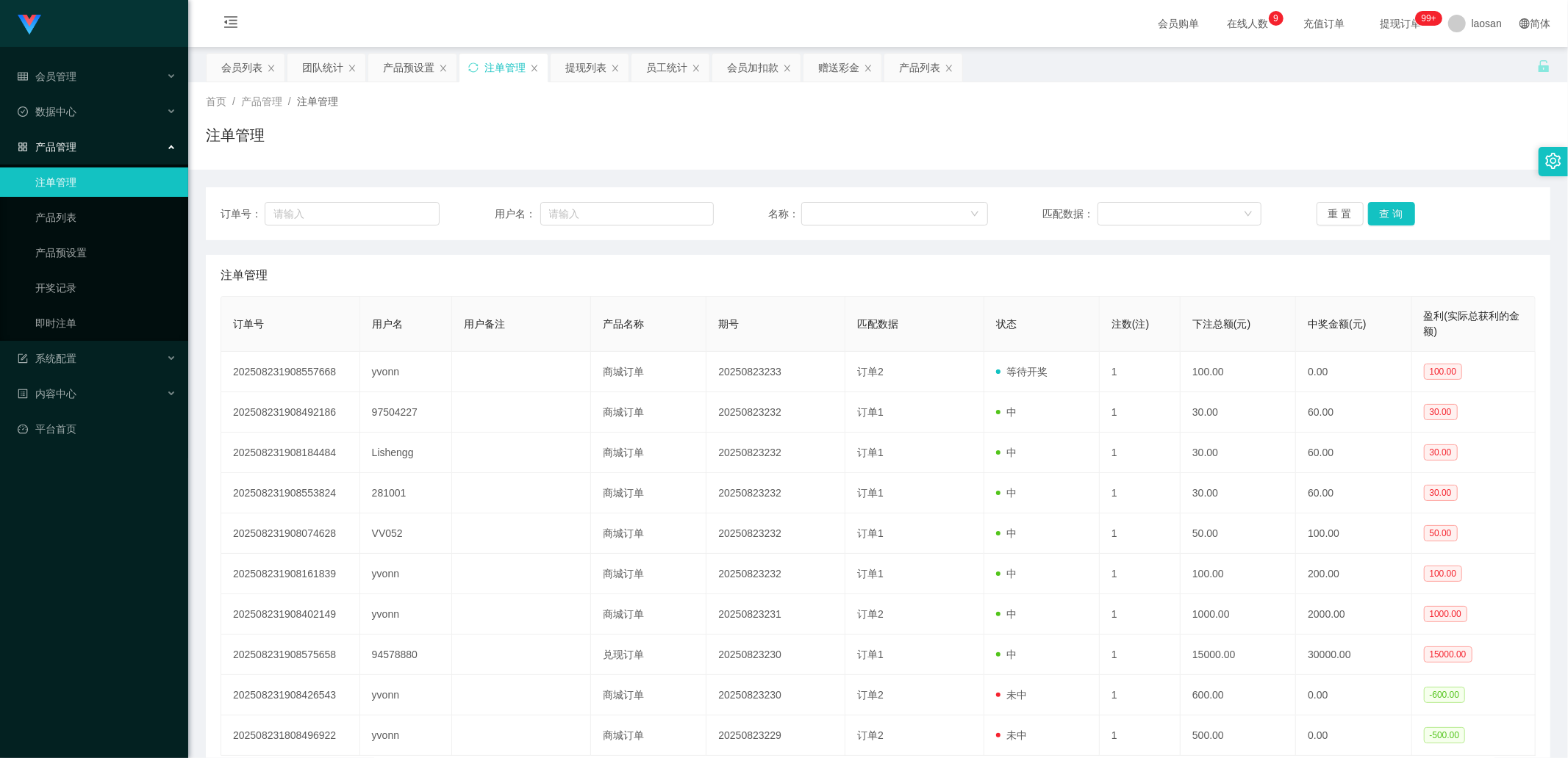
click at [1403, 196] on div "订单号： 用户名： 名称： 匹配数据： 重 置 查 询" at bounding box center [877, 214] width 1344 height 53
click at [1389, 205] on button "查 询" at bounding box center [1391, 214] width 47 height 24
click at [1389, 205] on div "重 置 查 询" at bounding box center [1426, 214] width 219 height 24
click at [1389, 205] on button "查 询" at bounding box center [1391, 214] width 47 height 24
click at [1389, 205] on div "重 置 查 询" at bounding box center [1426, 214] width 219 height 24
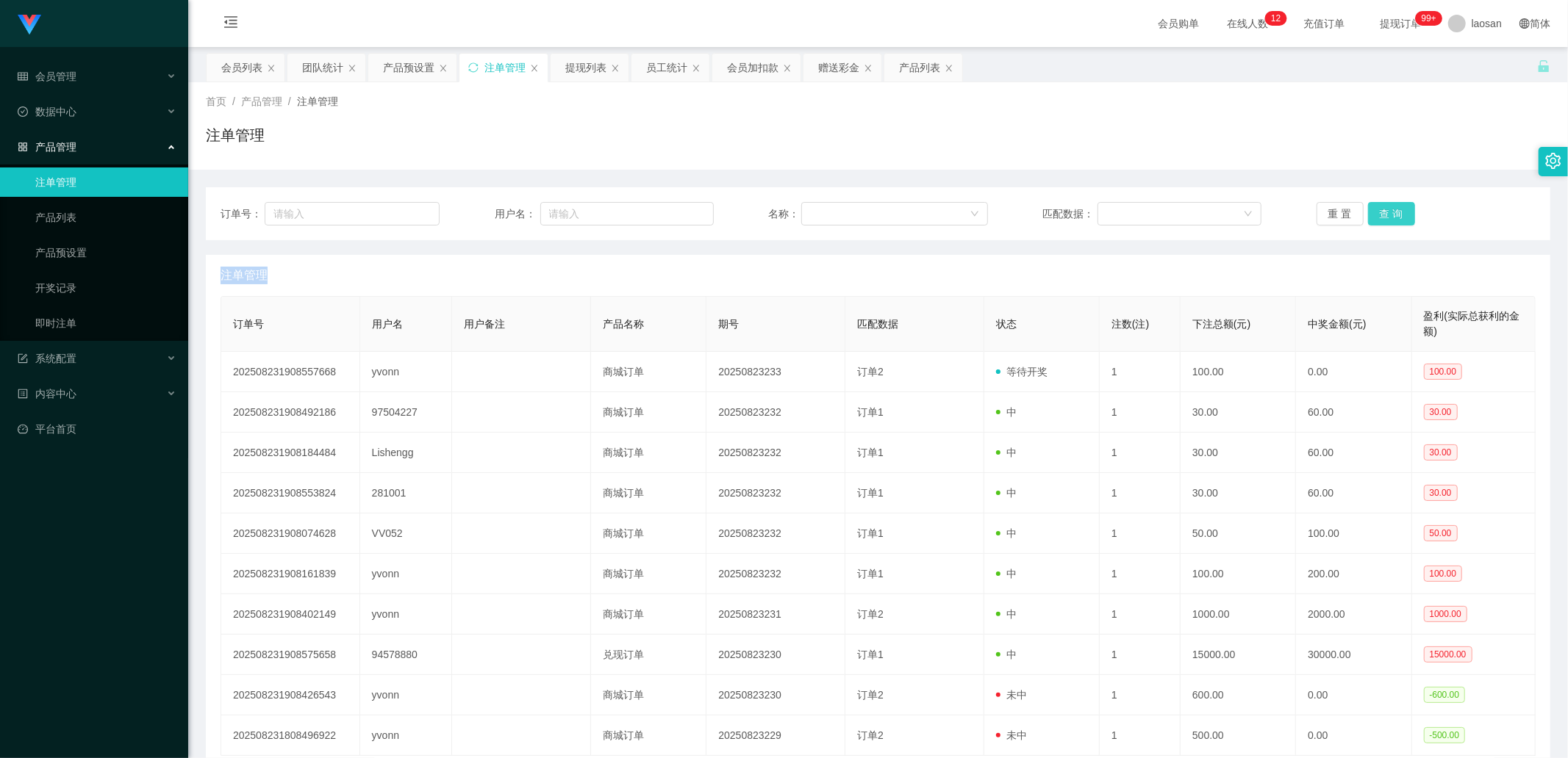
click at [1386, 206] on button "查 询" at bounding box center [1391, 214] width 47 height 24
click at [1386, 210] on div "重 置 查 询" at bounding box center [1426, 214] width 219 height 24
click at [1386, 210] on button "查 询" at bounding box center [1391, 214] width 47 height 24
click at [1386, 210] on div "重 置 查 询" at bounding box center [1426, 214] width 219 height 24
click at [568, 72] on div "提现列表" at bounding box center [585, 67] width 41 height 28
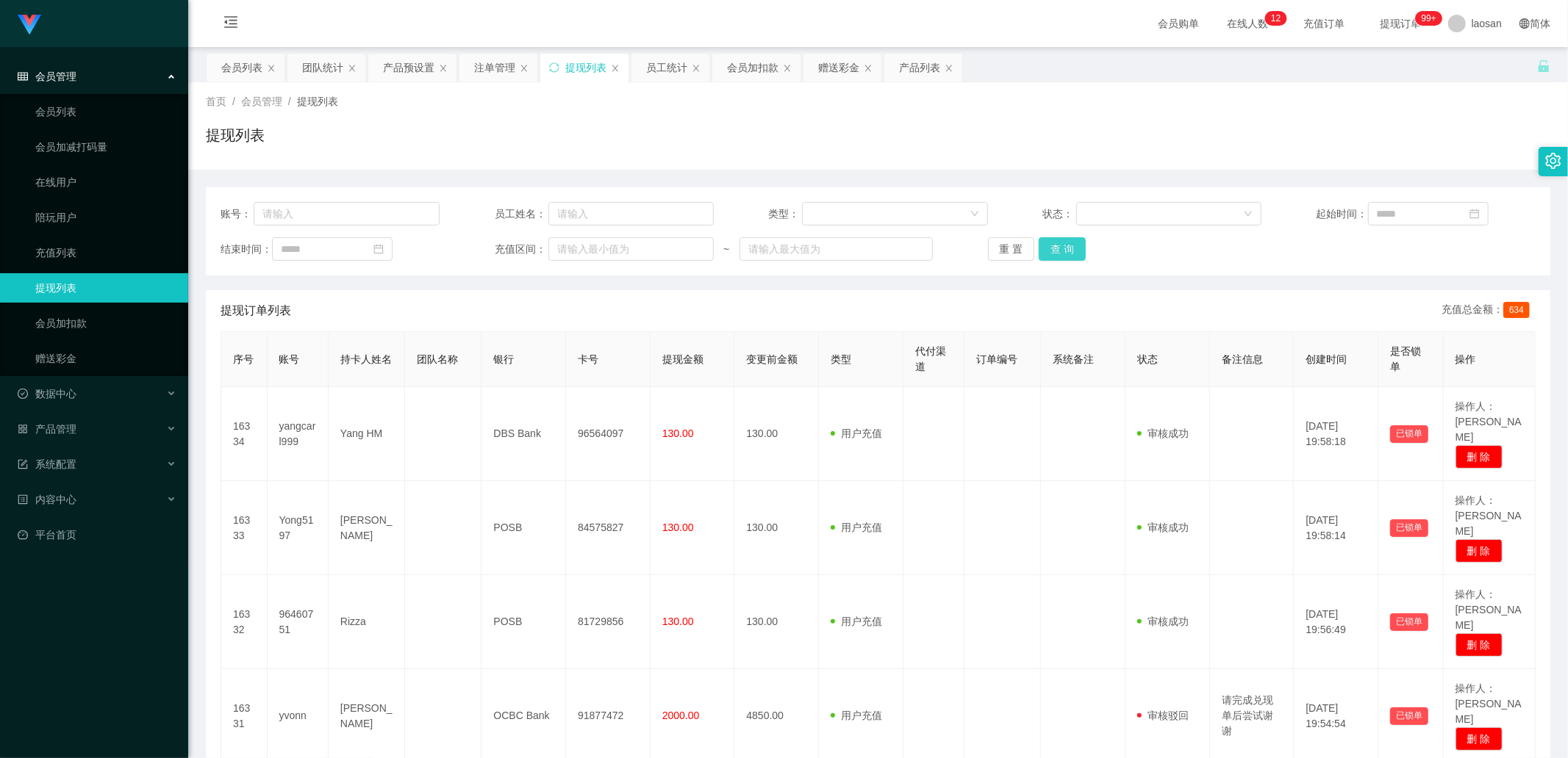
click at [1079, 252] on button "查 询" at bounding box center [1062, 250] width 47 height 24
click at [1079, 252] on div "重 置 查 询" at bounding box center [1097, 250] width 219 height 24
click at [1079, 251] on button "查 询" at bounding box center [1062, 250] width 47 height 24
click at [1079, 250] on div "重 置 查 询" at bounding box center [1097, 250] width 219 height 24
click at [1079, 250] on button "查 询" at bounding box center [1062, 250] width 47 height 24
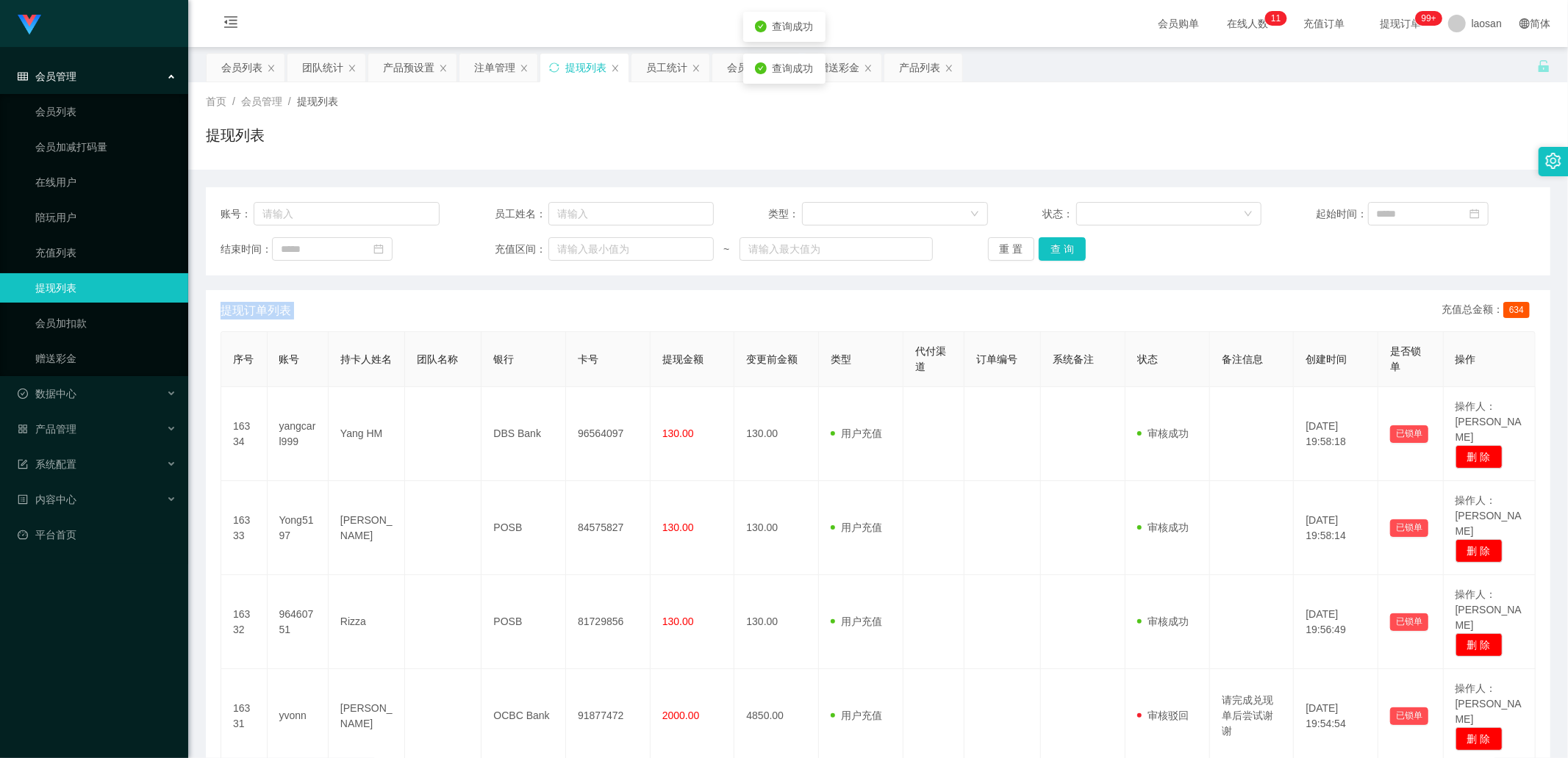
click at [1079, 250] on div "重 置 查 询" at bounding box center [1097, 250] width 219 height 24
click at [1079, 250] on button "查 询" at bounding box center [1062, 250] width 47 height 24
drag, startPoint x: 1079, startPoint y: 250, endPoint x: 1069, endPoint y: 301, distance: 52.0
click at [1078, 250] on div "重 置 查 询" at bounding box center [1097, 250] width 219 height 24
